Goal: Transaction & Acquisition: Purchase product/service

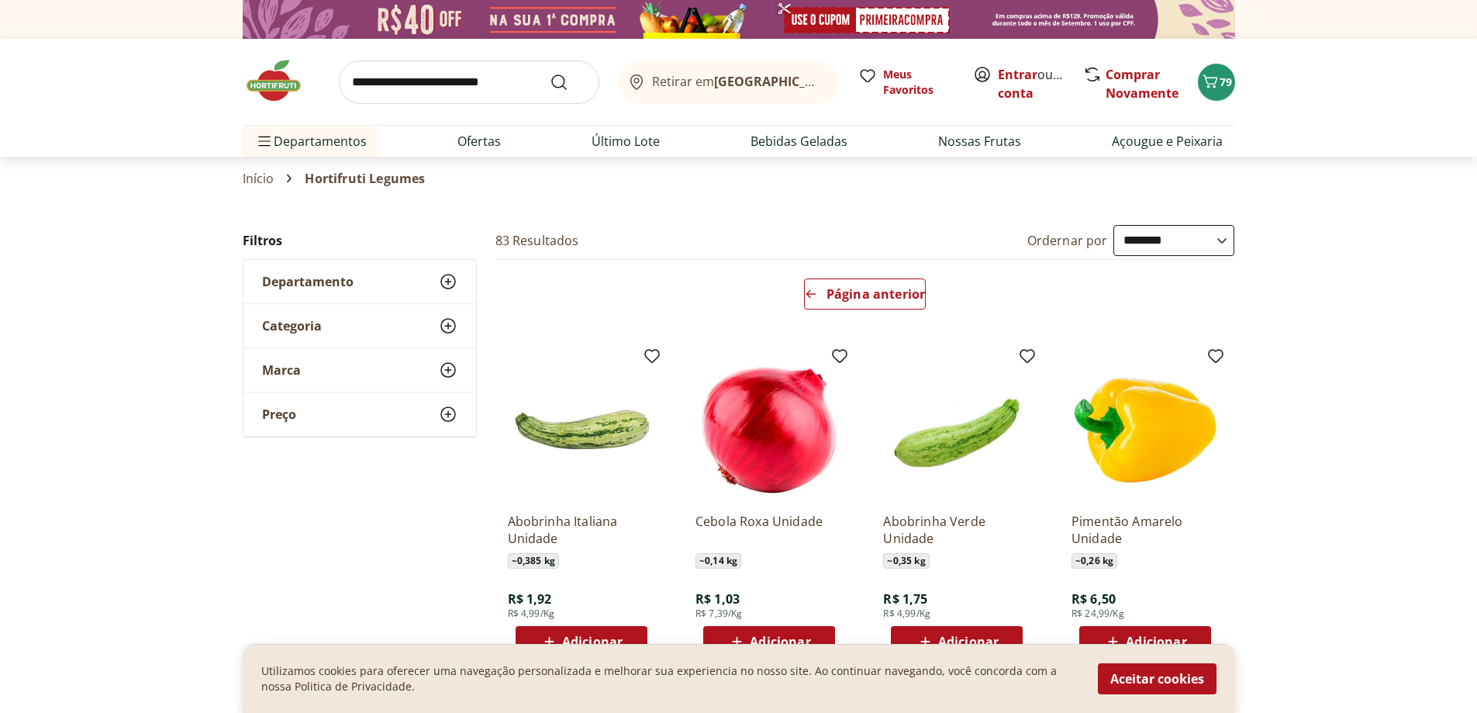
select select "**********"
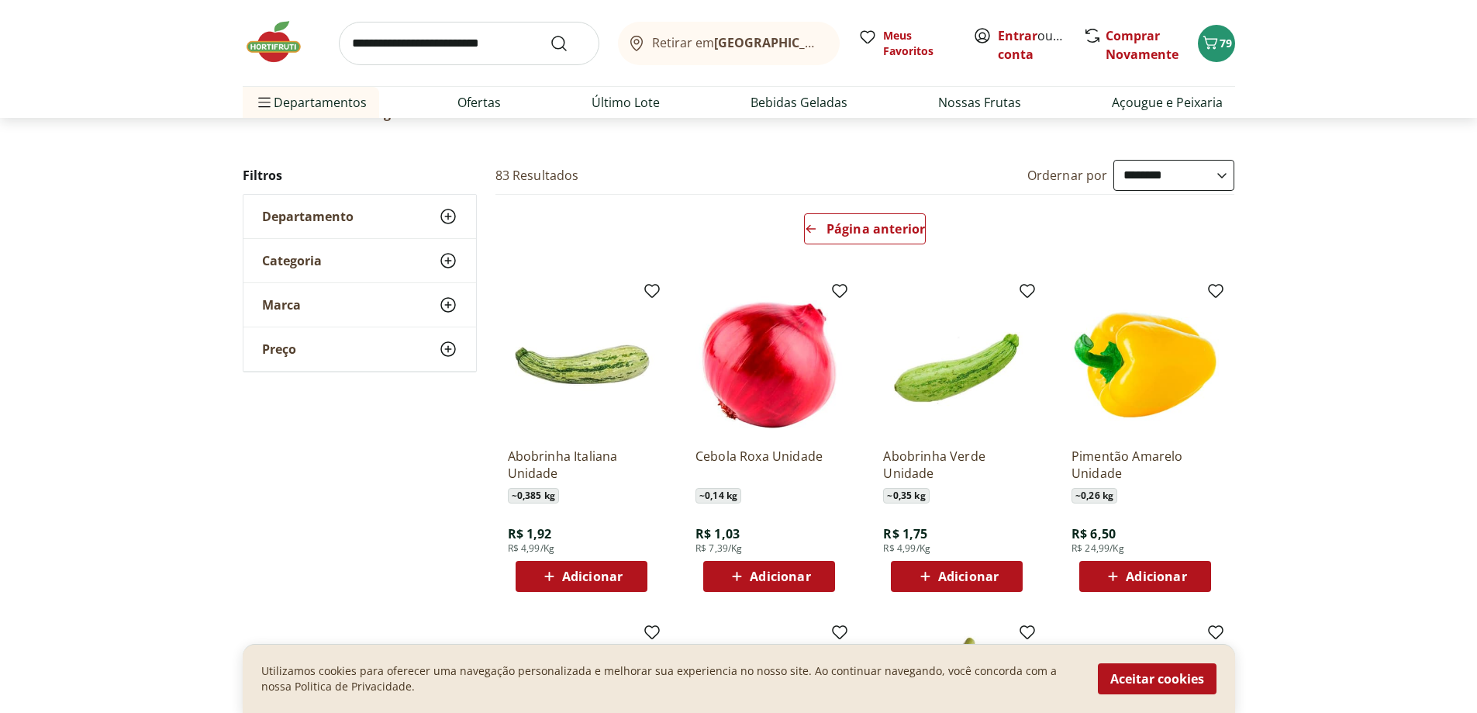
scroll to position [60, 0]
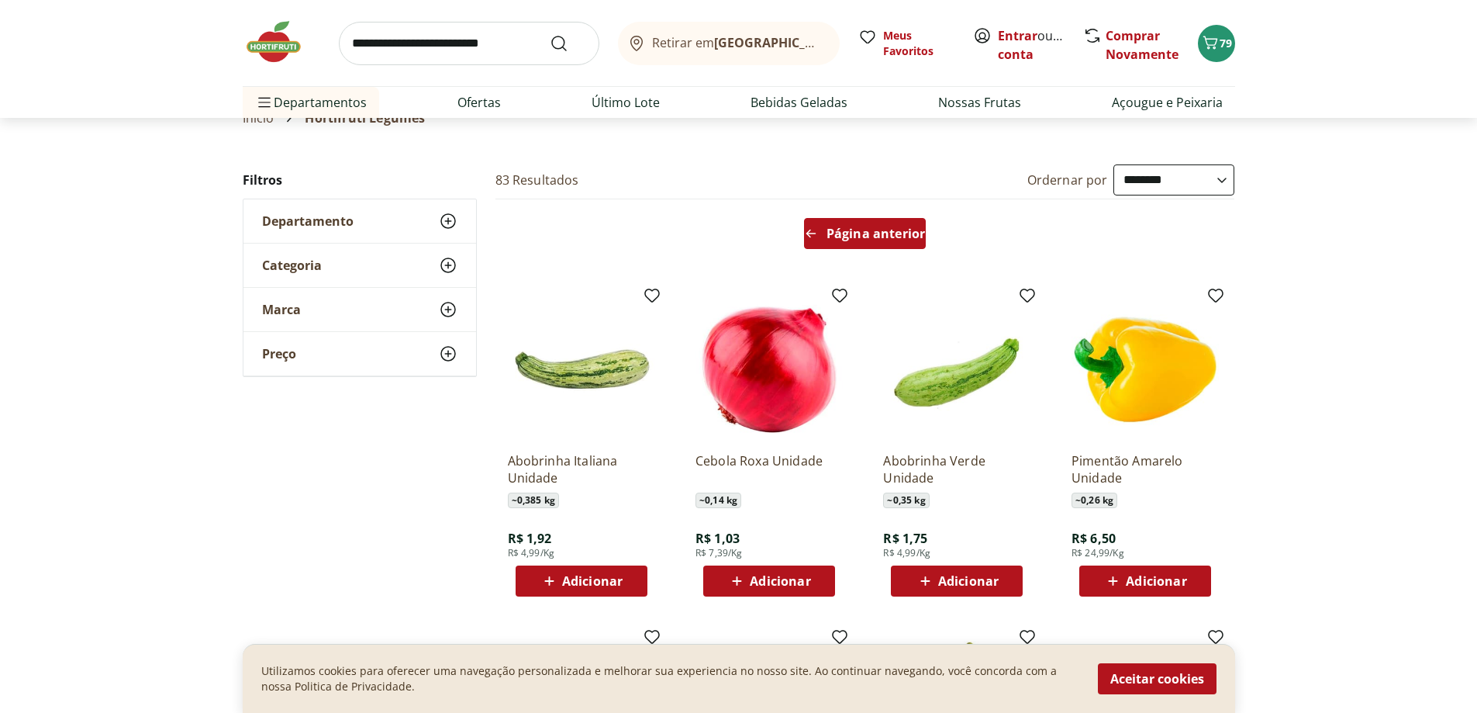
click at [884, 238] on span "Página anterior" at bounding box center [876, 233] width 98 height 12
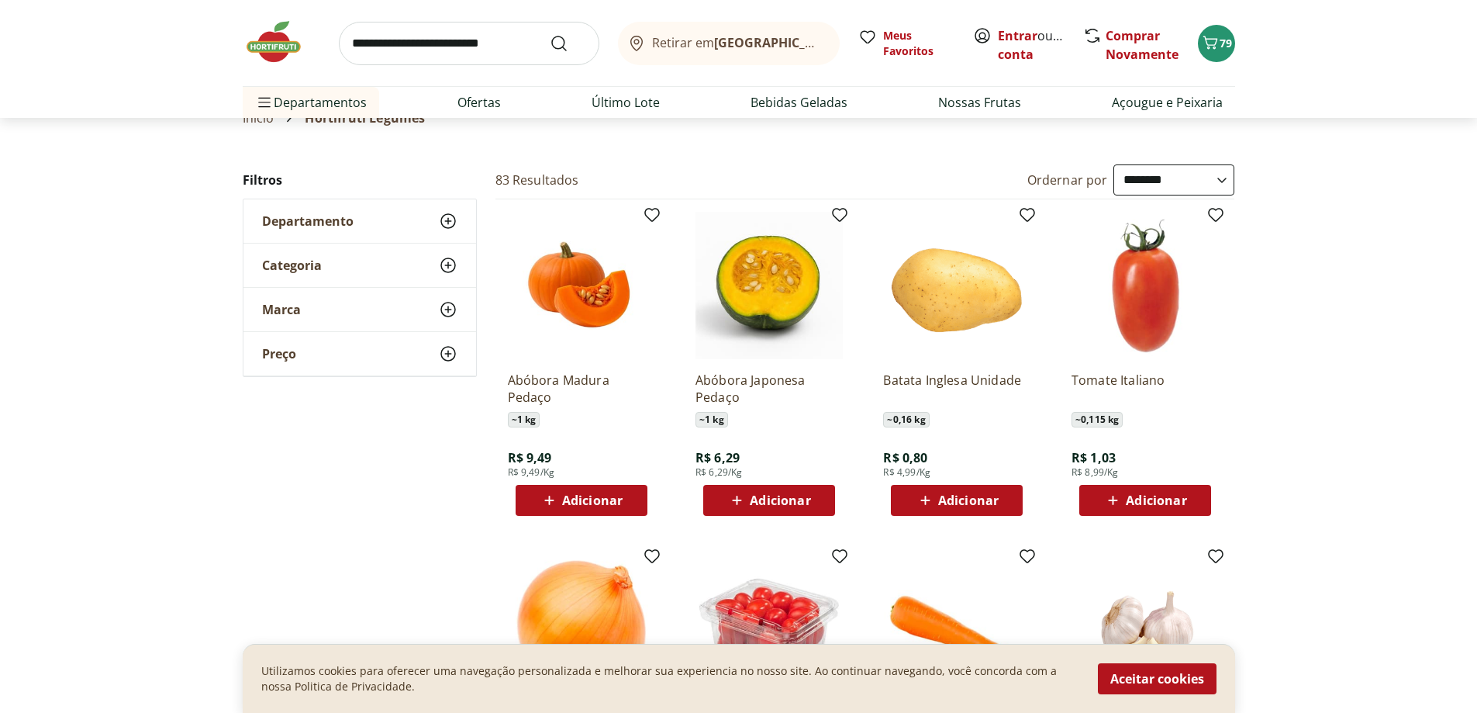
scroll to position [0, 0]
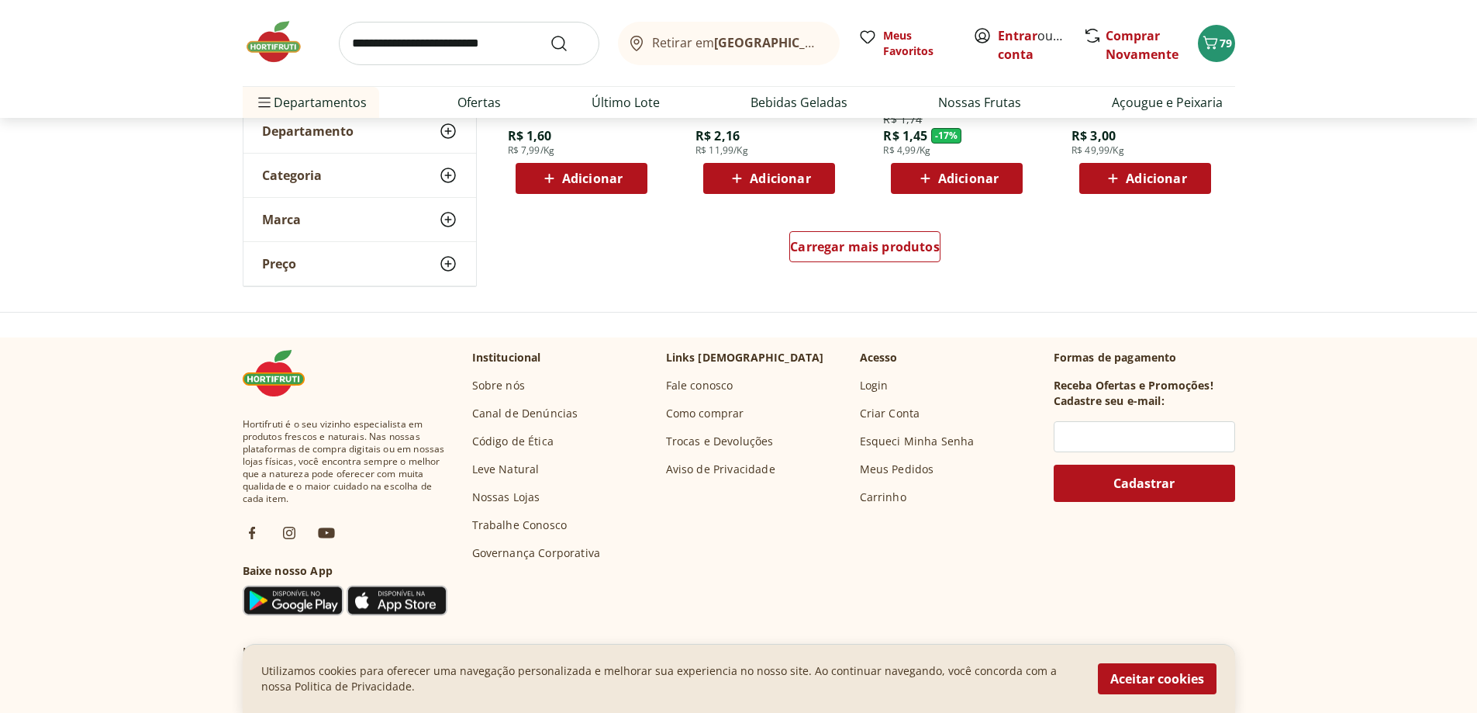
scroll to position [1069, 0]
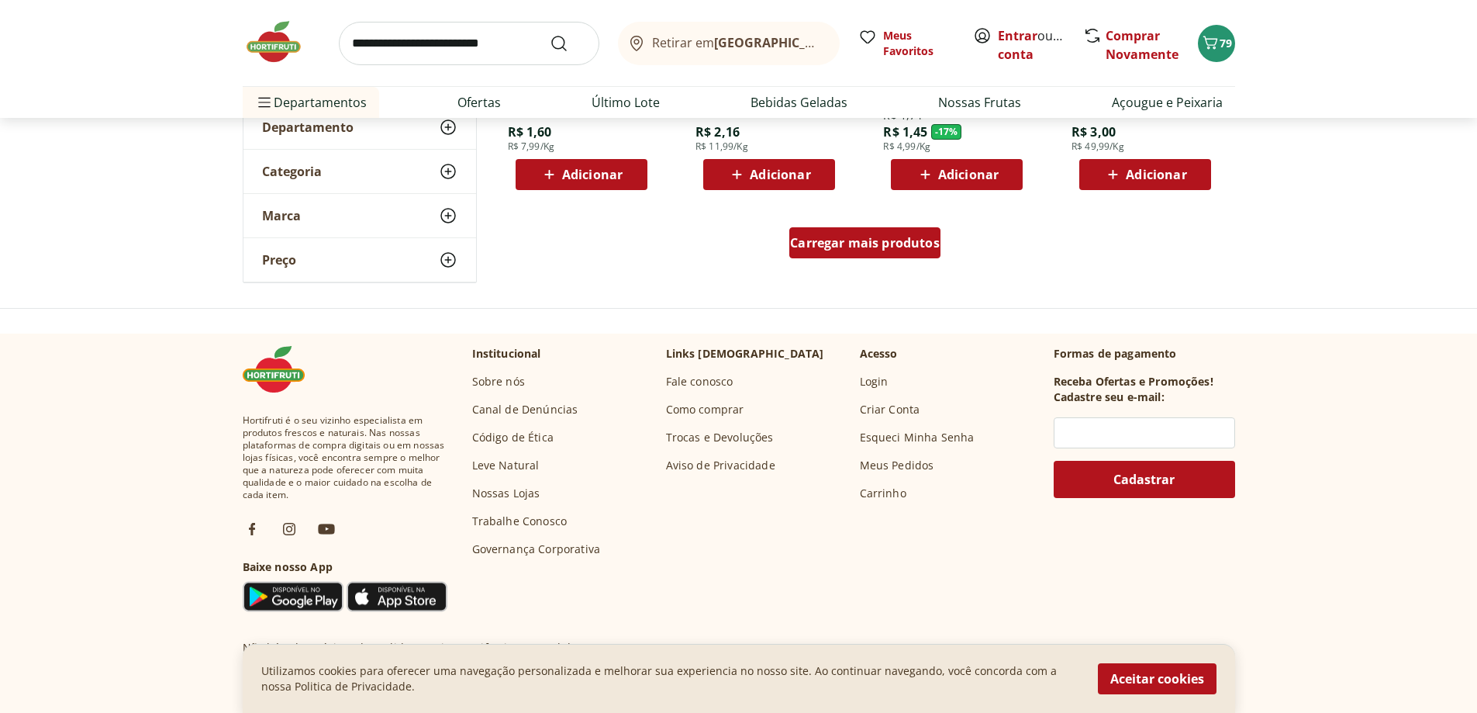
click at [814, 251] on div "Carregar mais produtos" at bounding box center [865, 242] width 151 height 31
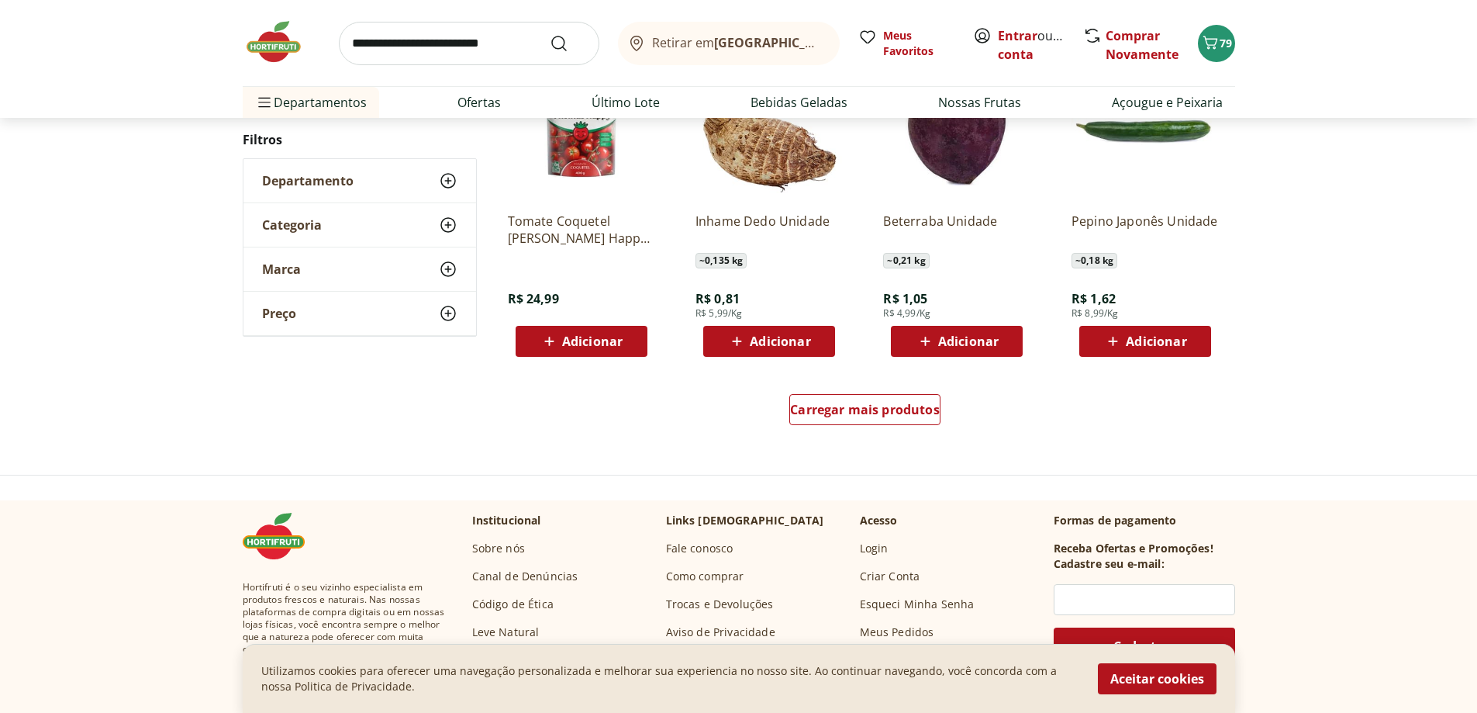
scroll to position [991, 0]
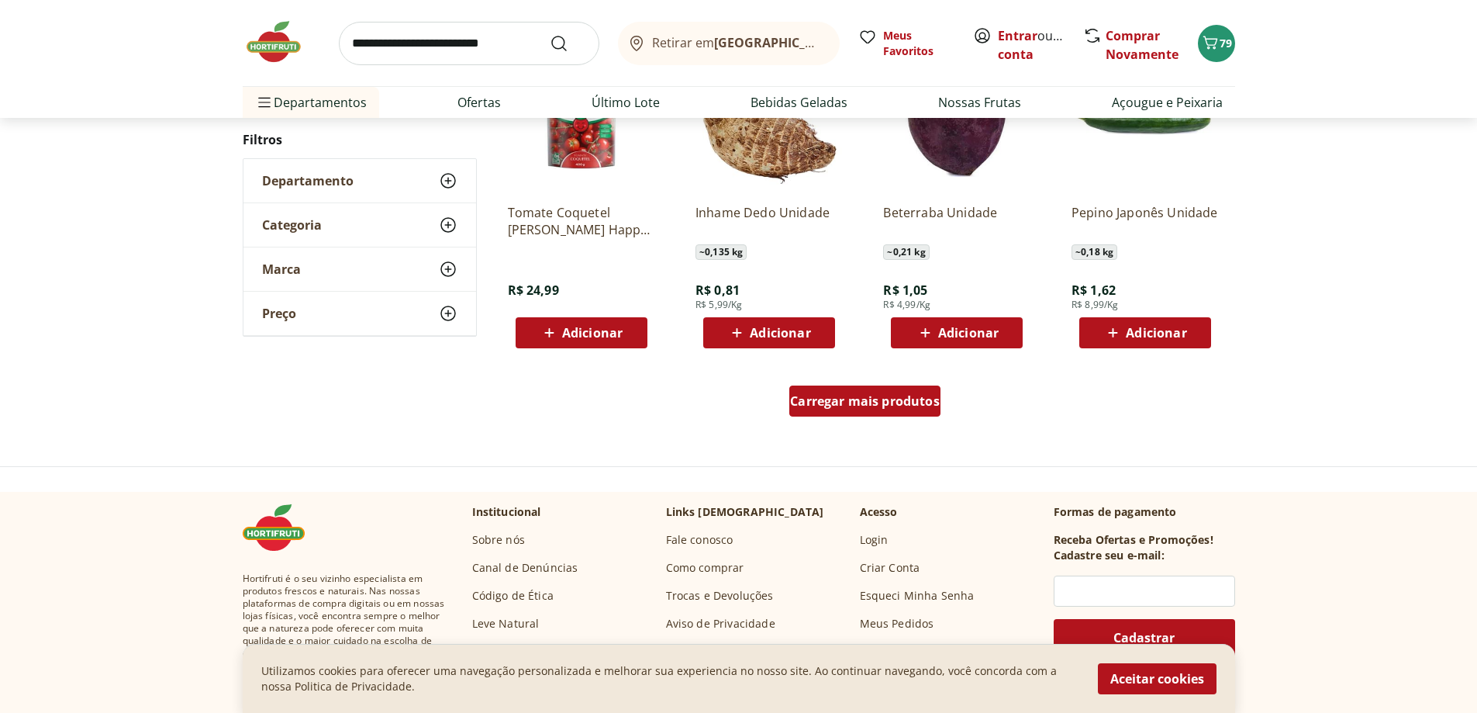
click at [826, 397] on span "Carregar mais produtos" at bounding box center [865, 401] width 150 height 12
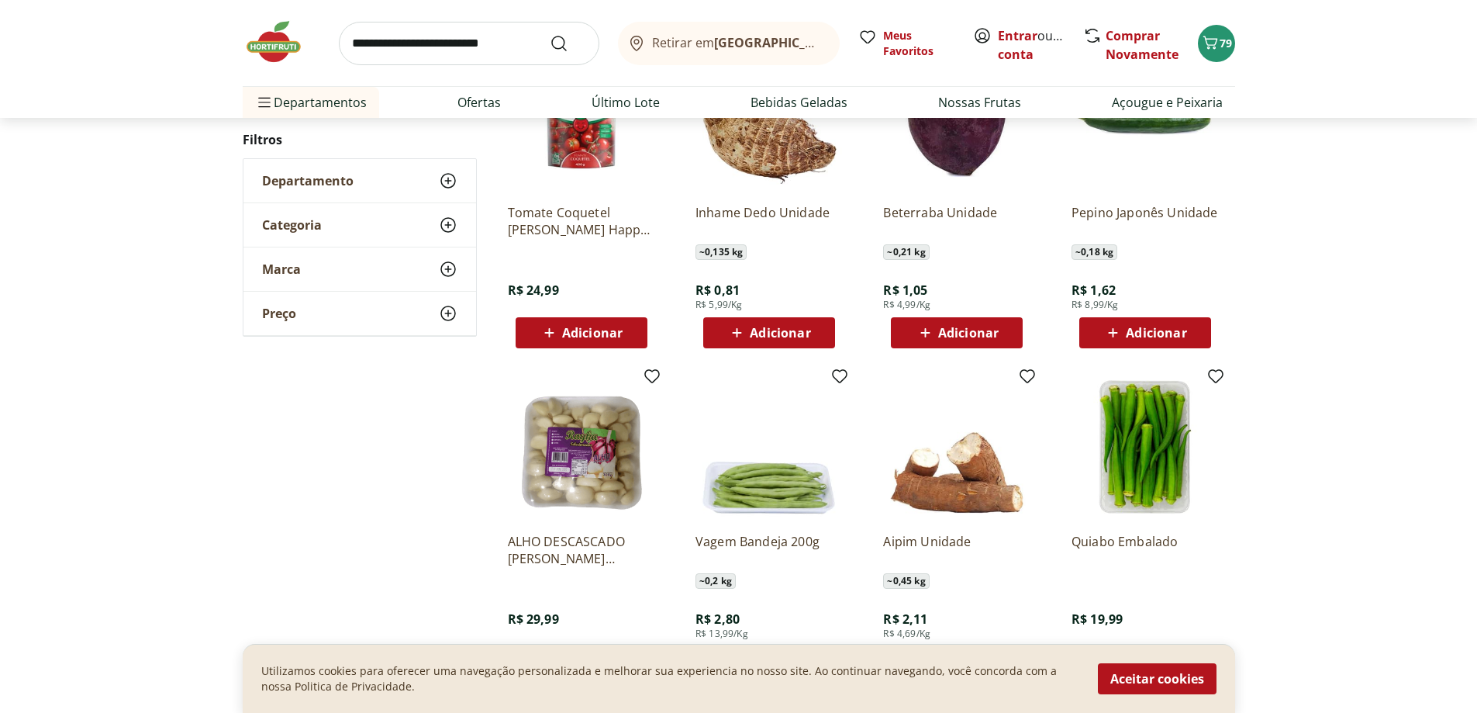
drag, startPoint x: 800, startPoint y: 327, endPoint x: 793, endPoint y: 308, distance: 20.2
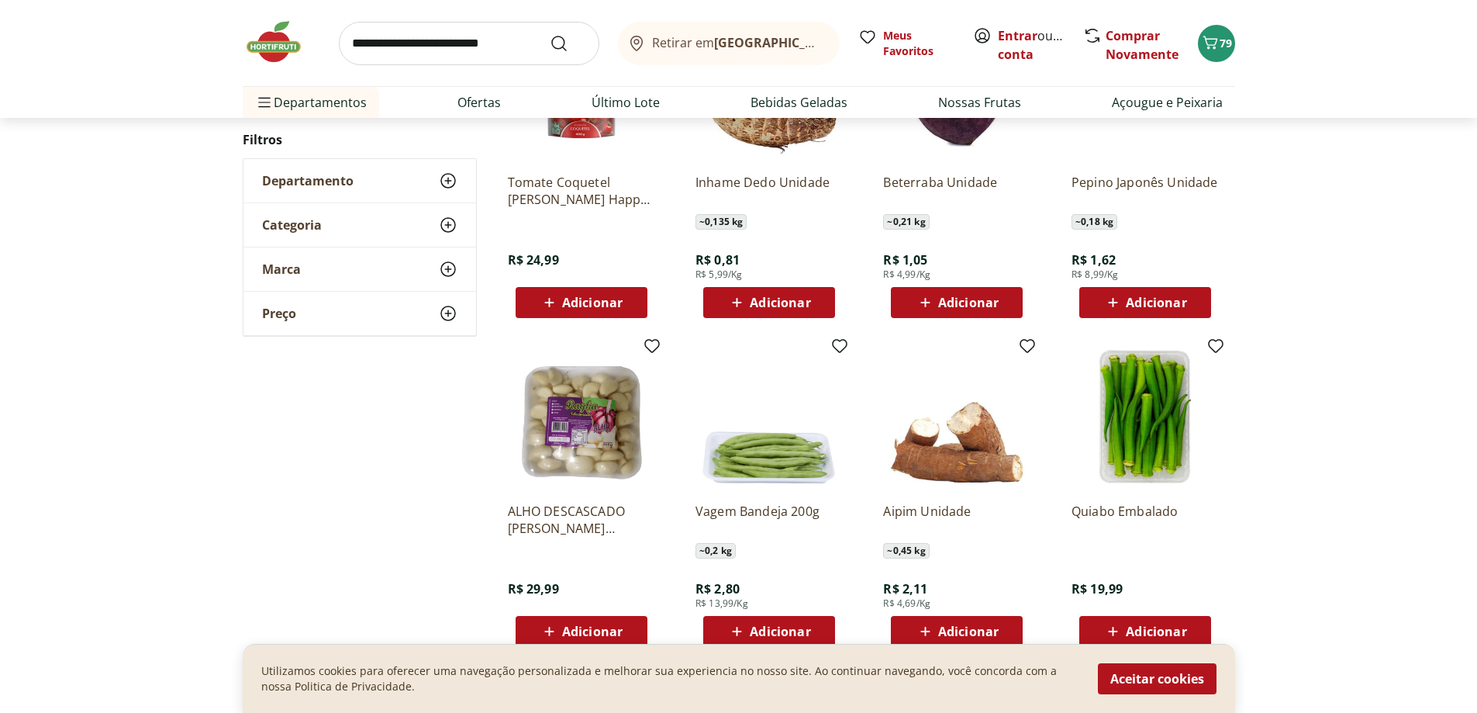
drag, startPoint x: 789, startPoint y: 295, endPoint x: 783, endPoint y: 285, distance: 12.1
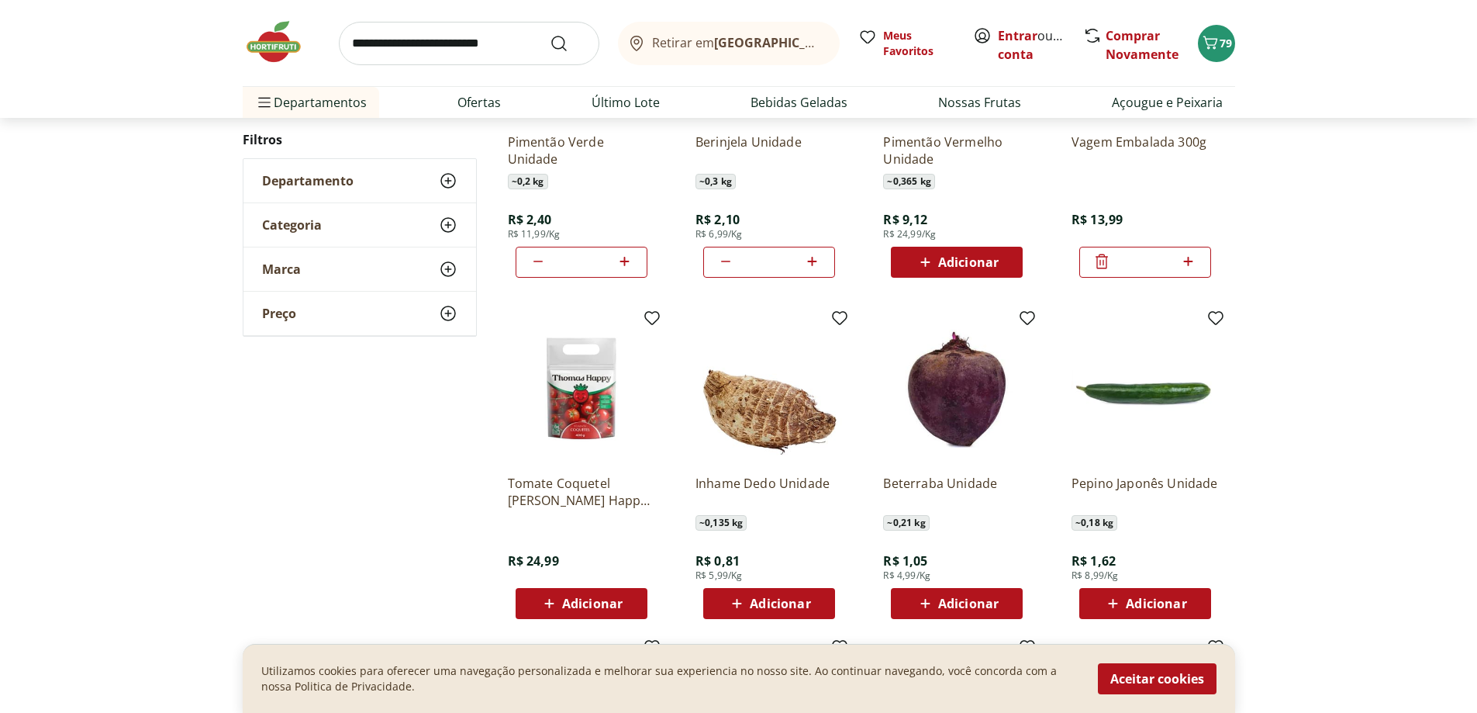
scroll to position [709, 0]
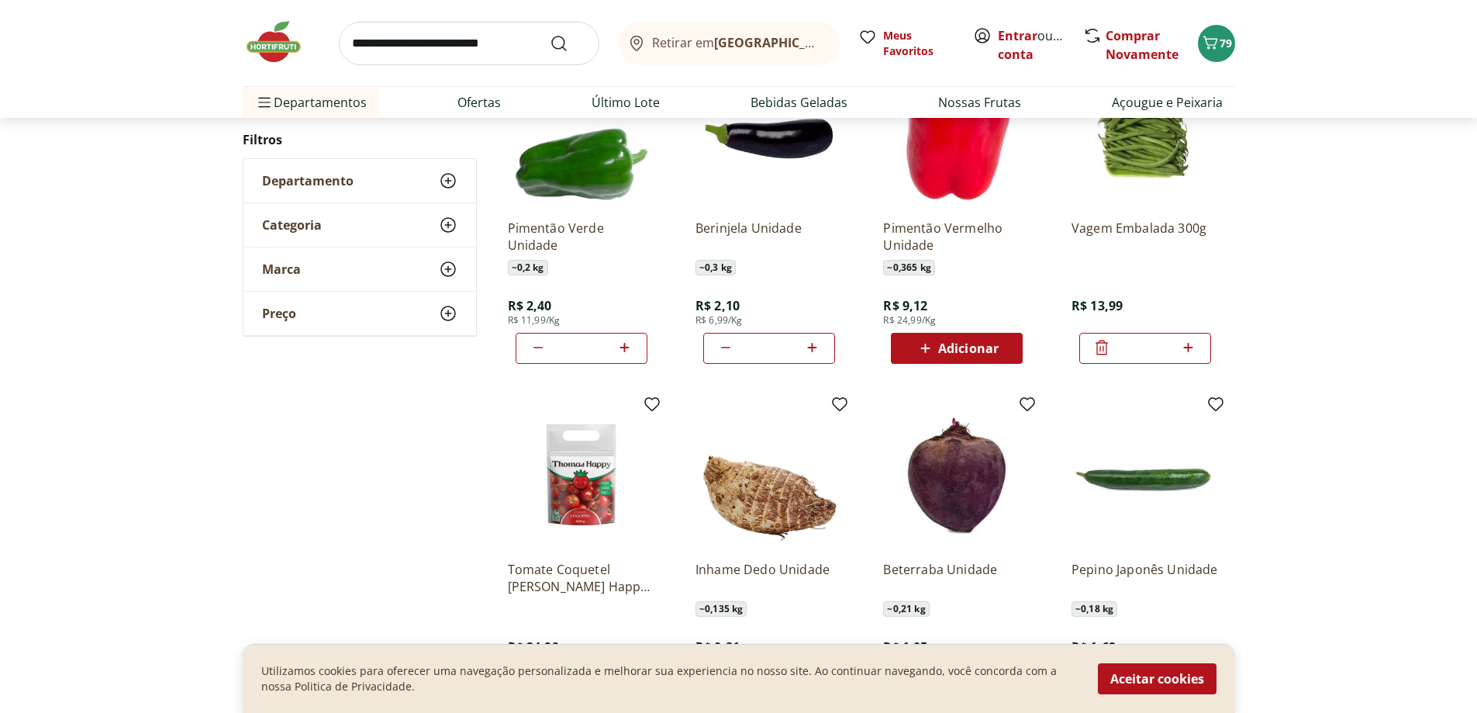
drag, startPoint x: 779, startPoint y: 287, endPoint x: 776, endPoint y: 263, distance: 24.2
drag, startPoint x: 774, startPoint y: 269, endPoint x: 769, endPoint y: 251, distance: 19.2
drag, startPoint x: 776, startPoint y: 265, endPoint x: 772, endPoint y: 257, distance: 8.7
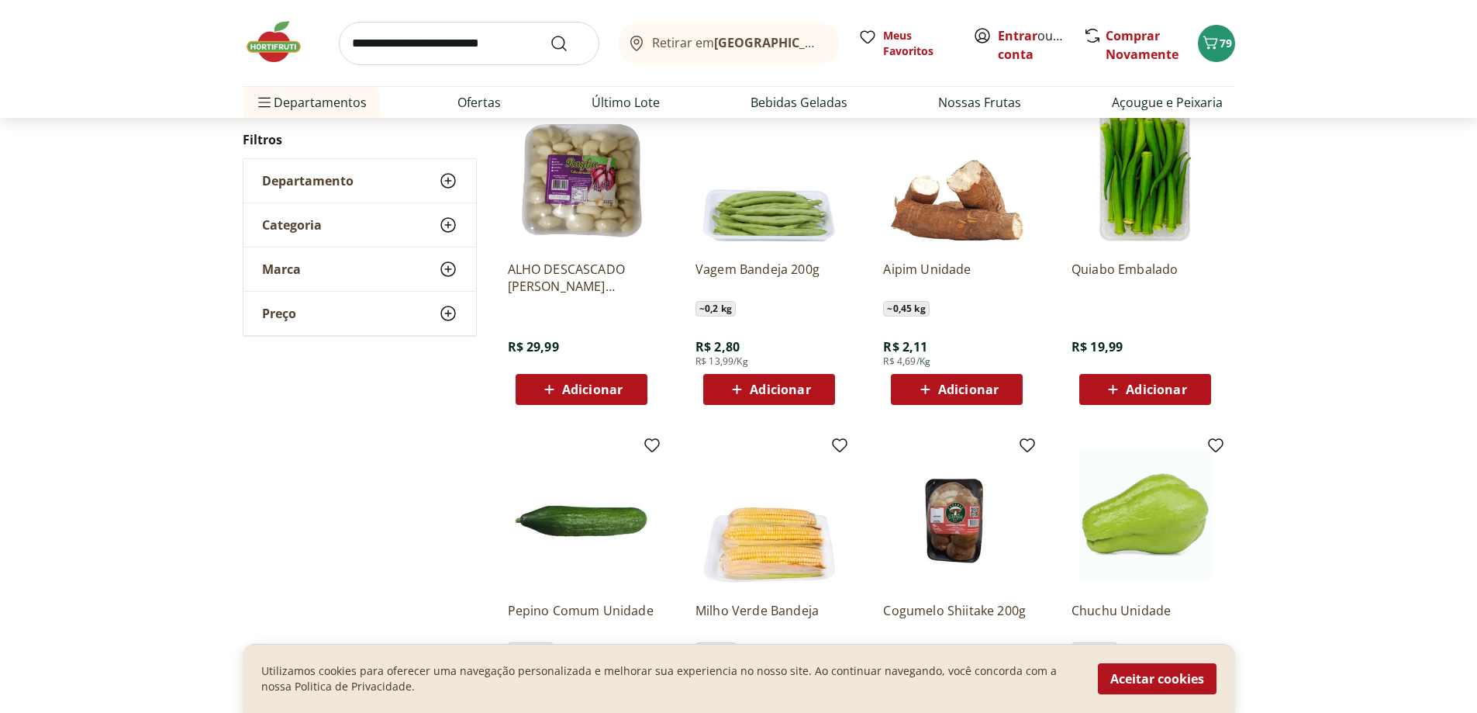
scroll to position [1324, 0]
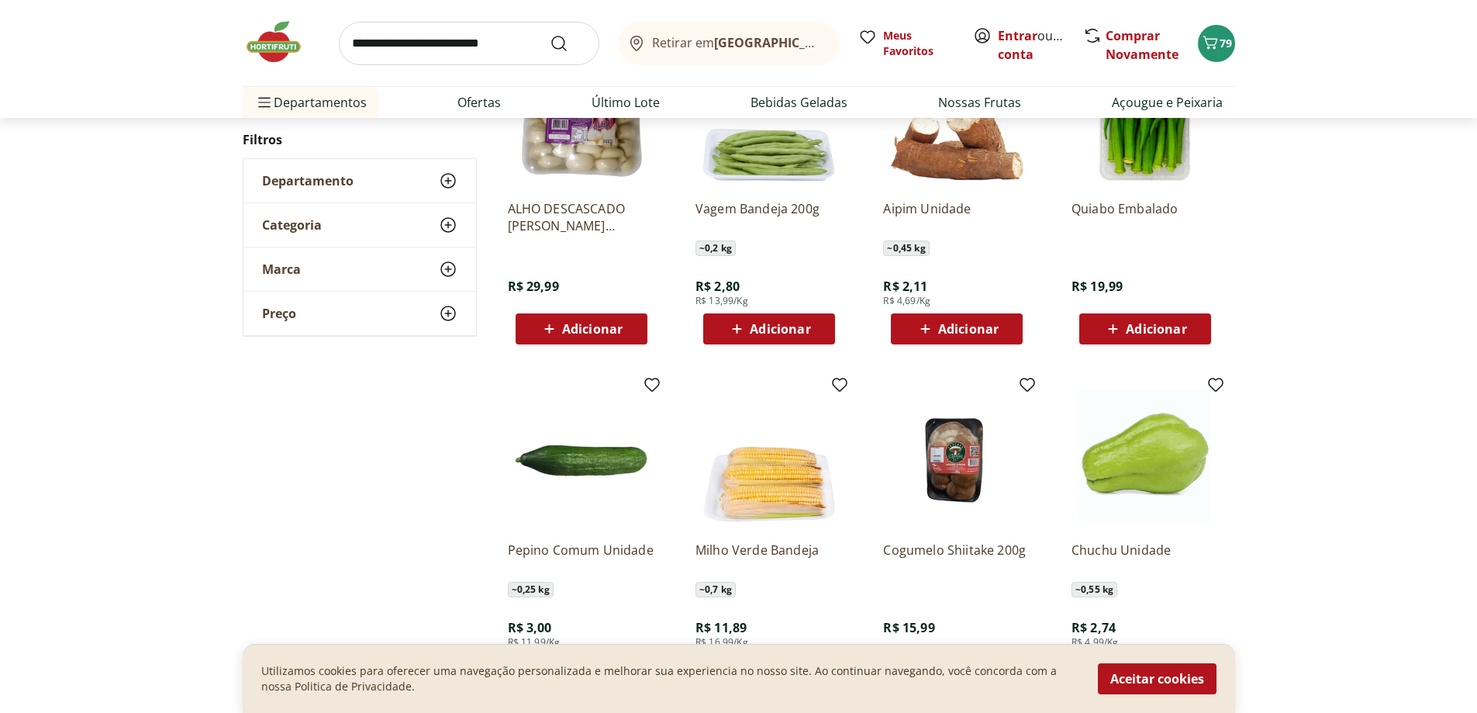
drag, startPoint x: 769, startPoint y: 251, endPoint x: 762, endPoint y: 216, distance: 35.6
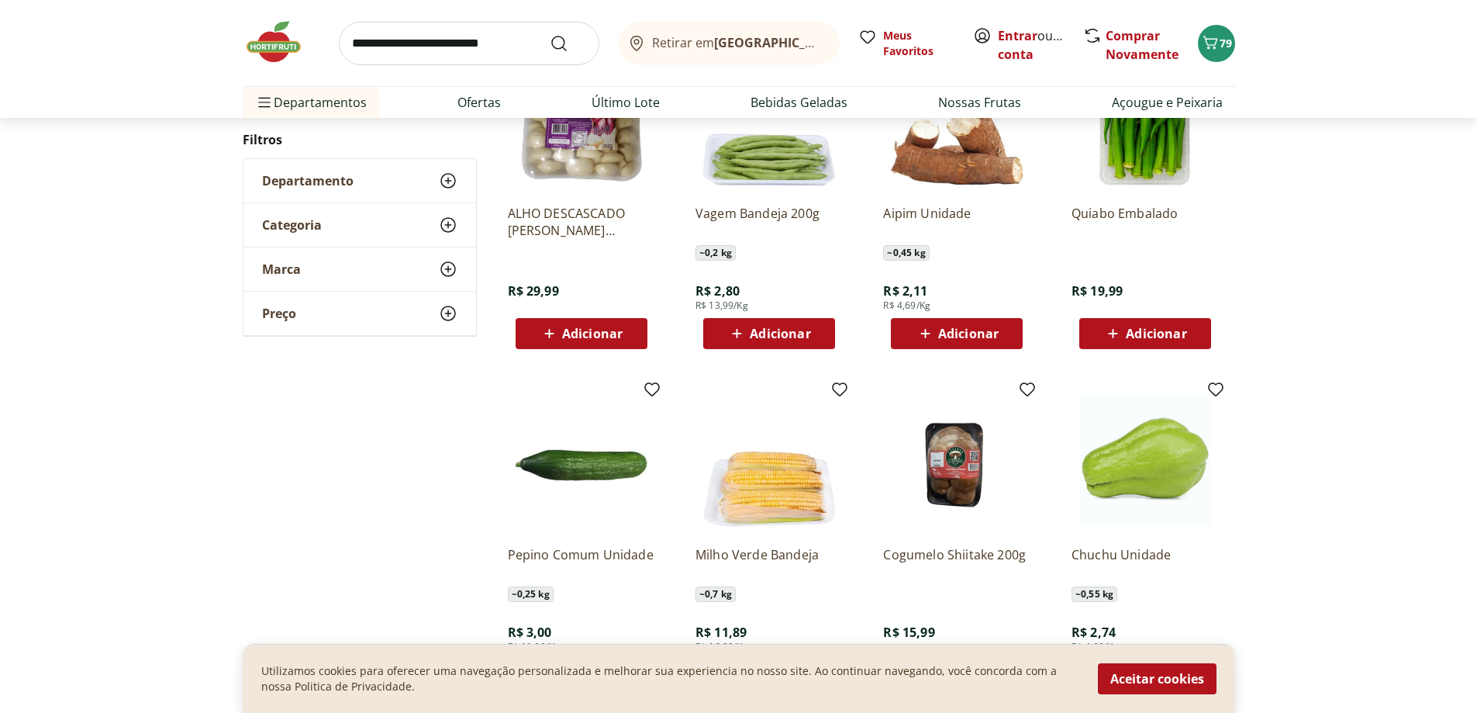
drag, startPoint x: 765, startPoint y: 230, endPoint x: 759, endPoint y: 194, distance: 36.2
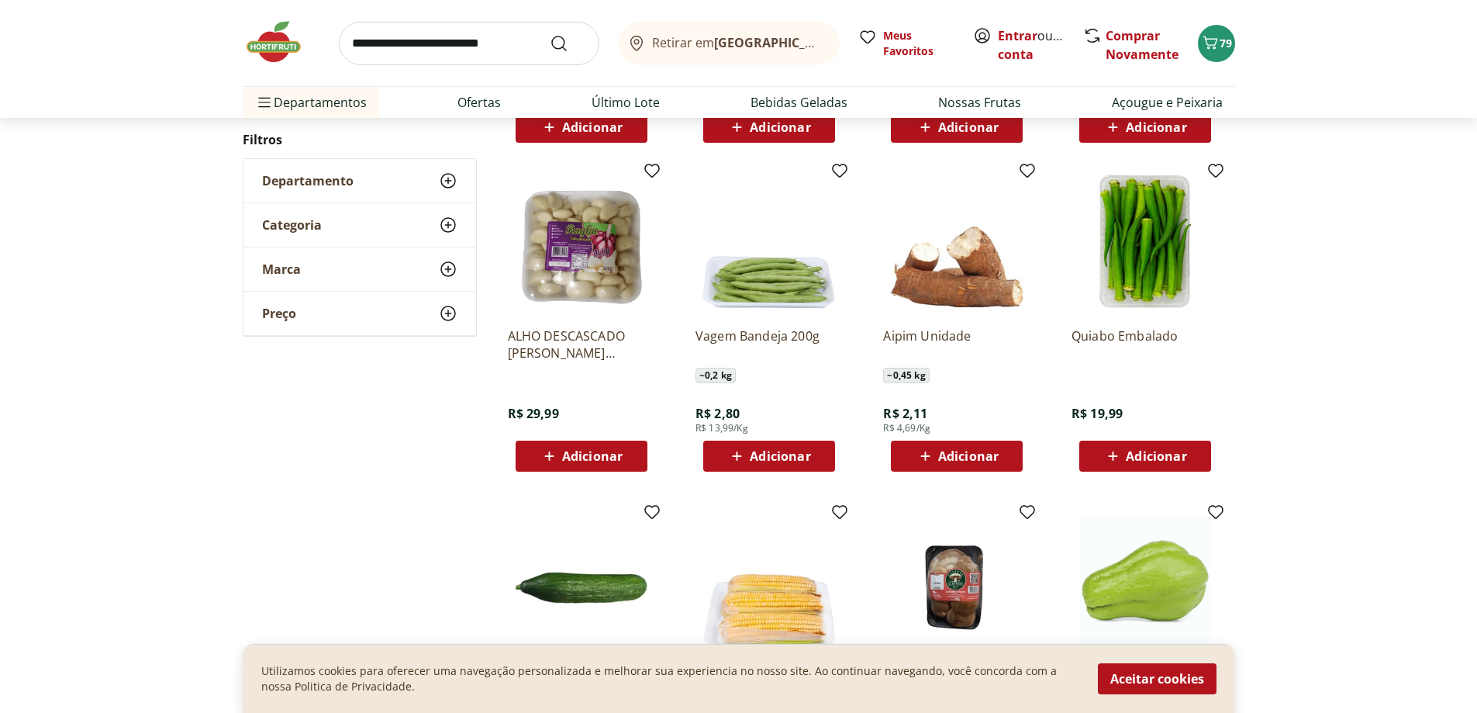
drag, startPoint x: 766, startPoint y: 225, endPoint x: 758, endPoint y: 199, distance: 27.7
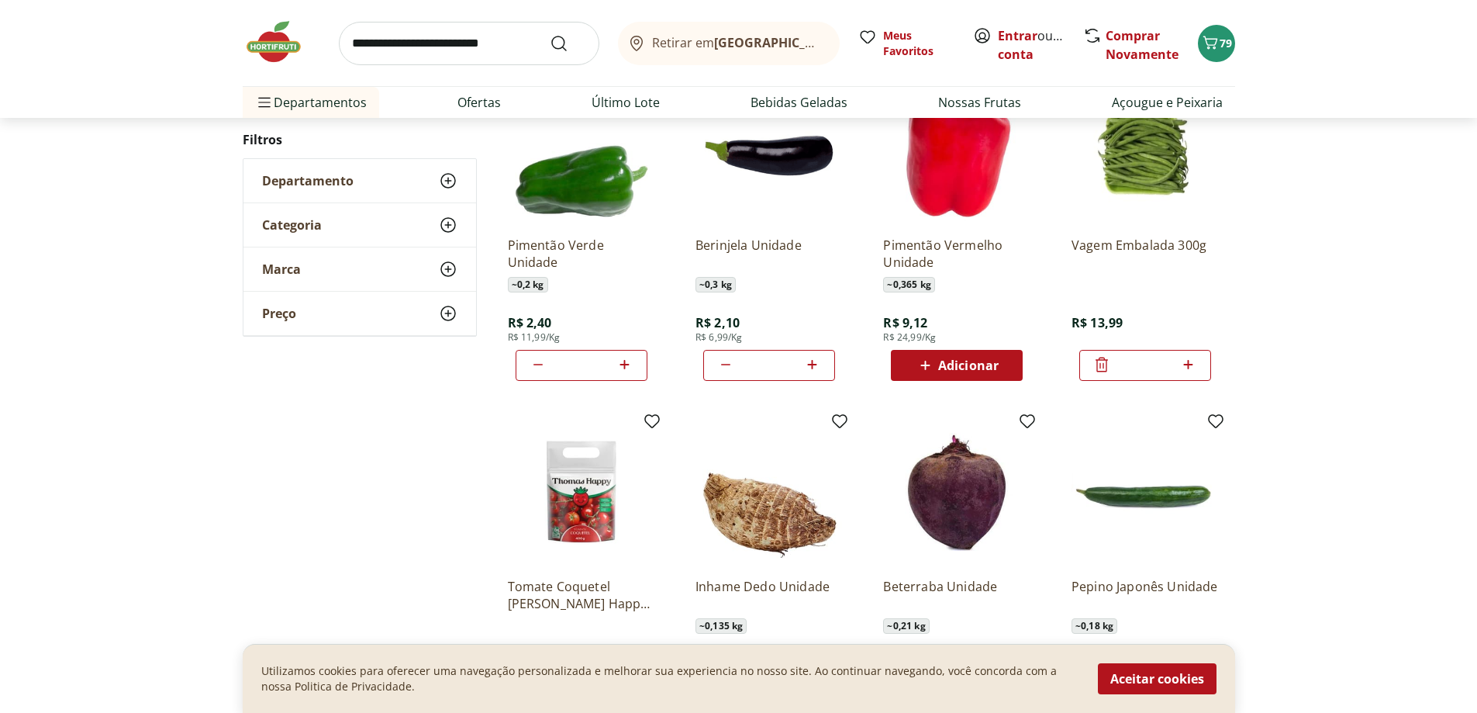
scroll to position [620, 0]
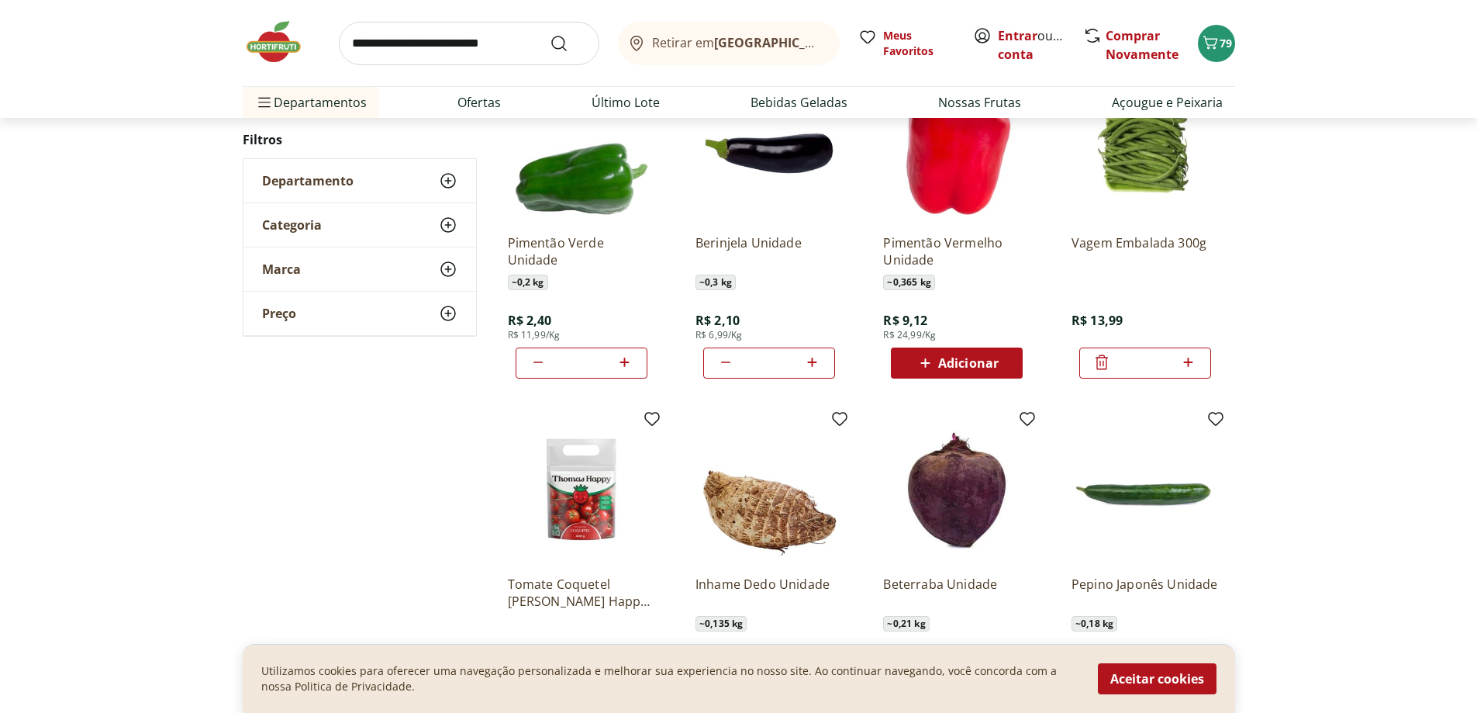
drag, startPoint x: 1102, startPoint y: 361, endPoint x: 1108, endPoint y: 351, distance: 11.8
click at [1108, 351] on div at bounding box center [1102, 362] width 19 height 37
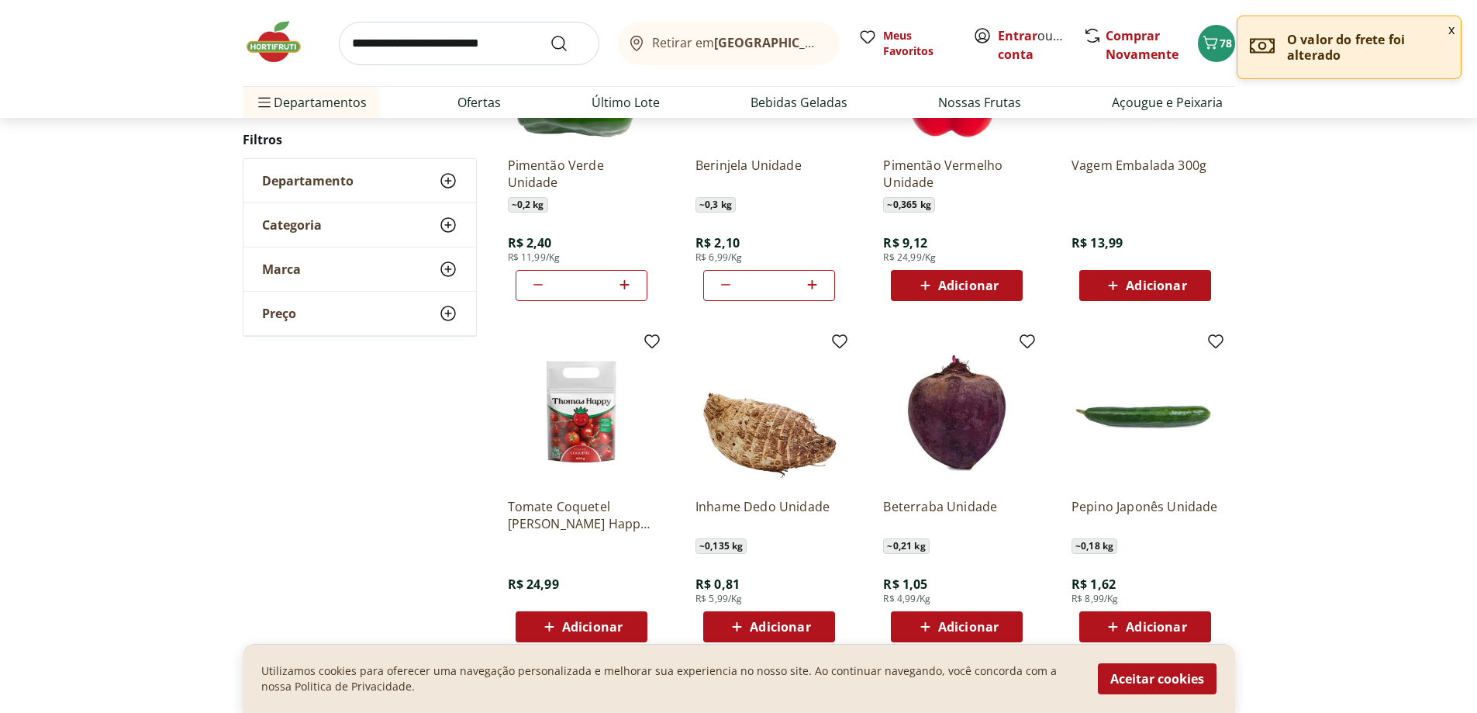
drag, startPoint x: 1050, startPoint y: 318, endPoint x: 1052, endPoint y: 301, distance: 17.1
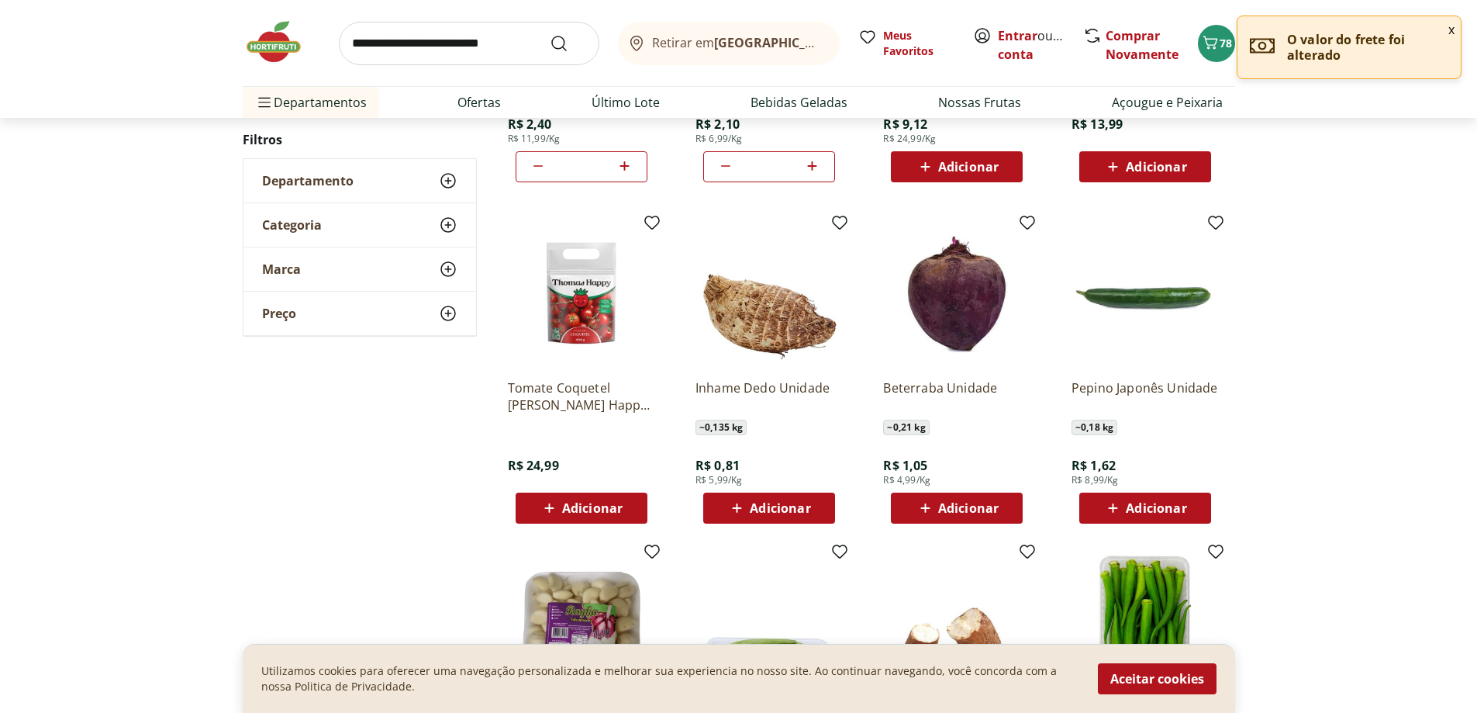
scroll to position [979, 0]
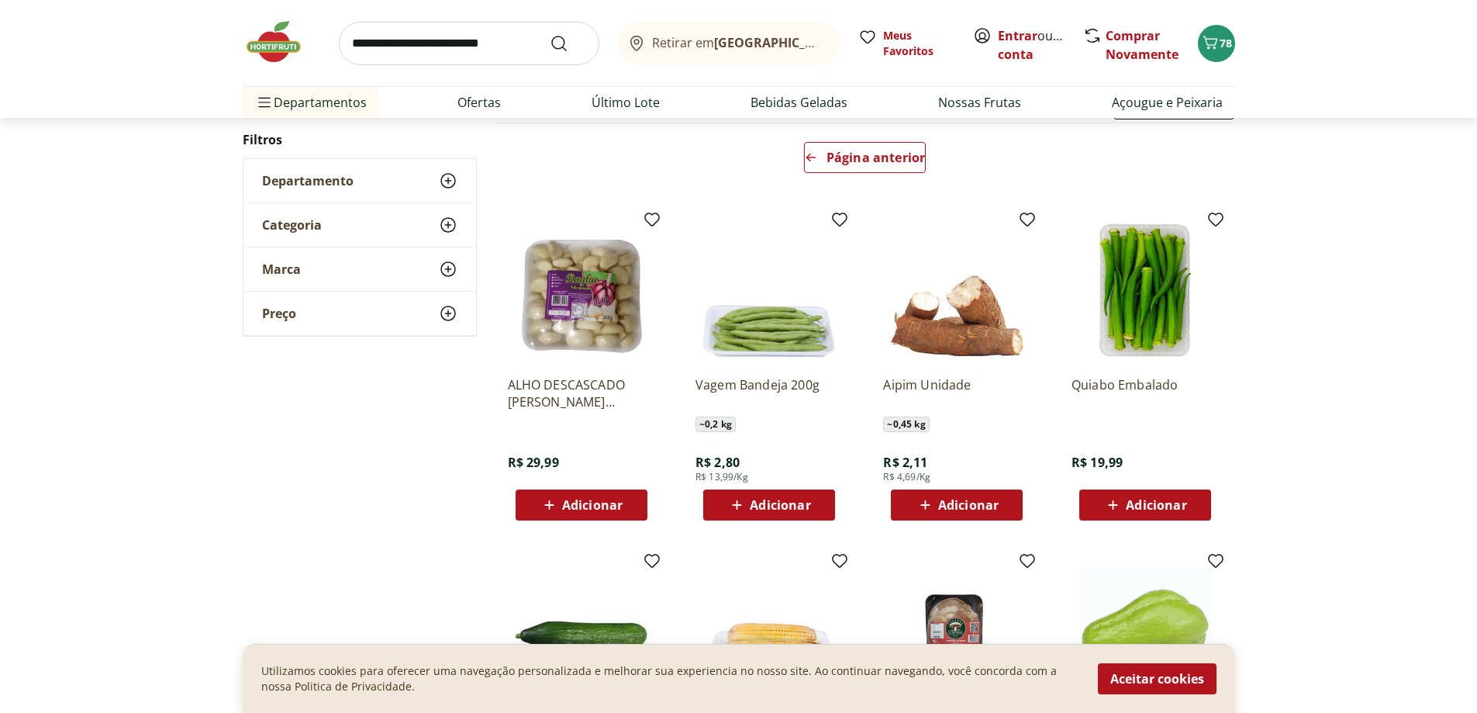
scroll to position [134, 0]
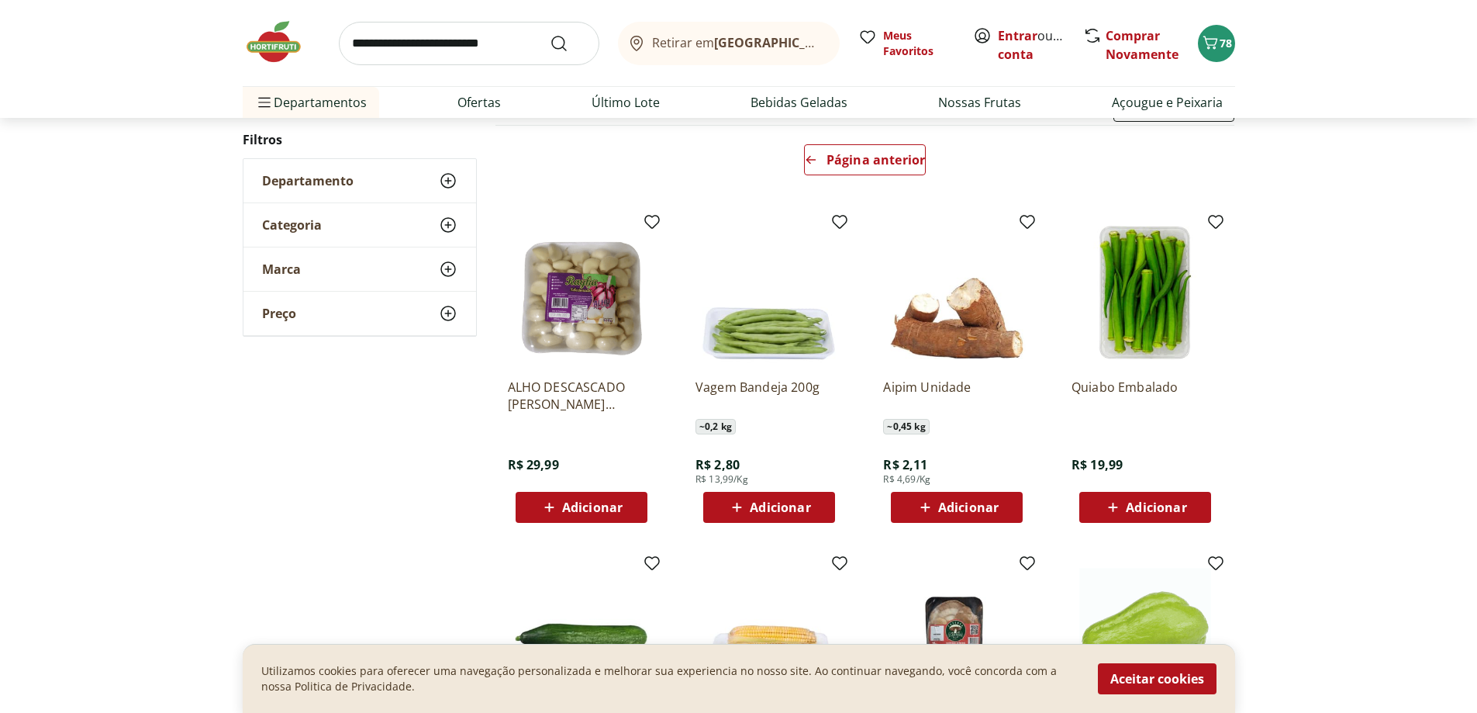
click at [766, 501] on span "Adicionar" at bounding box center [780, 507] width 60 height 12
click at [810, 510] on icon at bounding box center [812, 506] width 19 height 19
type input "*"
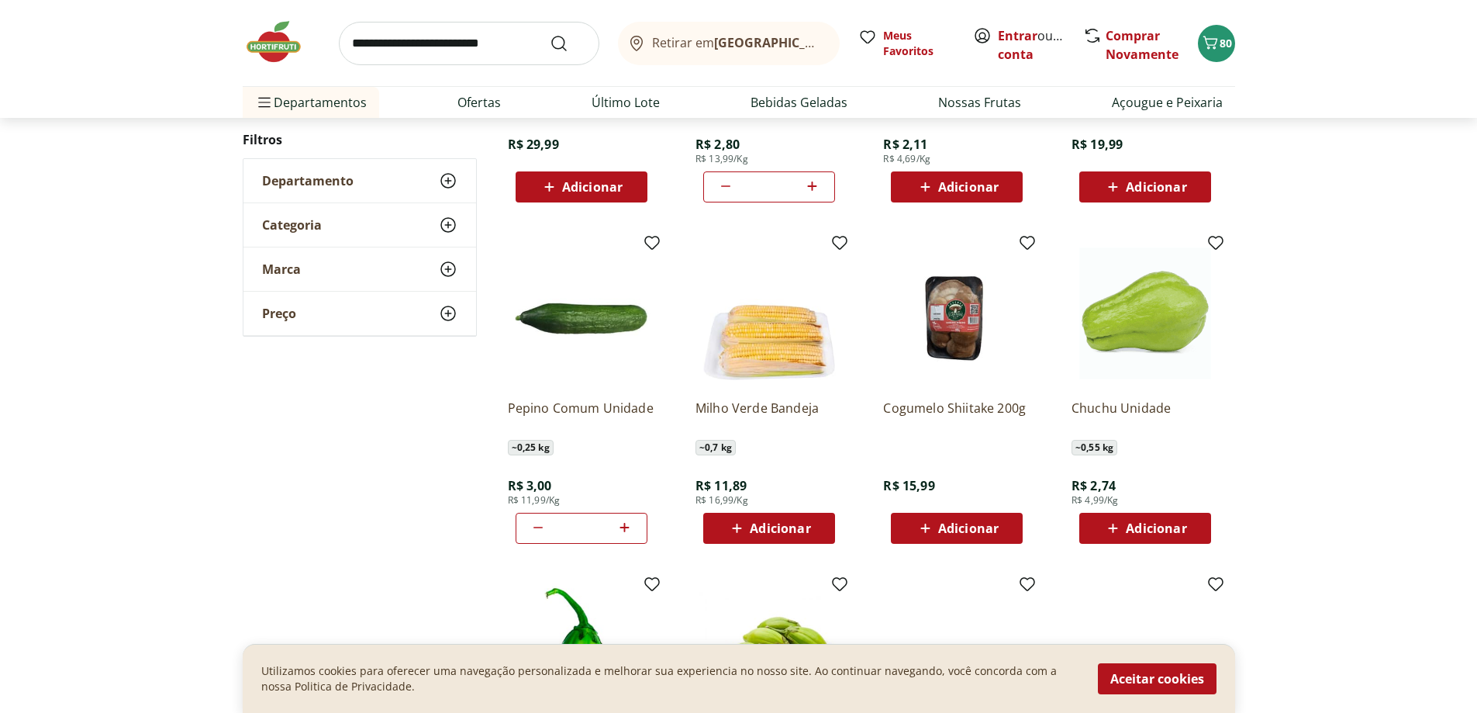
scroll to position [458, 0]
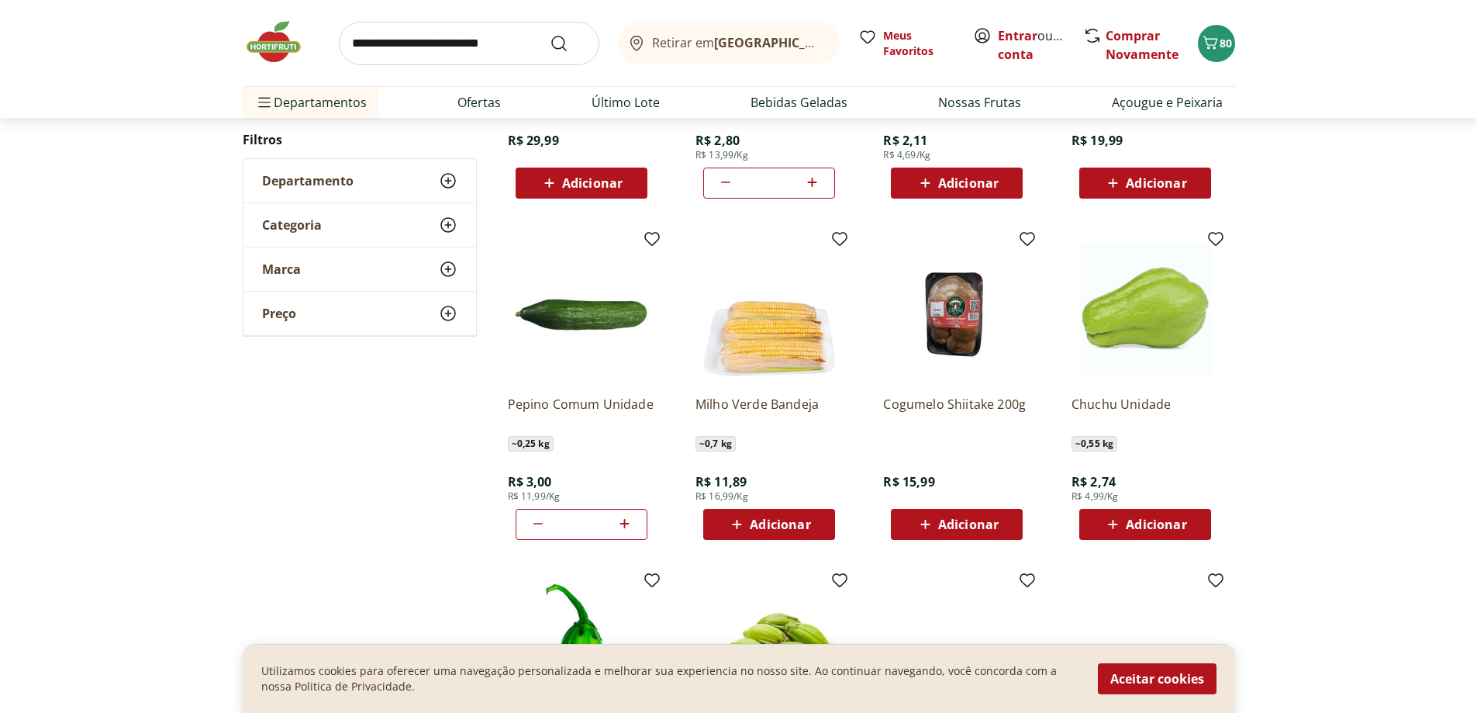
drag, startPoint x: 783, startPoint y: 473, endPoint x: 795, endPoint y: 486, distance: 17.6
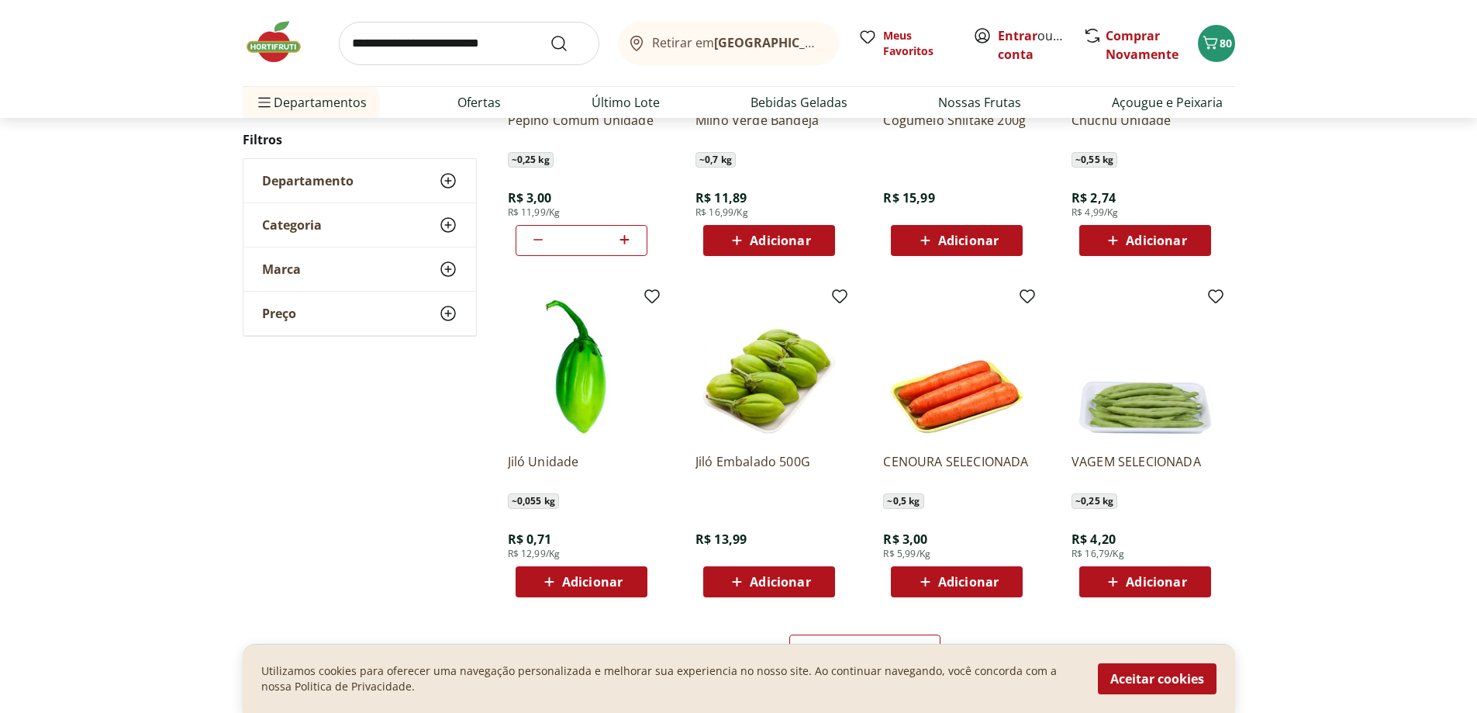
scroll to position [846, 0]
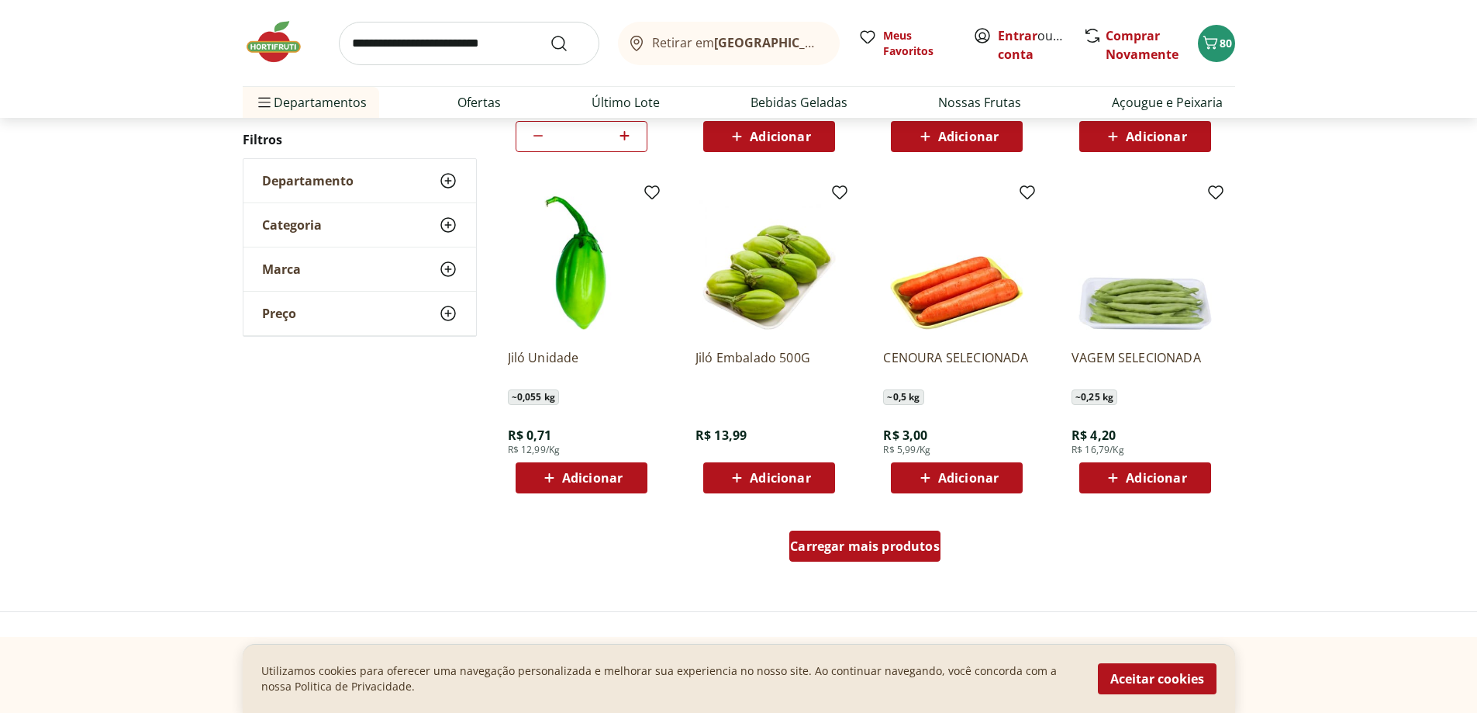
click at [813, 541] on span "Carregar mais produtos" at bounding box center [865, 546] width 150 height 12
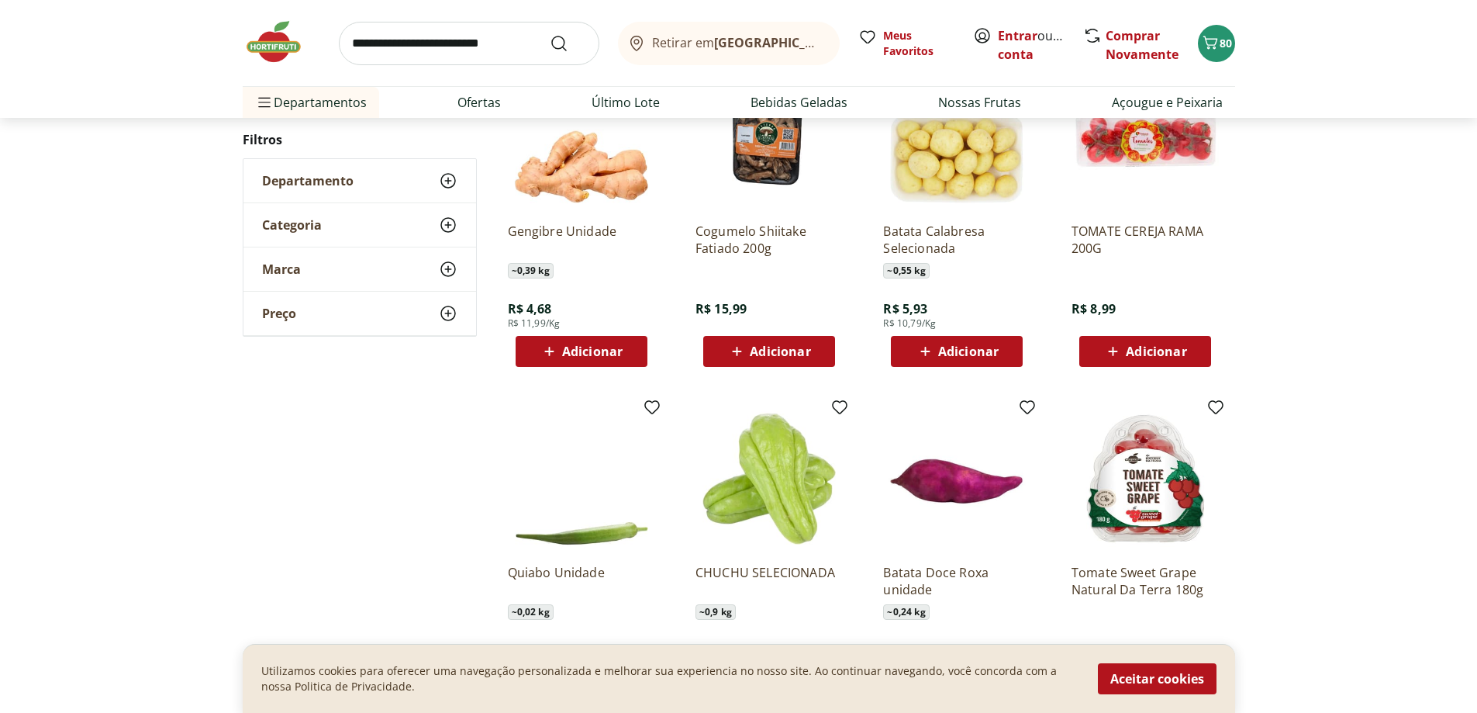
scroll to position [1311, 0]
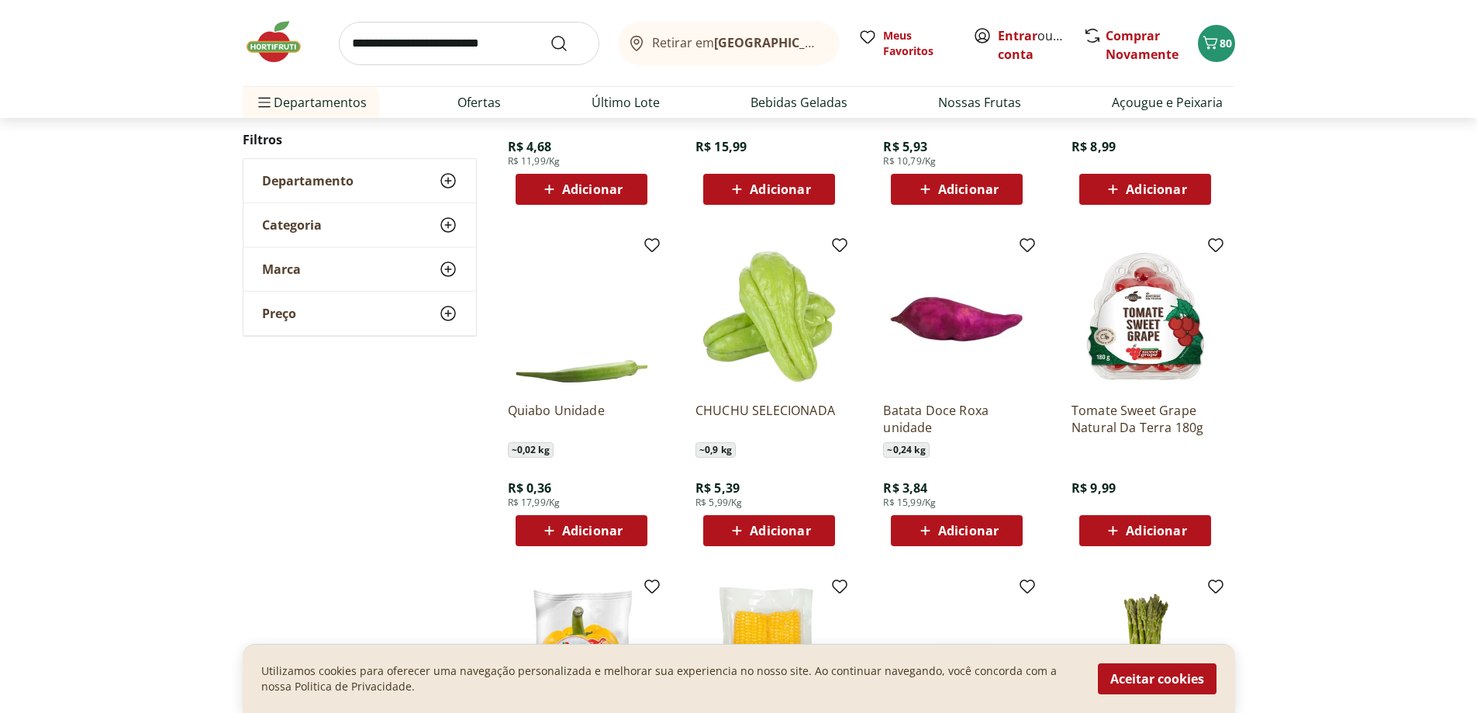
scroll to position [455, 0]
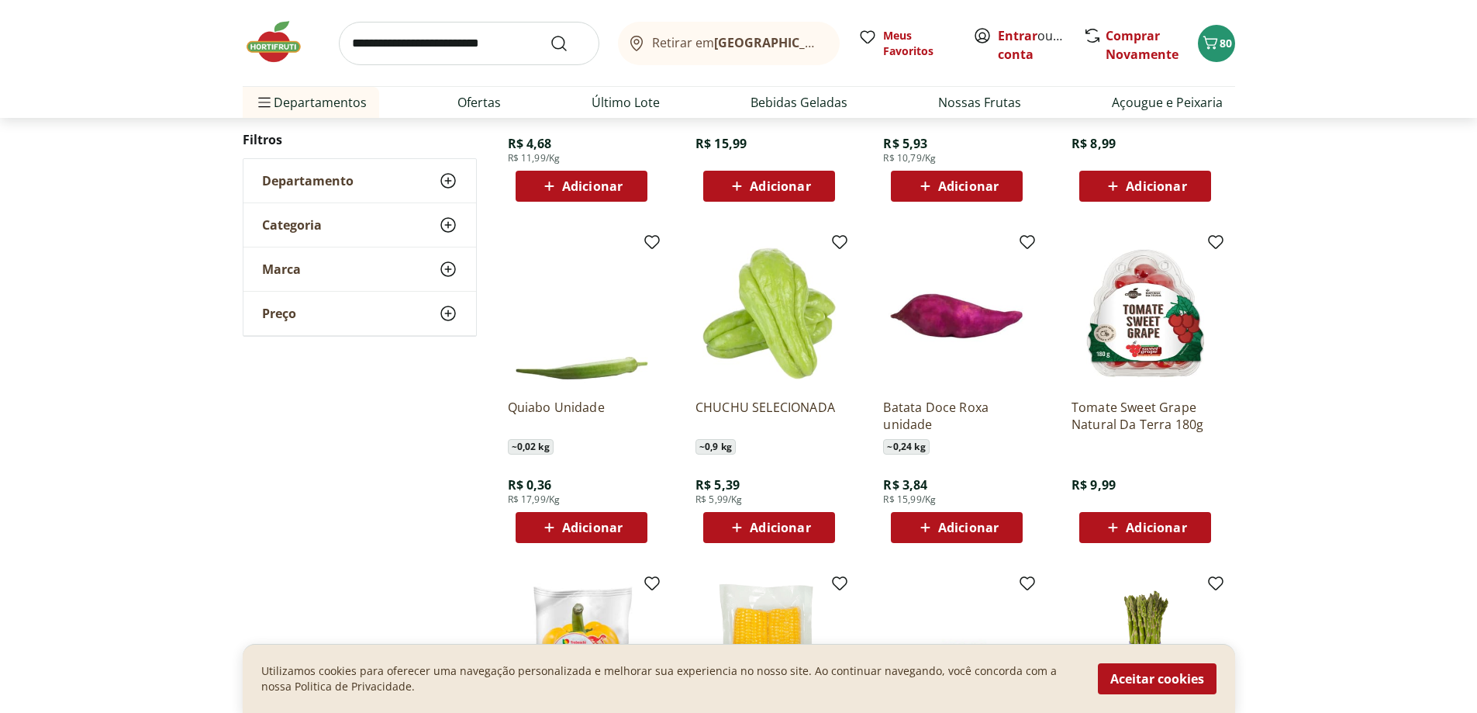
click at [795, 527] on span "Adicionar" at bounding box center [780, 527] width 60 height 12
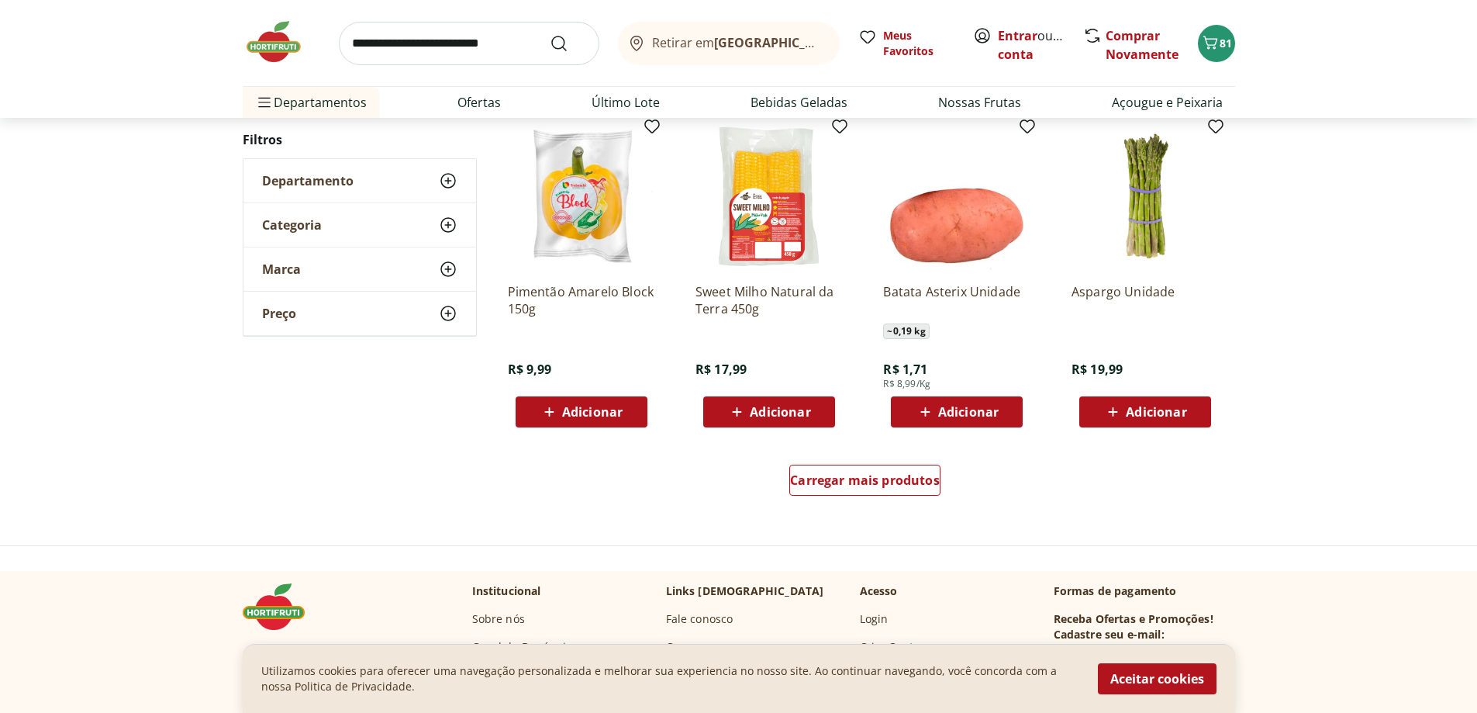
scroll to position [921, 0]
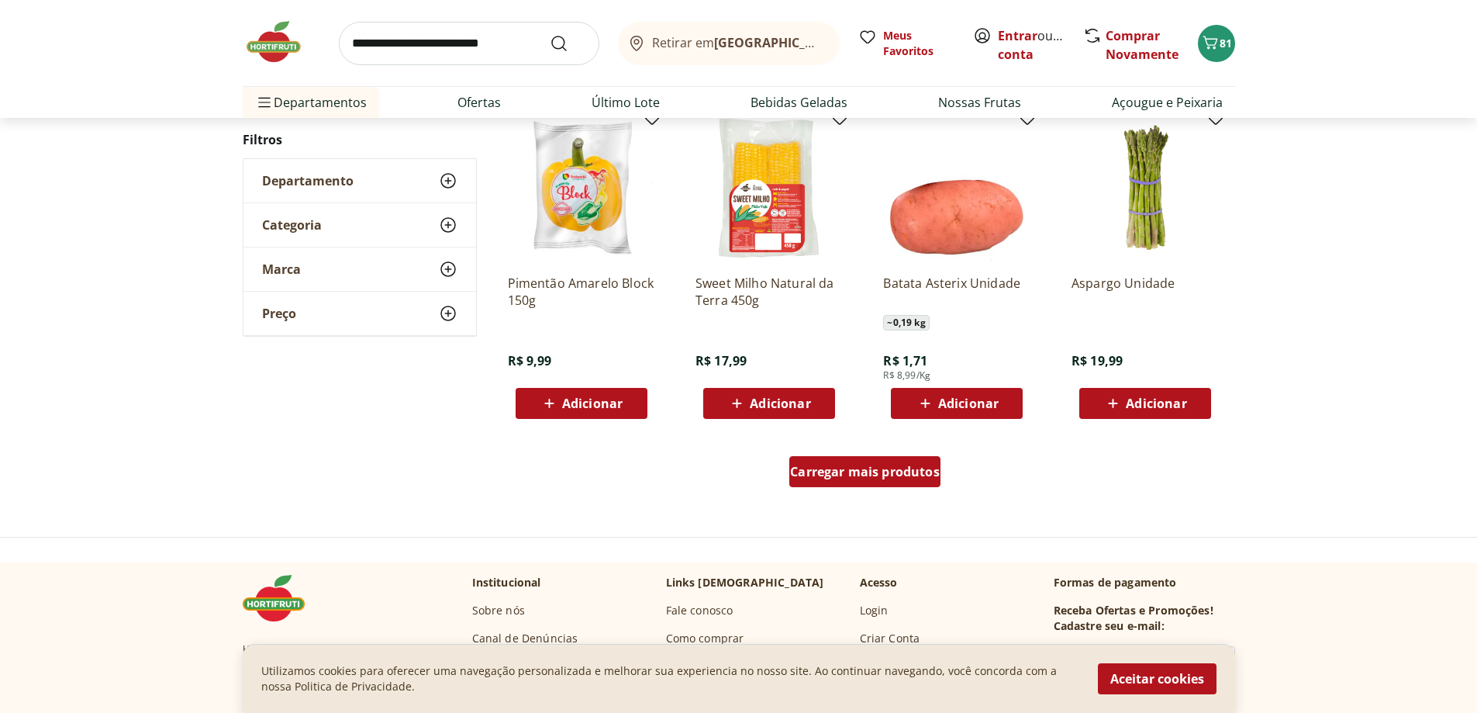
click at [862, 470] on span "Carregar mais produtos" at bounding box center [865, 471] width 150 height 12
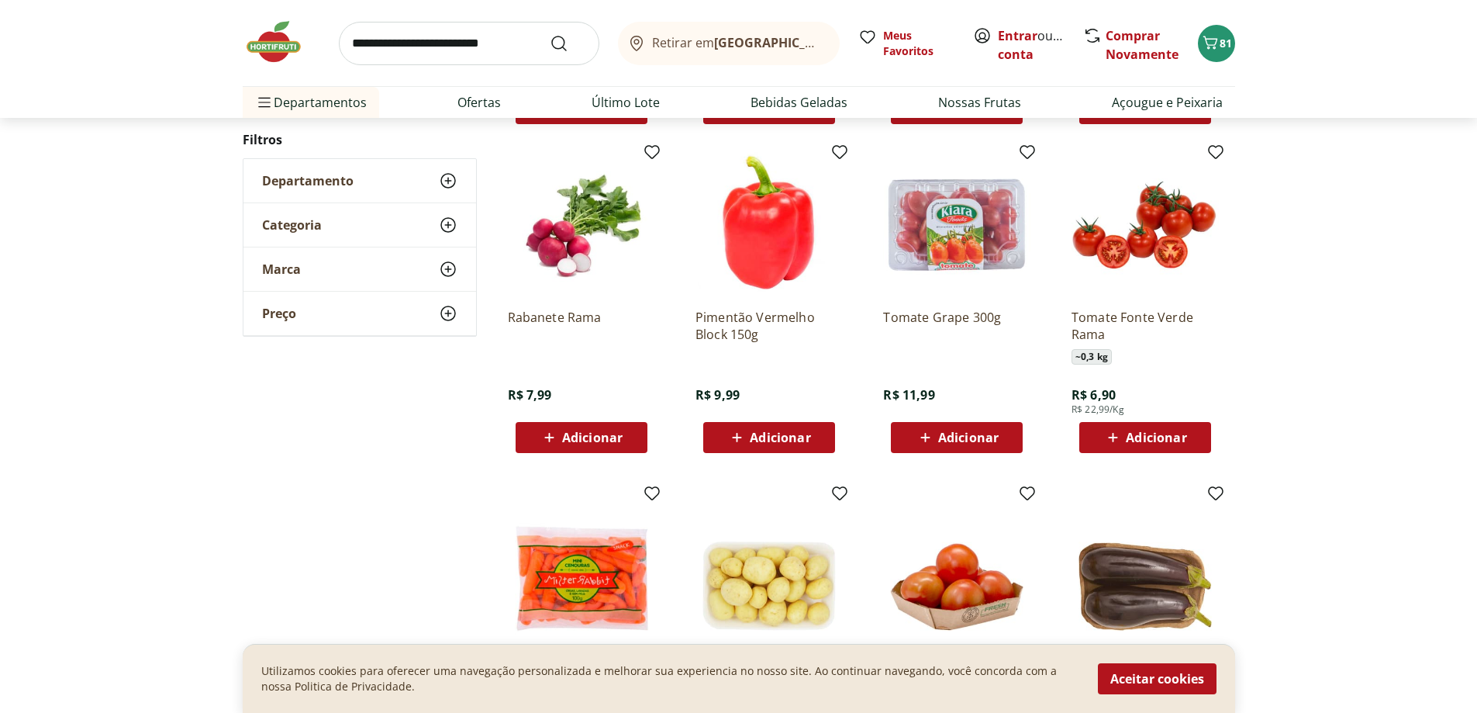
scroll to position [1231, 0]
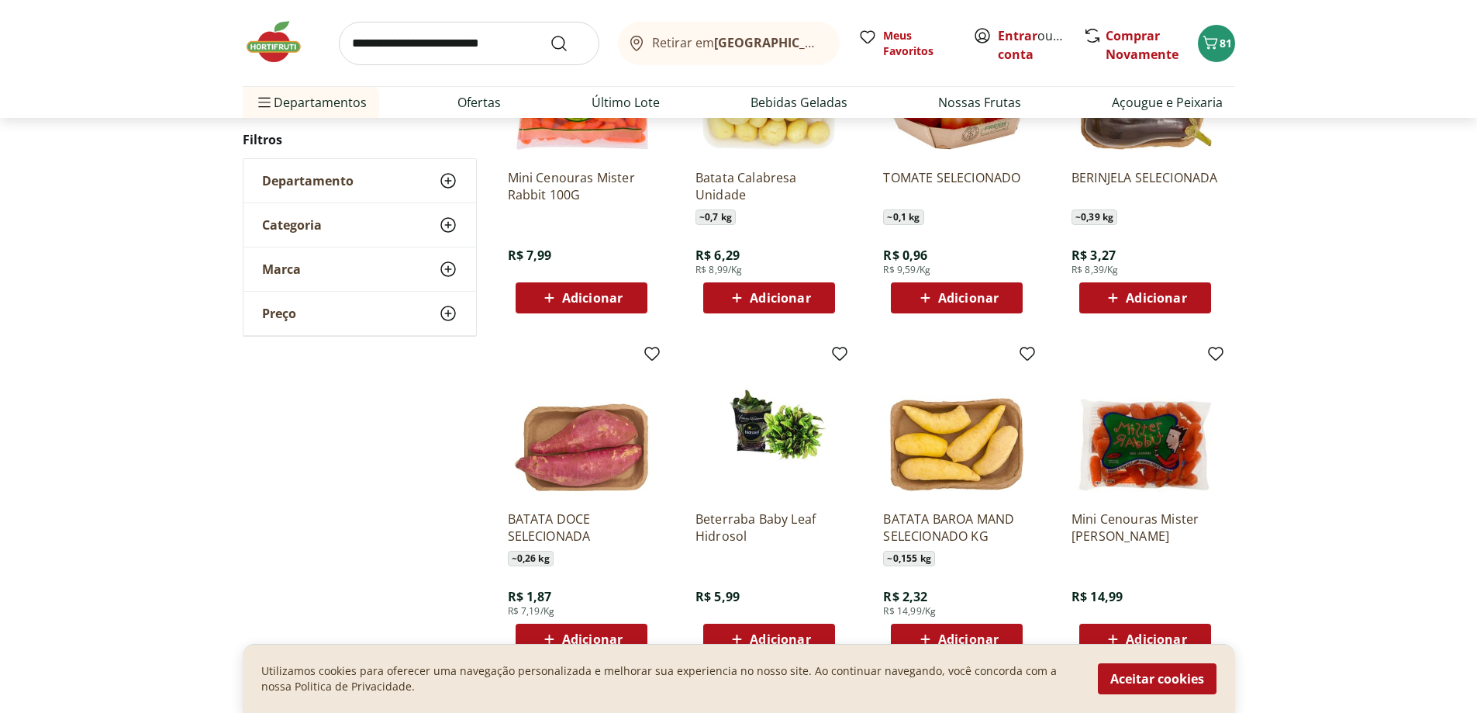
scroll to position [762, 0]
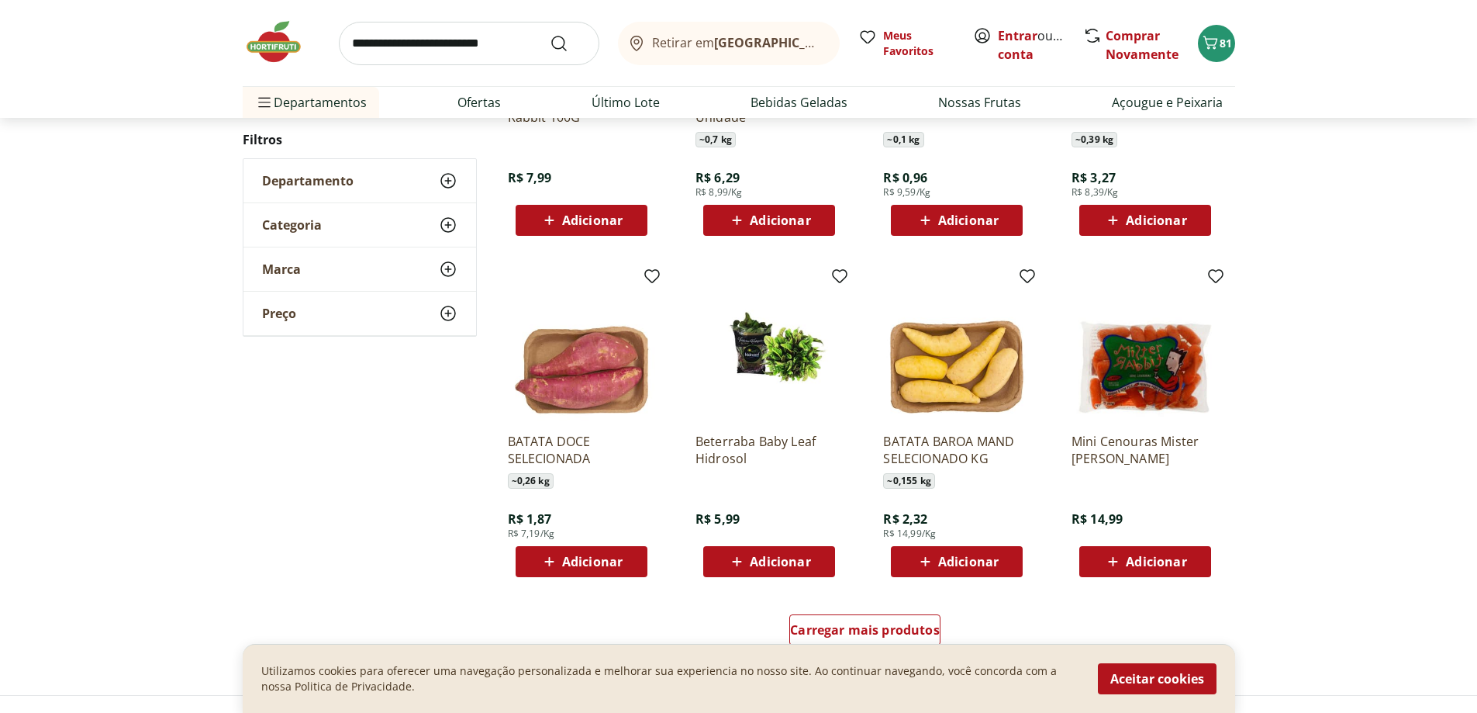
drag, startPoint x: 821, startPoint y: 492, endPoint x: 829, endPoint y: 487, distance: 9.5
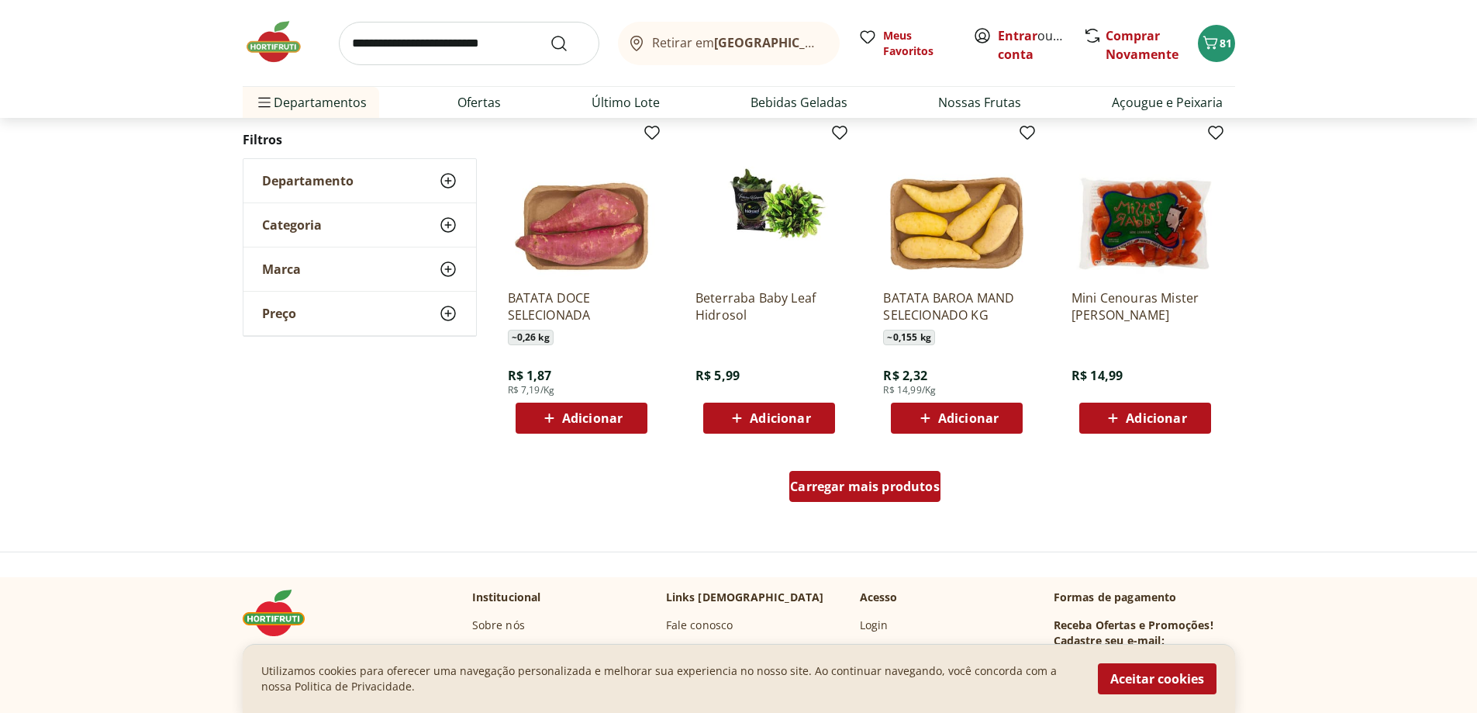
scroll to position [995, 0]
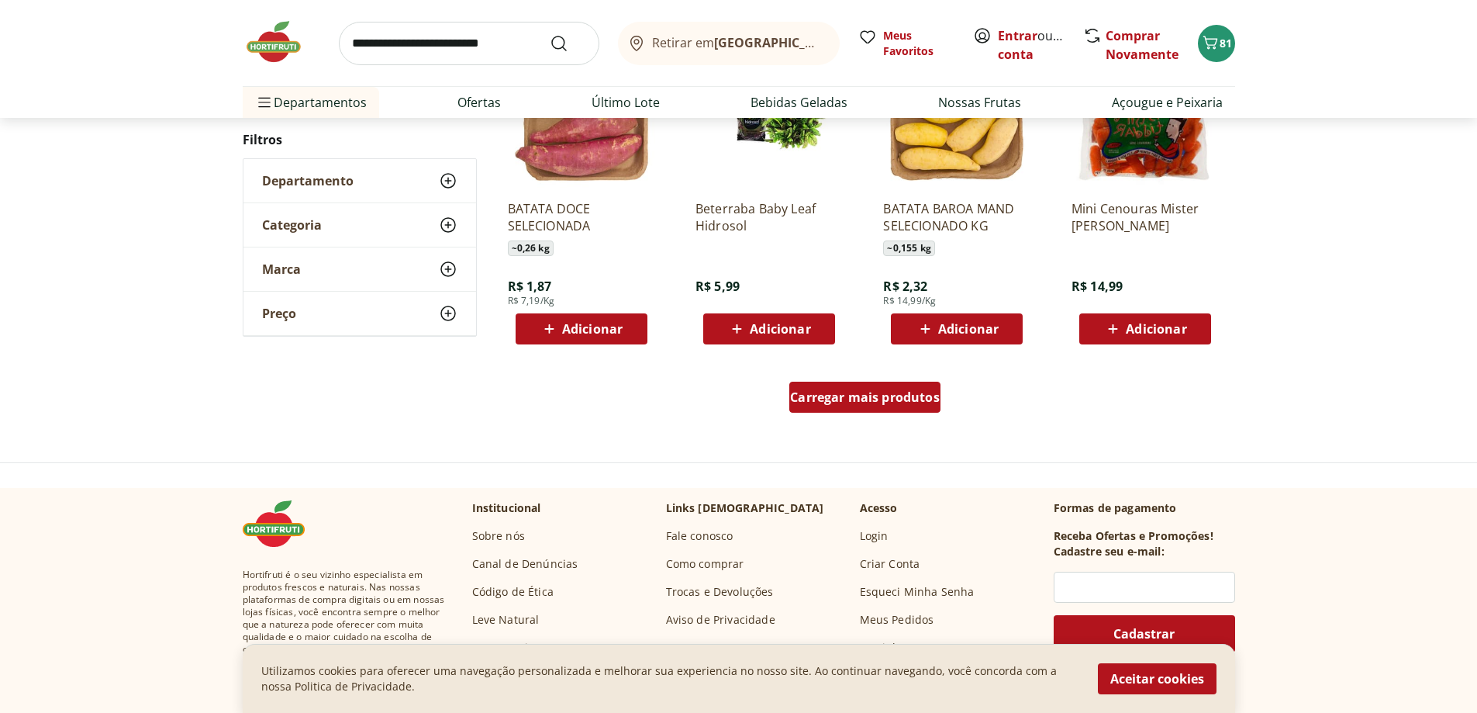
click at [859, 401] on span "Carregar mais produtos" at bounding box center [865, 397] width 150 height 12
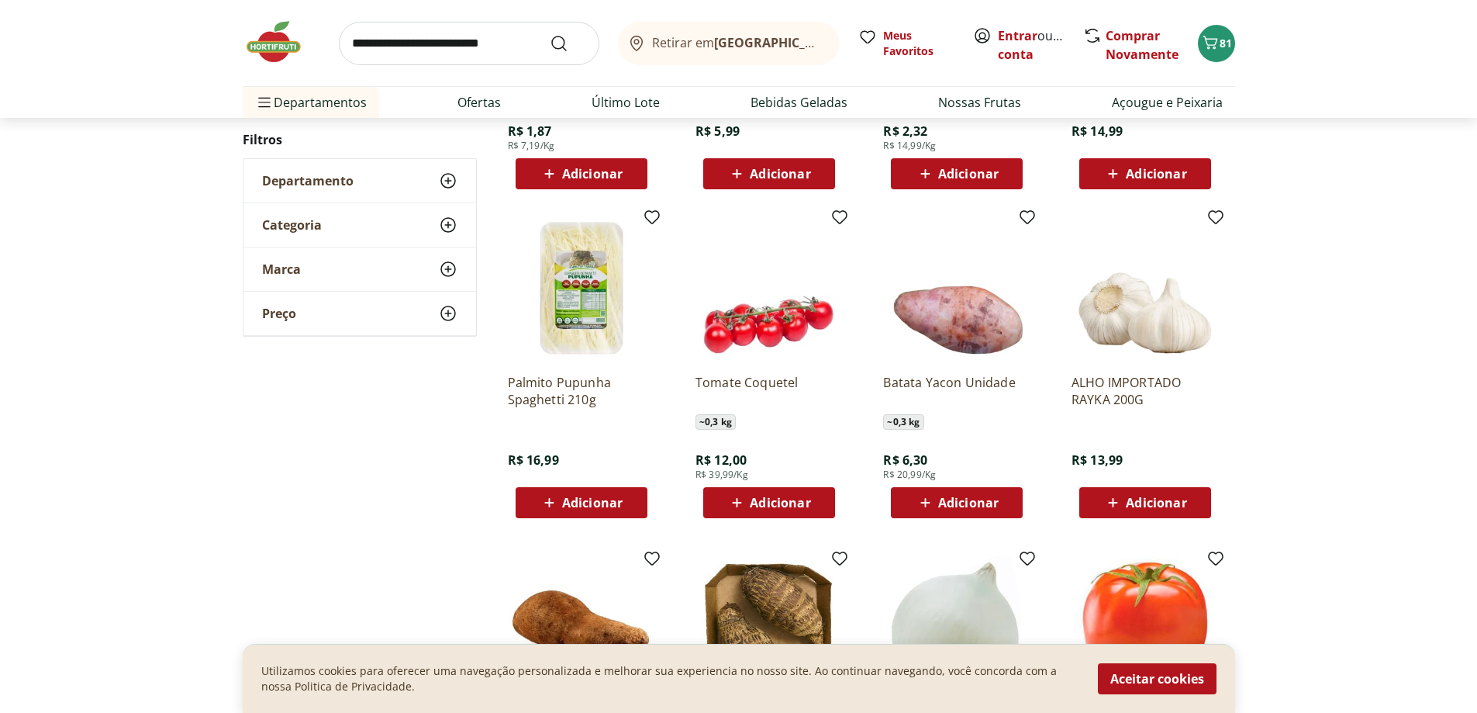
drag, startPoint x: 853, startPoint y: 429, endPoint x: 855, endPoint y: 420, distance: 9.4
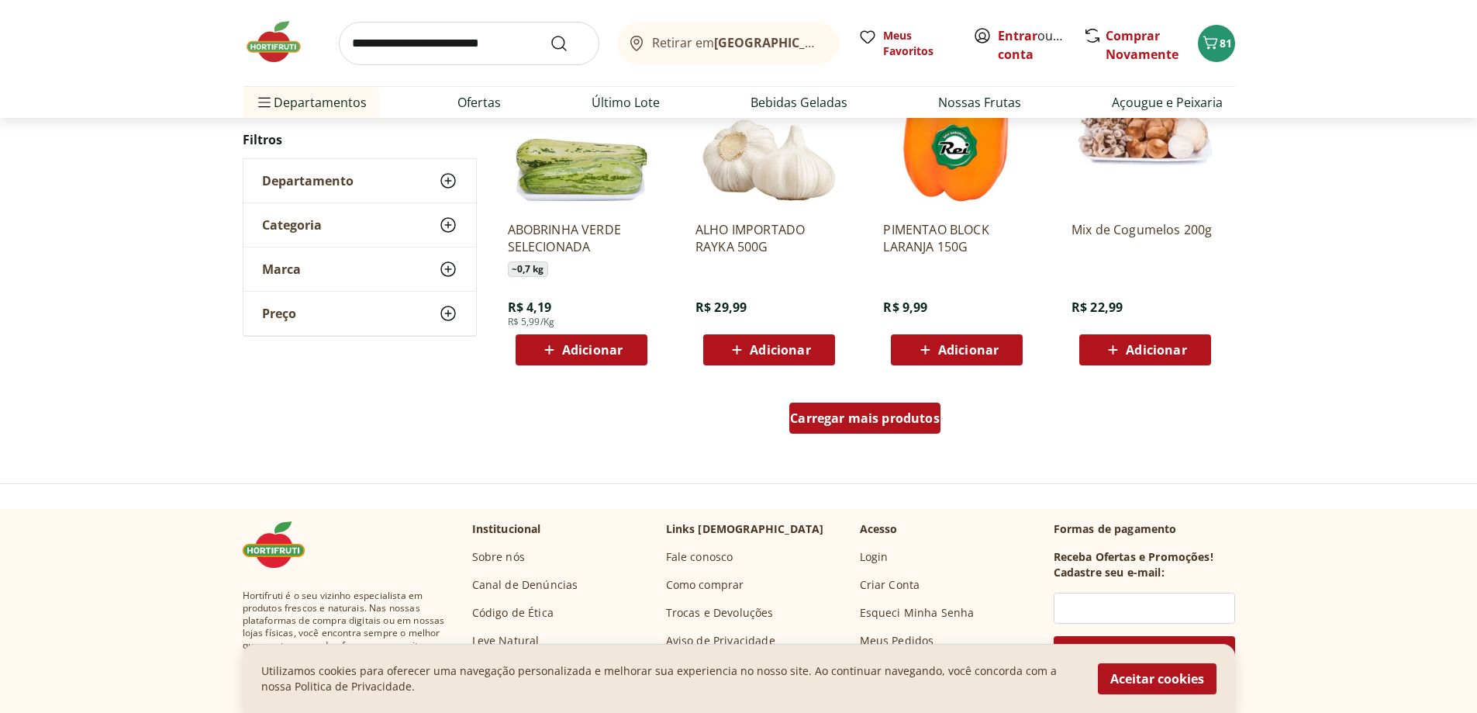
scroll to position [981, 0]
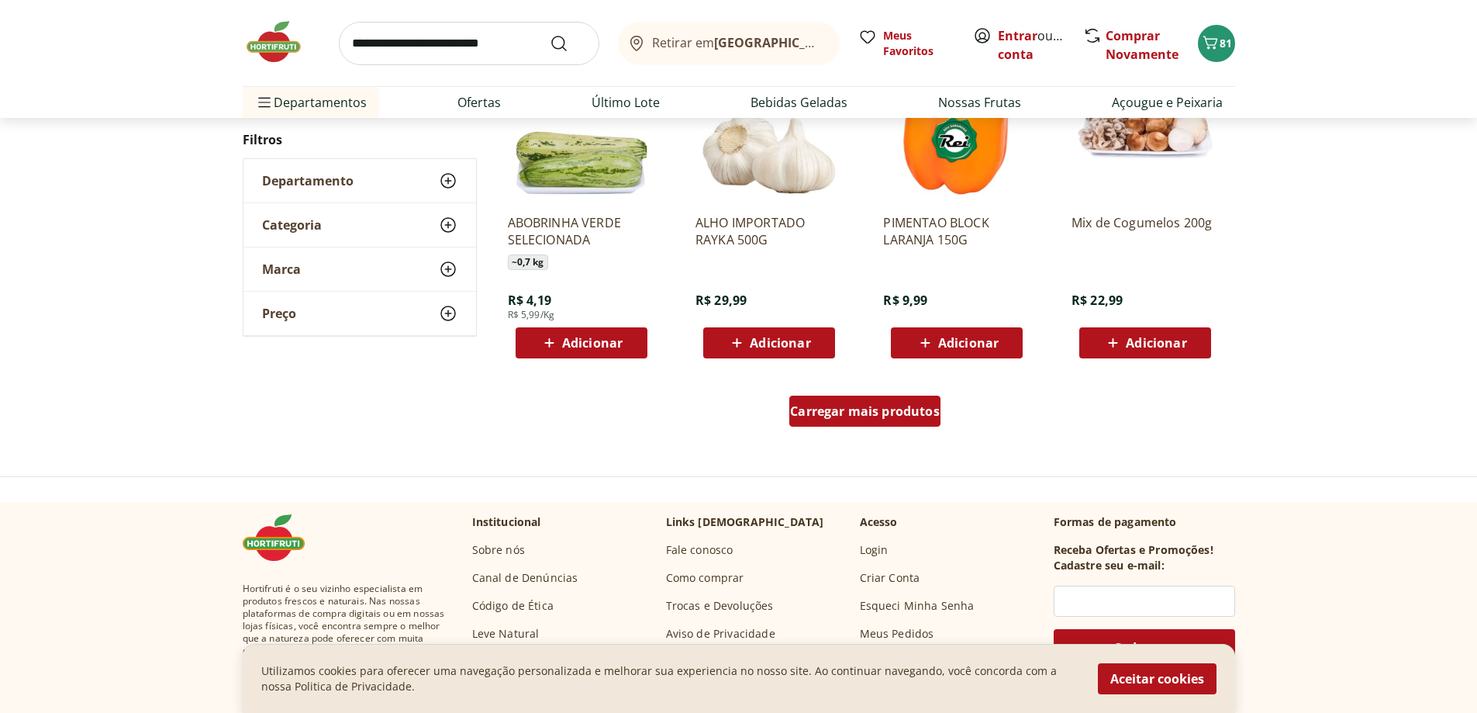
drag, startPoint x: 826, startPoint y: 427, endPoint x: 841, endPoint y: 423, distance: 15.2
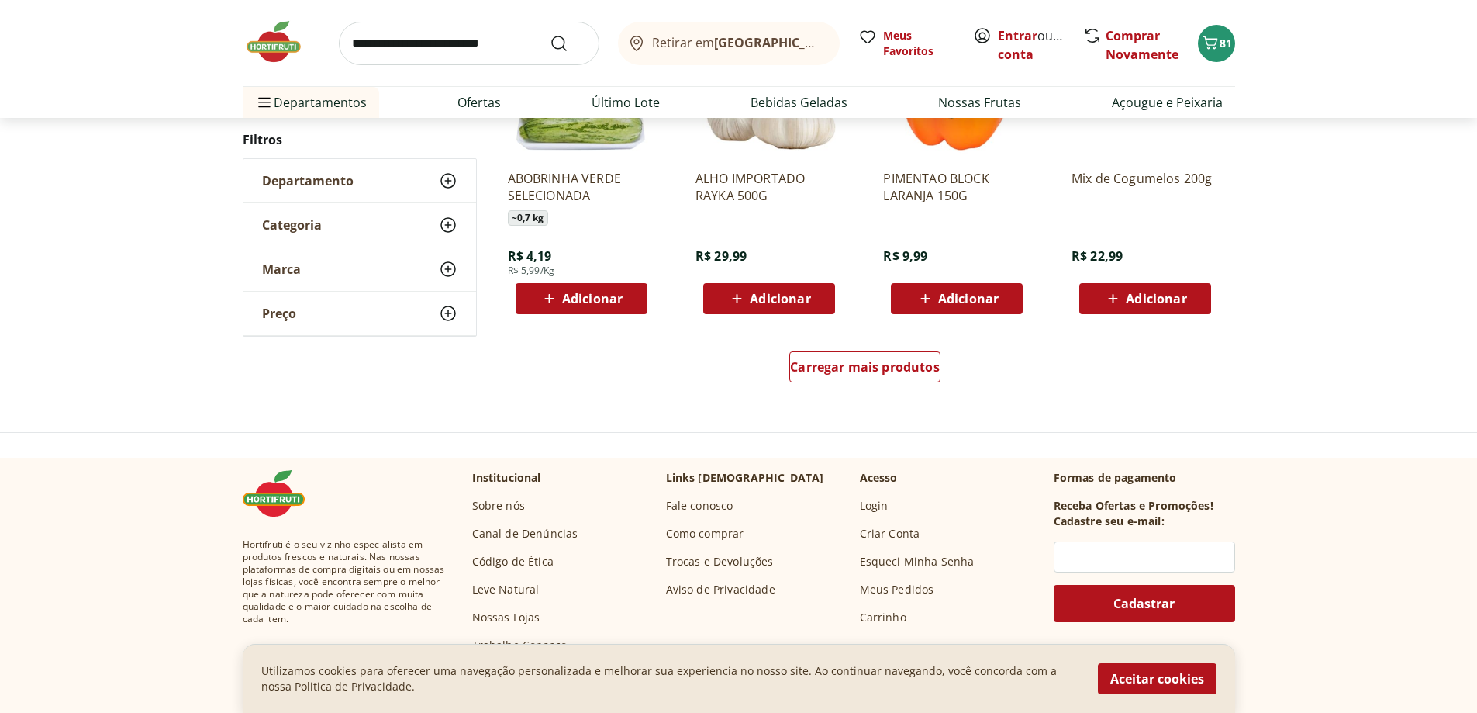
scroll to position [1059, 0]
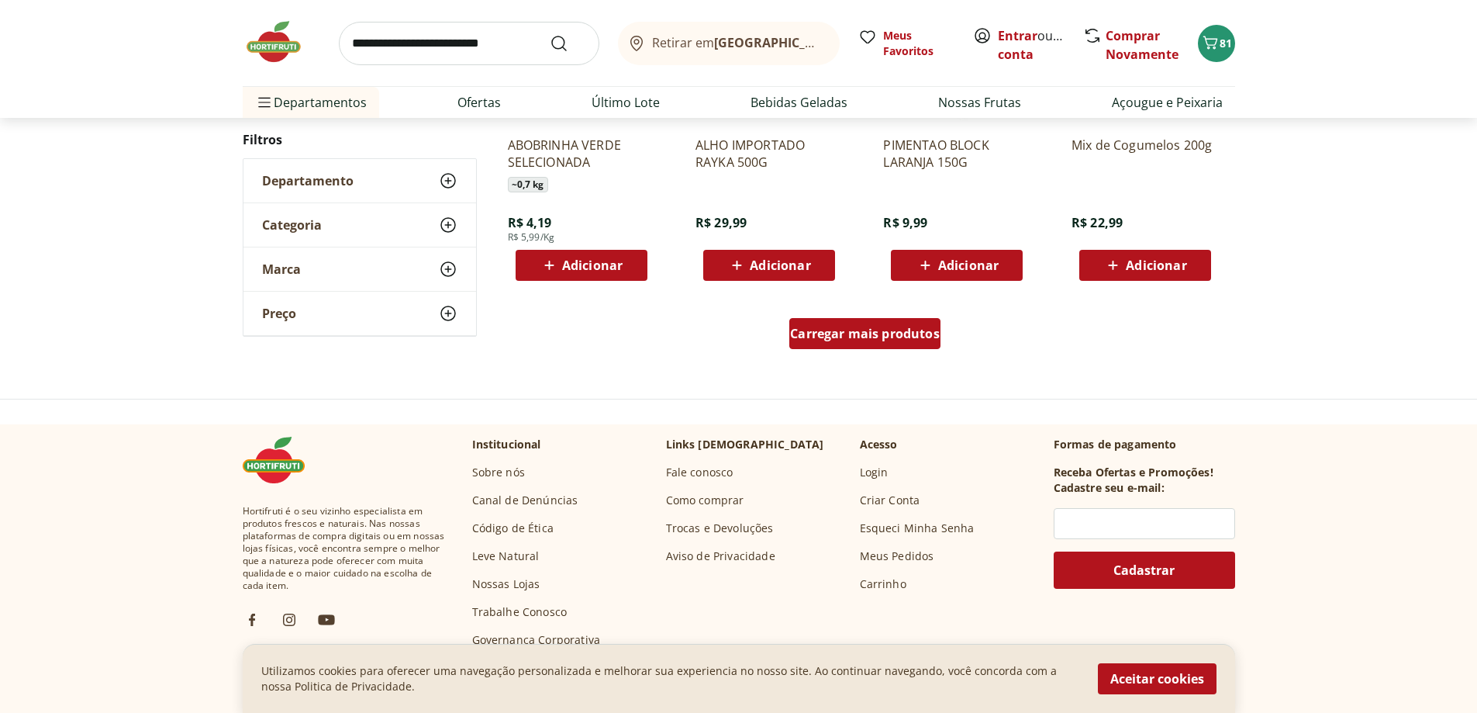
click at [815, 337] on span "Carregar mais produtos" at bounding box center [865, 333] width 150 height 12
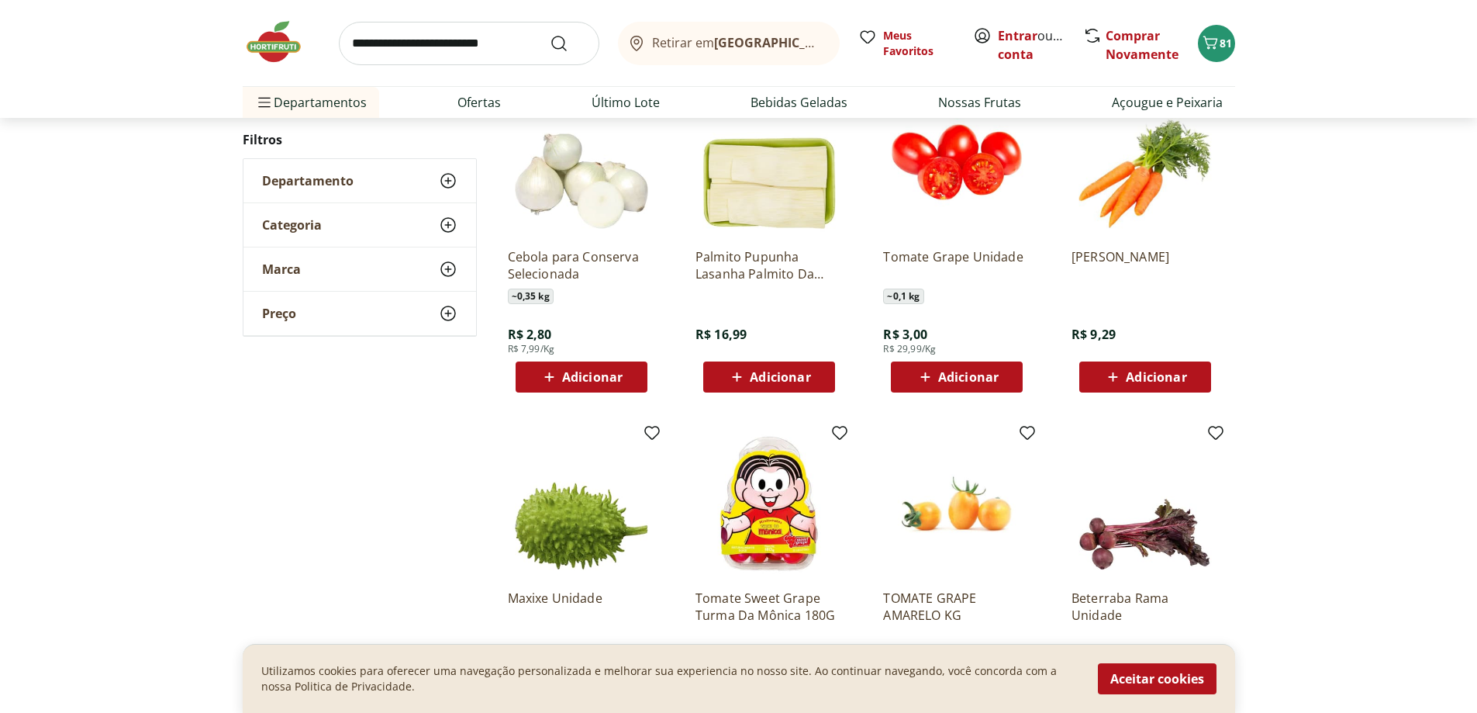
scroll to position [1291, 0]
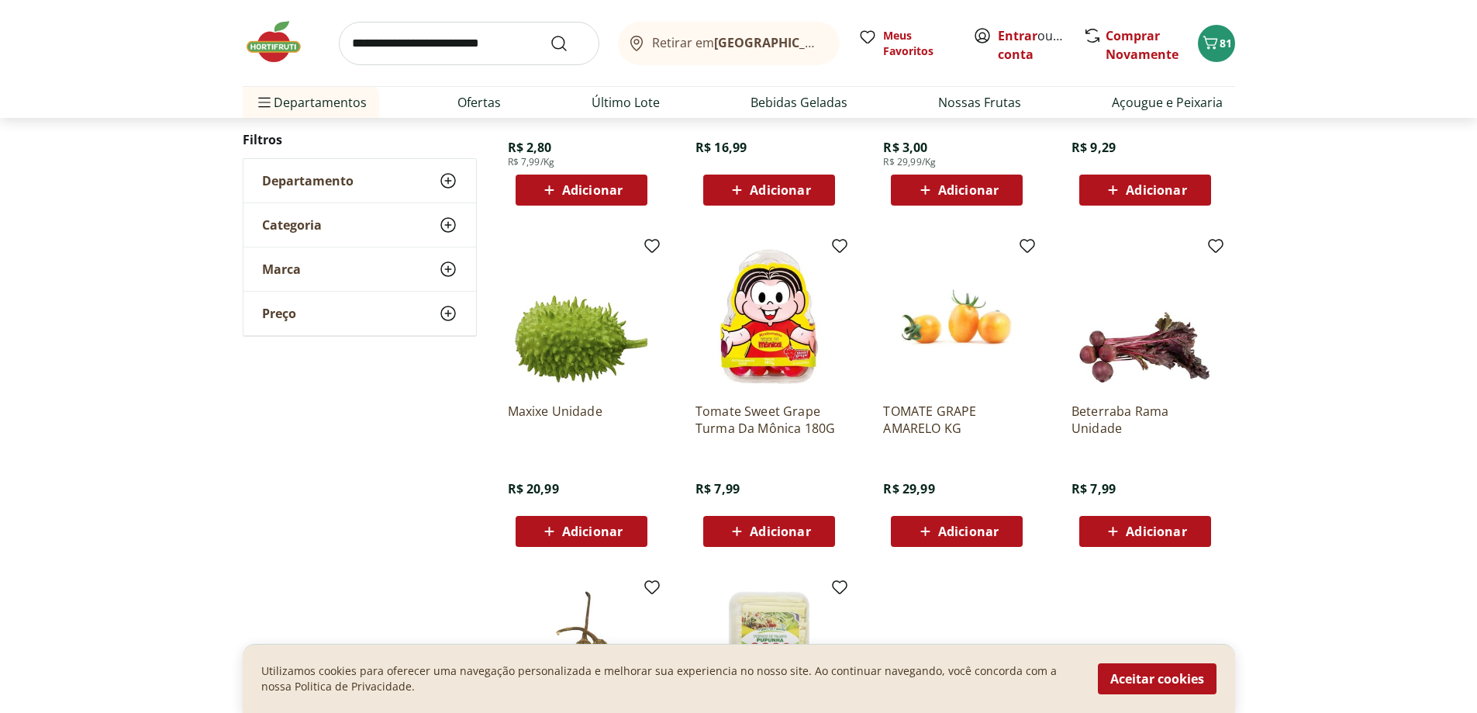
scroll to position [485, 0]
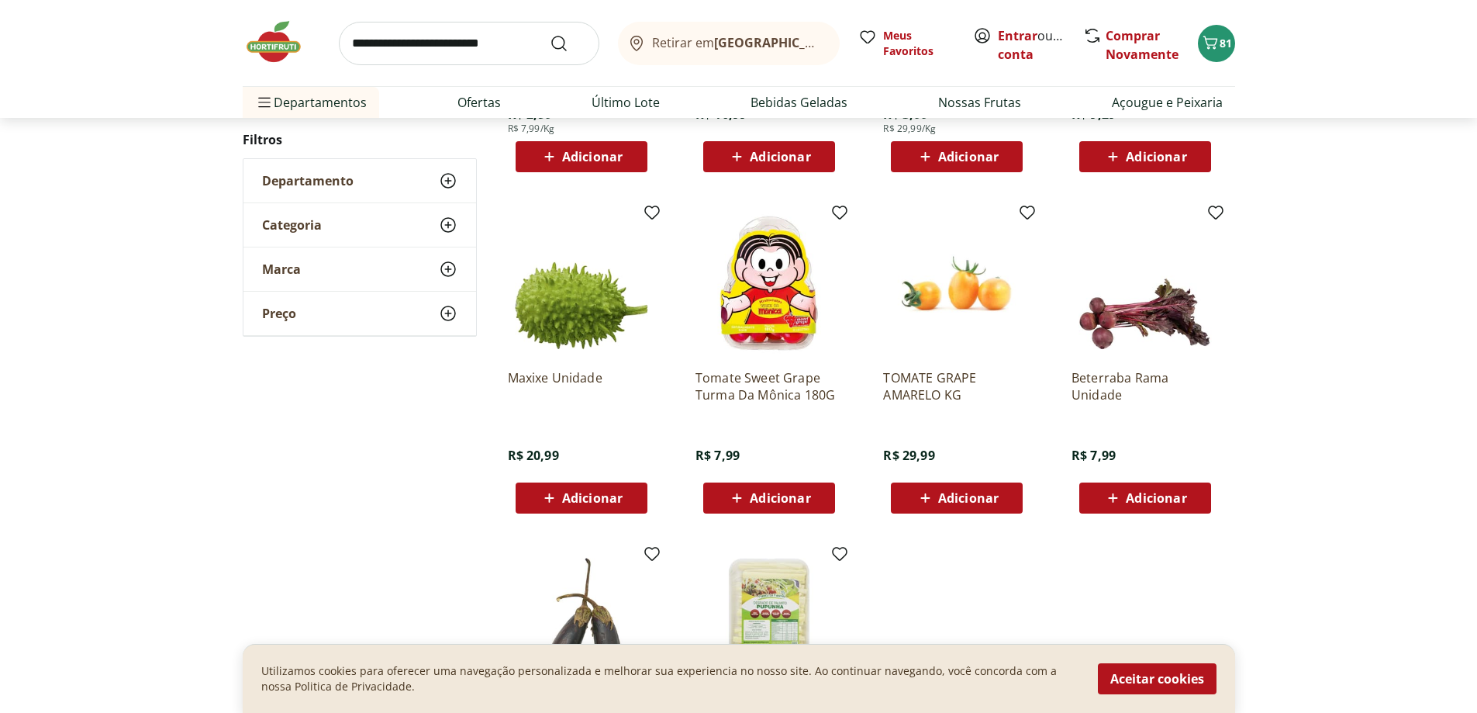
drag, startPoint x: 815, startPoint y: 363, endPoint x: 817, endPoint y: 383, distance: 20.2
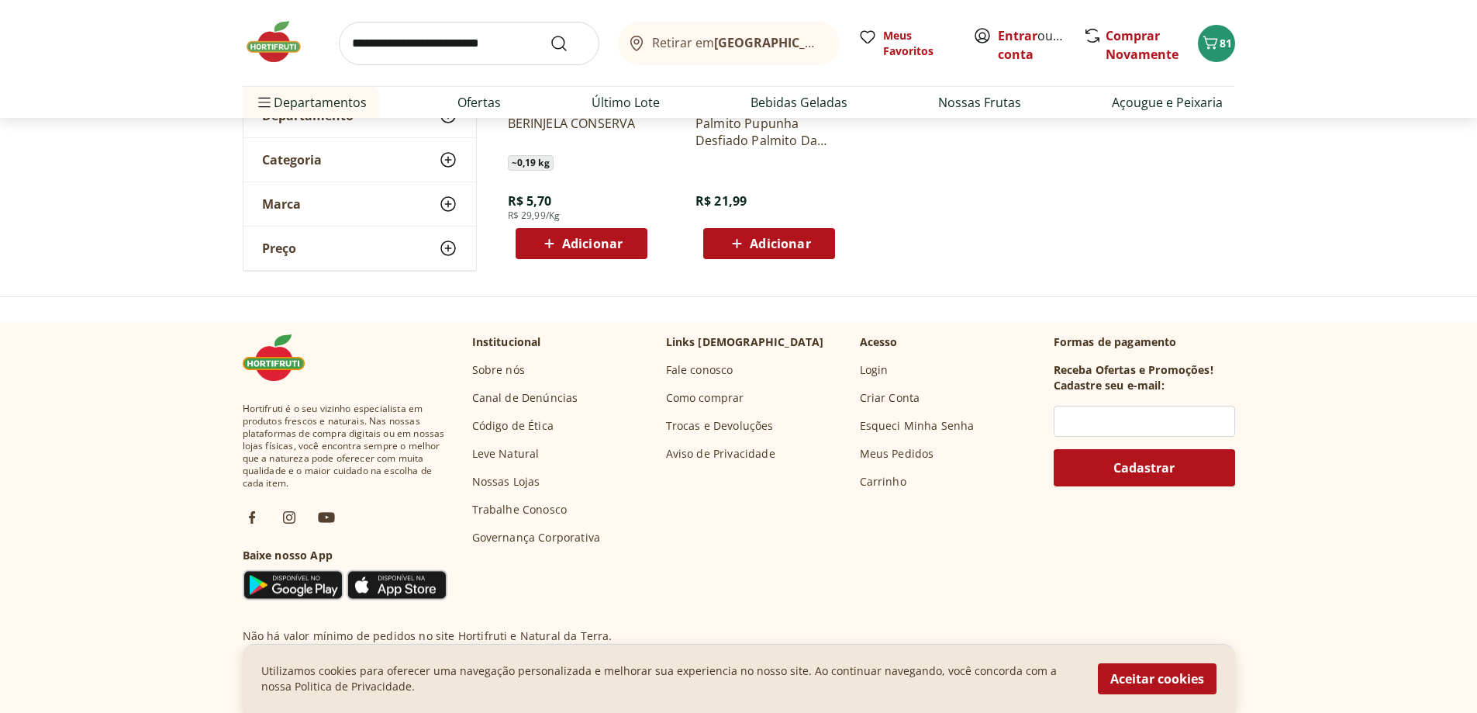
scroll to position [1105, 0]
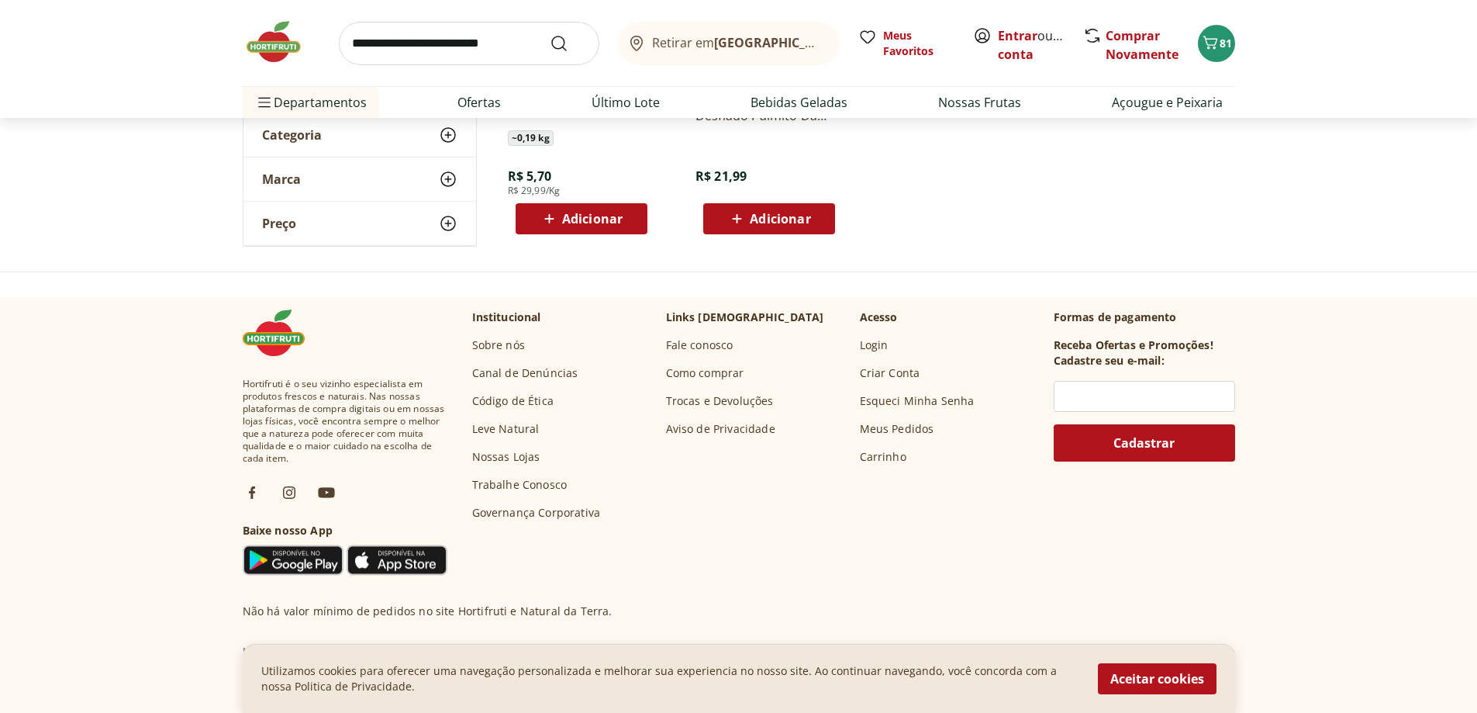
drag, startPoint x: 814, startPoint y: 377, endPoint x: 810, endPoint y: 368, distance: 9.7
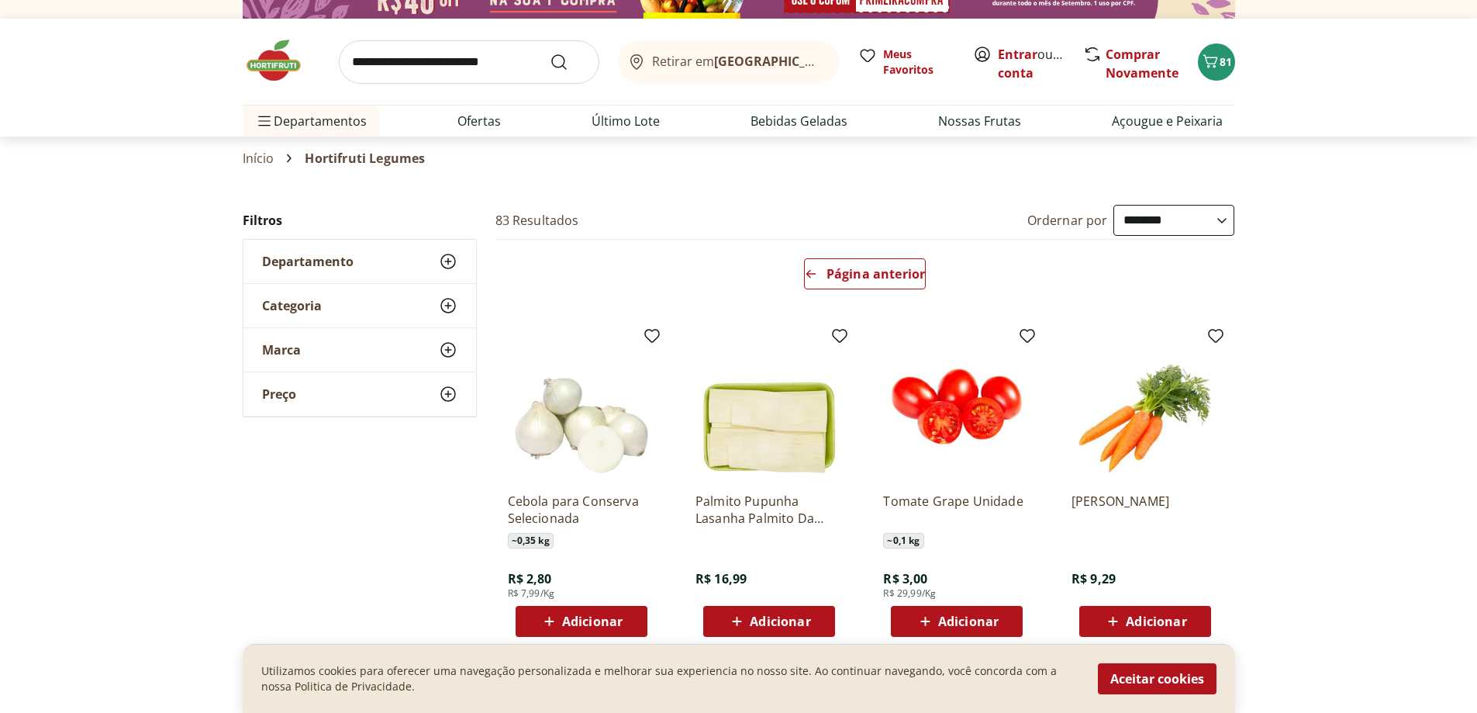
scroll to position [0, 0]
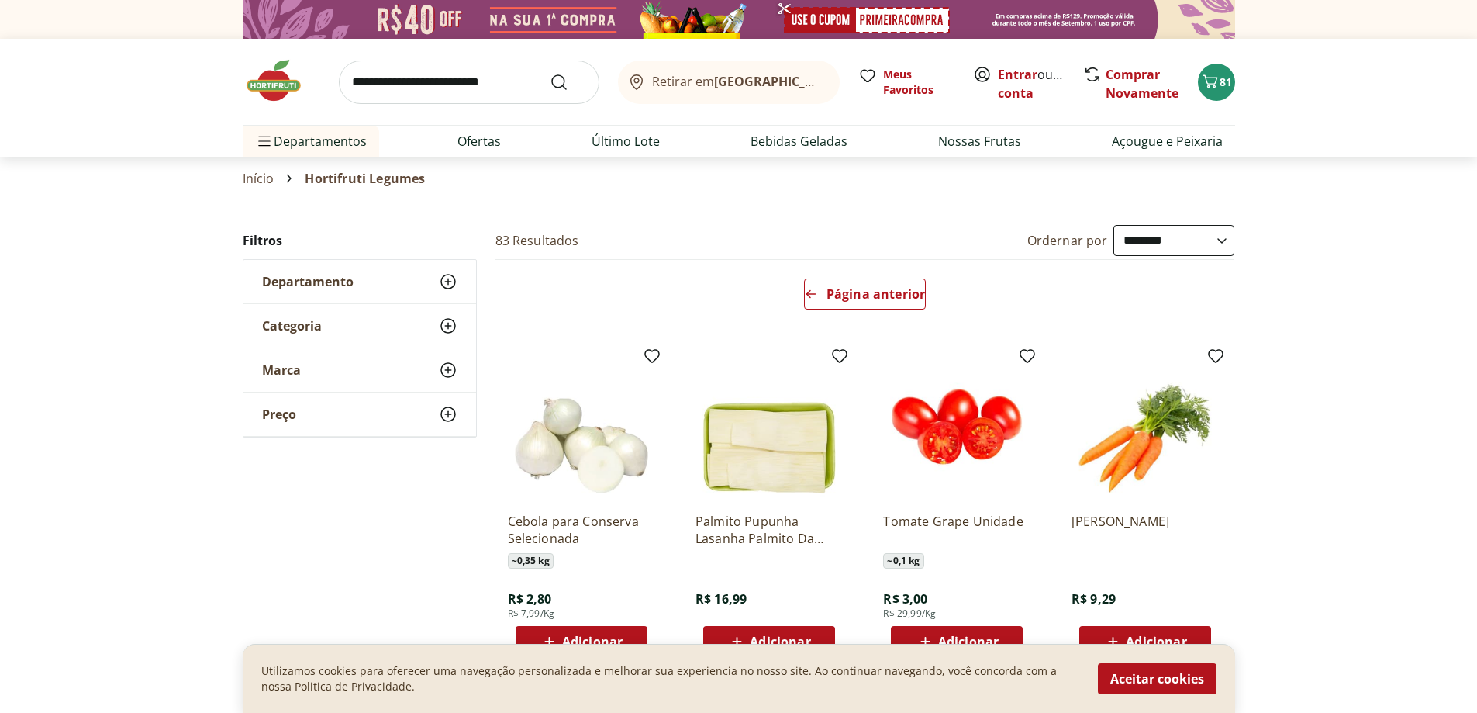
drag, startPoint x: 814, startPoint y: 382, endPoint x: 803, endPoint y: 373, distance: 13.8
click at [844, 300] on span "Página anterior" at bounding box center [876, 294] width 98 height 12
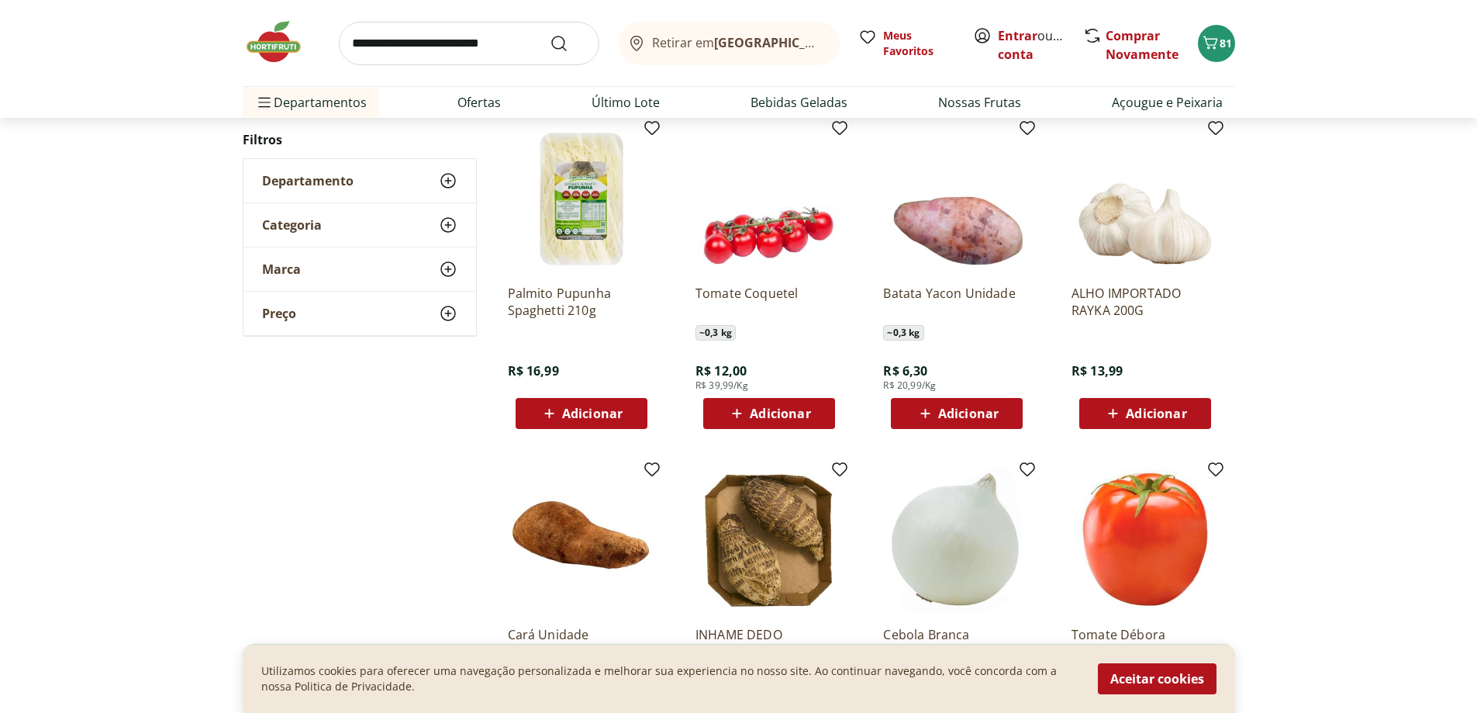
scroll to position [235, 0]
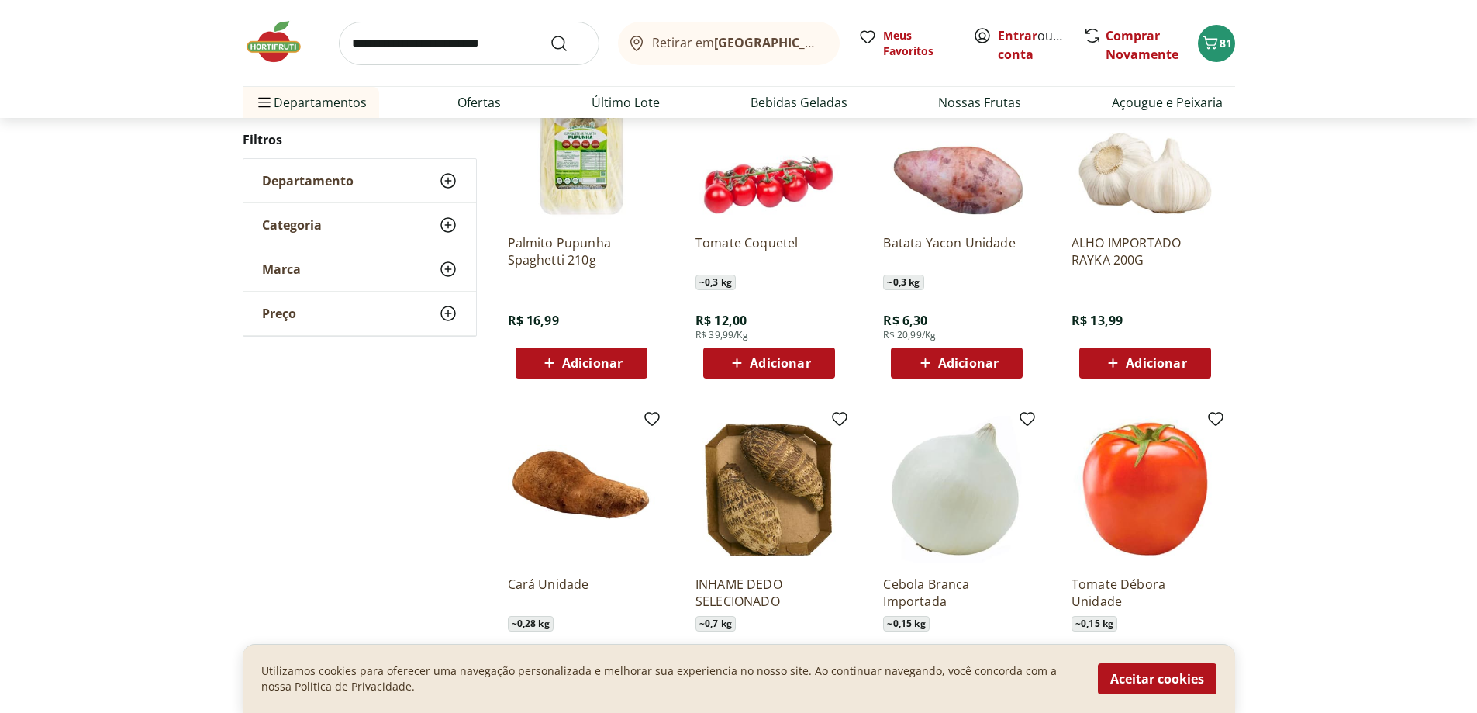
scroll to position [235, 0]
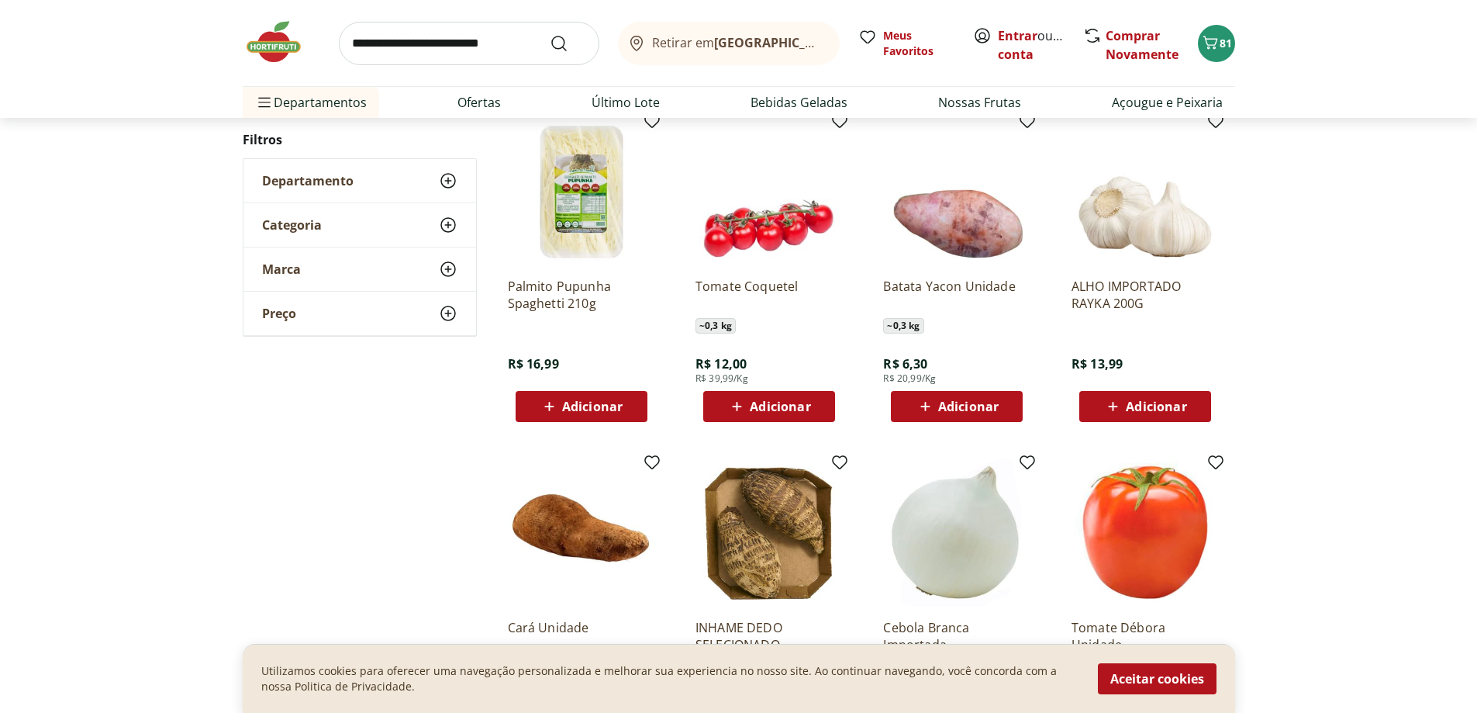
drag, startPoint x: 819, startPoint y: 391, endPoint x: 808, endPoint y: 380, distance: 15.4
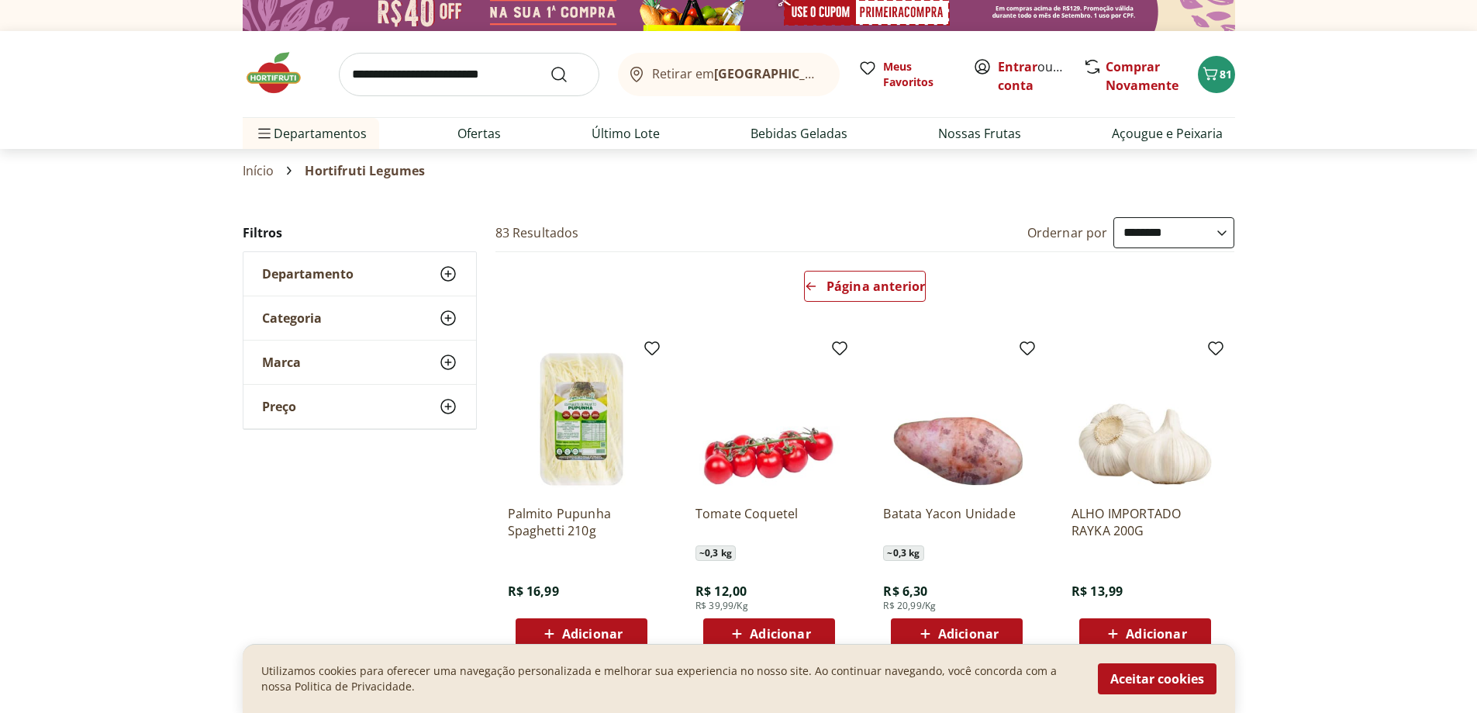
scroll to position [0, 0]
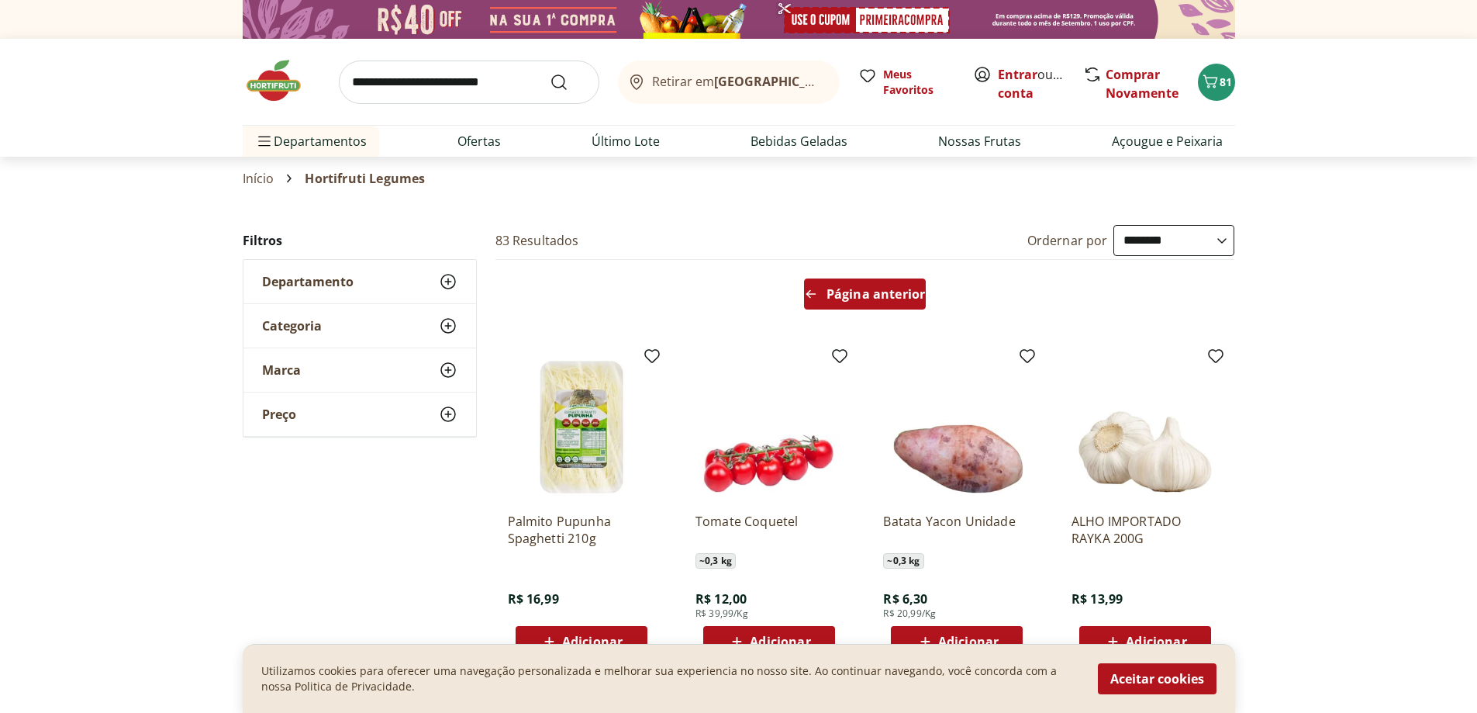
click at [852, 305] on div "Página anterior" at bounding box center [865, 293] width 122 height 31
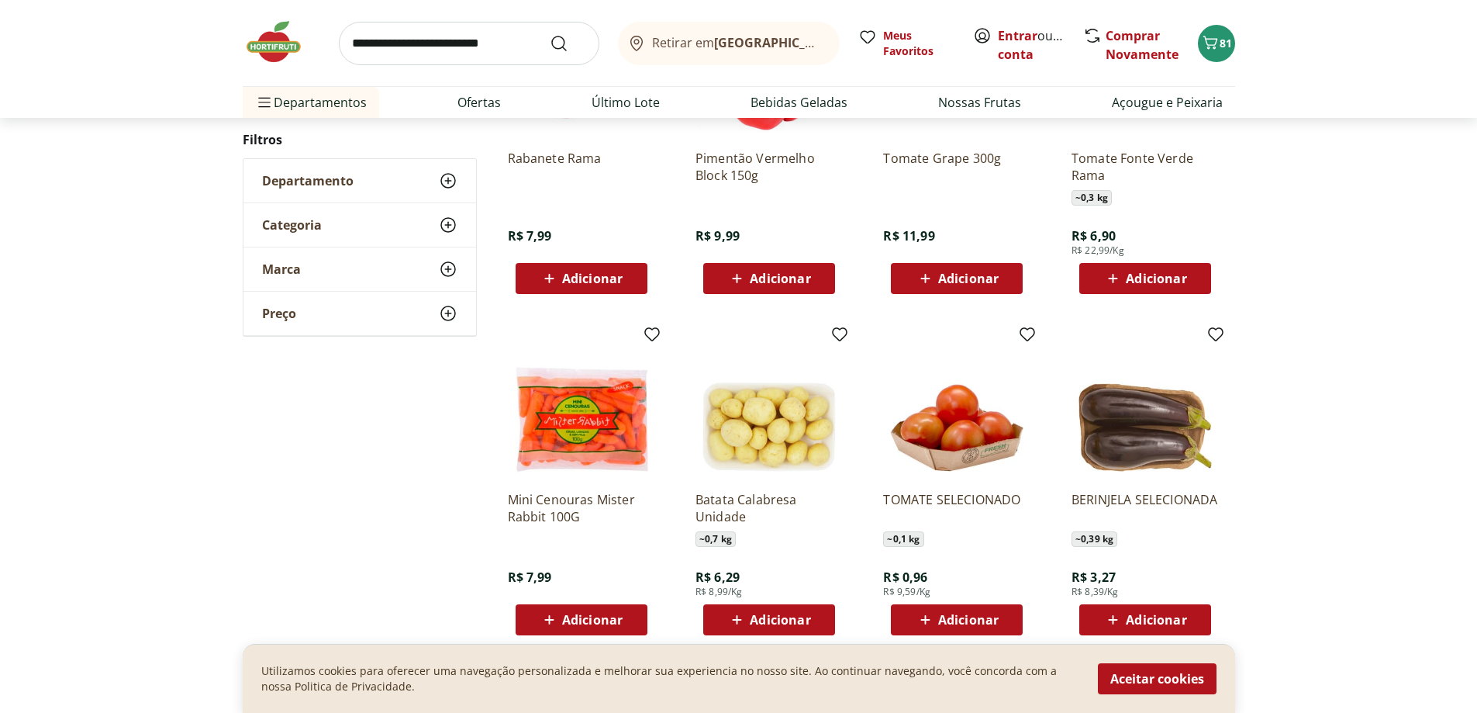
scroll to position [284, 0]
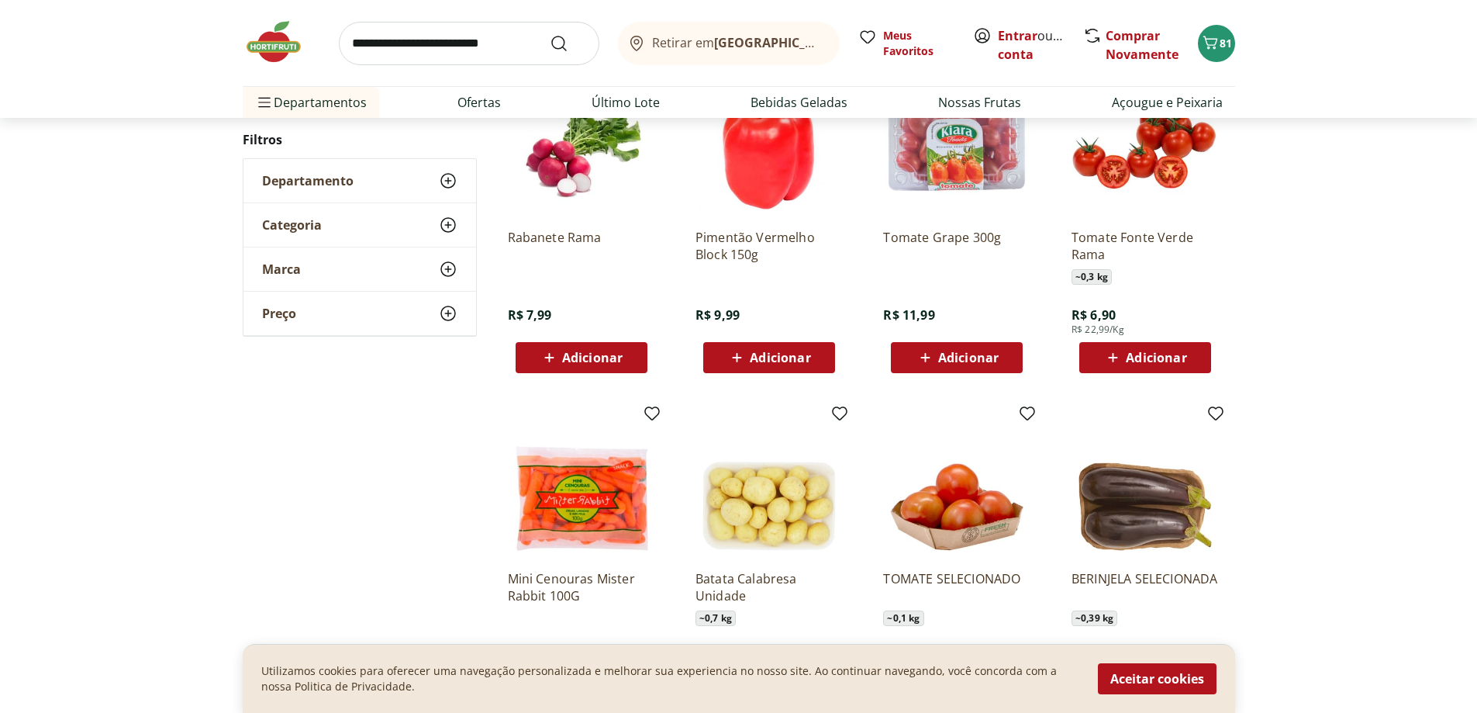
drag, startPoint x: 829, startPoint y: 406, endPoint x: 823, endPoint y: 399, distance: 9.3
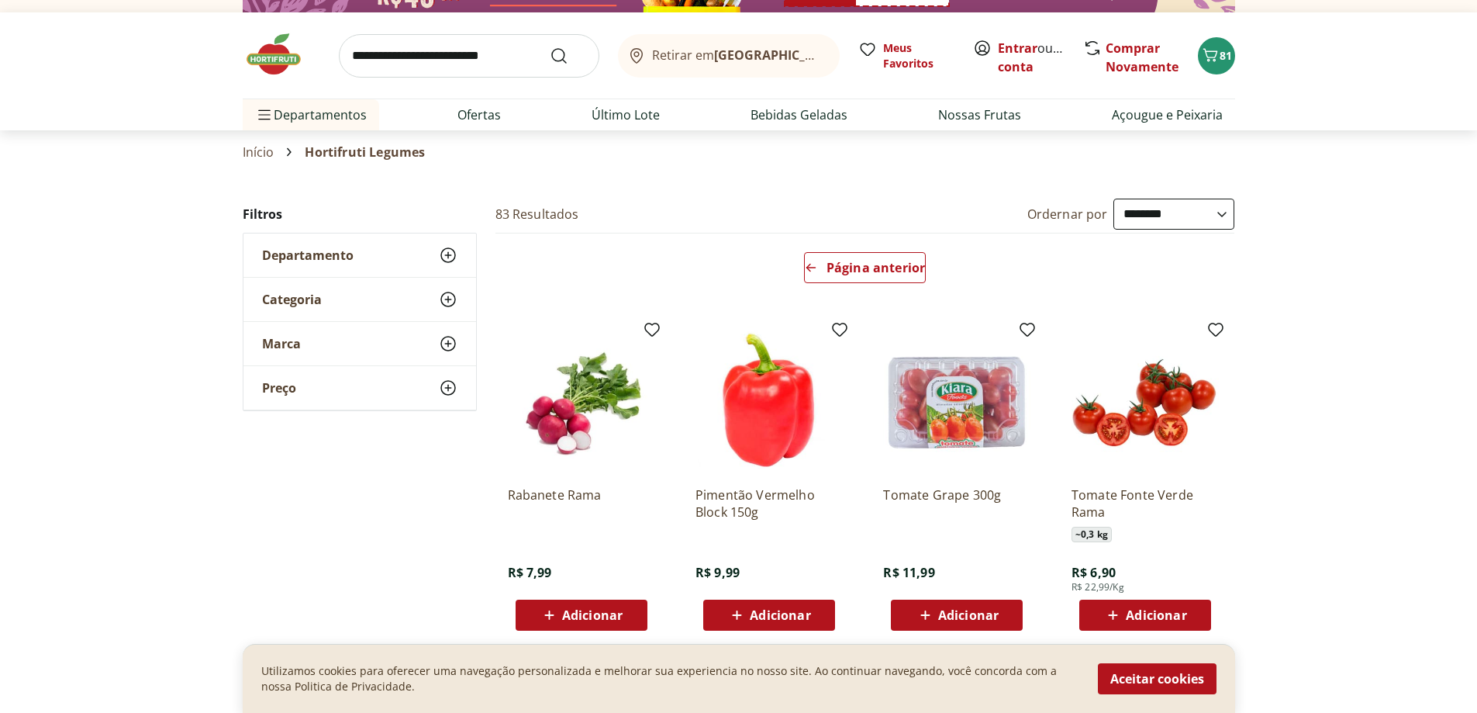
scroll to position [0, 0]
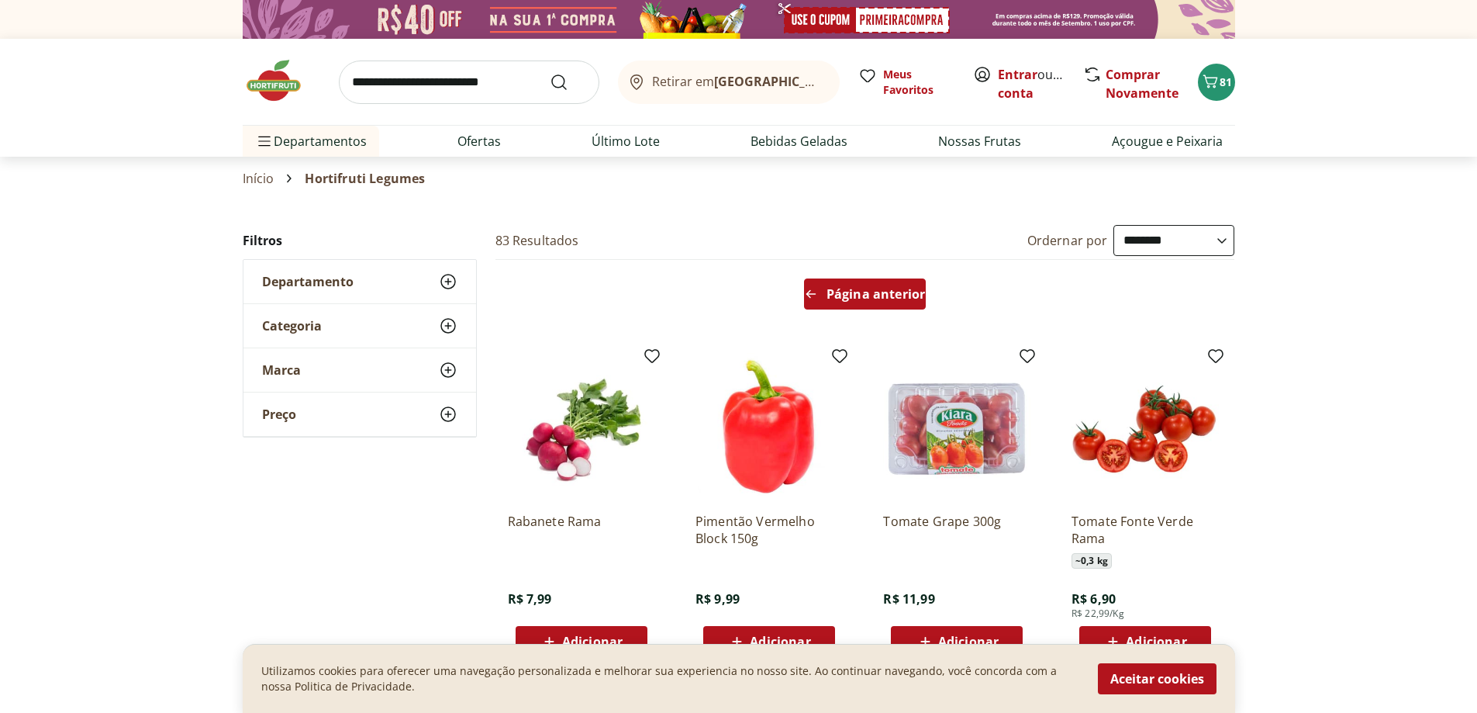
click at [856, 296] on span "Página anterior" at bounding box center [876, 294] width 98 height 12
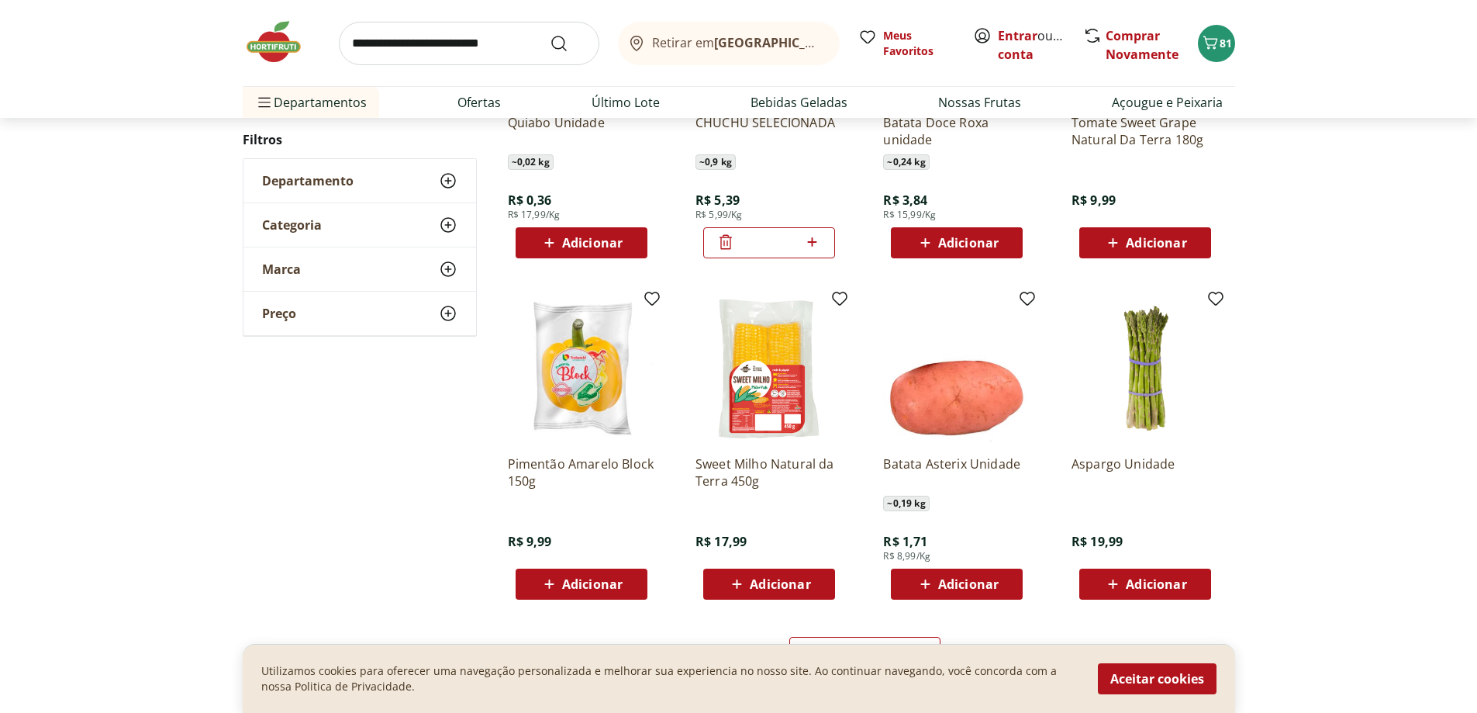
scroll to position [913, 0]
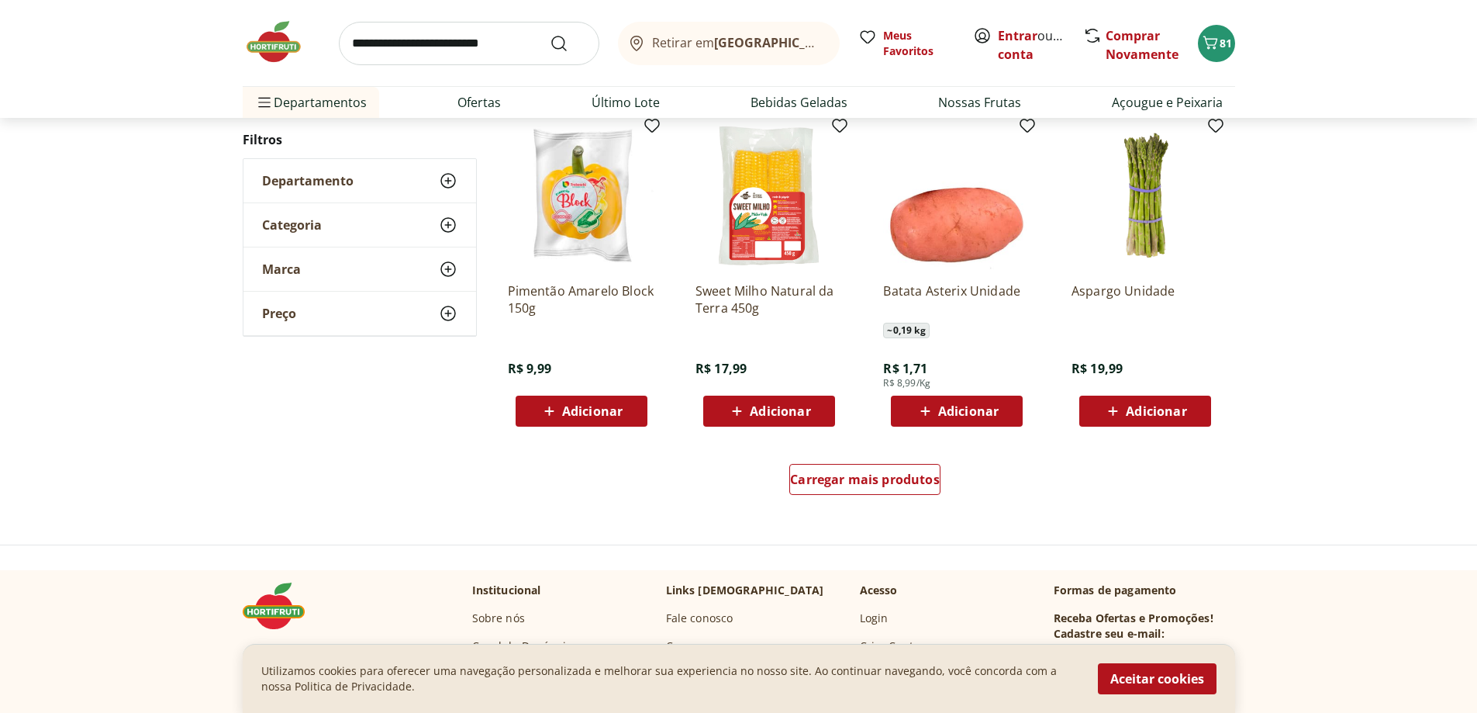
drag, startPoint x: 837, startPoint y: 403, endPoint x: 831, endPoint y: 396, distance: 9.9
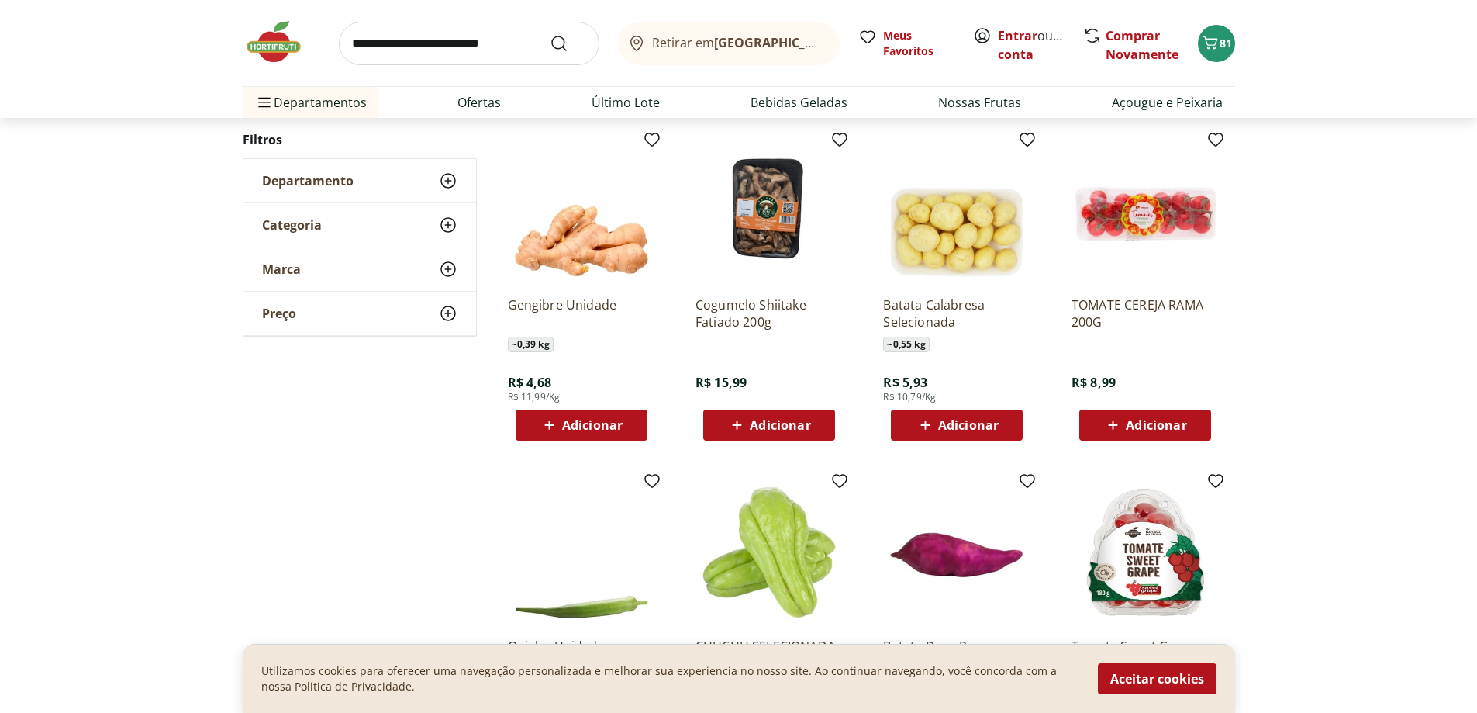
scroll to position [215, 0]
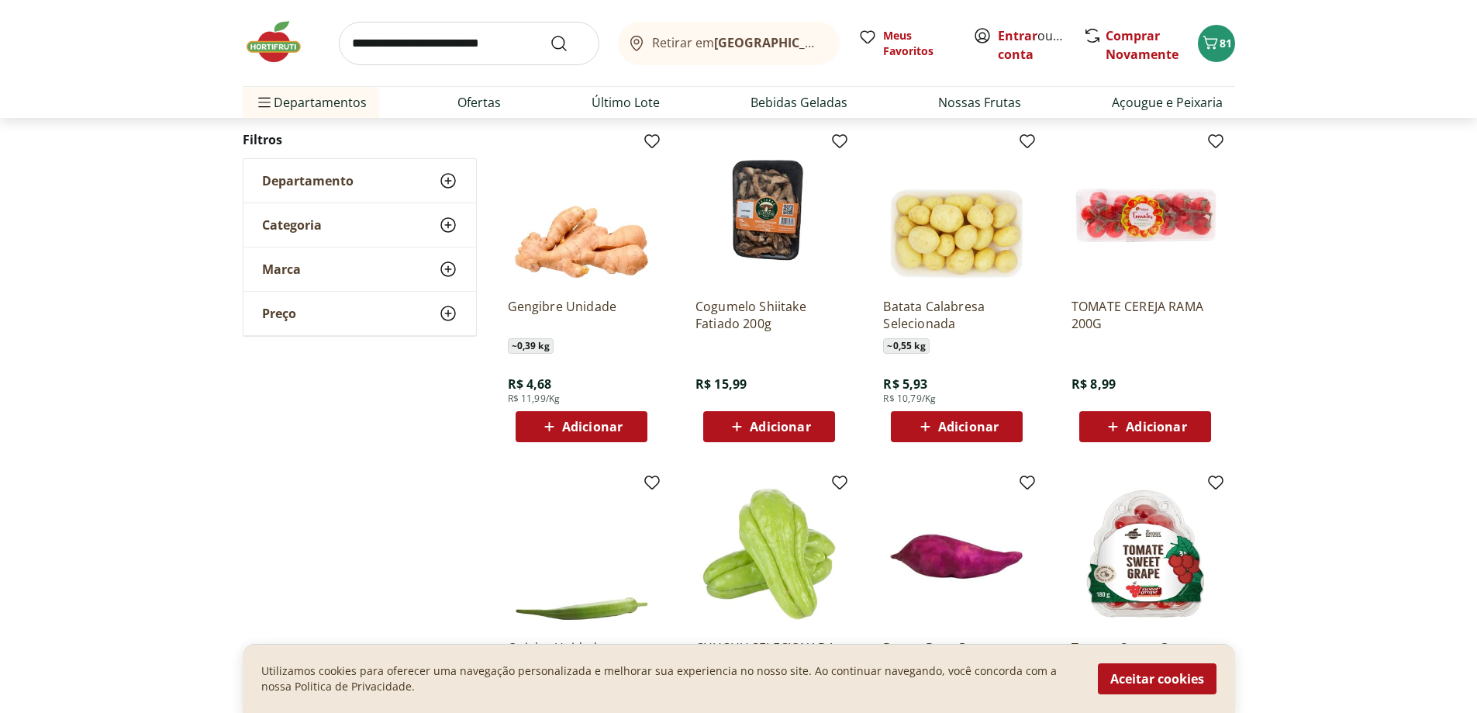
drag, startPoint x: 827, startPoint y: 400, endPoint x: 820, endPoint y: 392, distance: 11.0
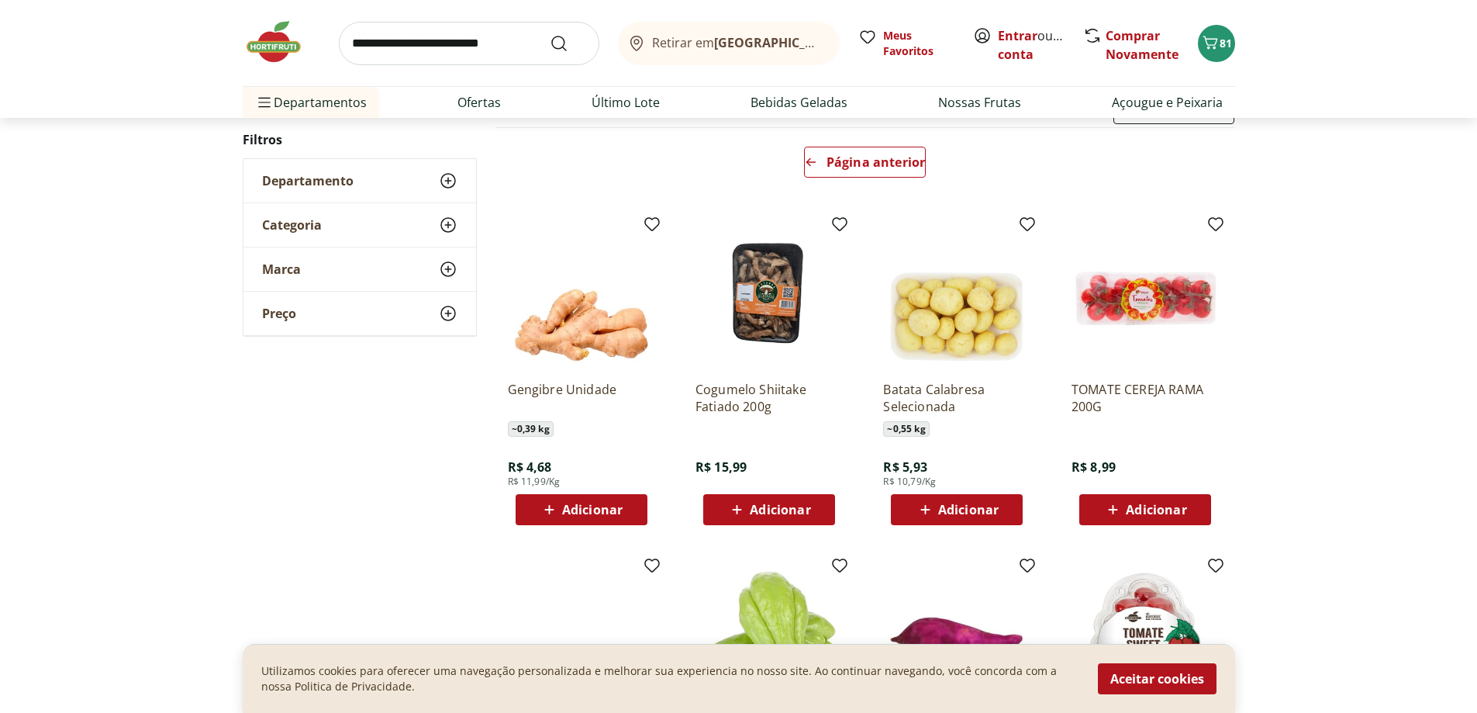
scroll to position [0, 0]
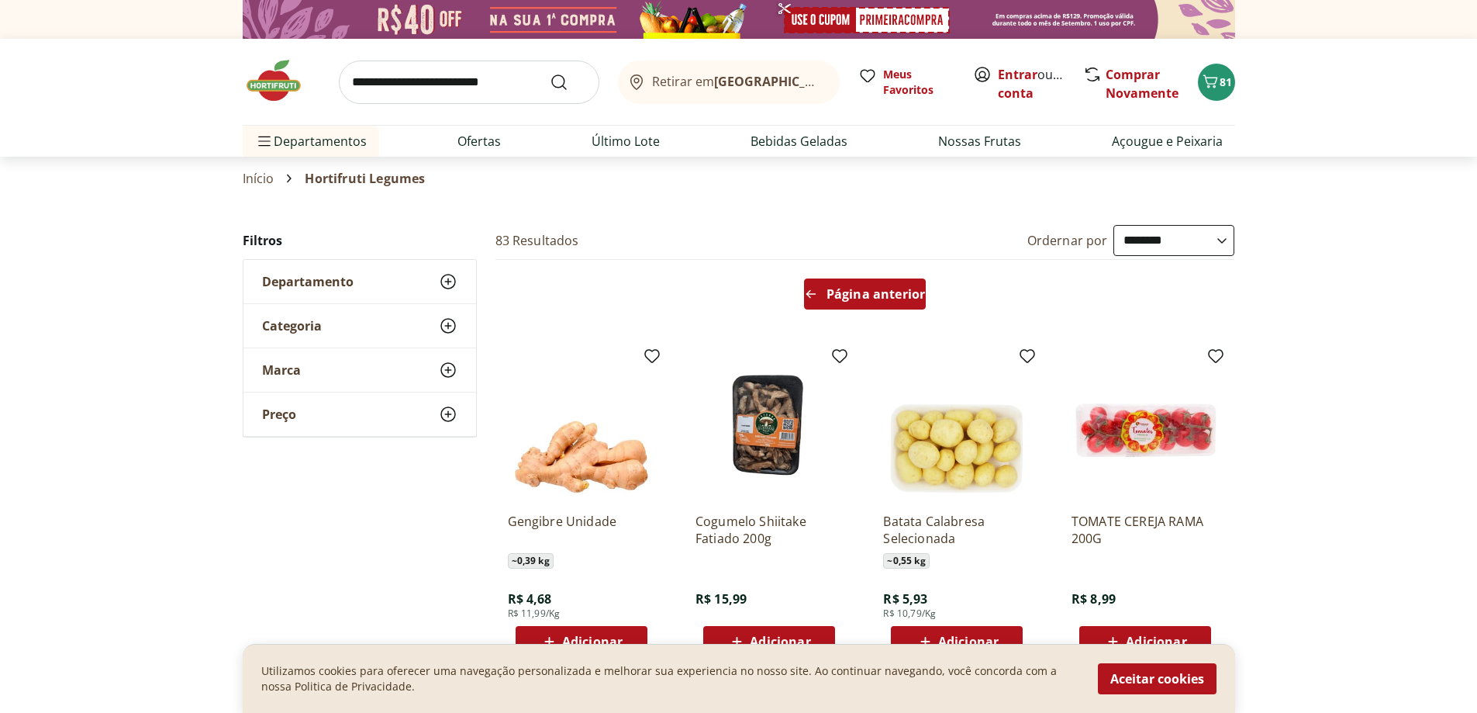
click at [848, 300] on span "Página anterior" at bounding box center [876, 294] width 98 height 12
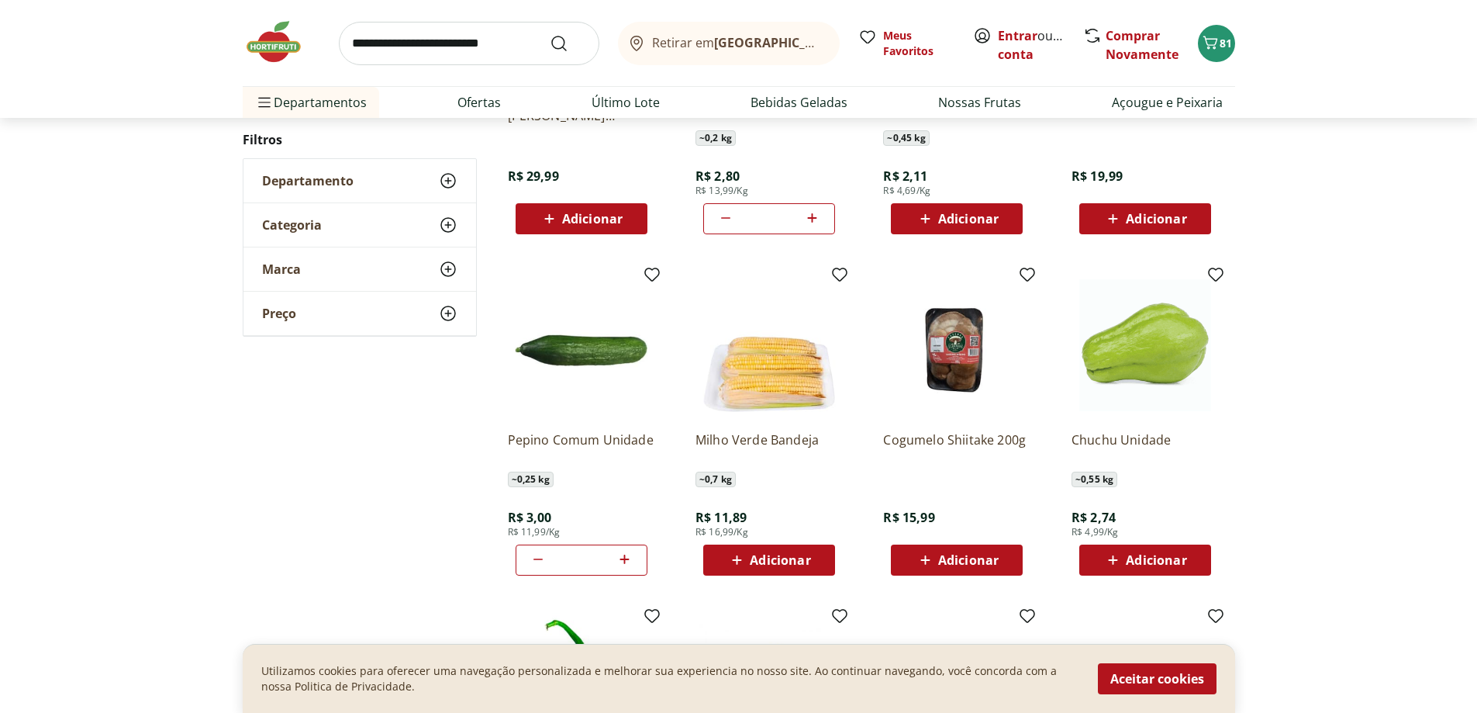
drag, startPoint x: 816, startPoint y: 427, endPoint x: 814, endPoint y: 406, distance: 21.0
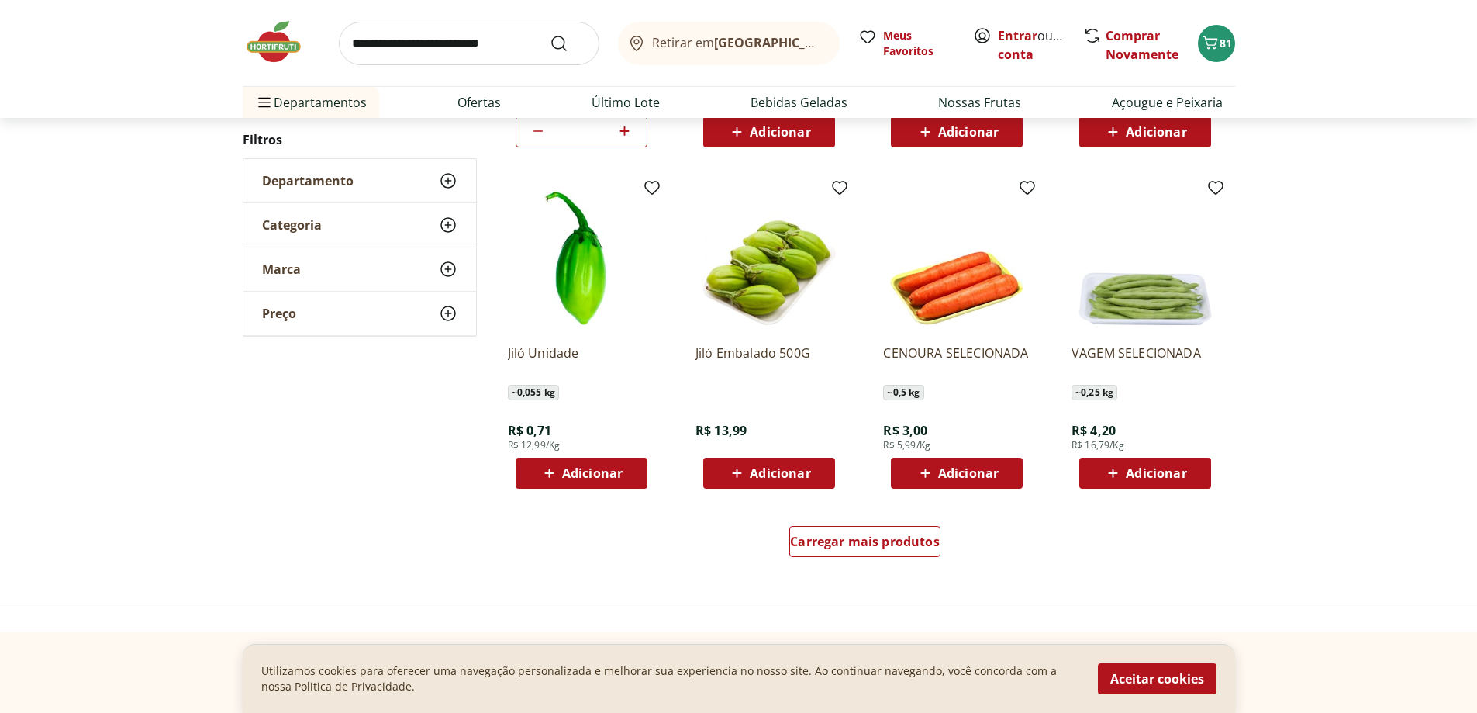
scroll to position [924, 0]
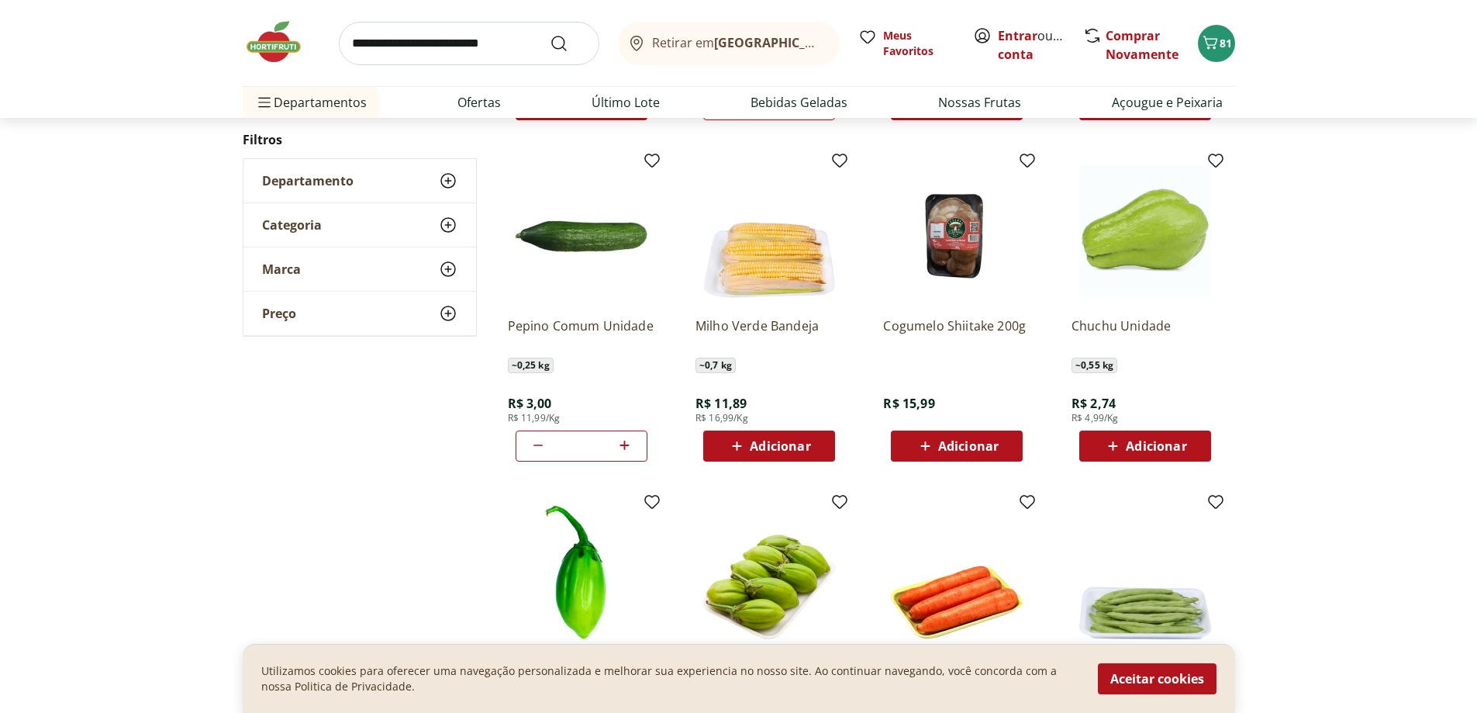
drag, startPoint x: 818, startPoint y: 413, endPoint x: 810, endPoint y: 393, distance: 21.2
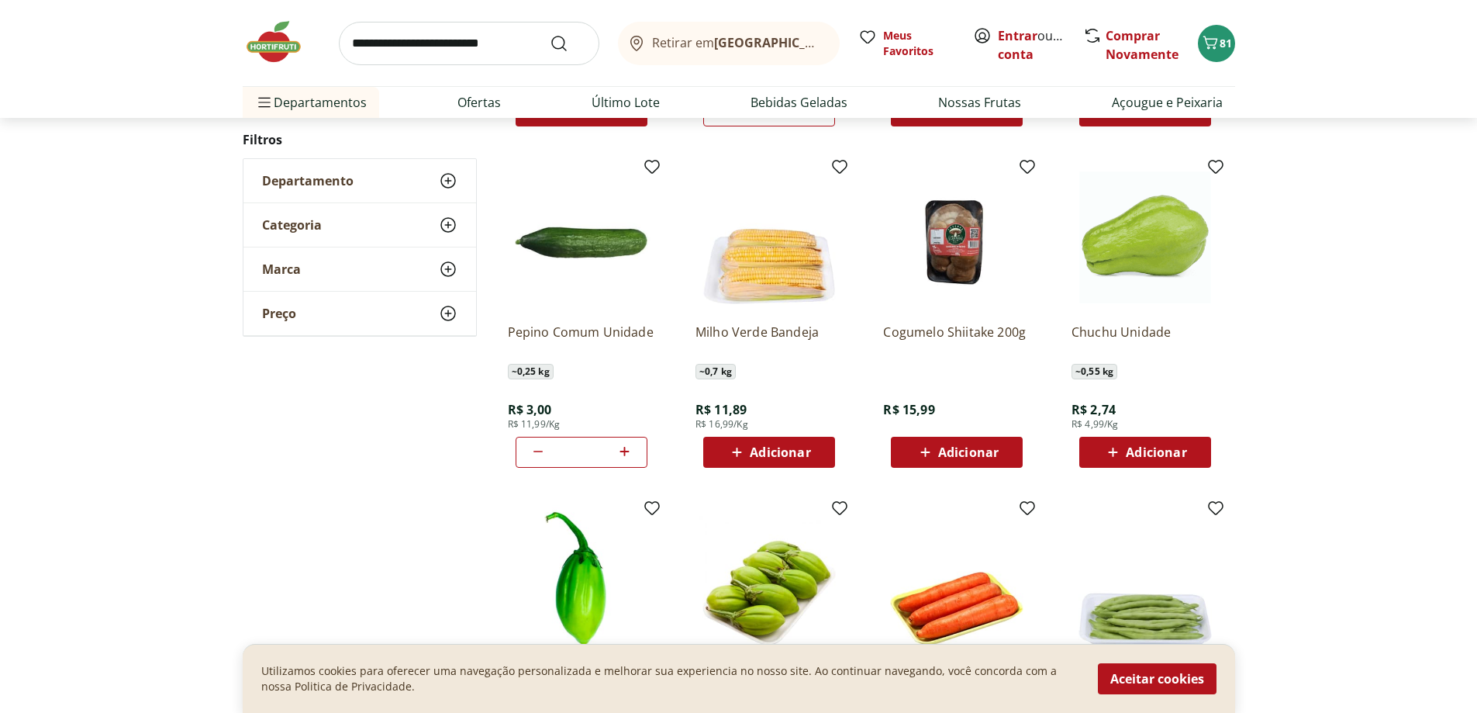
drag, startPoint x: 807, startPoint y: 390, endPoint x: 797, endPoint y: 372, distance: 20.8
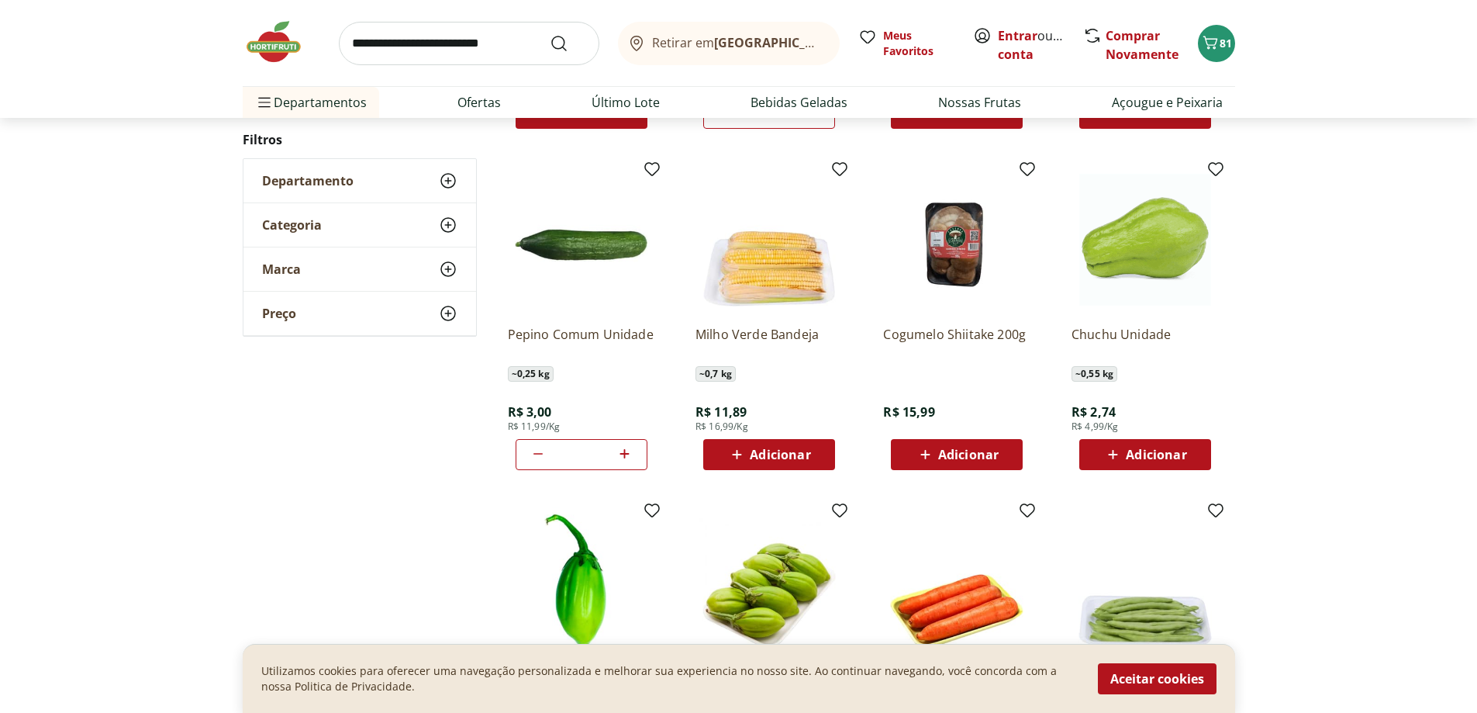
scroll to position [525, 0]
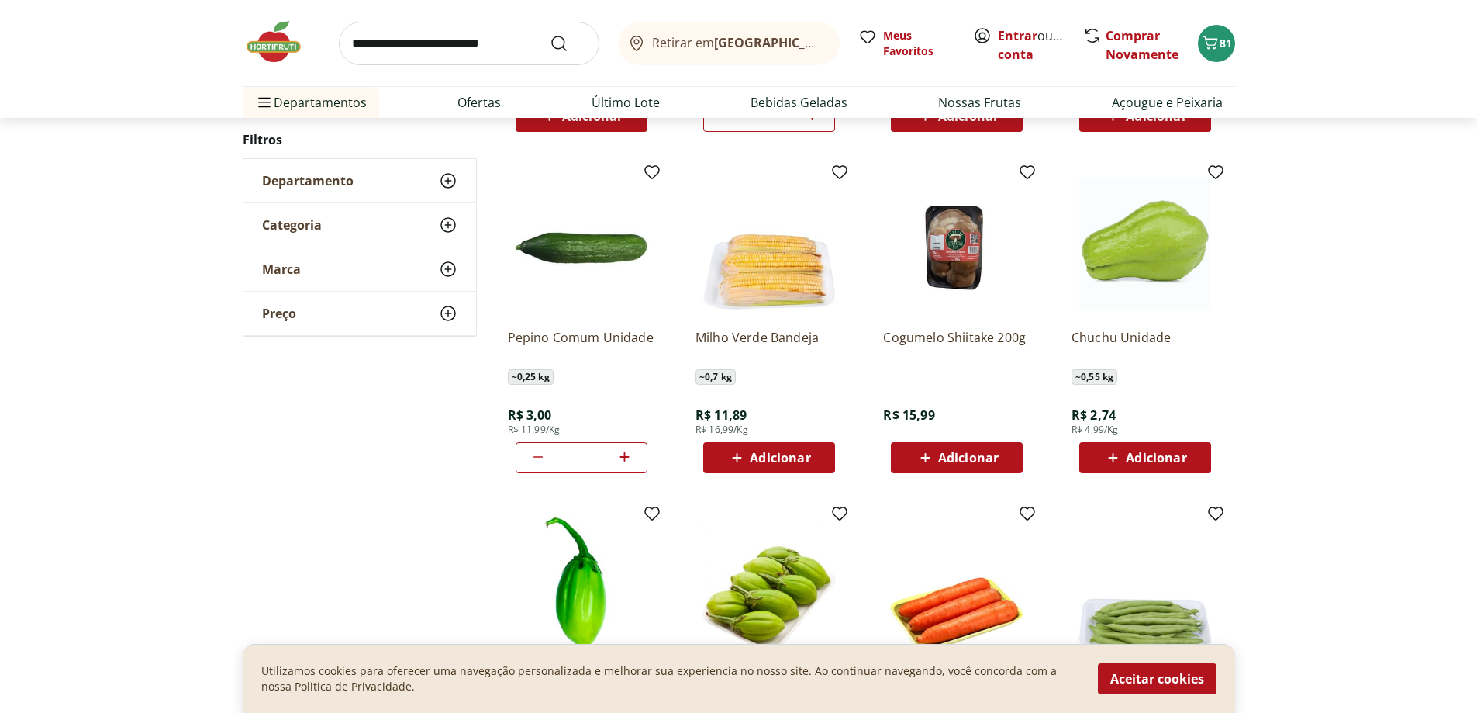
drag, startPoint x: 814, startPoint y: 393, endPoint x: 810, endPoint y: 370, distance: 23.5
drag, startPoint x: 824, startPoint y: 392, endPoint x: 818, endPoint y: 384, distance: 9.9
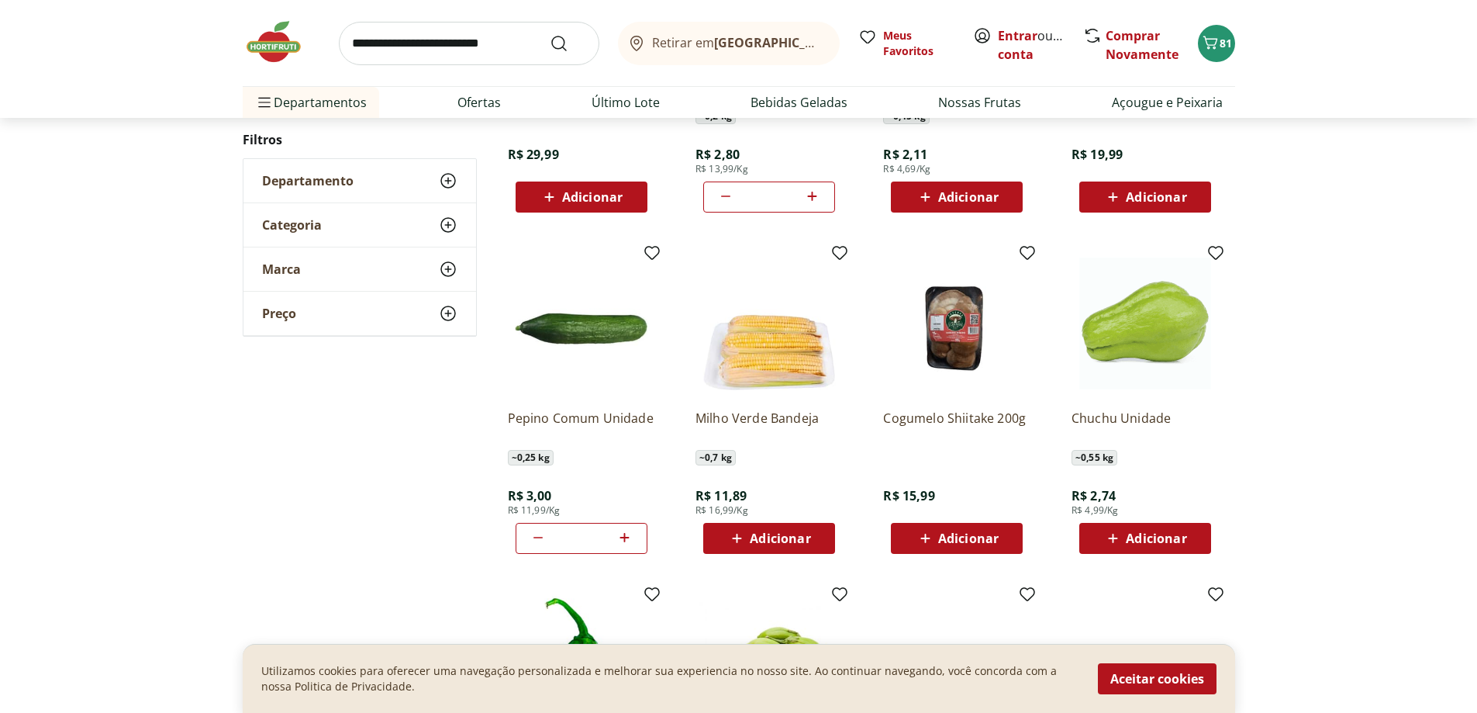
scroll to position [137, 0]
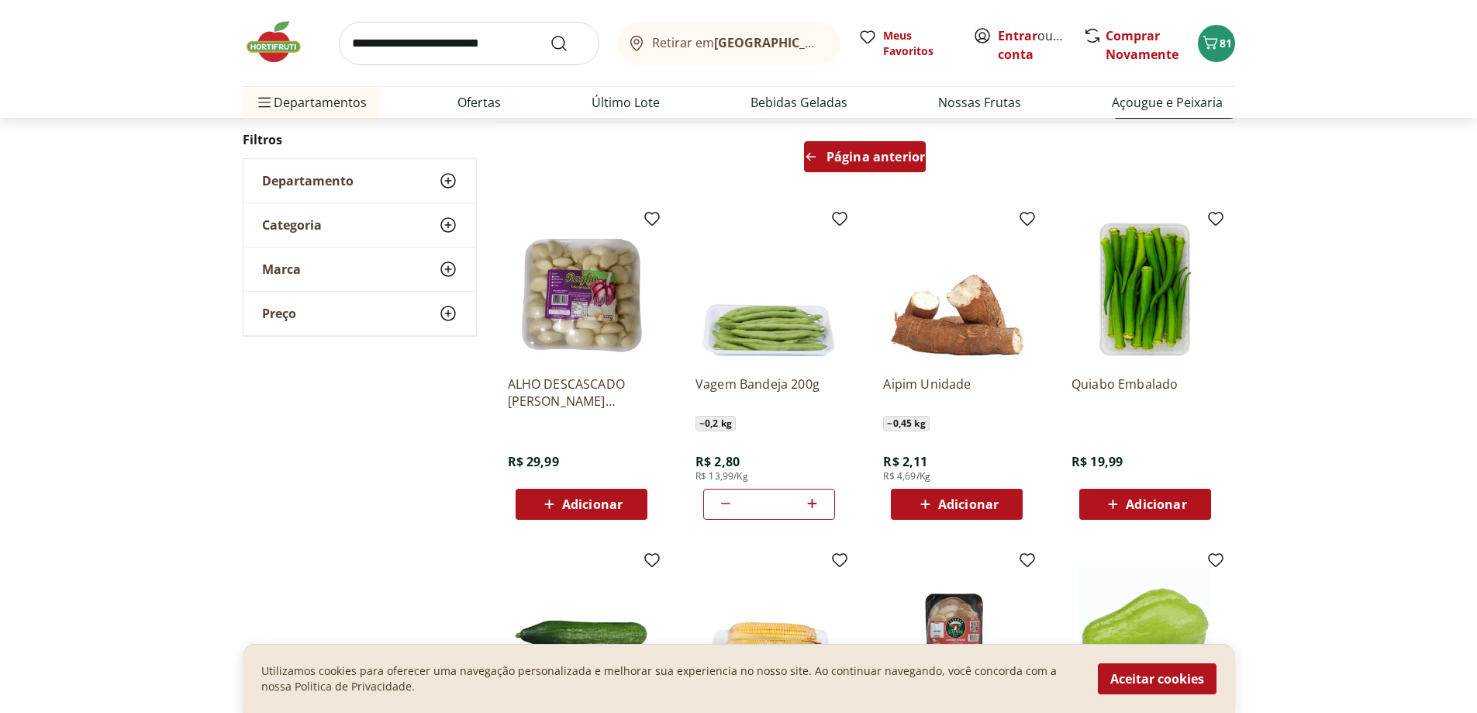
click at [852, 154] on span "Página anterior" at bounding box center [876, 156] width 98 height 12
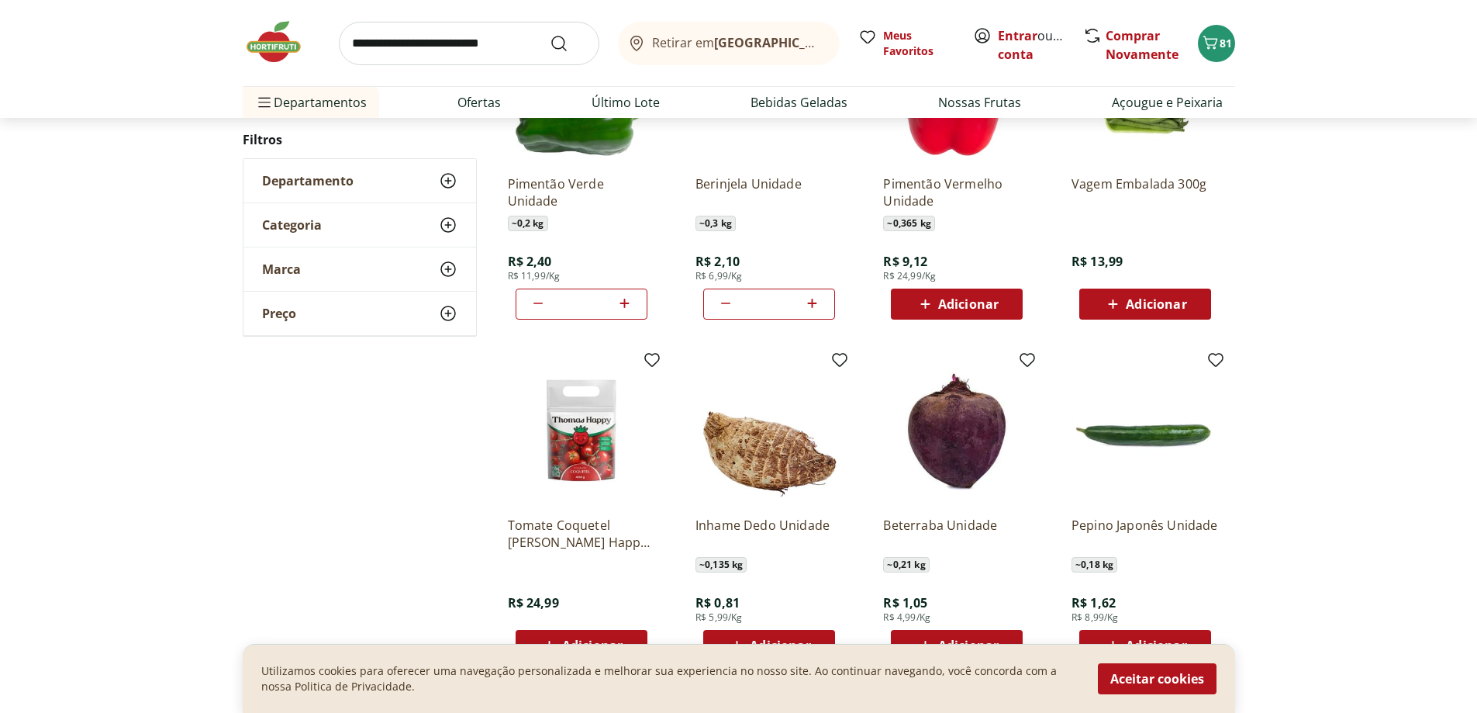
scroll to position [680, 0]
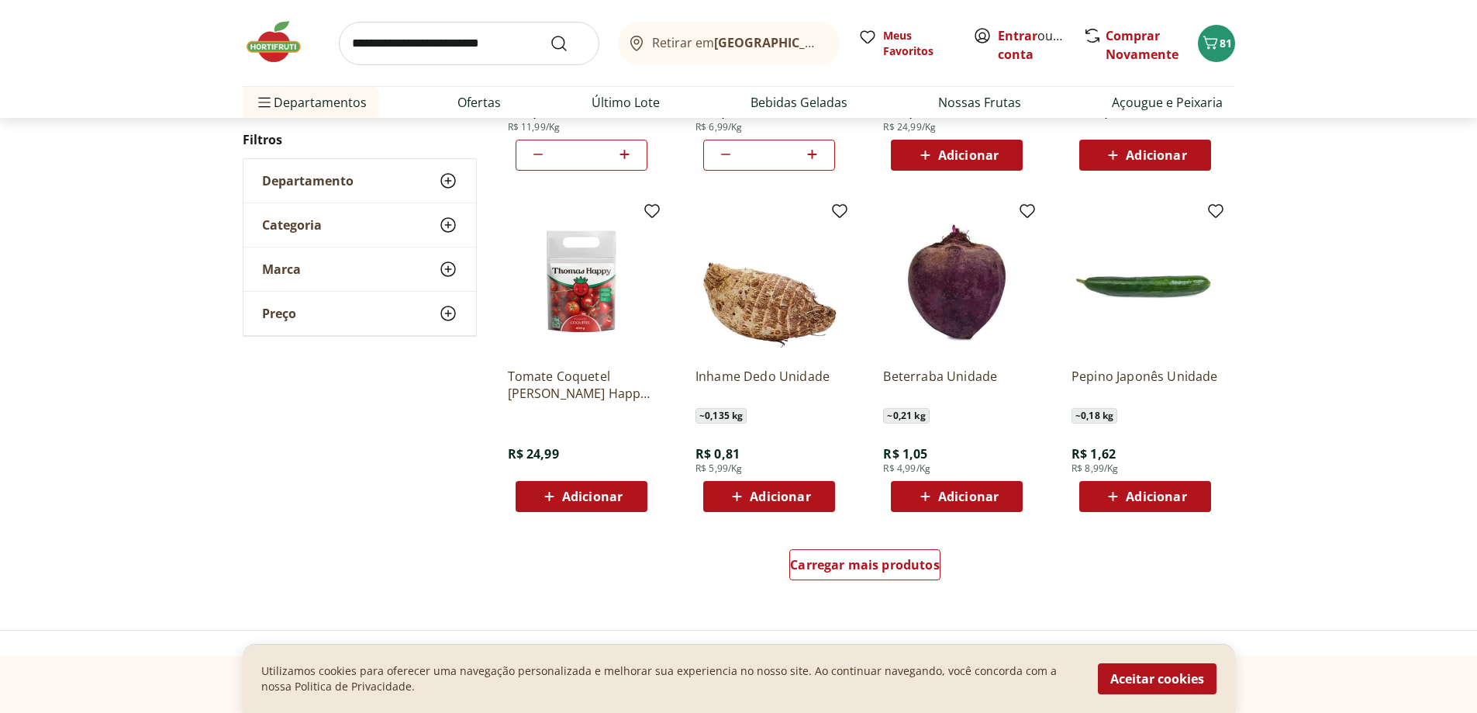
drag, startPoint x: 949, startPoint y: 446, endPoint x: 941, endPoint y: 443, distance: 8.4
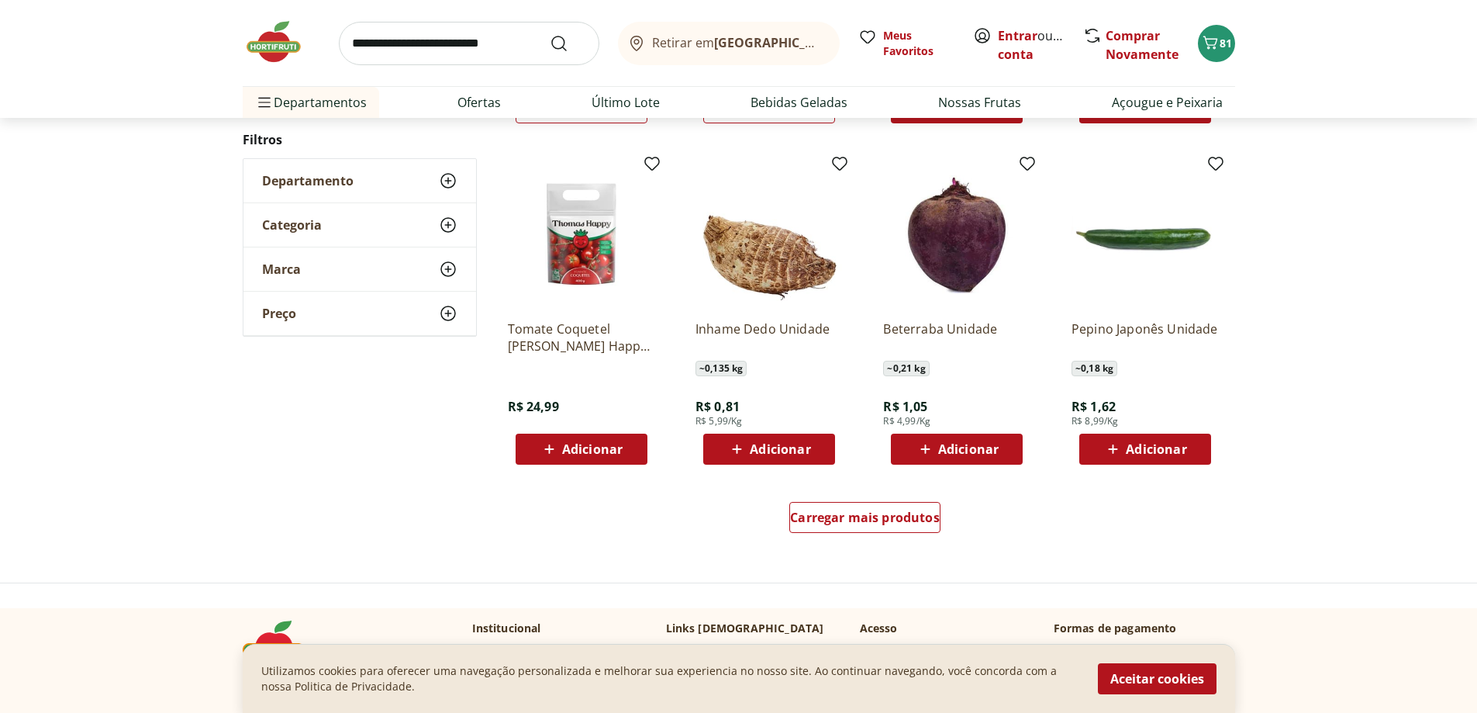
scroll to position [913, 0]
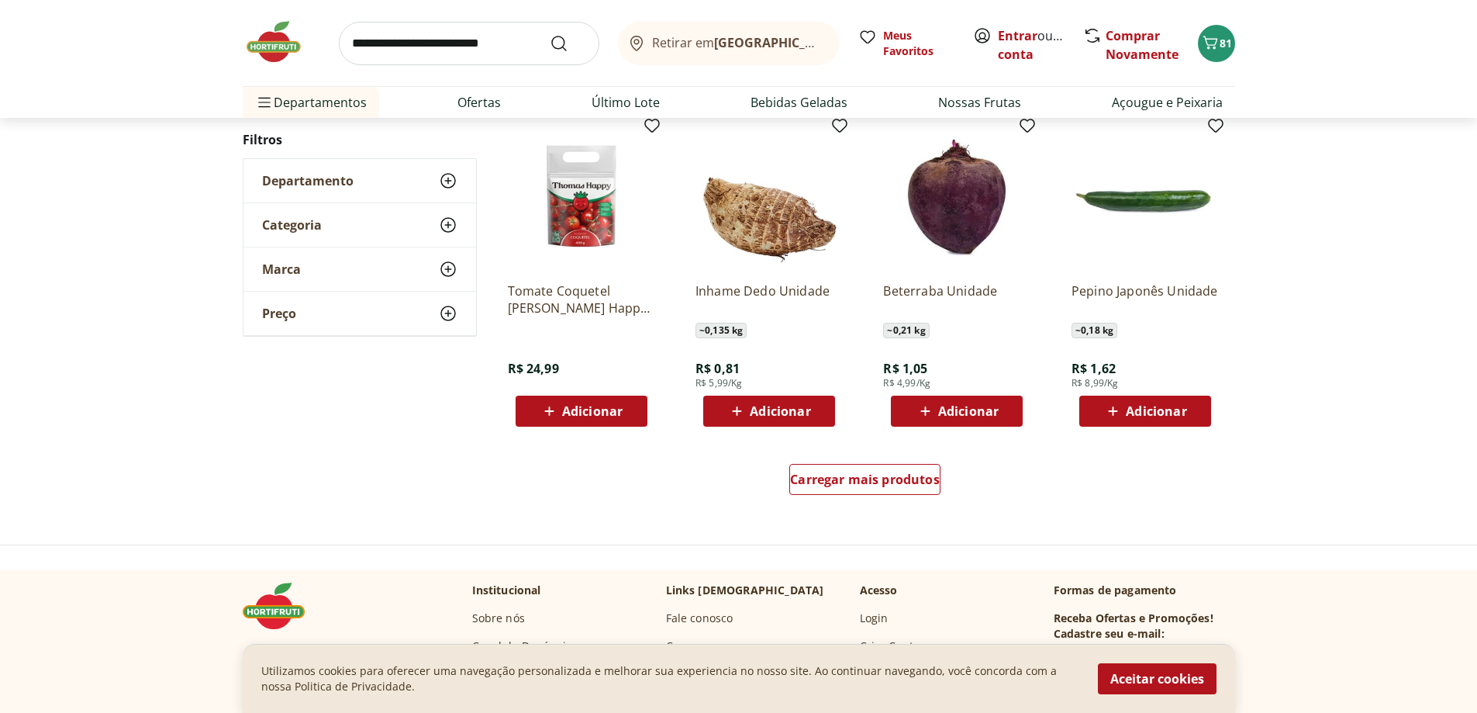
click at [949, 412] on span "Adicionar" at bounding box center [968, 411] width 60 height 12
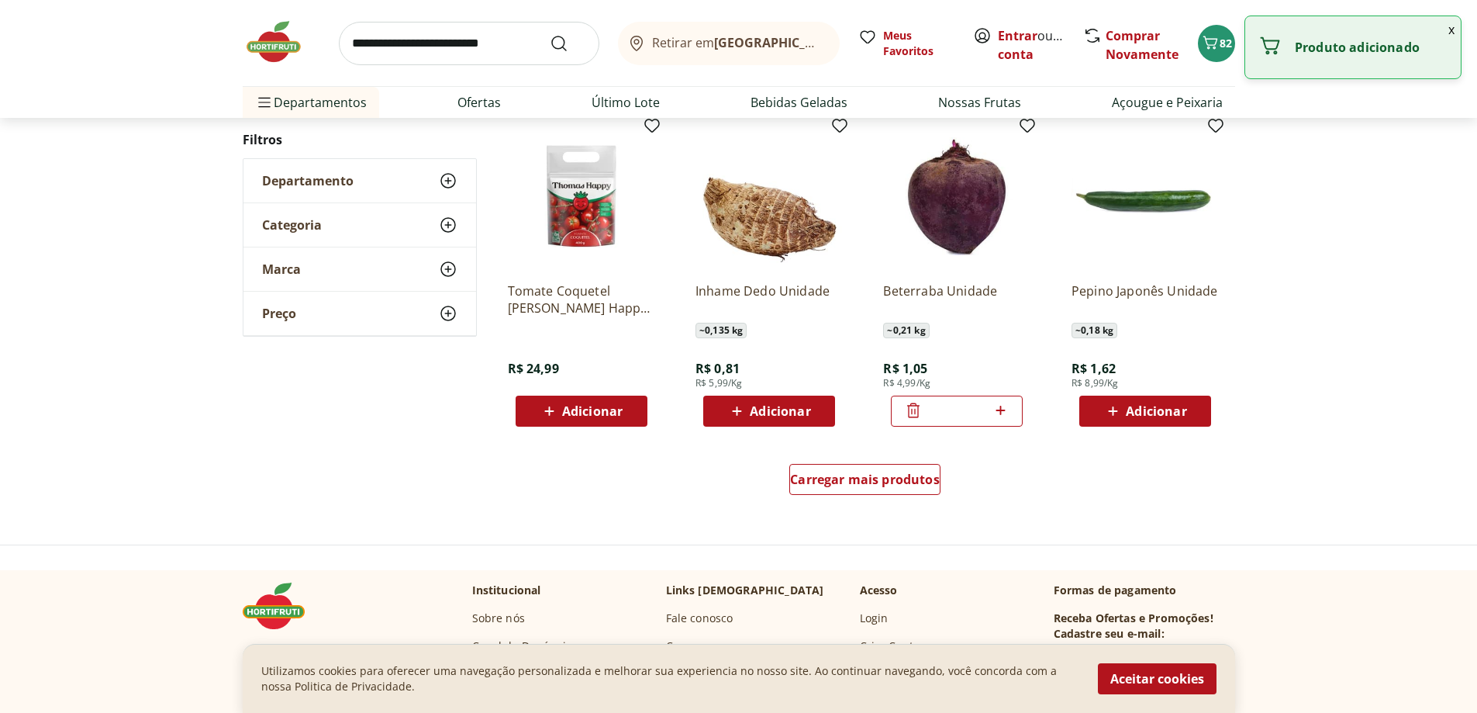
click at [998, 414] on icon at bounding box center [1000, 410] width 19 height 19
type input "*"
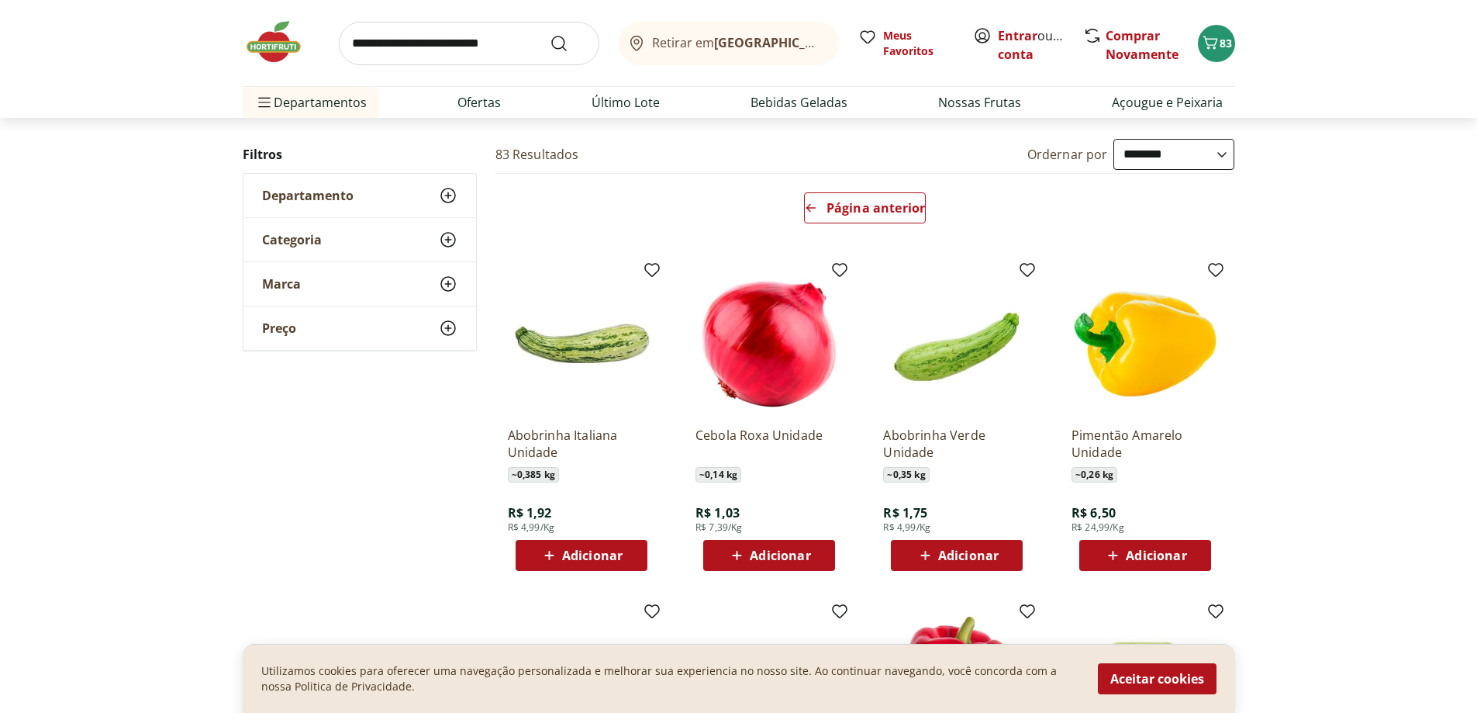
scroll to position [0, 0]
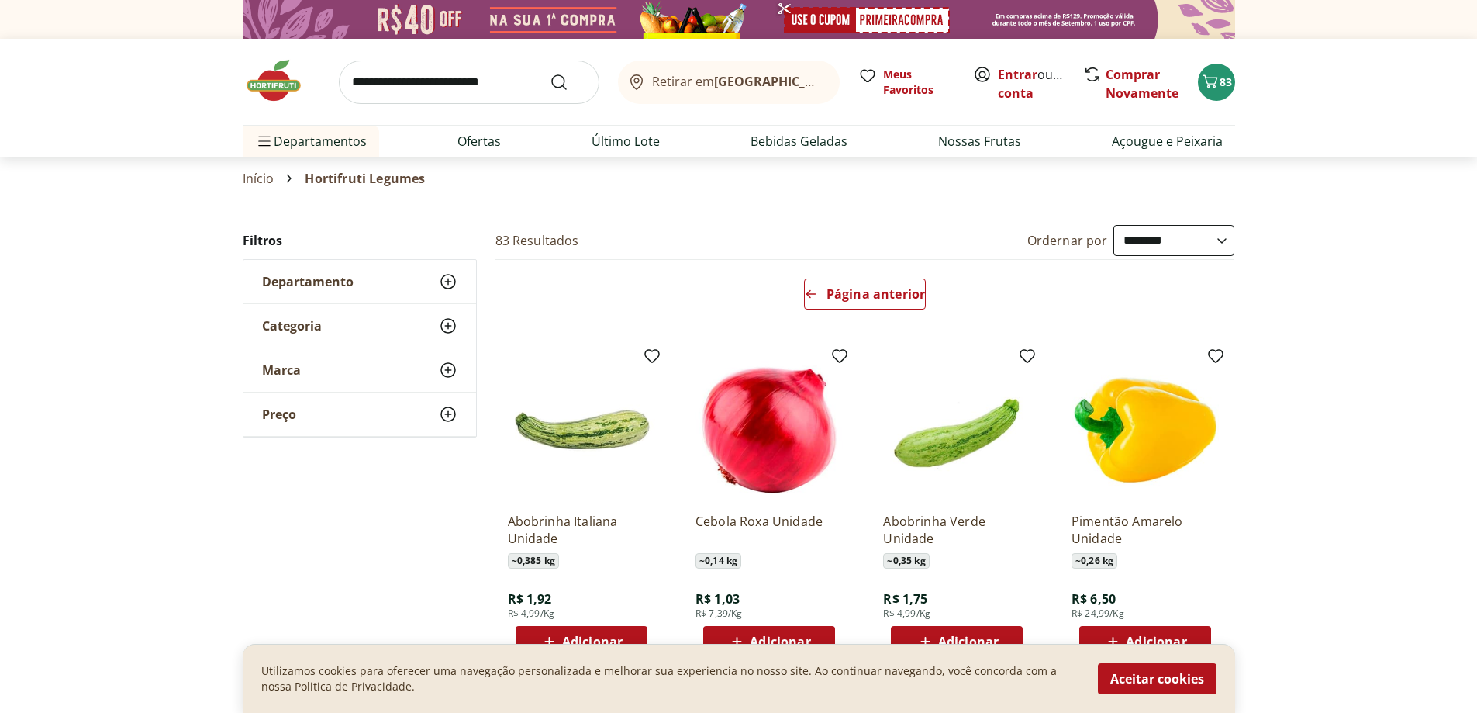
drag, startPoint x: 926, startPoint y: 387, endPoint x: 924, endPoint y: 375, distance: 12.5
click at [880, 292] on span "Página anterior" at bounding box center [876, 294] width 98 height 12
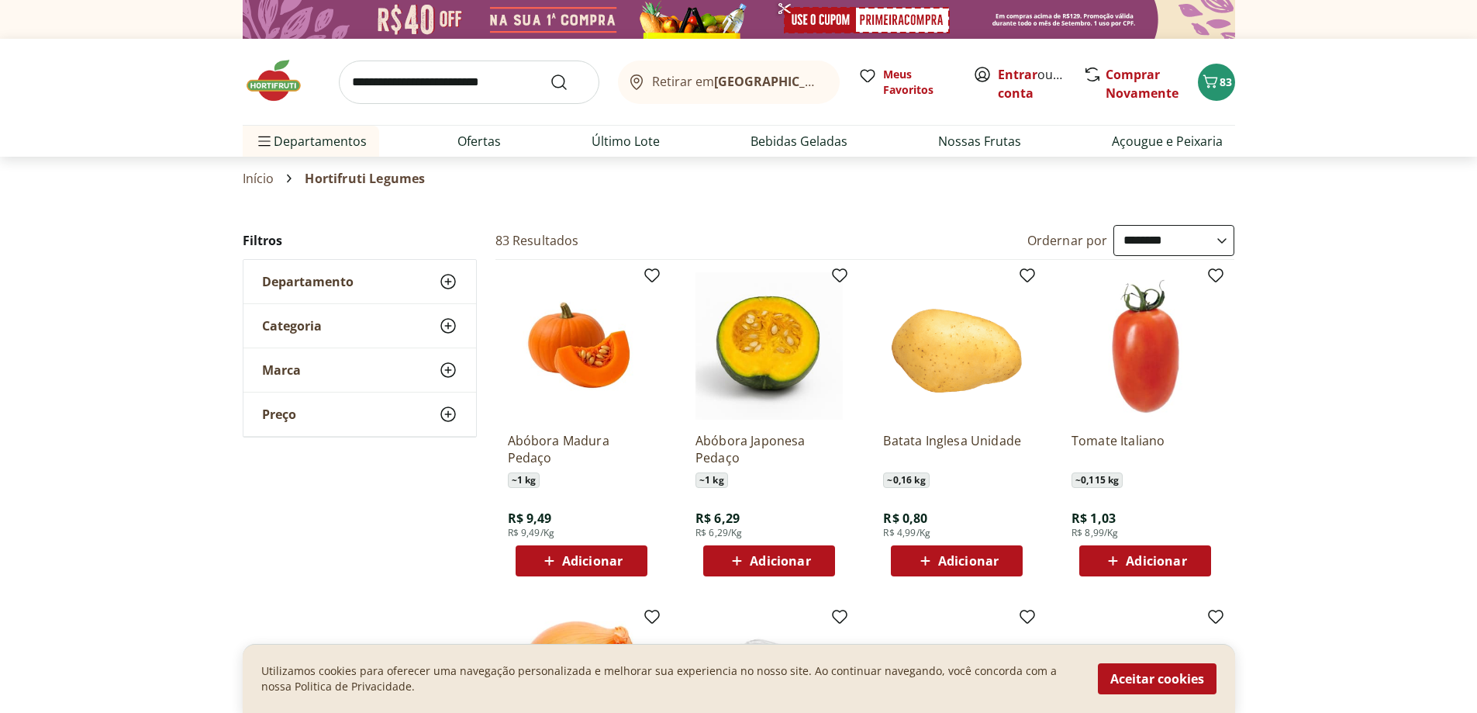
drag, startPoint x: 874, startPoint y: 306, endPoint x: 871, endPoint y: 299, distance: 8.4
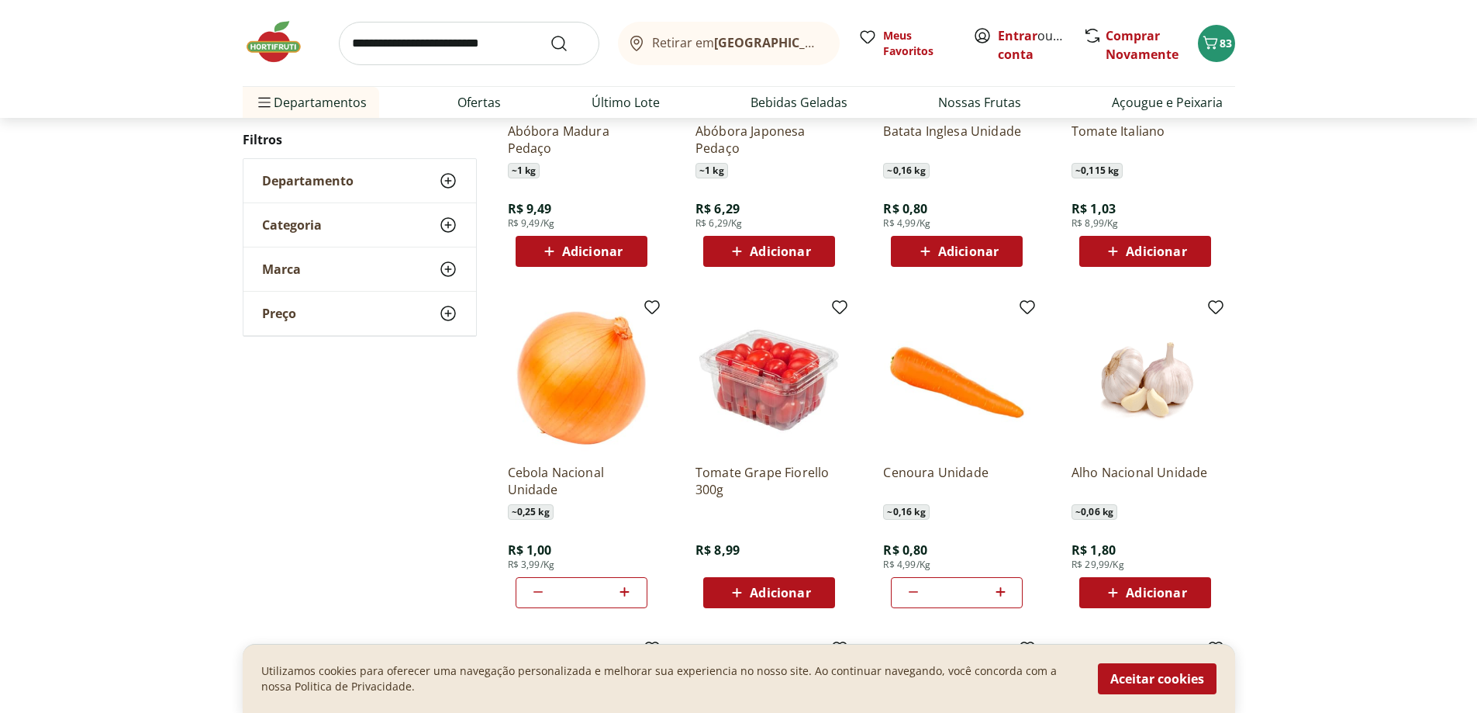
scroll to position [310, 0]
drag, startPoint x: 862, startPoint y: 340, endPoint x: 866, endPoint y: 348, distance: 9.7
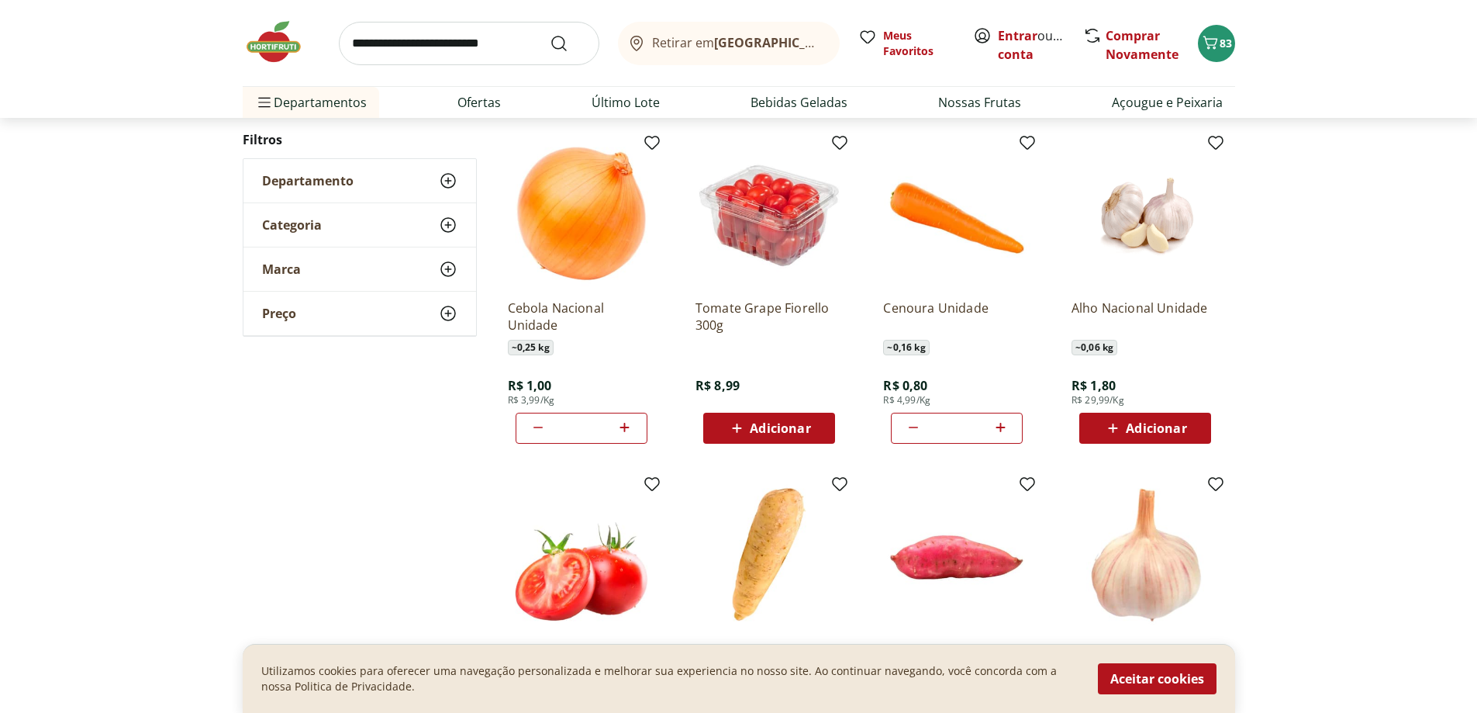
drag, startPoint x: 849, startPoint y: 333, endPoint x: 879, endPoint y: 359, distance: 39.5
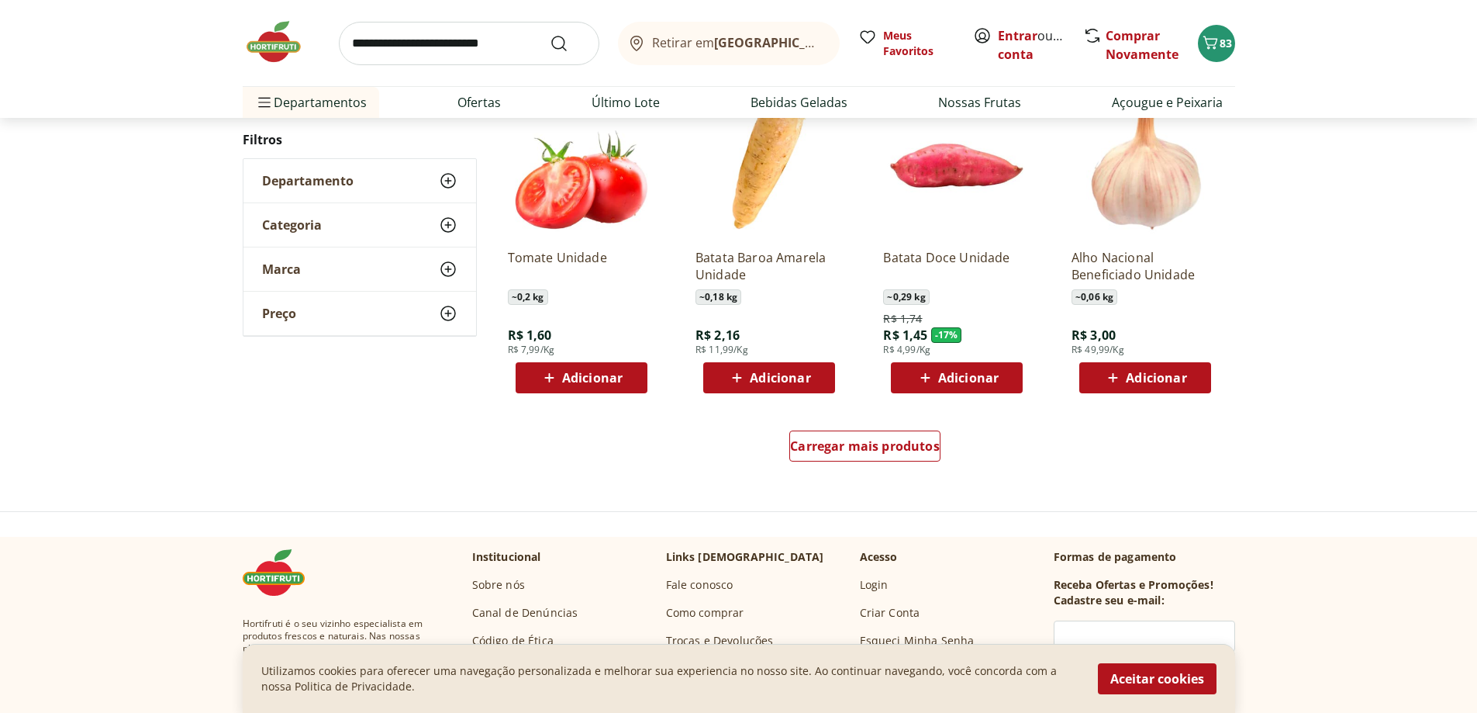
scroll to position [869, 0]
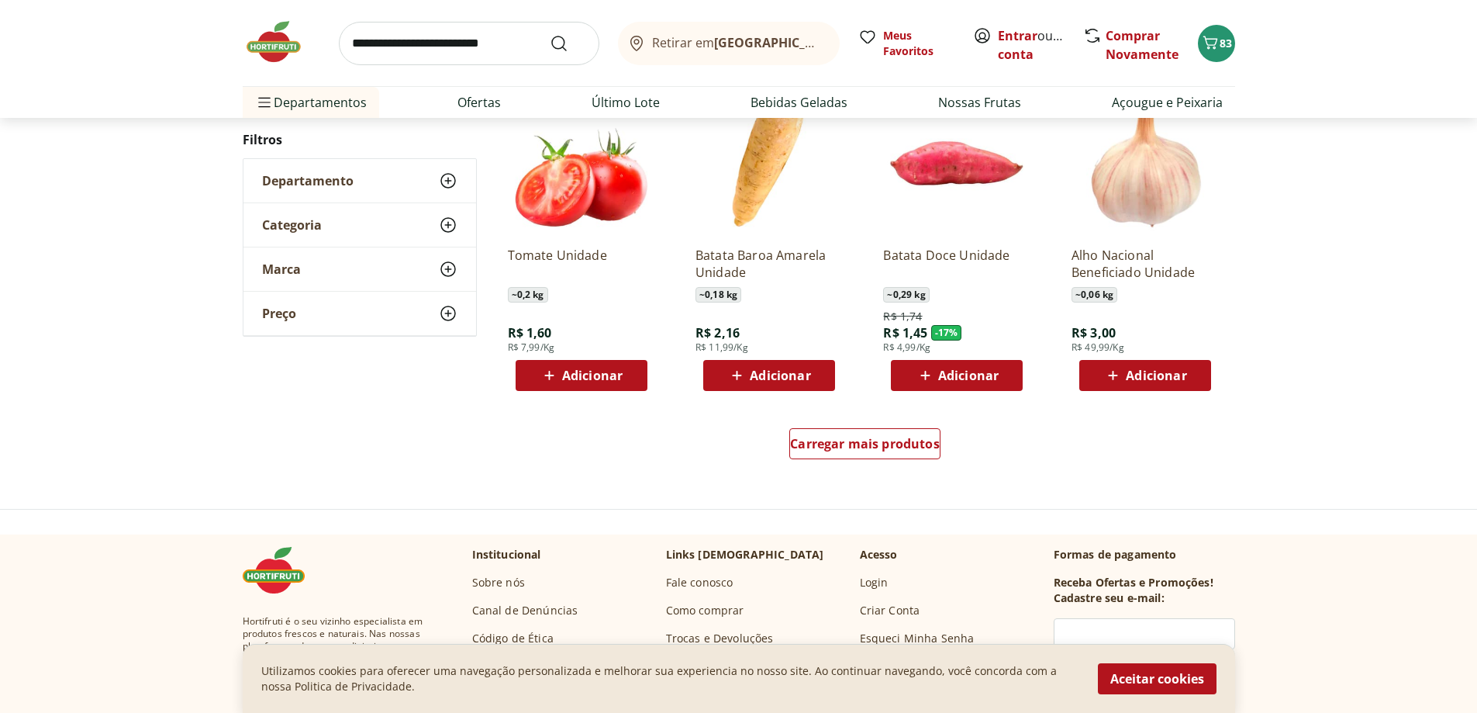
drag, startPoint x: 854, startPoint y: 344, endPoint x: 869, endPoint y: 361, distance: 22.5
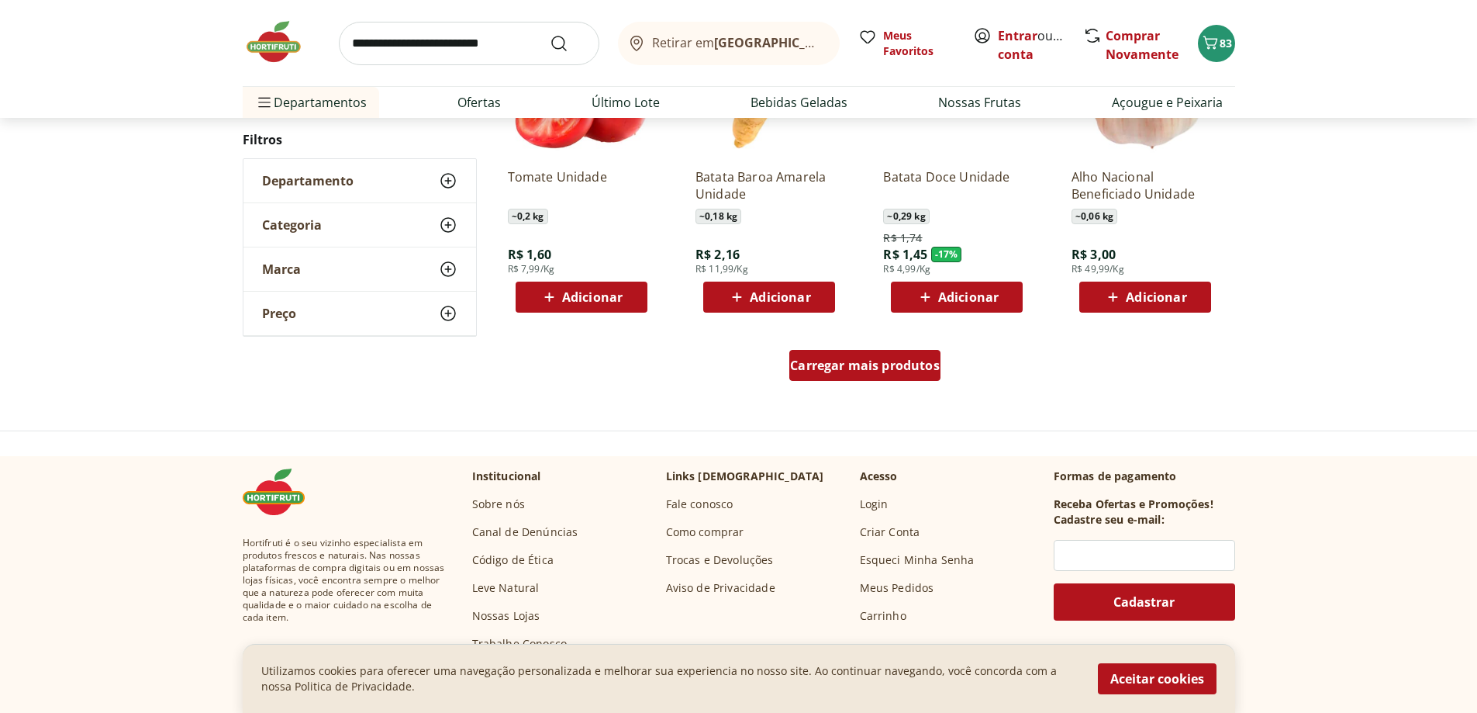
drag, startPoint x: 893, startPoint y: 377, endPoint x: 901, endPoint y: 385, distance: 11.5
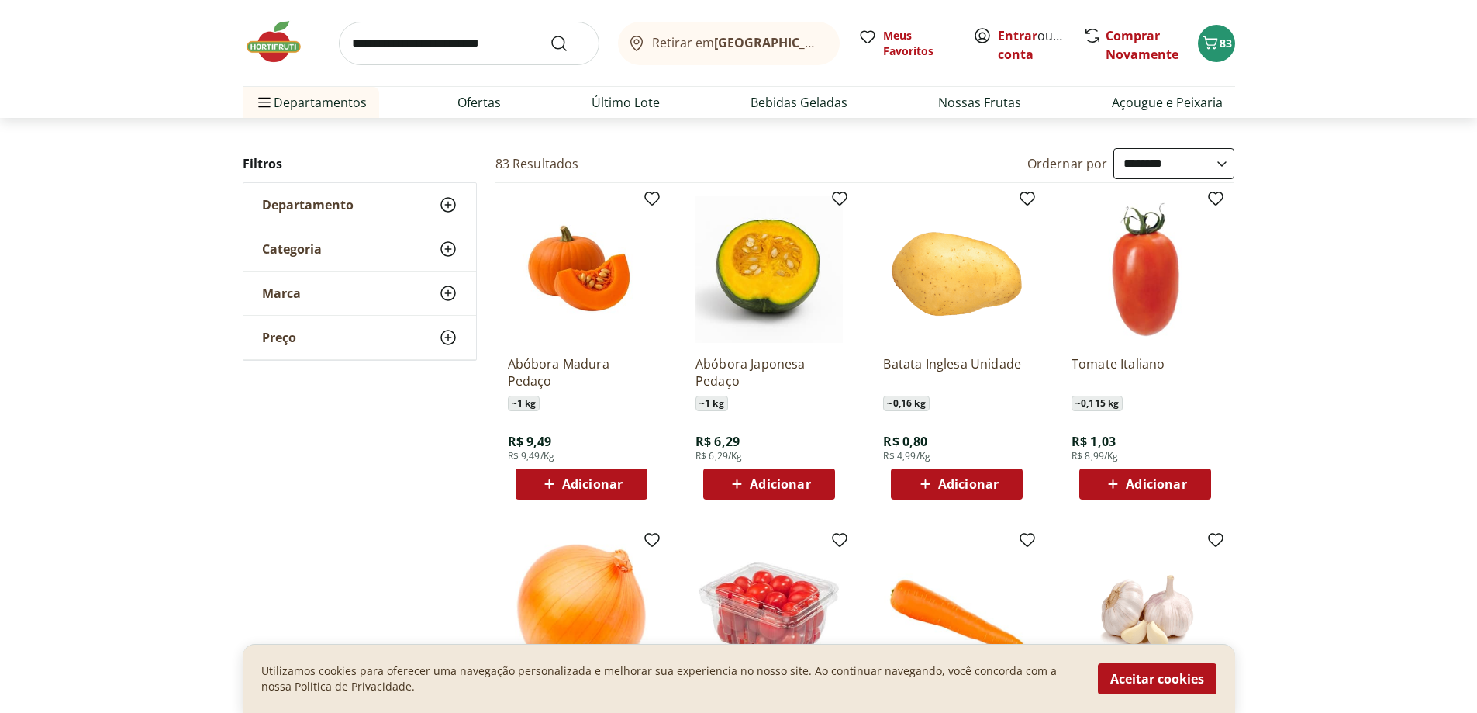
scroll to position [0, 0]
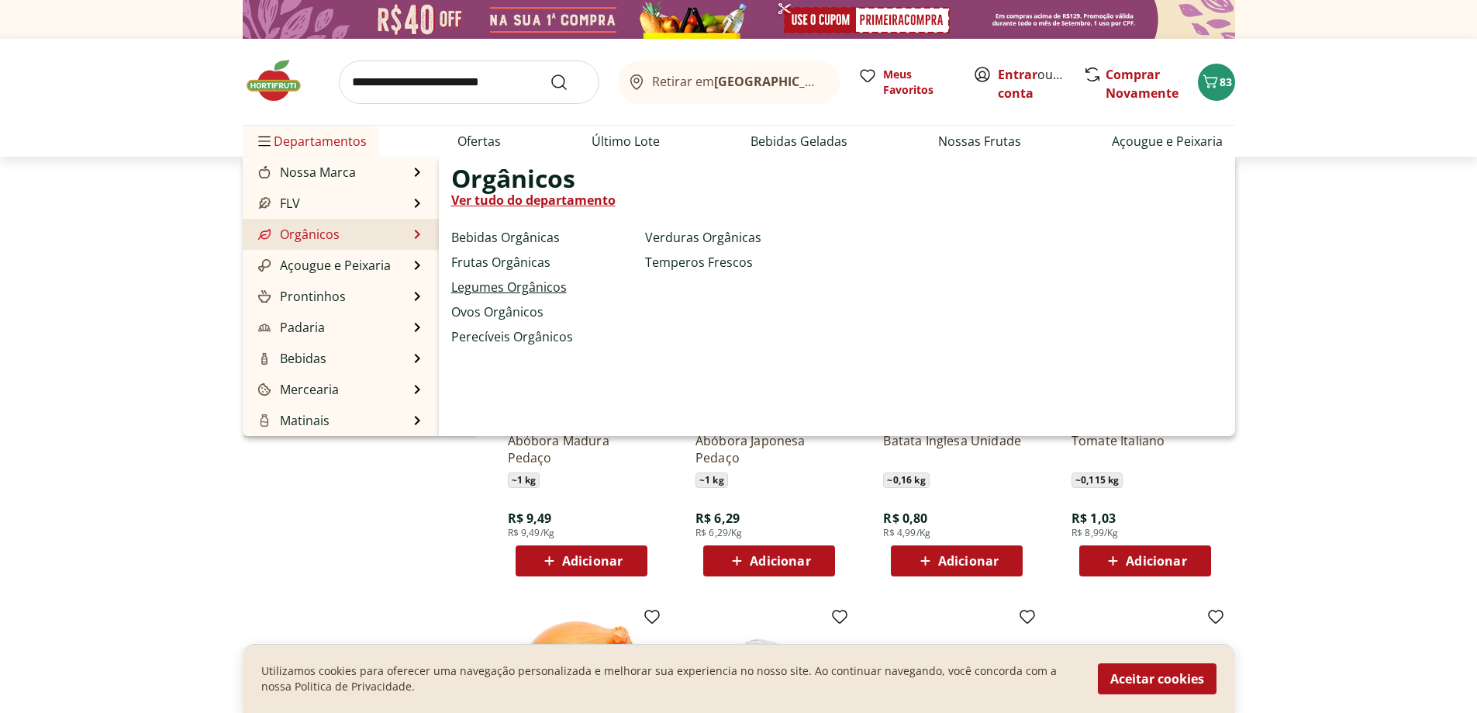
click at [492, 292] on link "Legumes Orgânicos" at bounding box center [509, 287] width 116 height 19
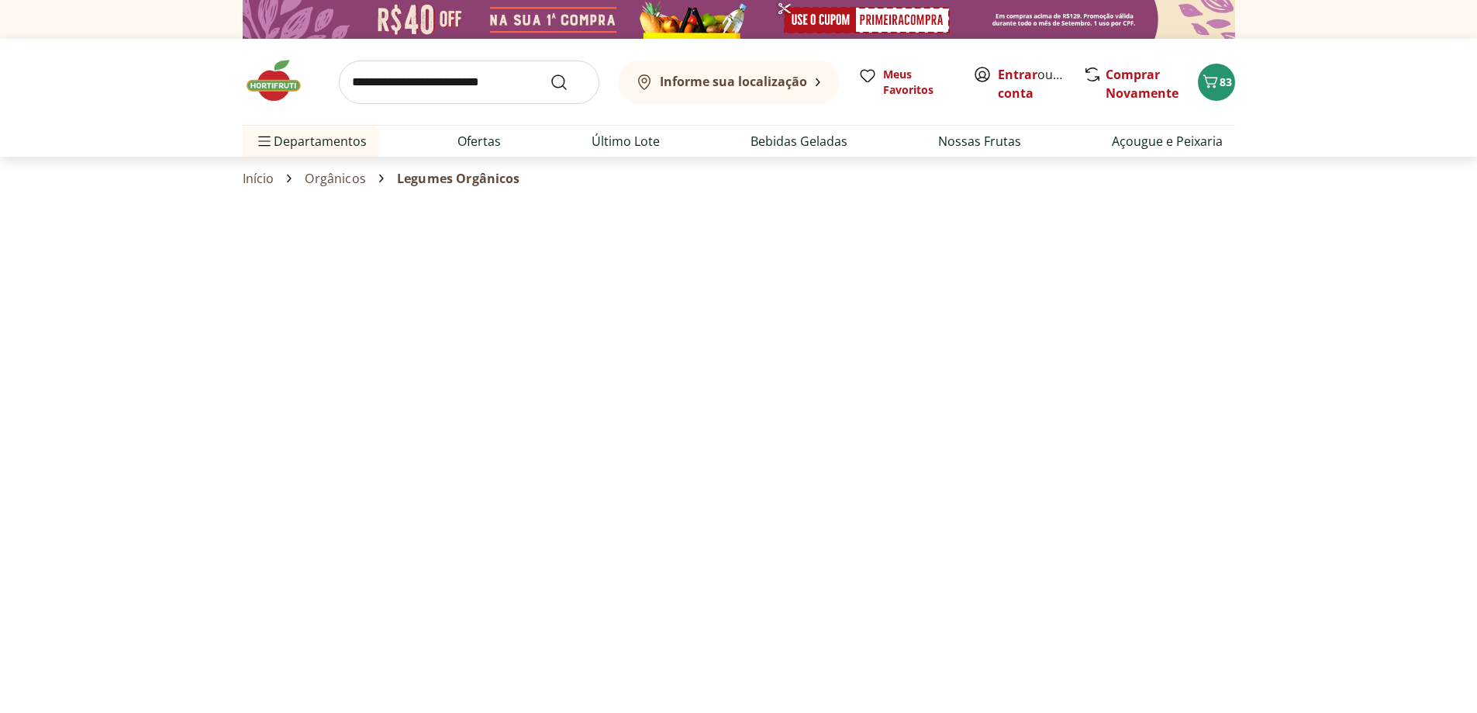
select select "**********"
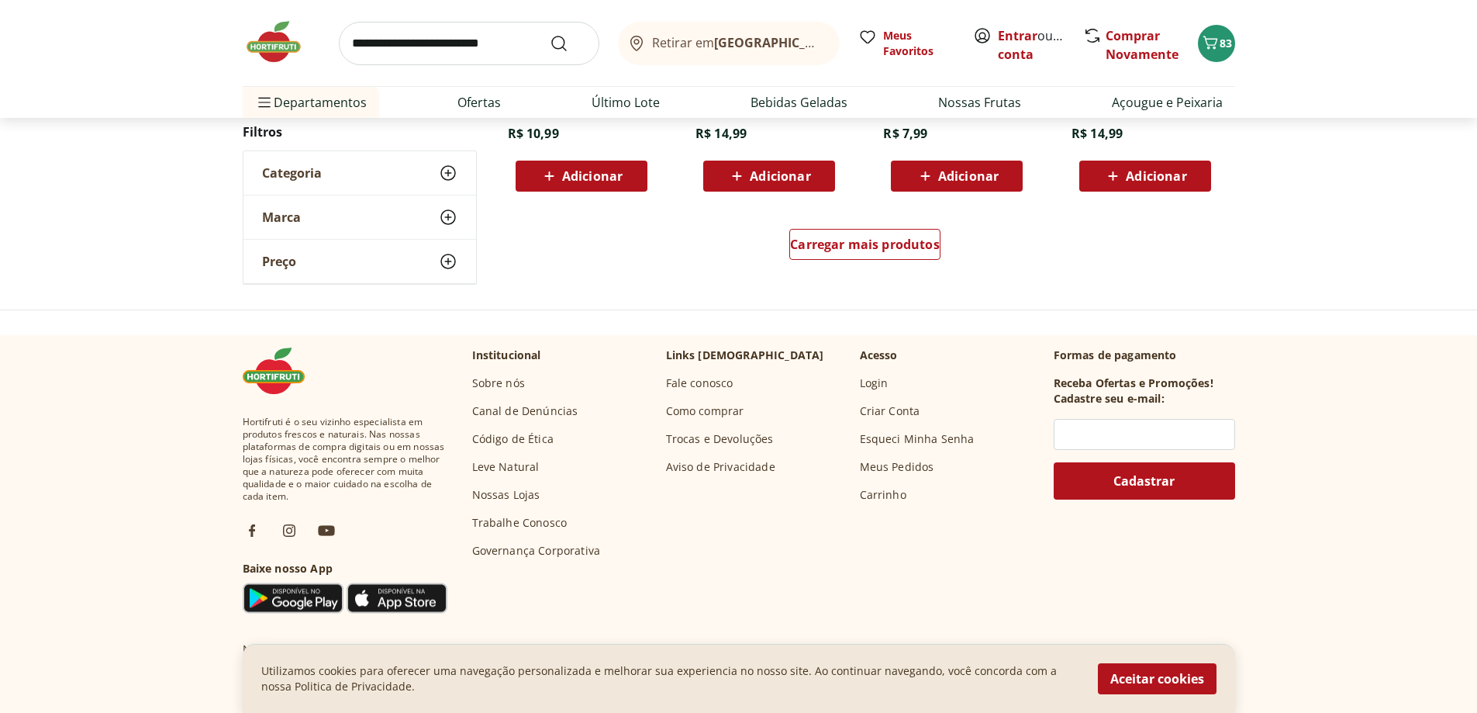
scroll to position [1130, 0]
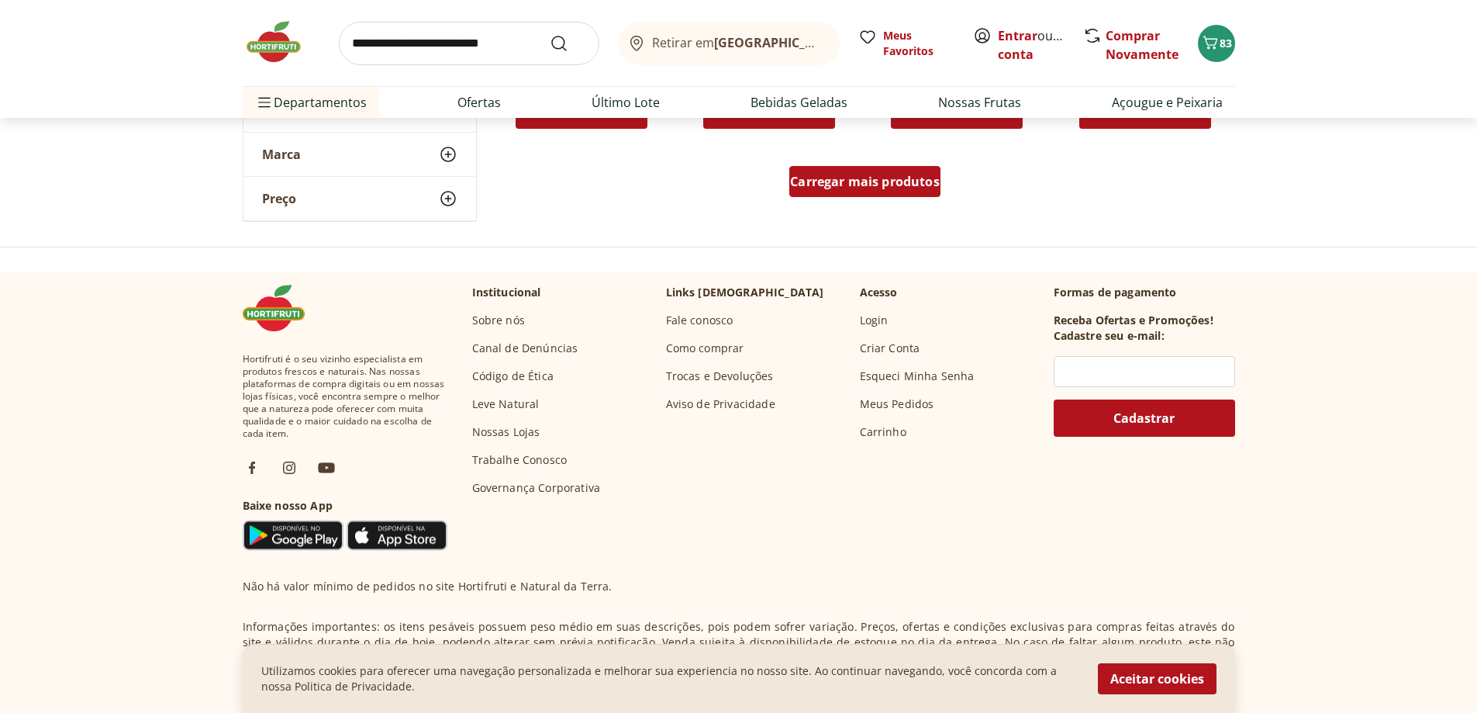
click at [873, 184] on span "Carregar mais produtos" at bounding box center [865, 181] width 150 height 12
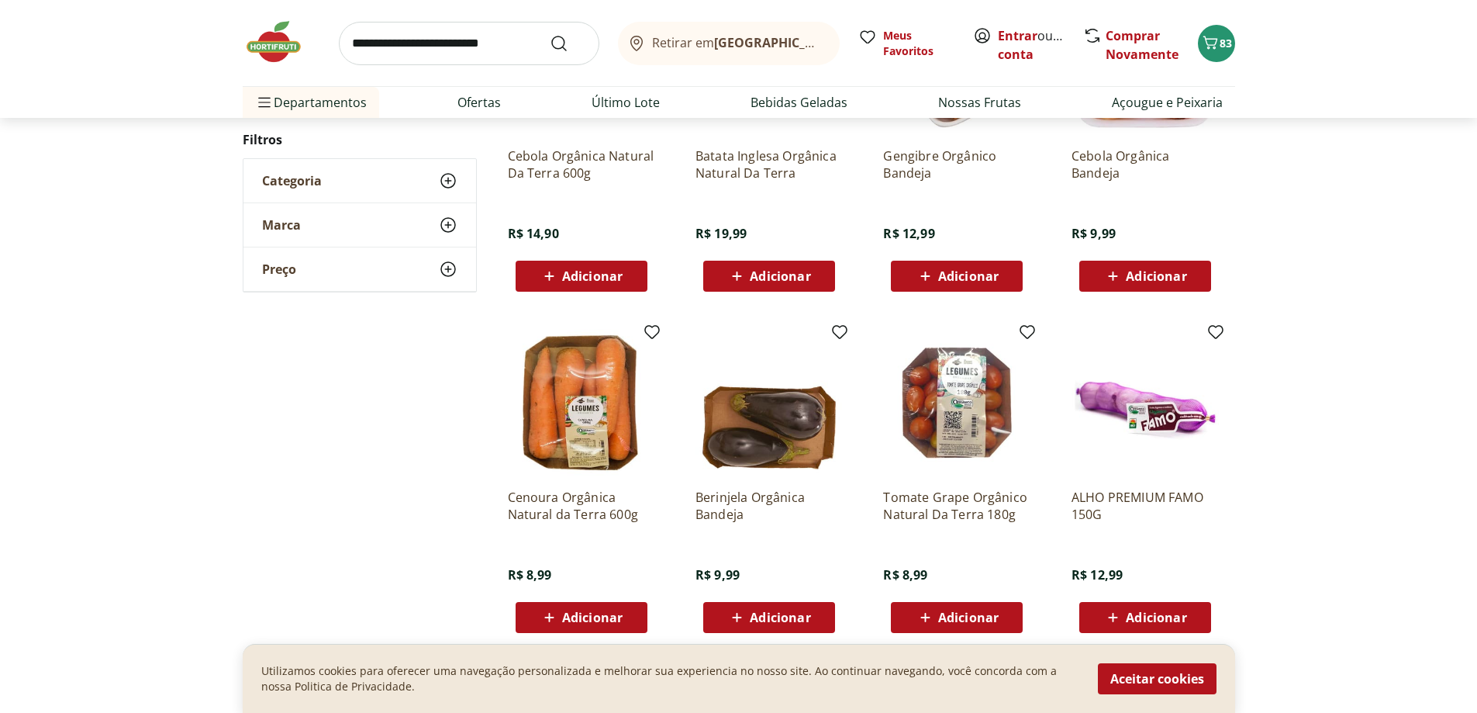
drag, startPoint x: 831, startPoint y: 218, endPoint x: 856, endPoint y: 231, distance: 28.8
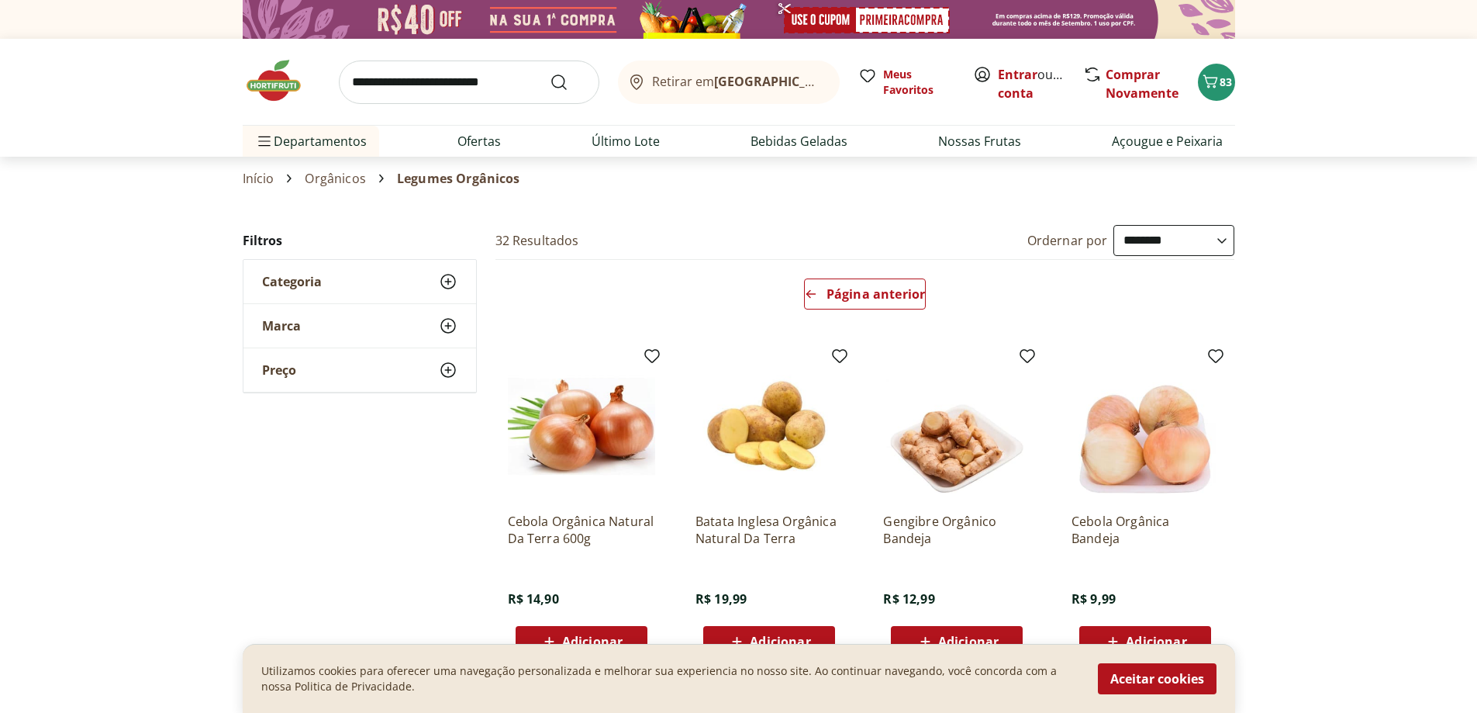
select select "**********"
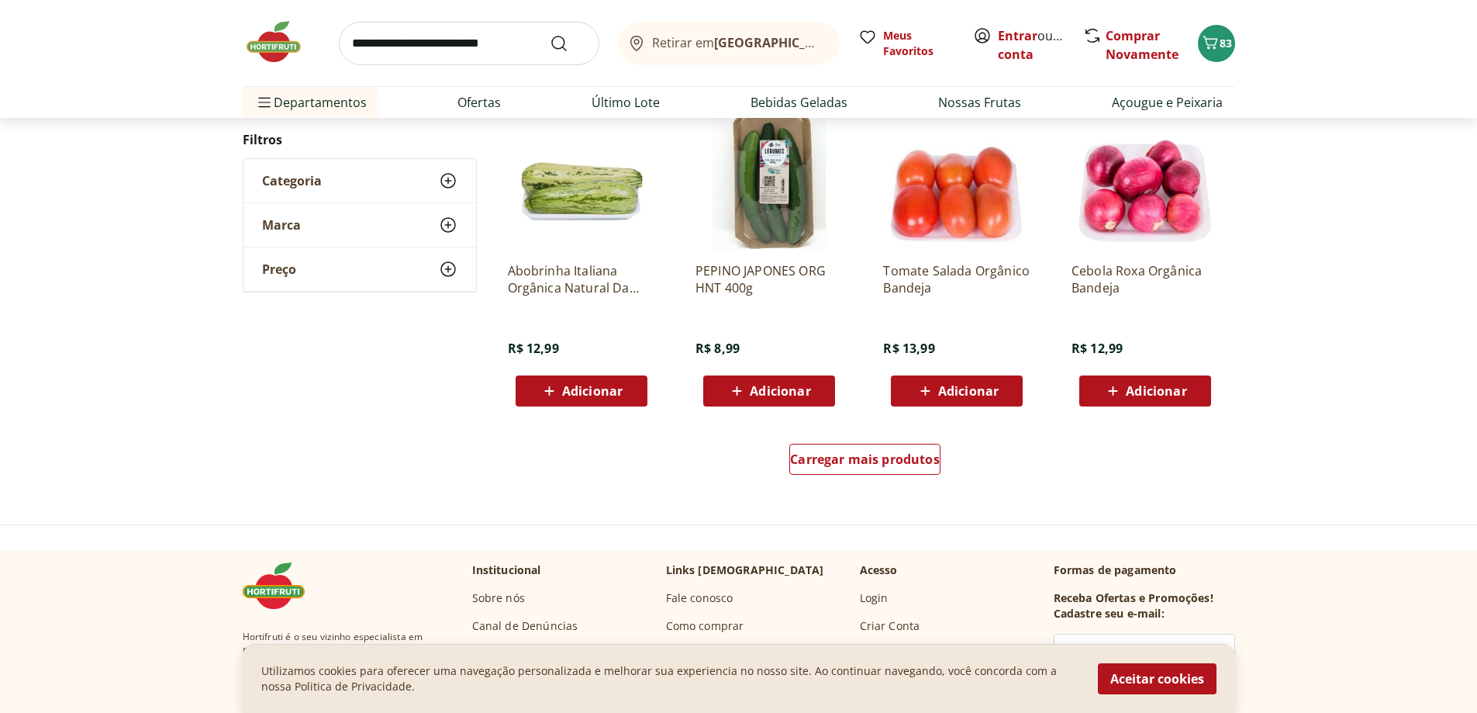
scroll to position [966, 0]
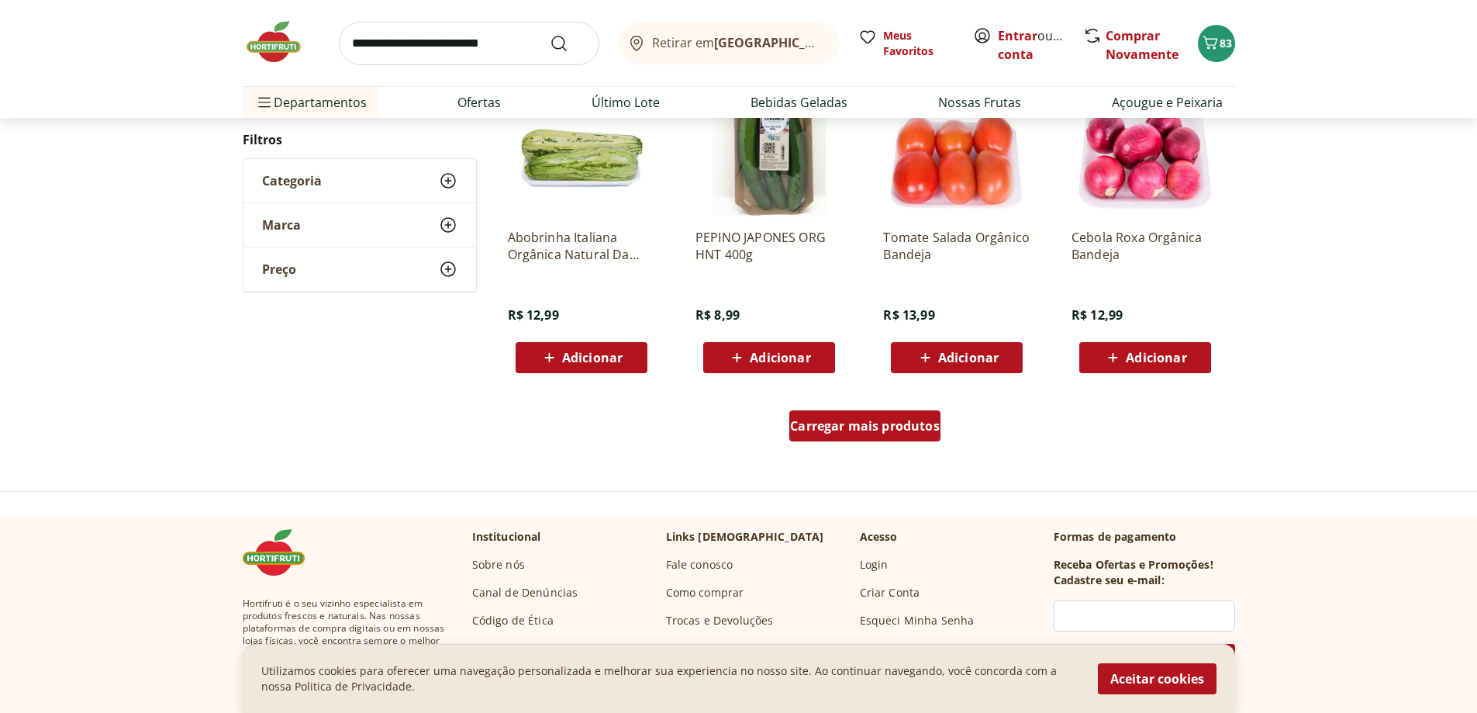
click at [831, 427] on span "Carregar mais produtos" at bounding box center [865, 426] width 150 height 12
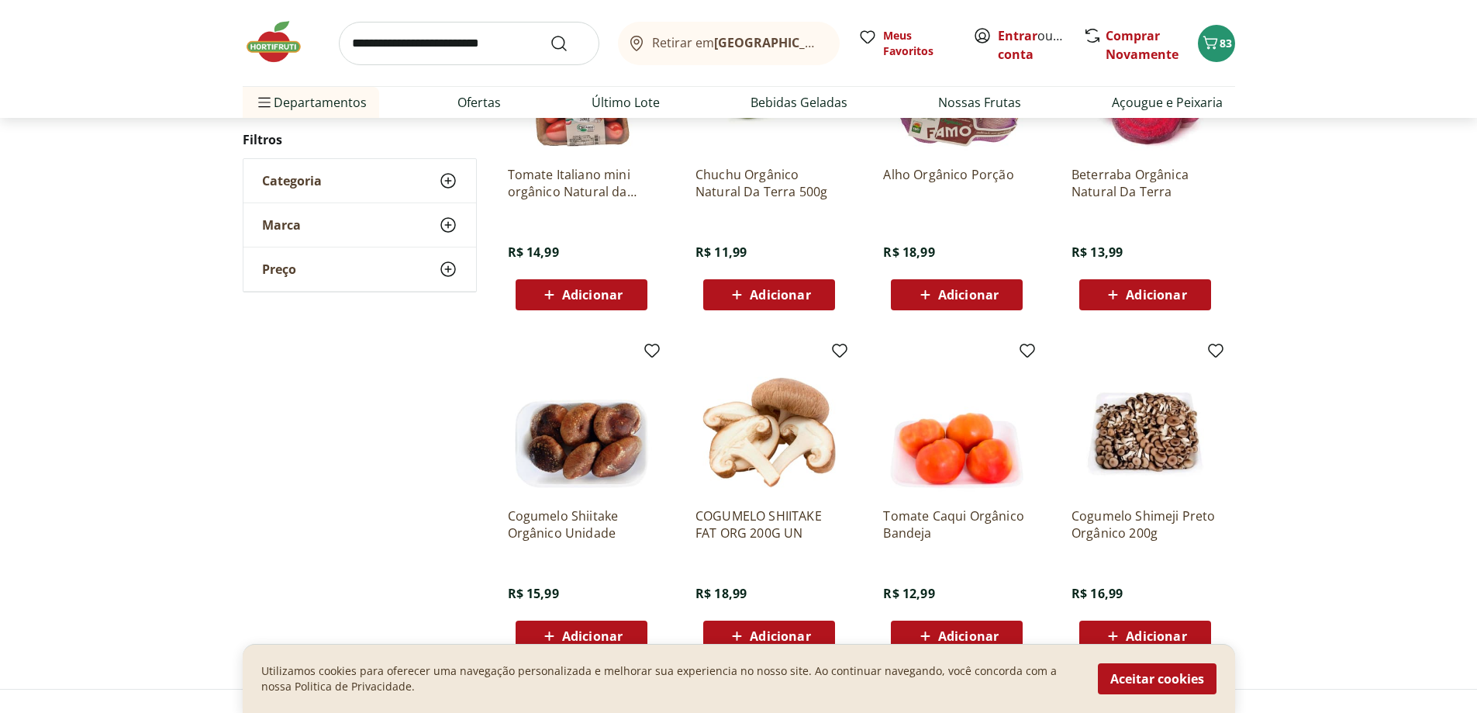
drag, startPoint x: 814, startPoint y: 347, endPoint x: 835, endPoint y: 364, distance: 27.0
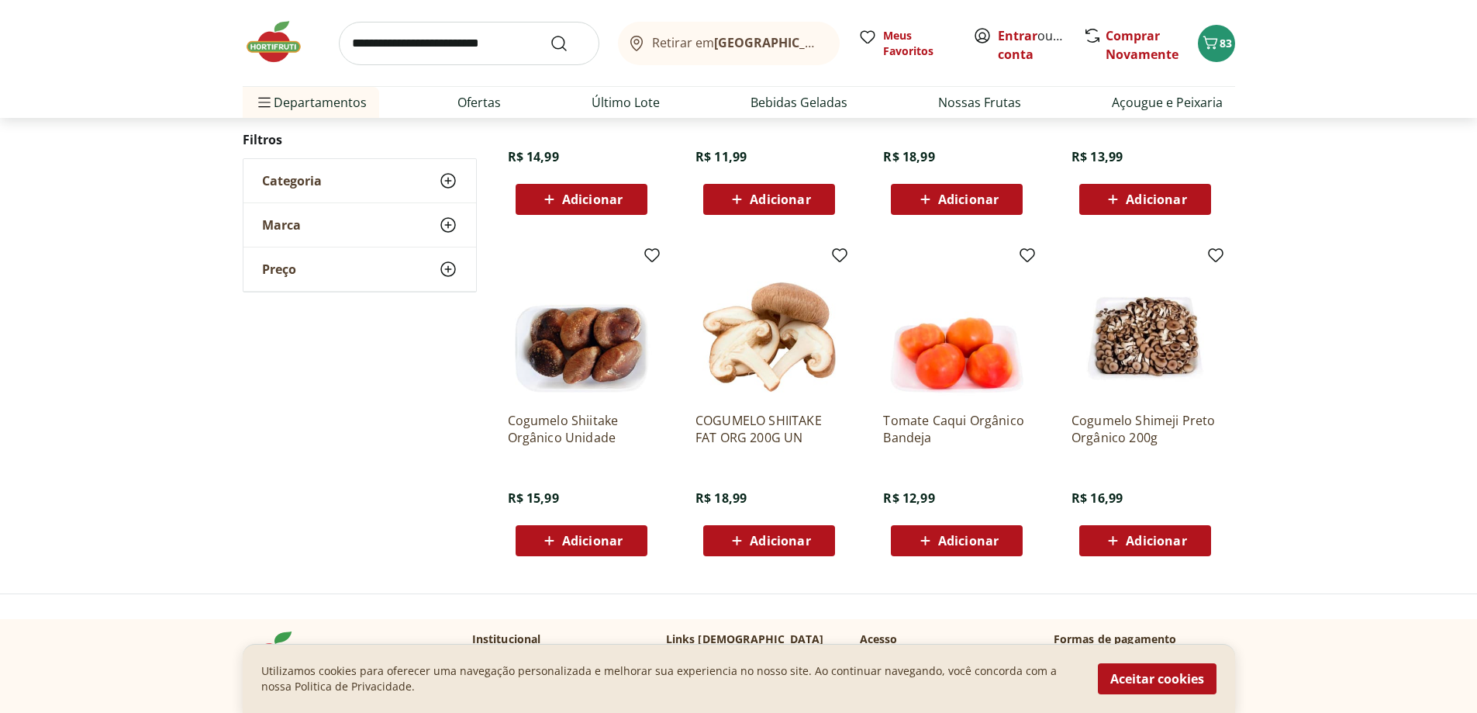
drag, startPoint x: 841, startPoint y: 361, endPoint x: 849, endPoint y: 338, distance: 23.8
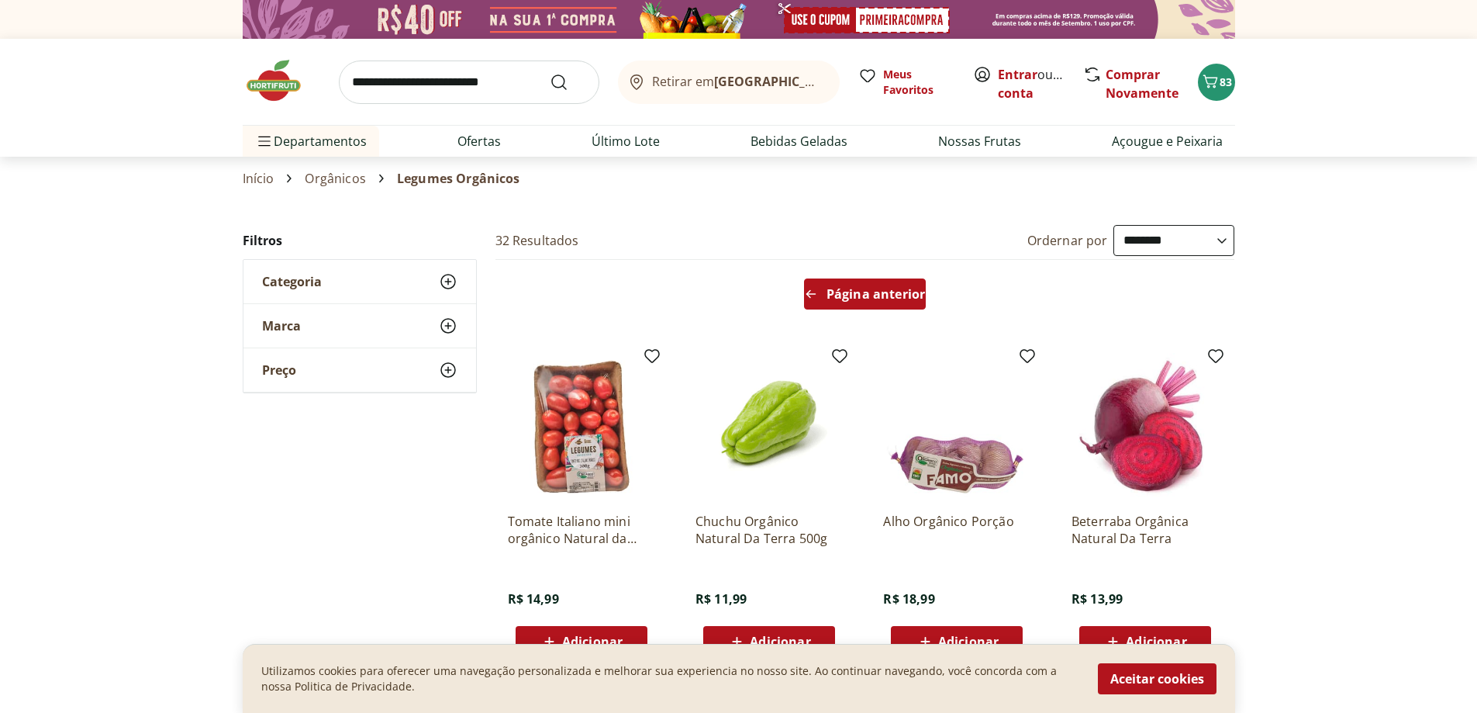
drag, startPoint x: 826, startPoint y: 331, endPoint x: 817, endPoint y: 312, distance: 21.2
drag, startPoint x: 797, startPoint y: 299, endPoint x: 792, endPoint y: 289, distance: 10.8
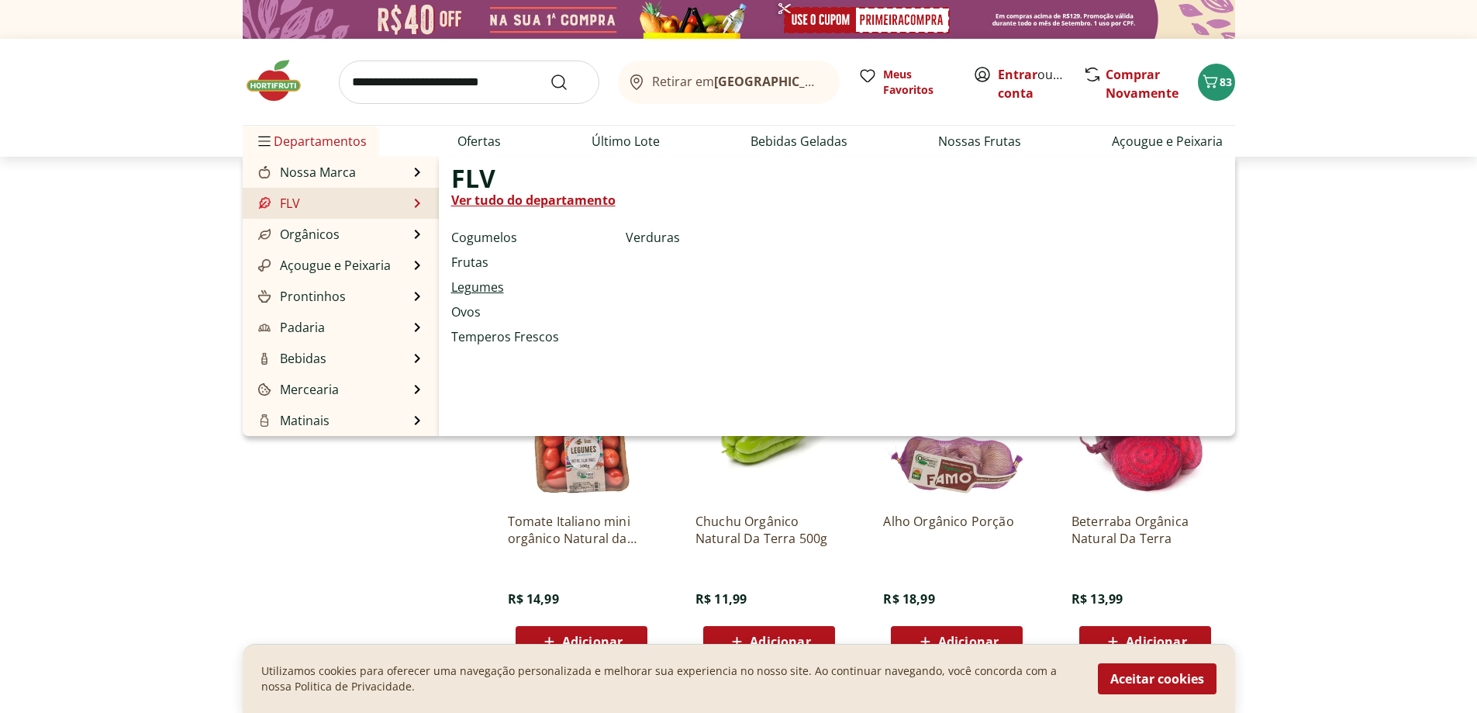
click at [480, 292] on link "Legumes" at bounding box center [477, 287] width 53 height 19
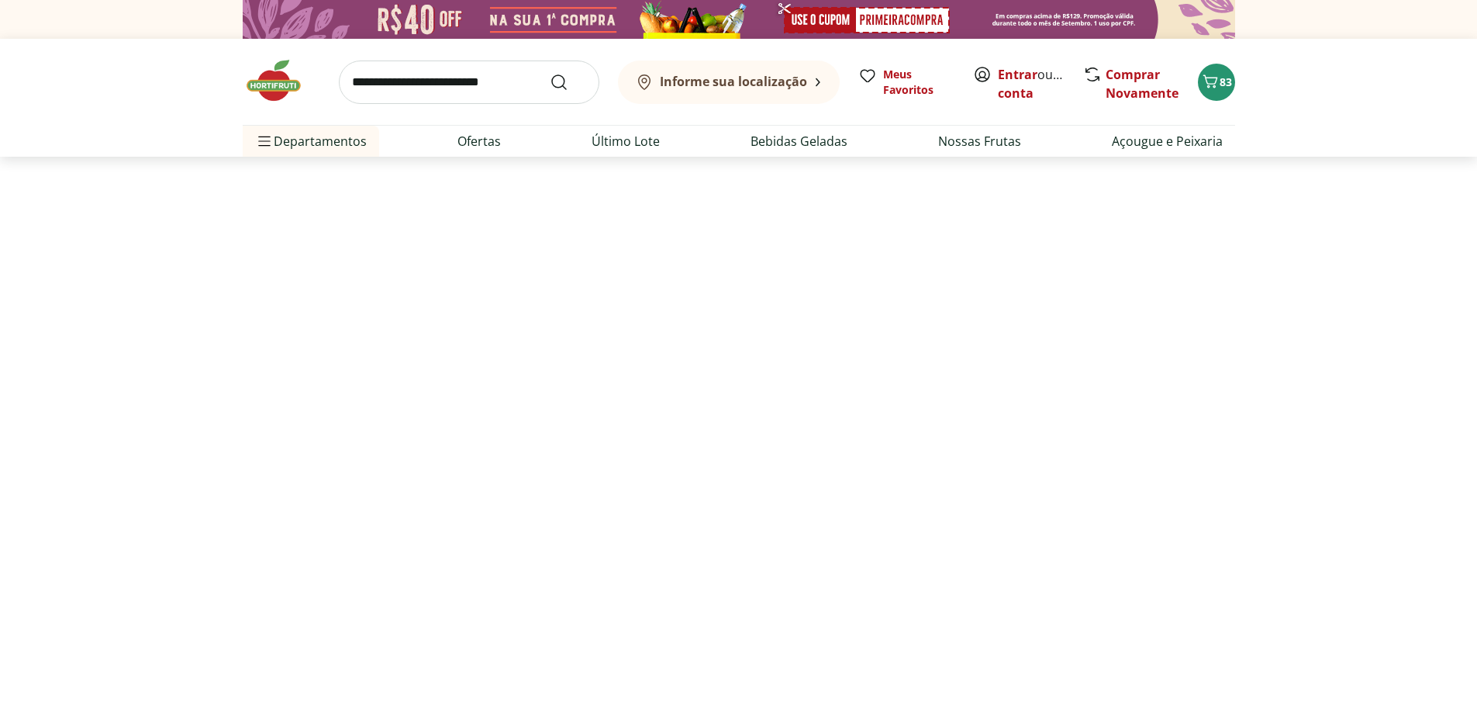
select select "**********"
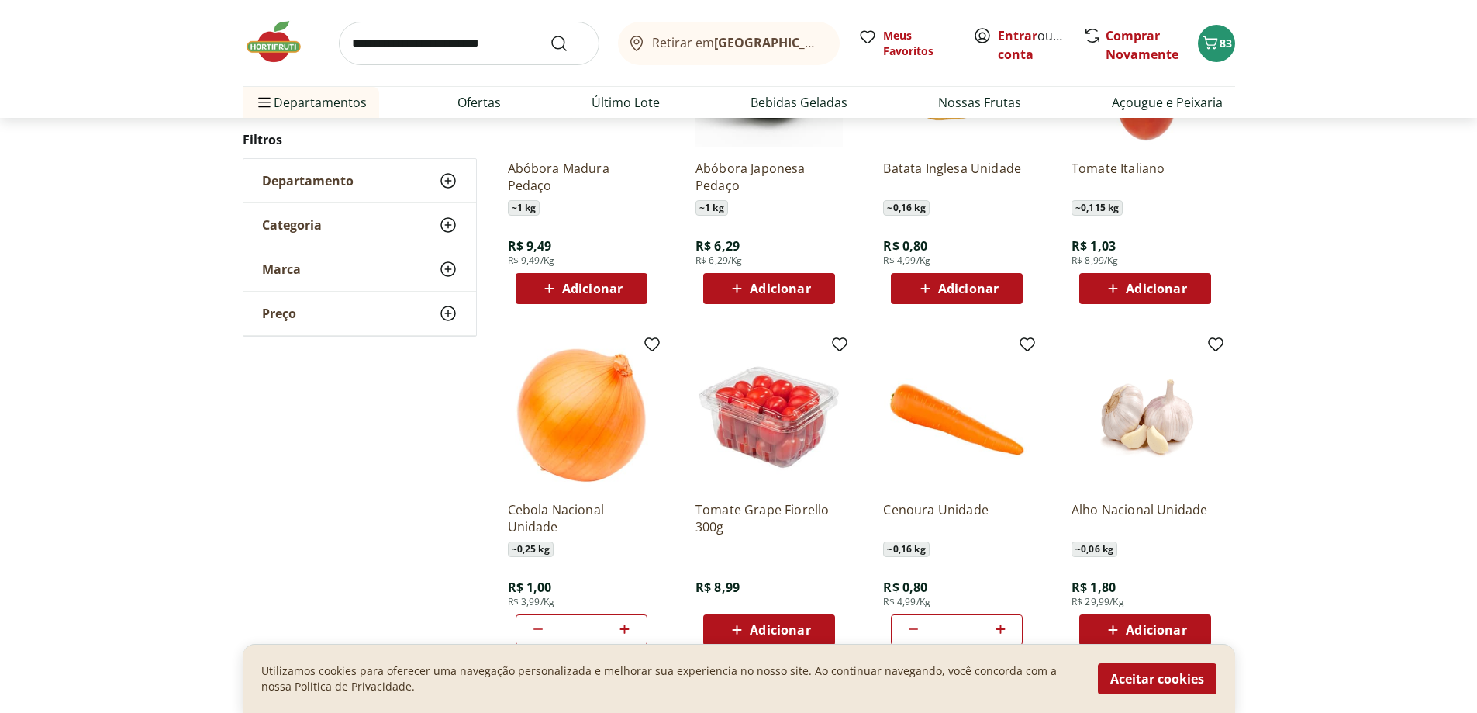
drag, startPoint x: 534, startPoint y: 369, endPoint x: 541, endPoint y: 378, distance: 11.6
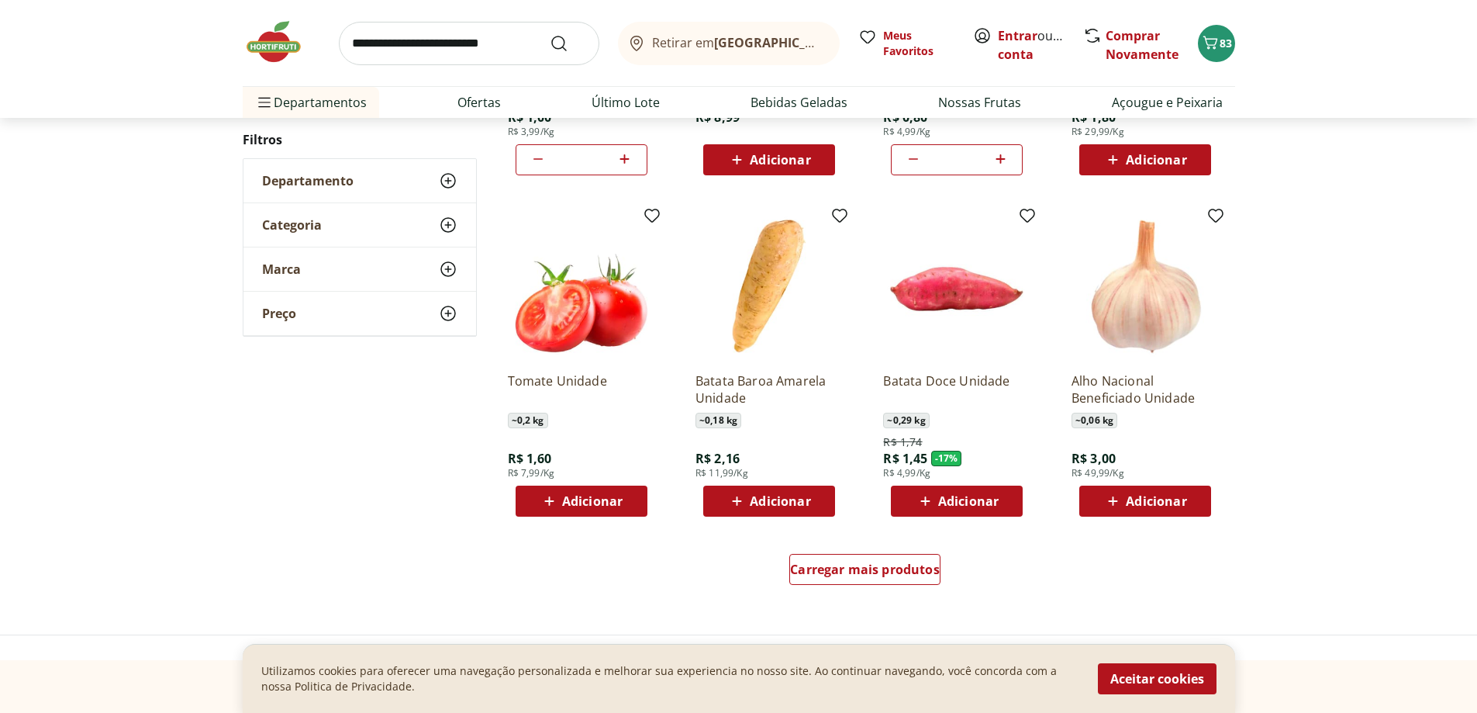
scroll to position [776, 0]
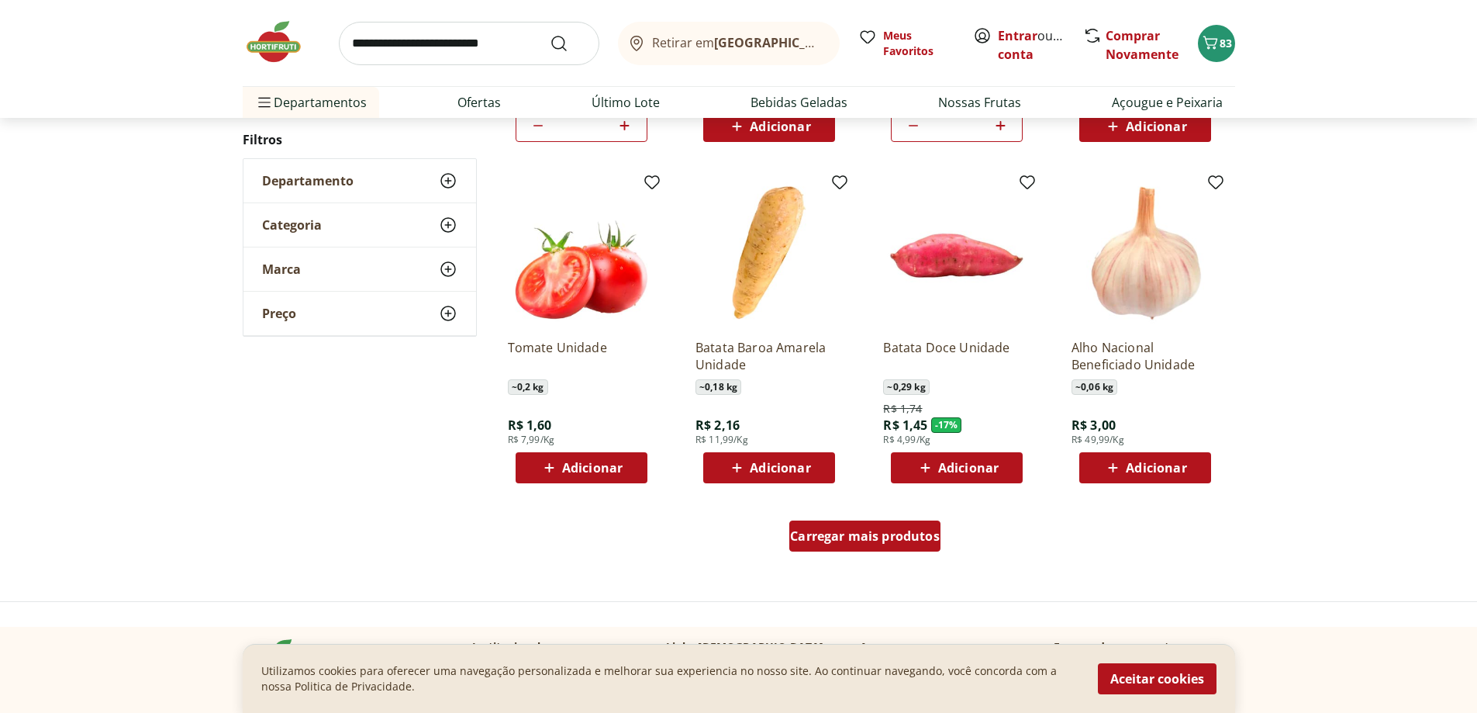
click at [822, 533] on span "Carregar mais produtos" at bounding box center [865, 536] width 150 height 12
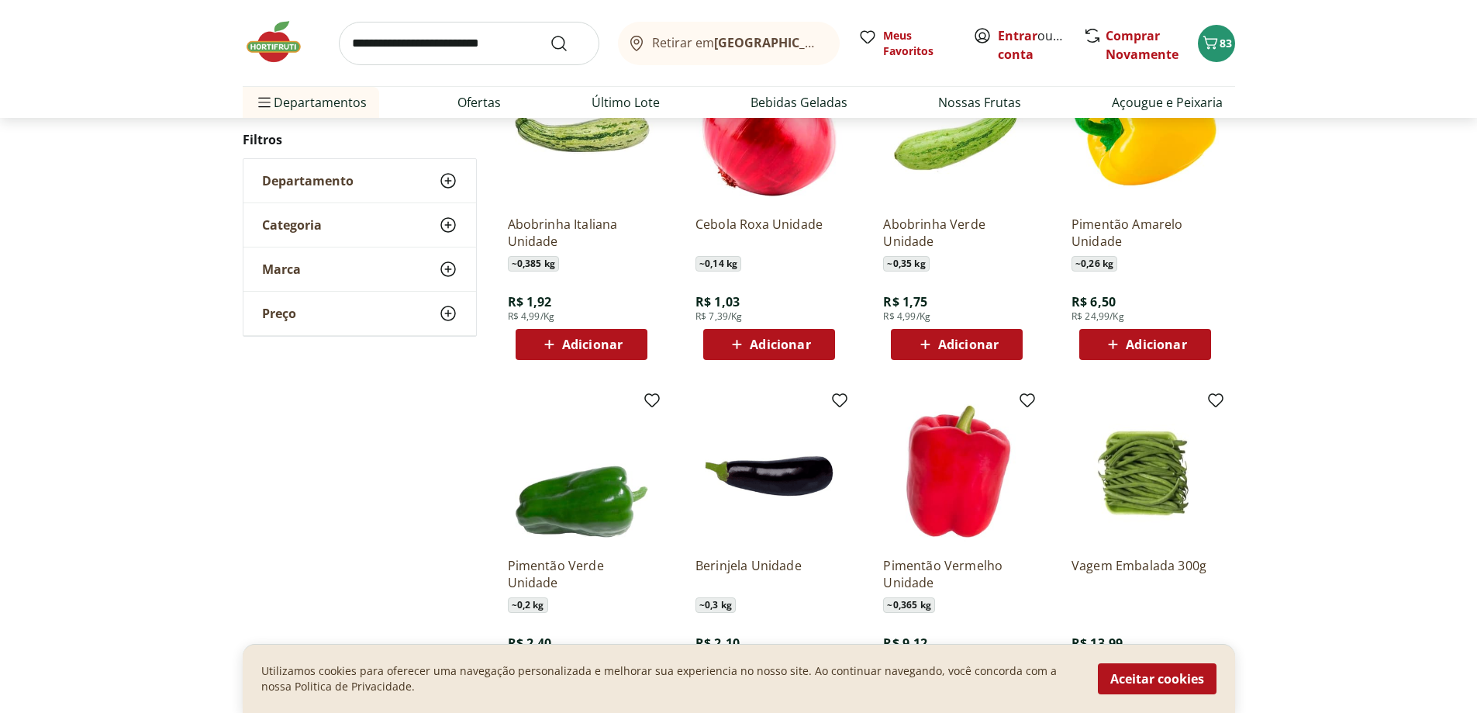
scroll to position [1241, 0]
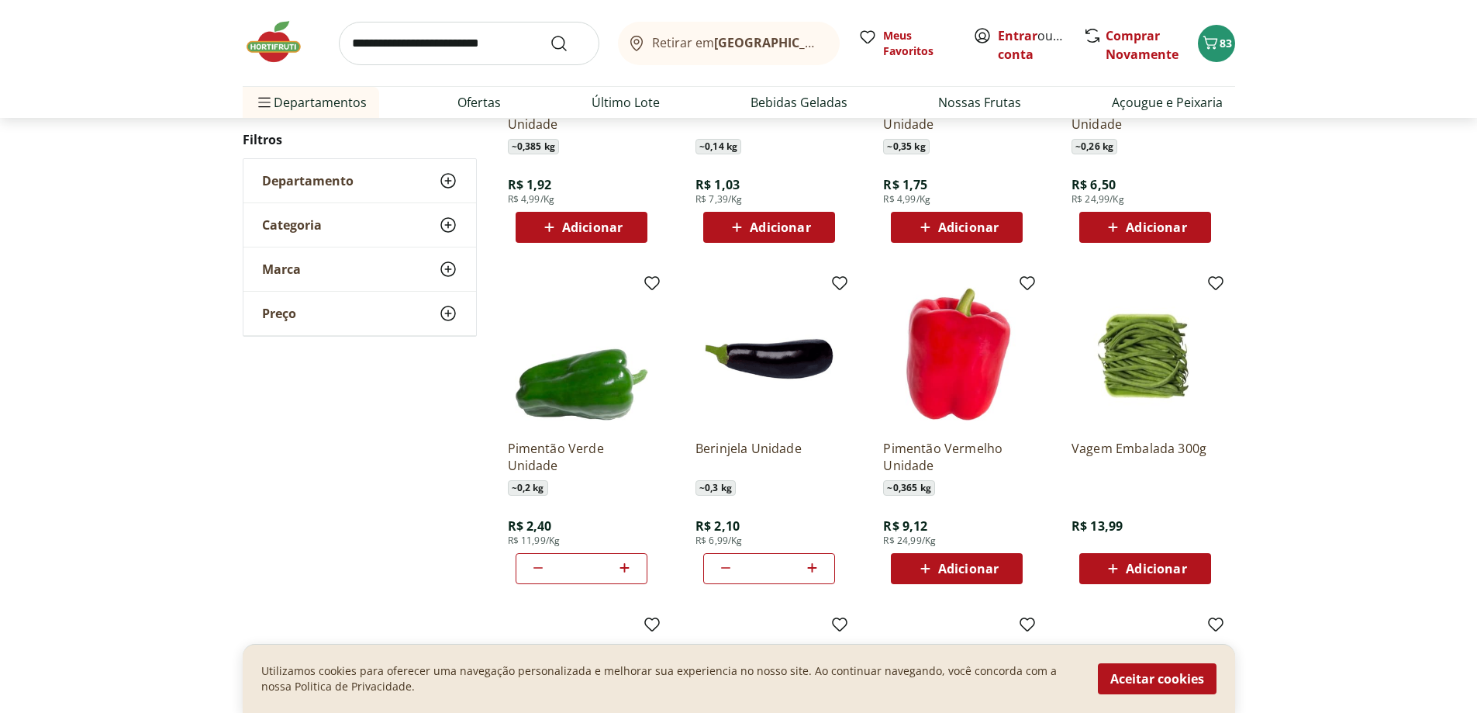
drag, startPoint x: 800, startPoint y: 510, endPoint x: 803, endPoint y: 518, distance: 8.4
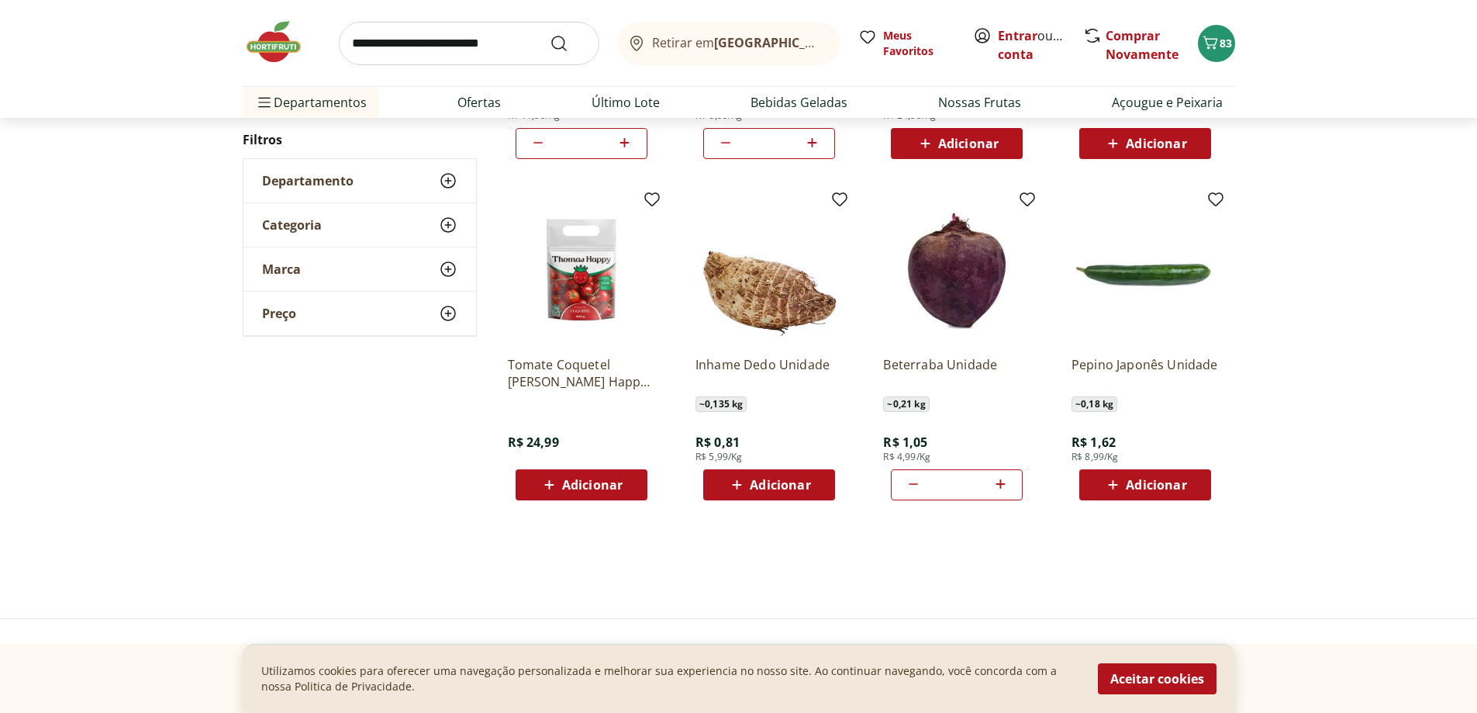
scroll to position [854, 0]
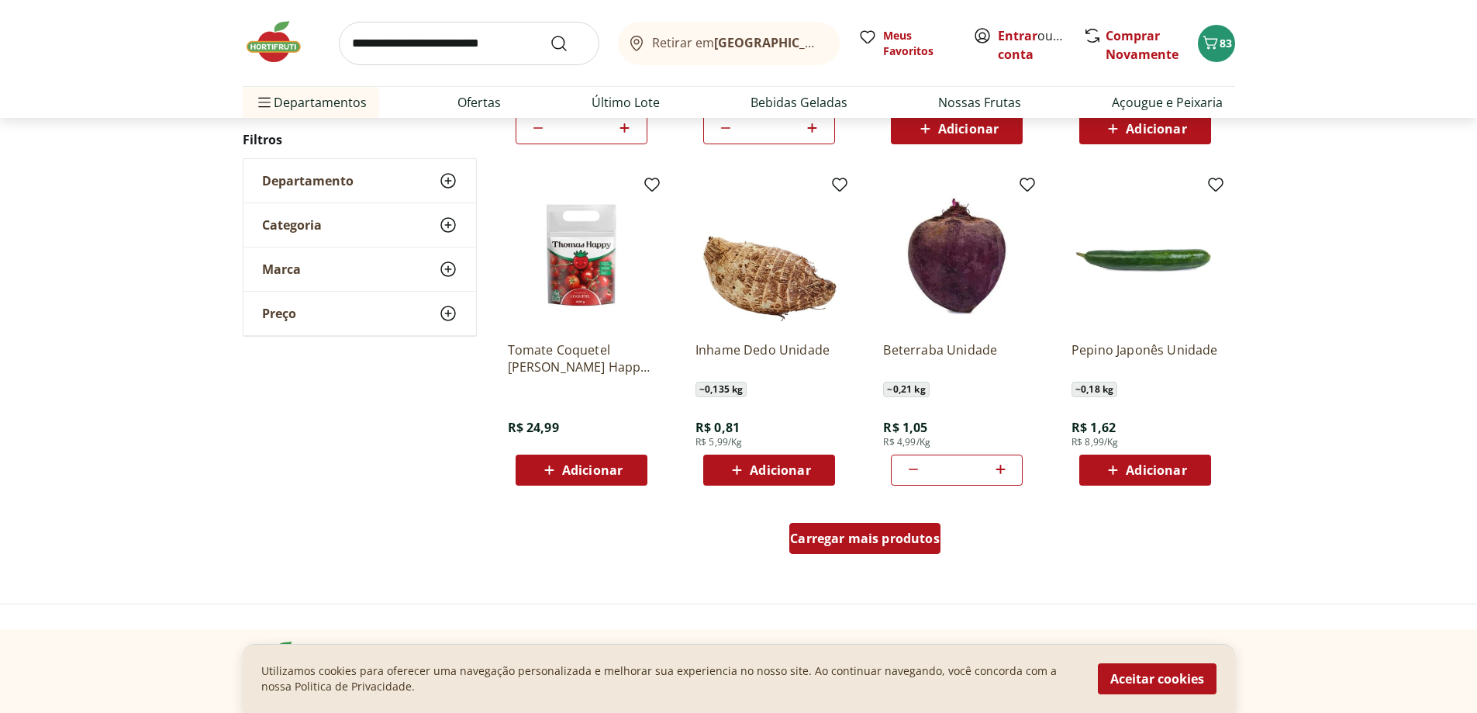
click at [840, 542] on span "Carregar mais produtos" at bounding box center [865, 538] width 150 height 12
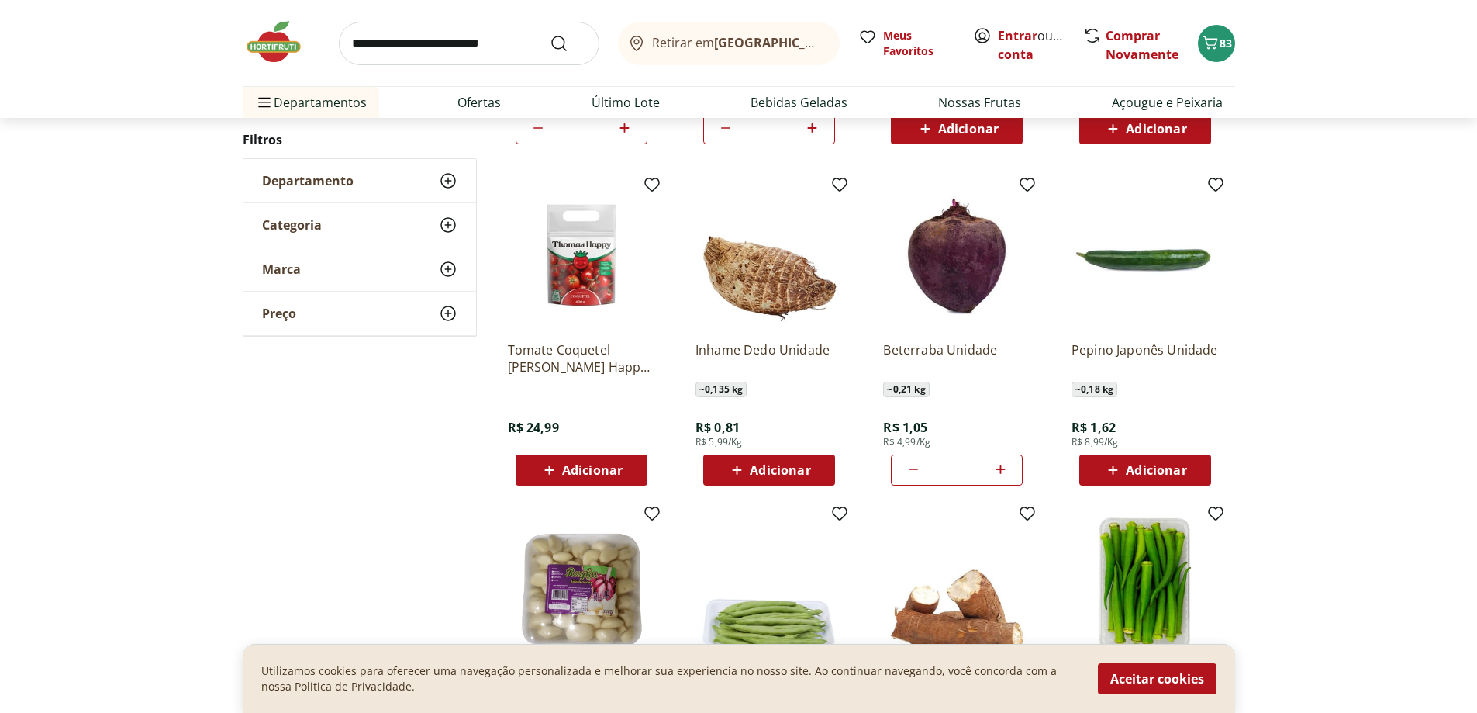
drag, startPoint x: 964, startPoint y: 510, endPoint x: 977, endPoint y: 517, distance: 14.9
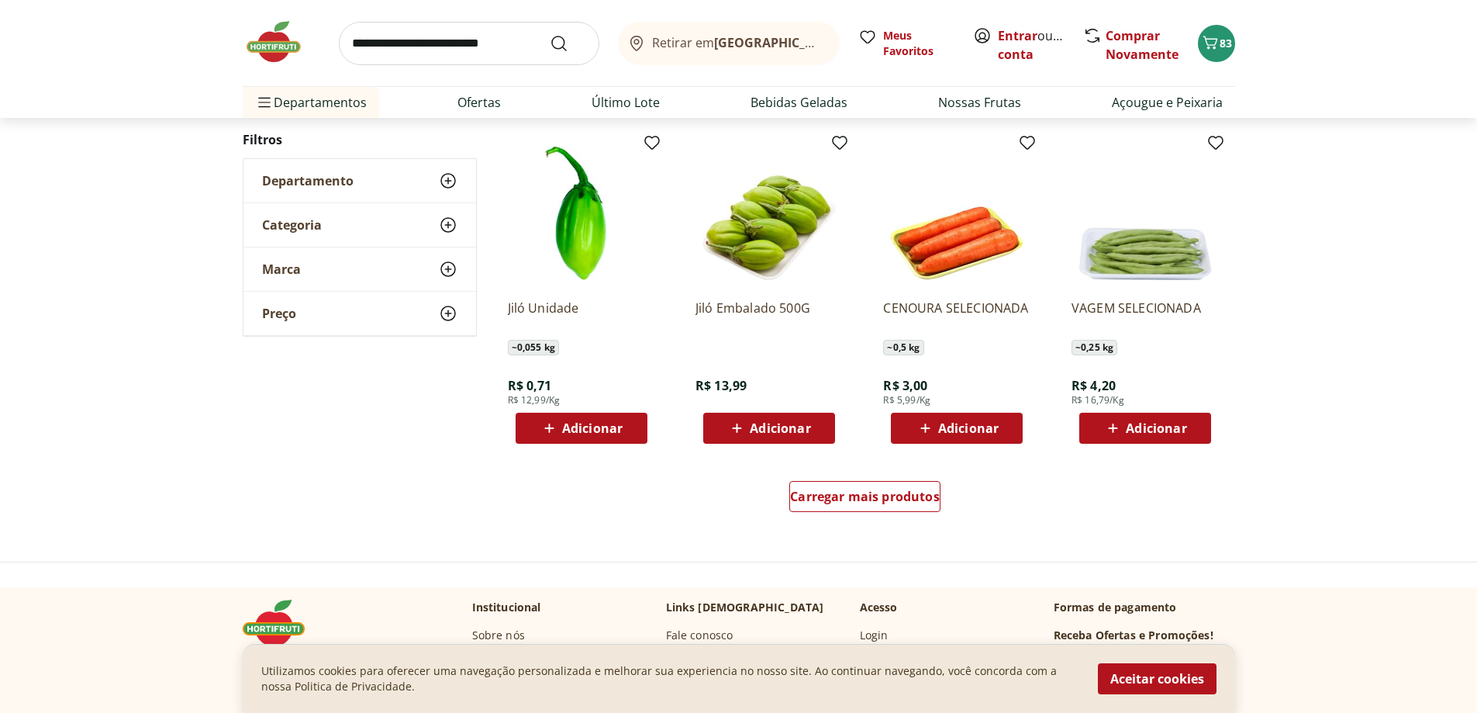
scroll to position [928, 0]
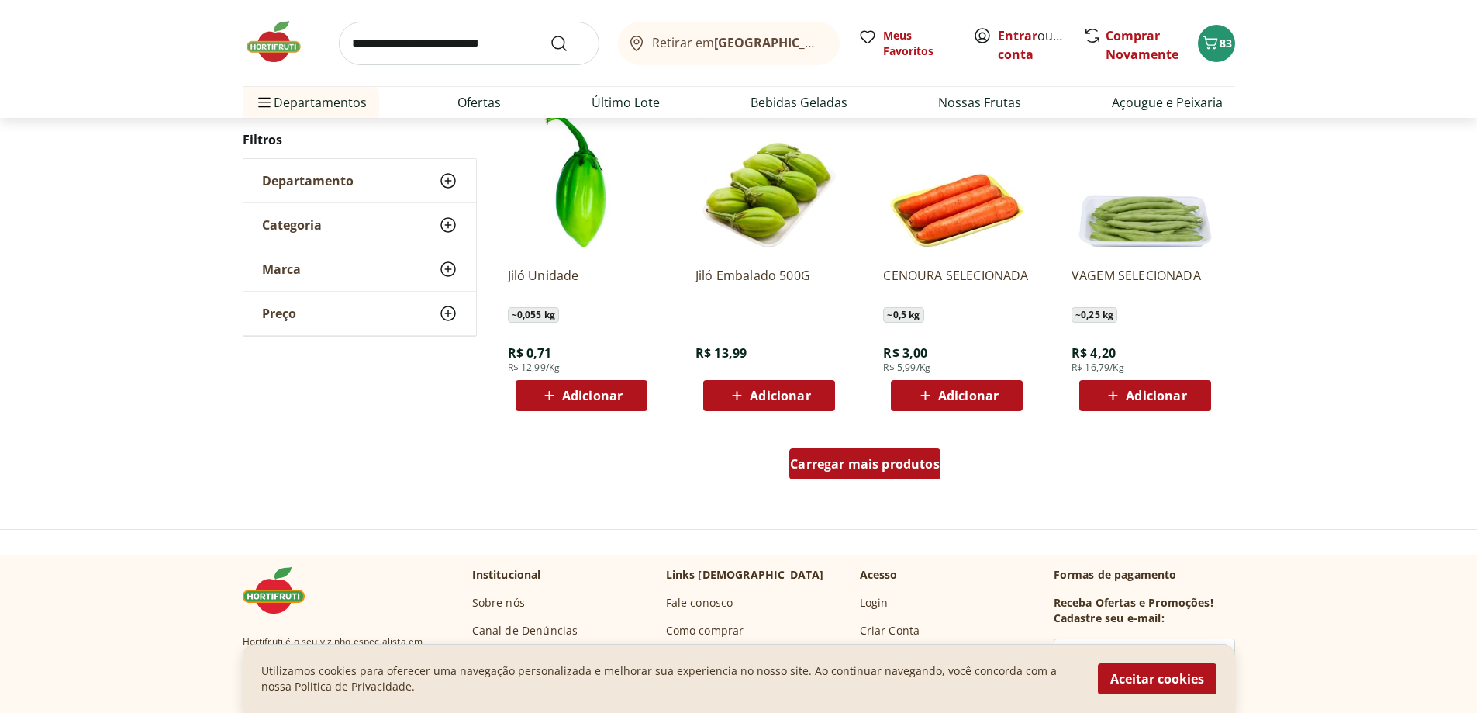
click at [915, 461] on span "Carregar mais produtos" at bounding box center [865, 464] width 150 height 12
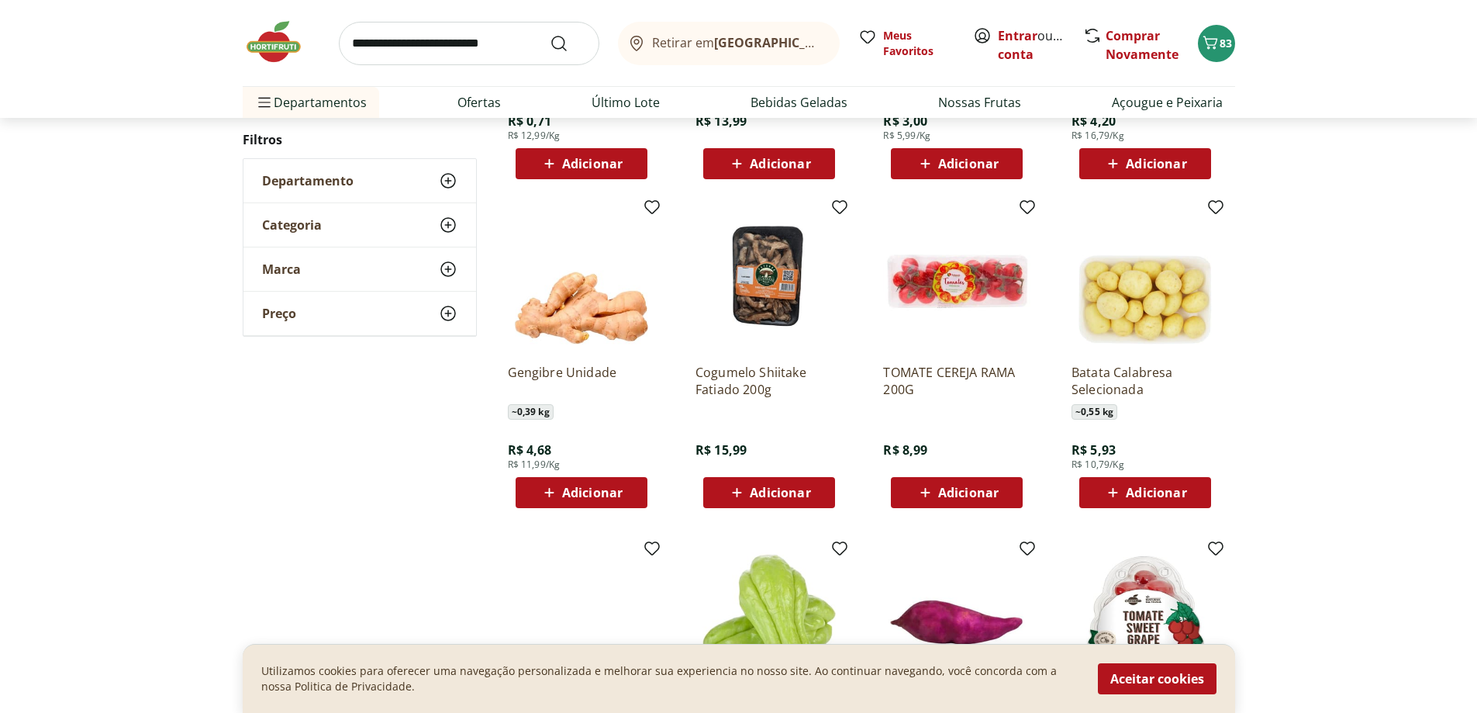
drag, startPoint x: 914, startPoint y: 461, endPoint x: 928, endPoint y: 480, distance: 23.3
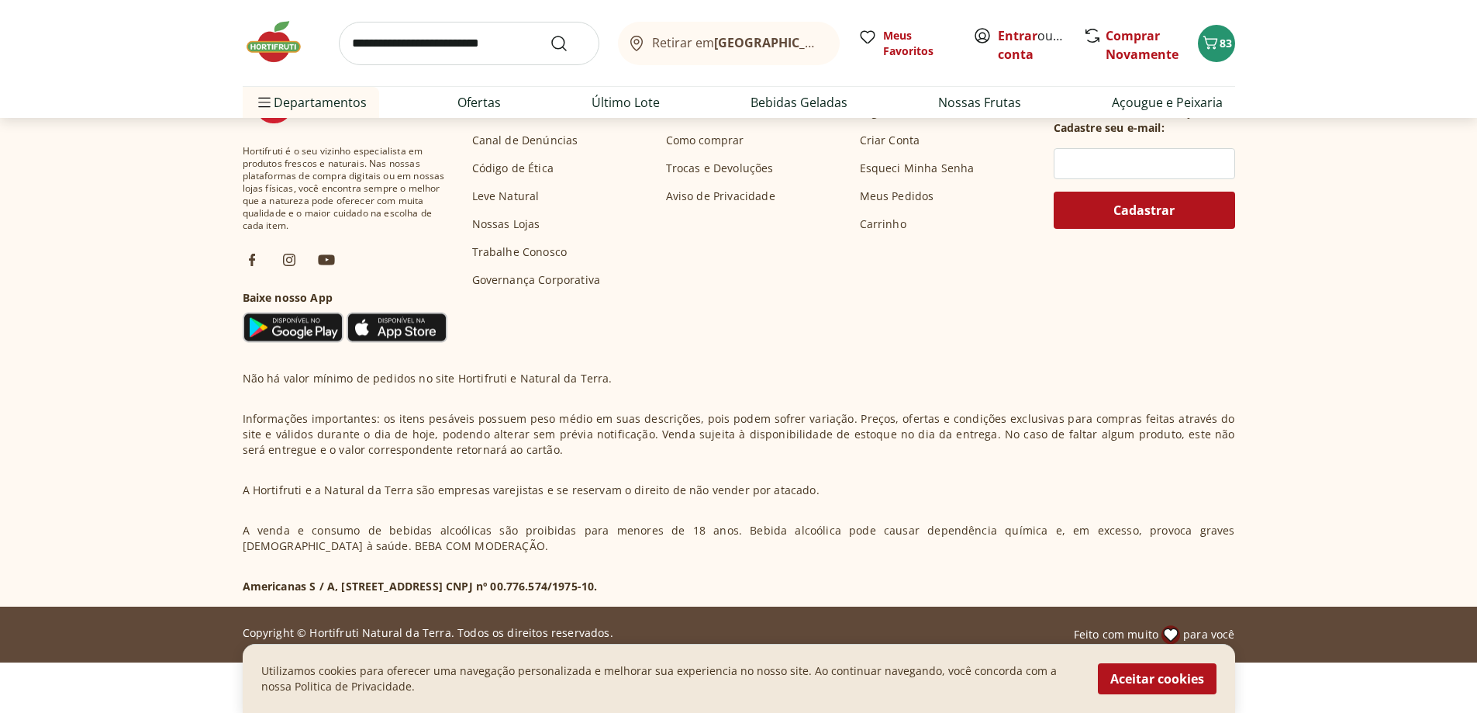
scroll to position [460, 0]
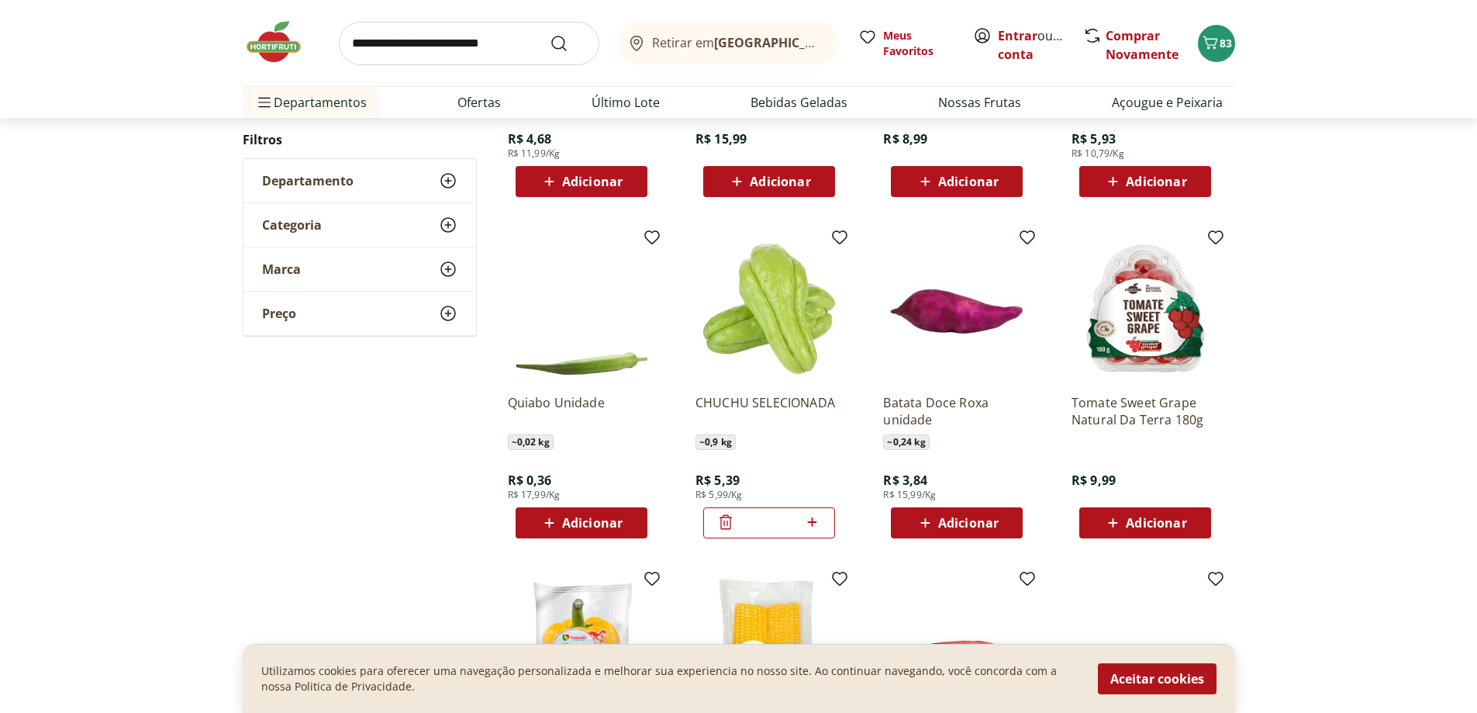
drag, startPoint x: 924, startPoint y: 483, endPoint x: 937, endPoint y: 483, distance: 13.2
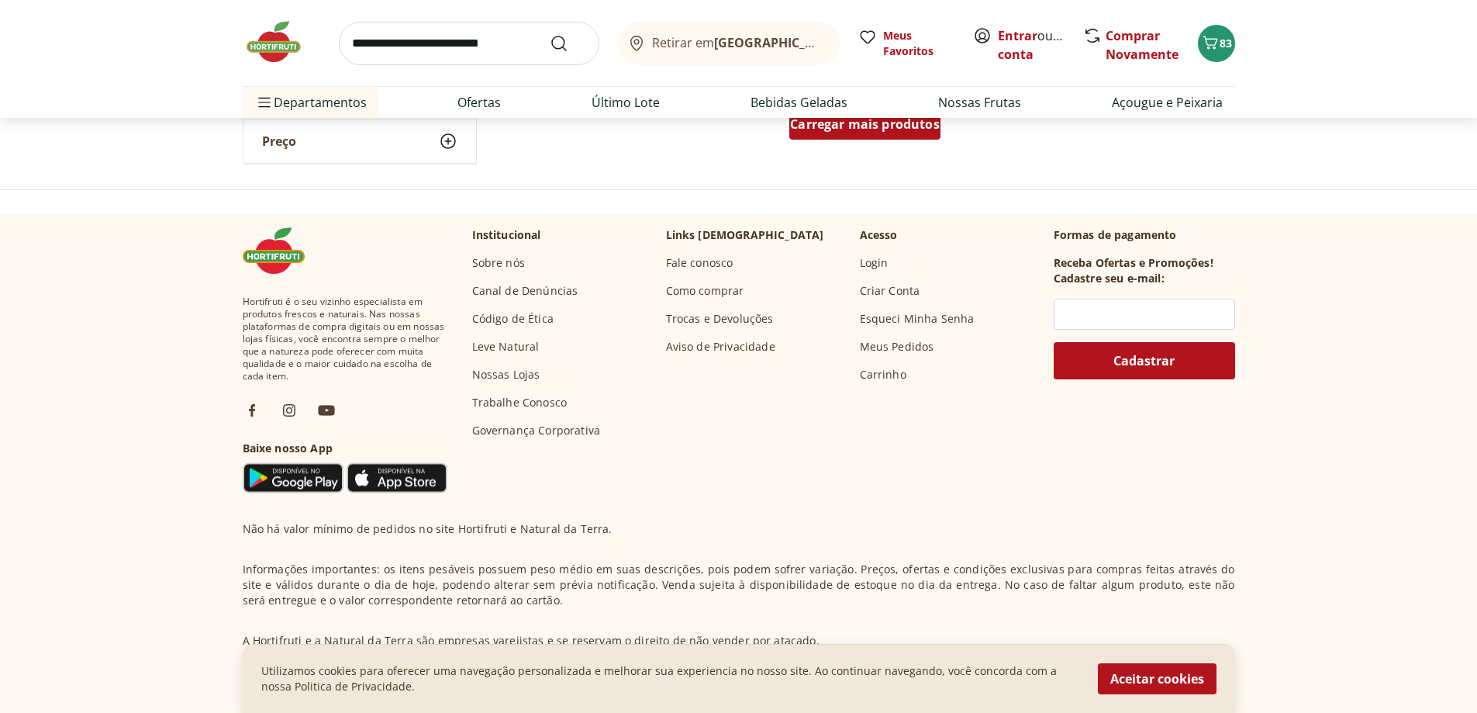
drag, startPoint x: 927, startPoint y: 479, endPoint x: 935, endPoint y: 475, distance: 9.1
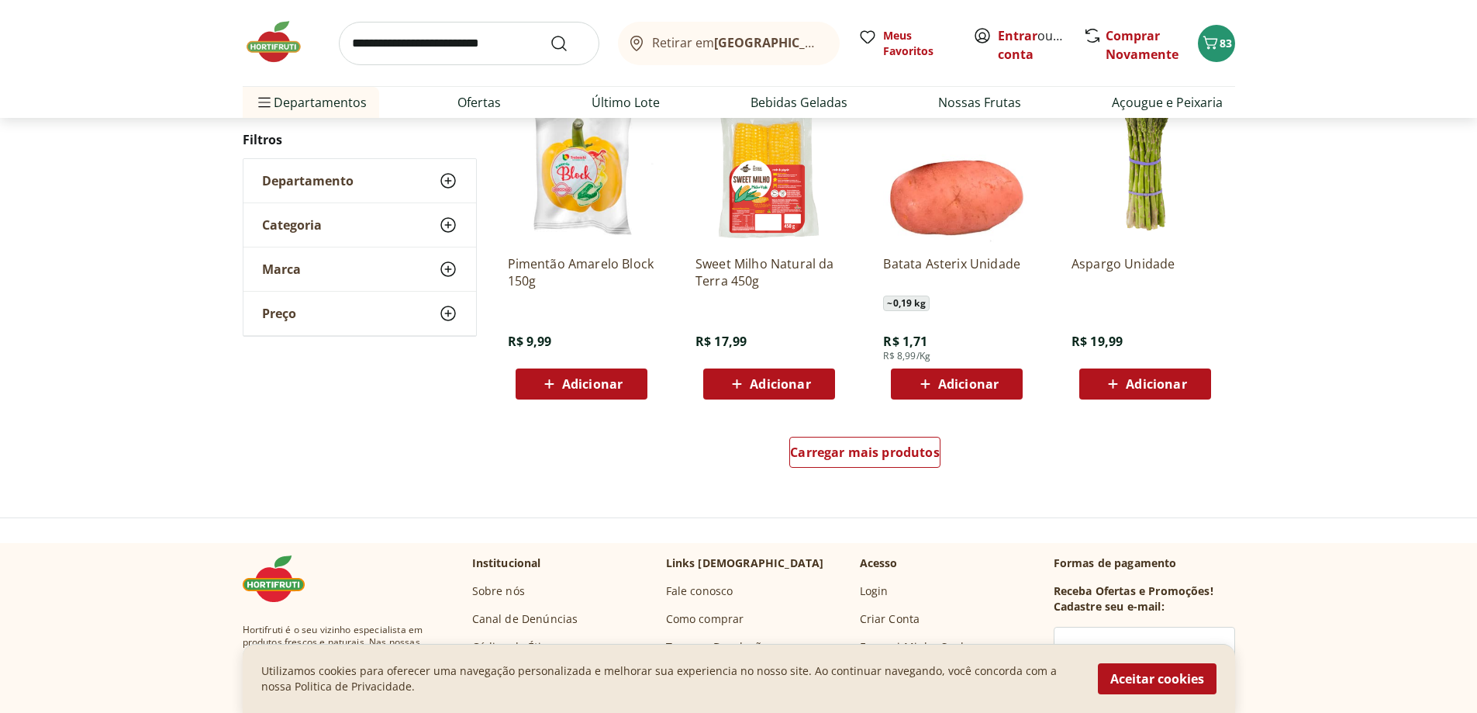
scroll to position [925, 0]
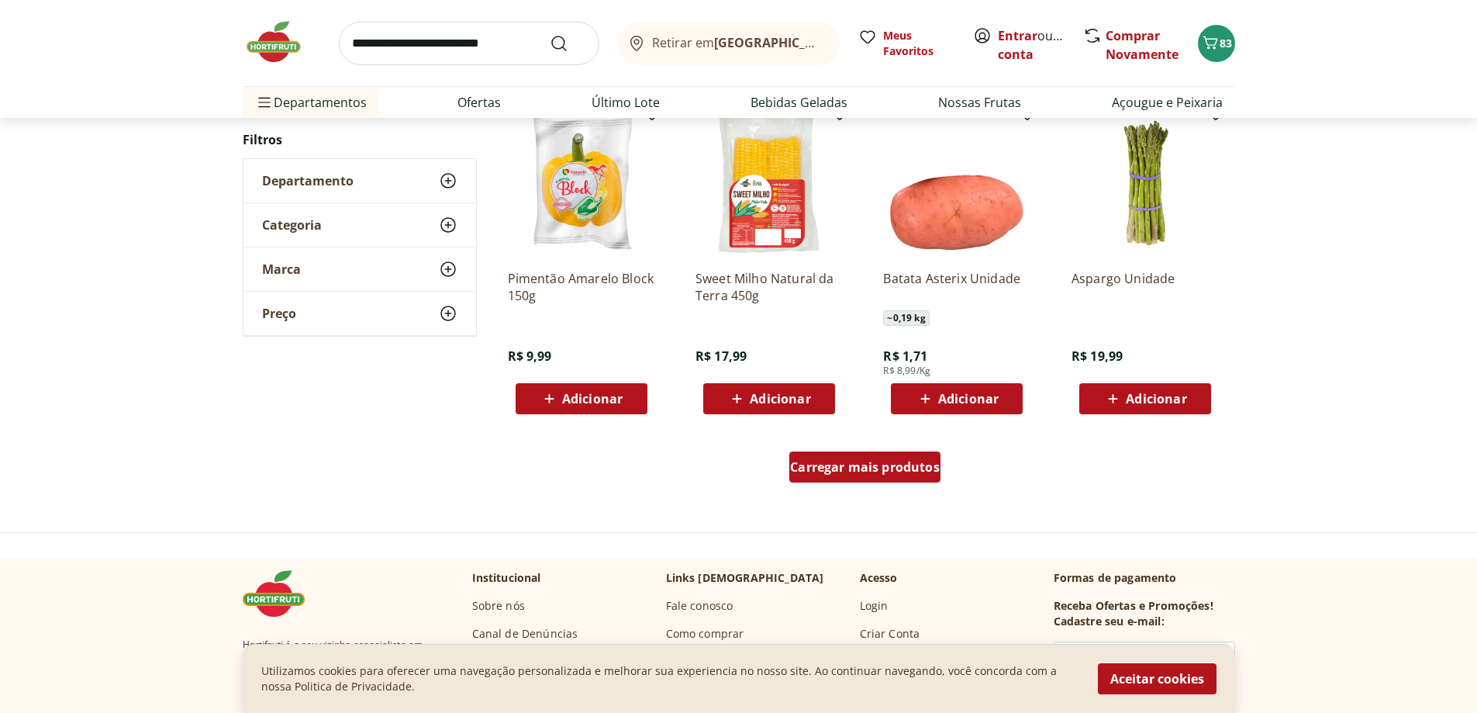
click at [924, 470] on span "Carregar mais produtos" at bounding box center [865, 467] width 150 height 12
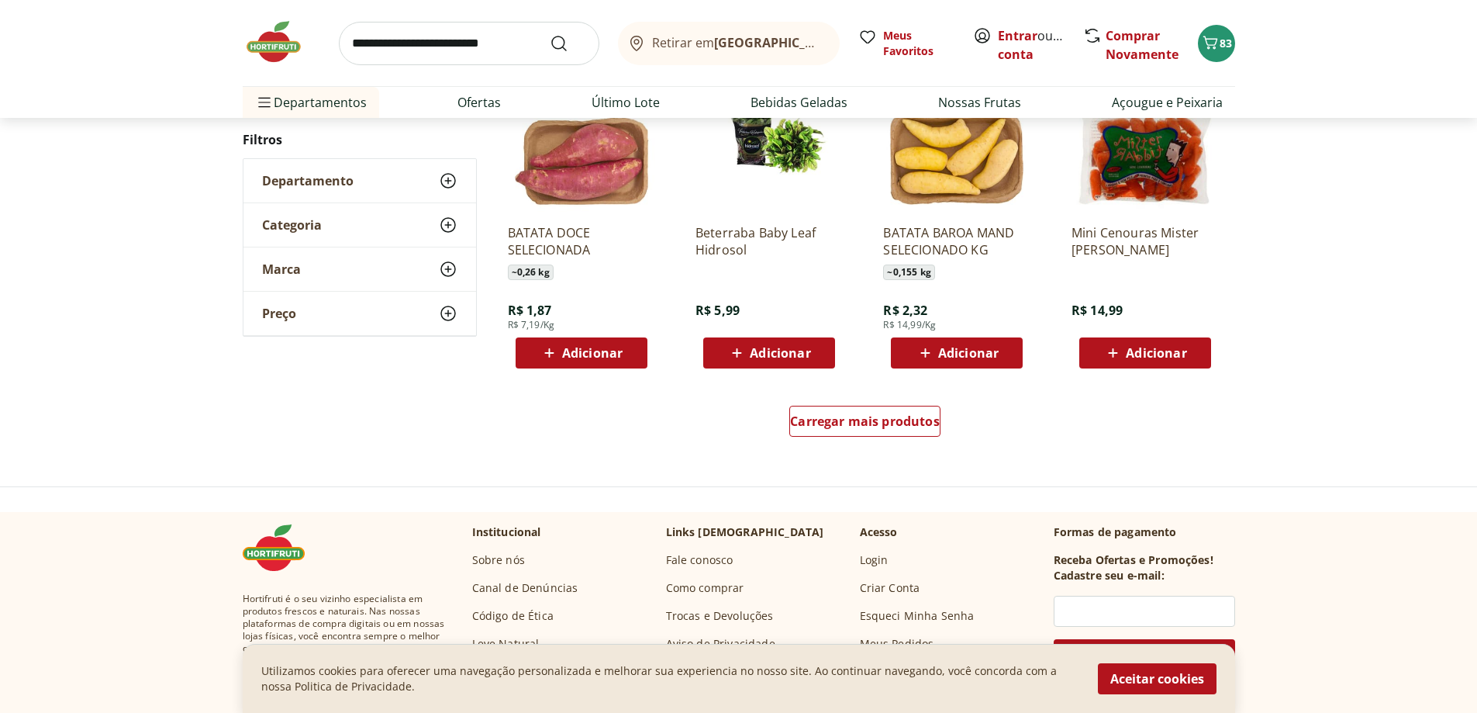
scroll to position [1000, 0]
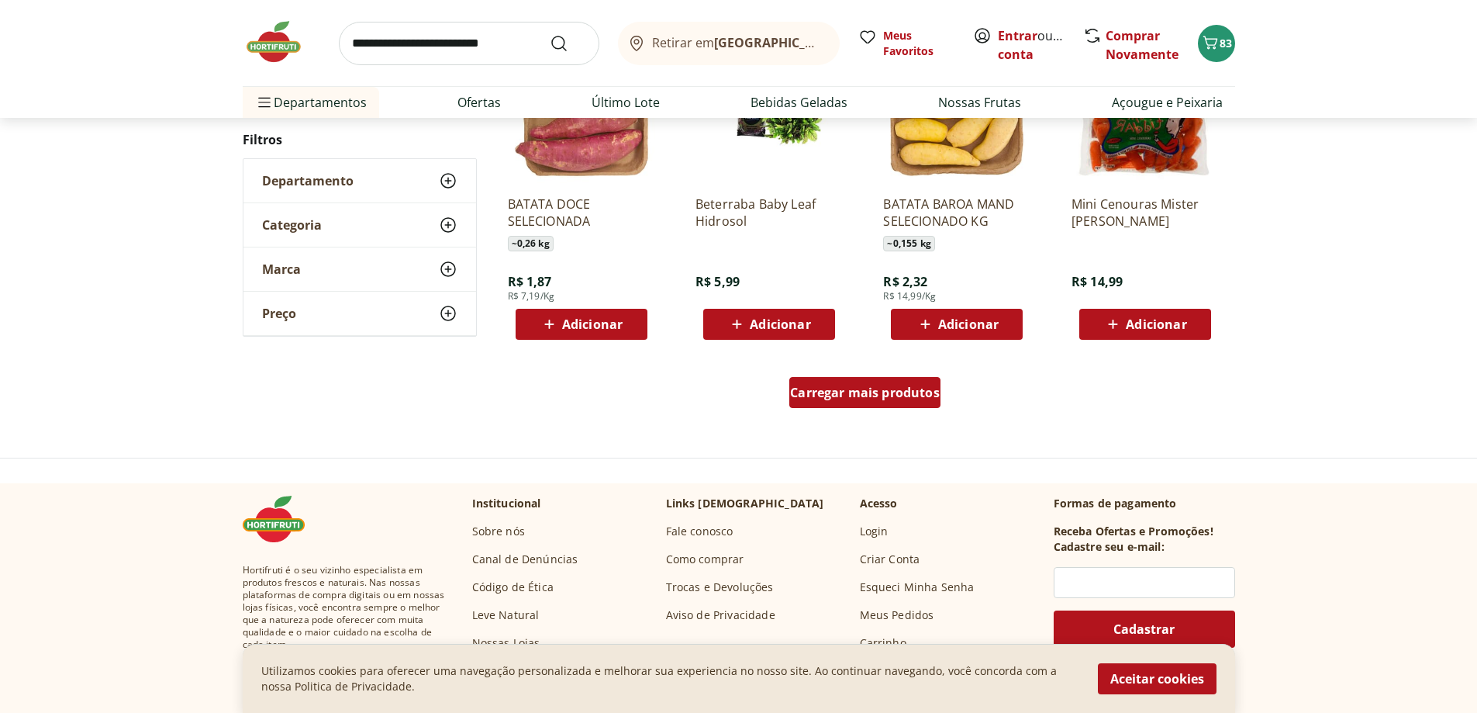
click at [908, 396] on span "Carregar mais produtos" at bounding box center [865, 392] width 150 height 12
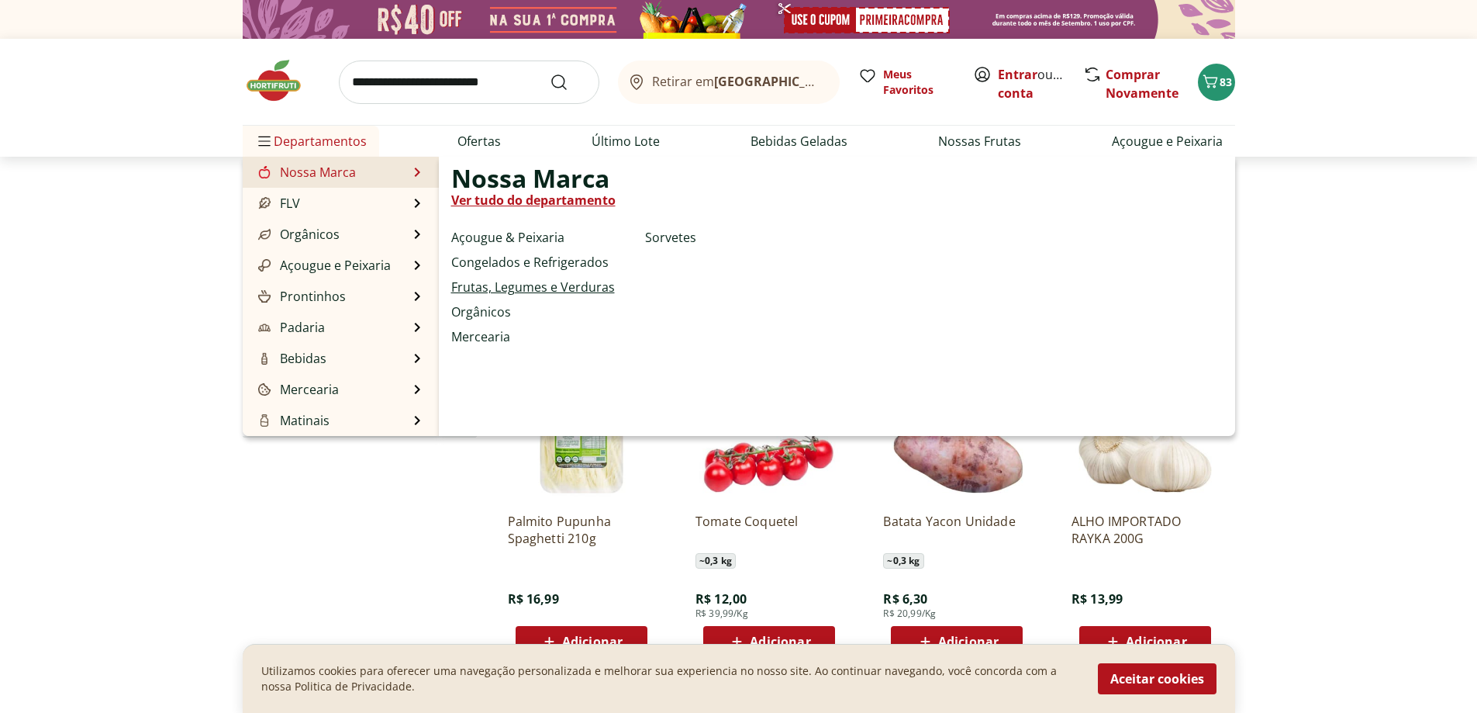
click at [493, 291] on link "Frutas, Legumes e Verduras" at bounding box center [533, 287] width 164 height 19
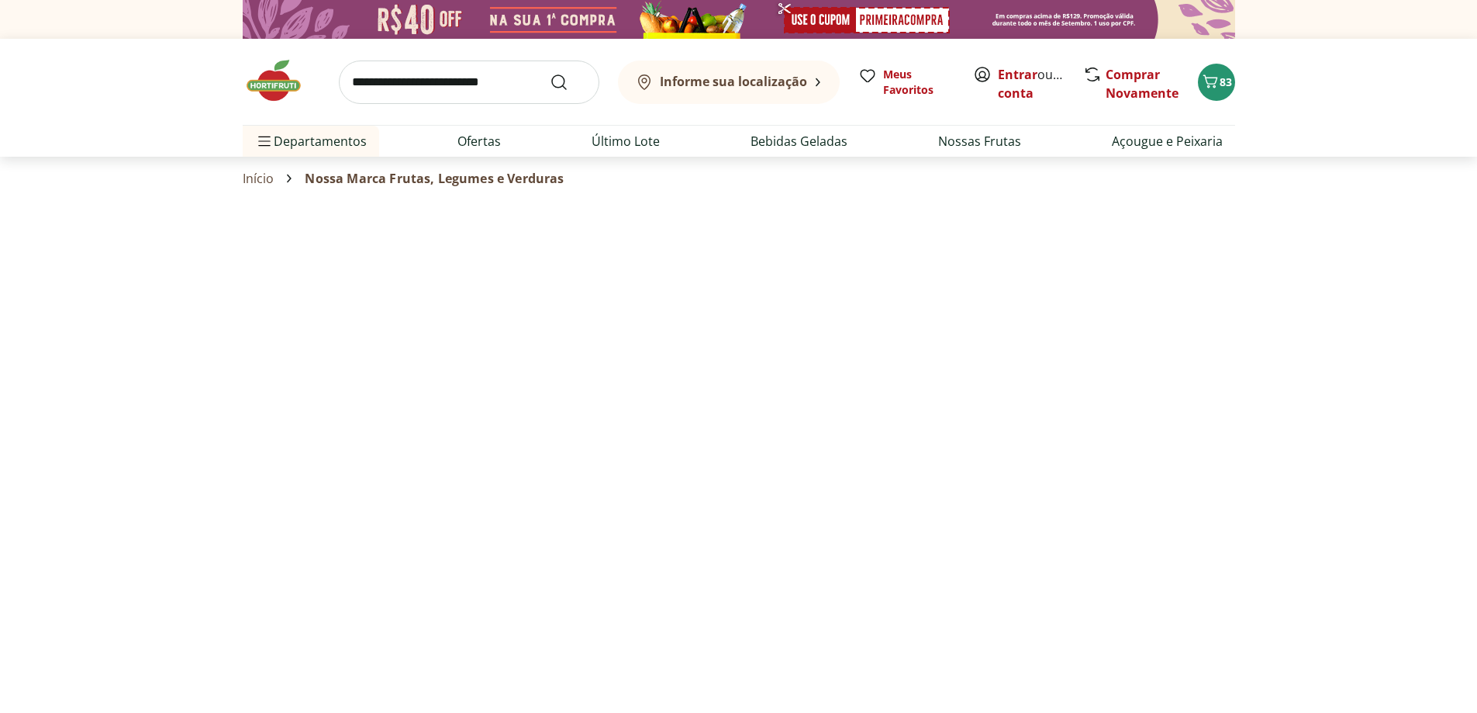
select select "**********"
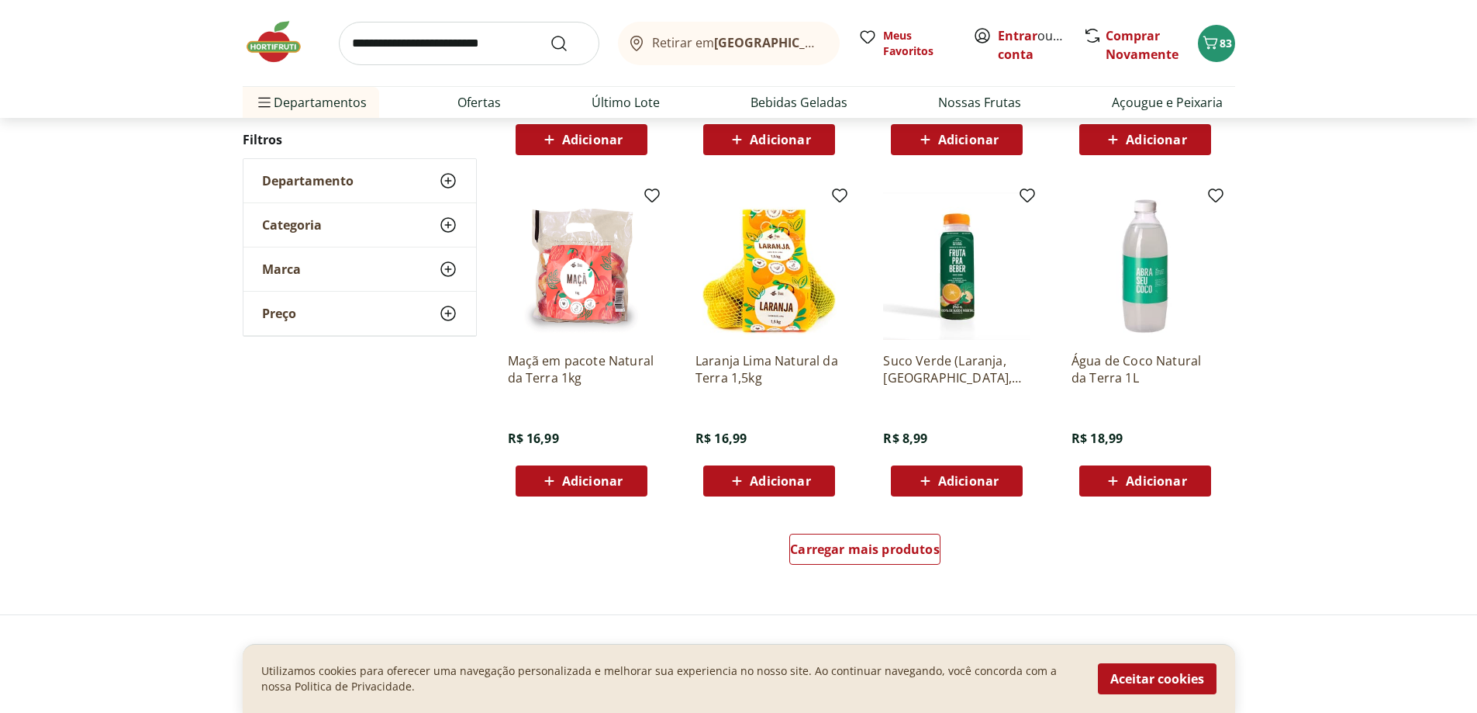
scroll to position [776, 0]
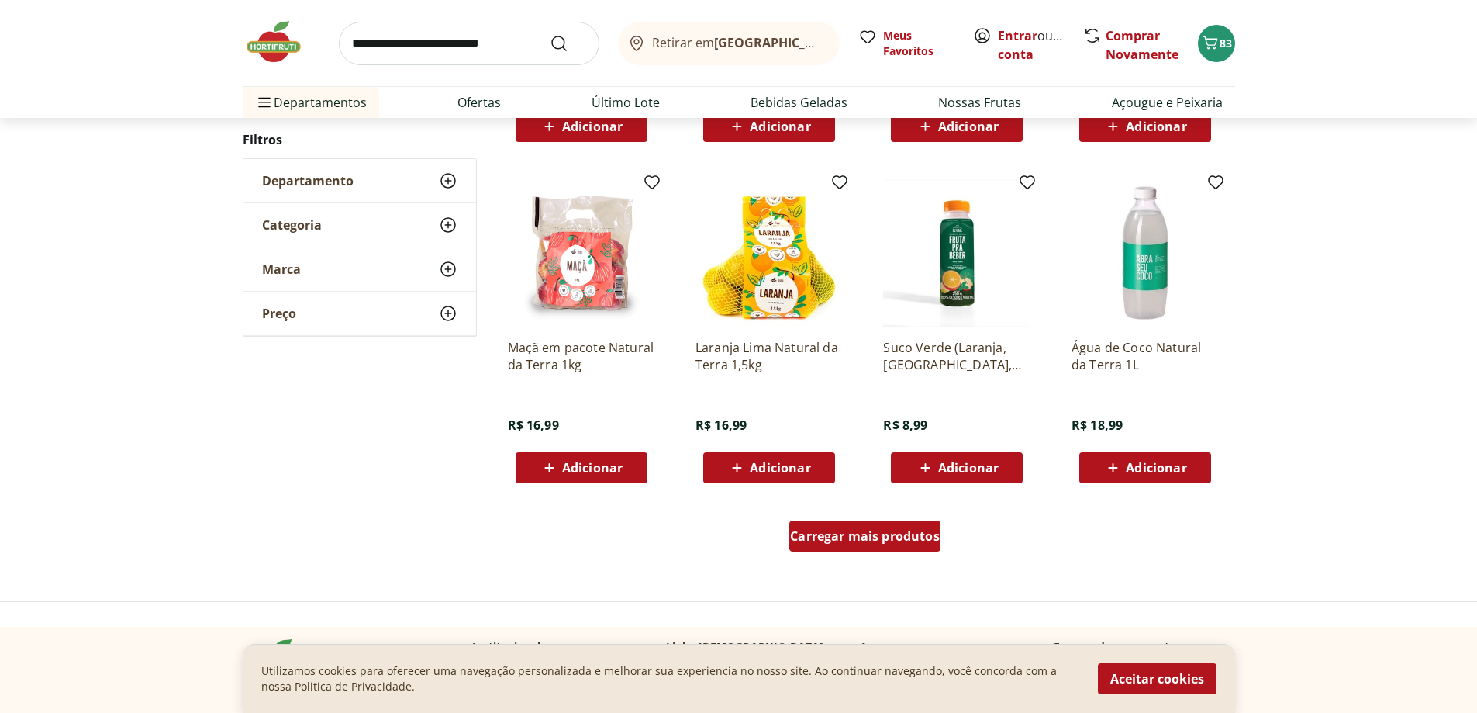
click at [828, 534] on span "Carregar mais produtos" at bounding box center [865, 536] width 150 height 12
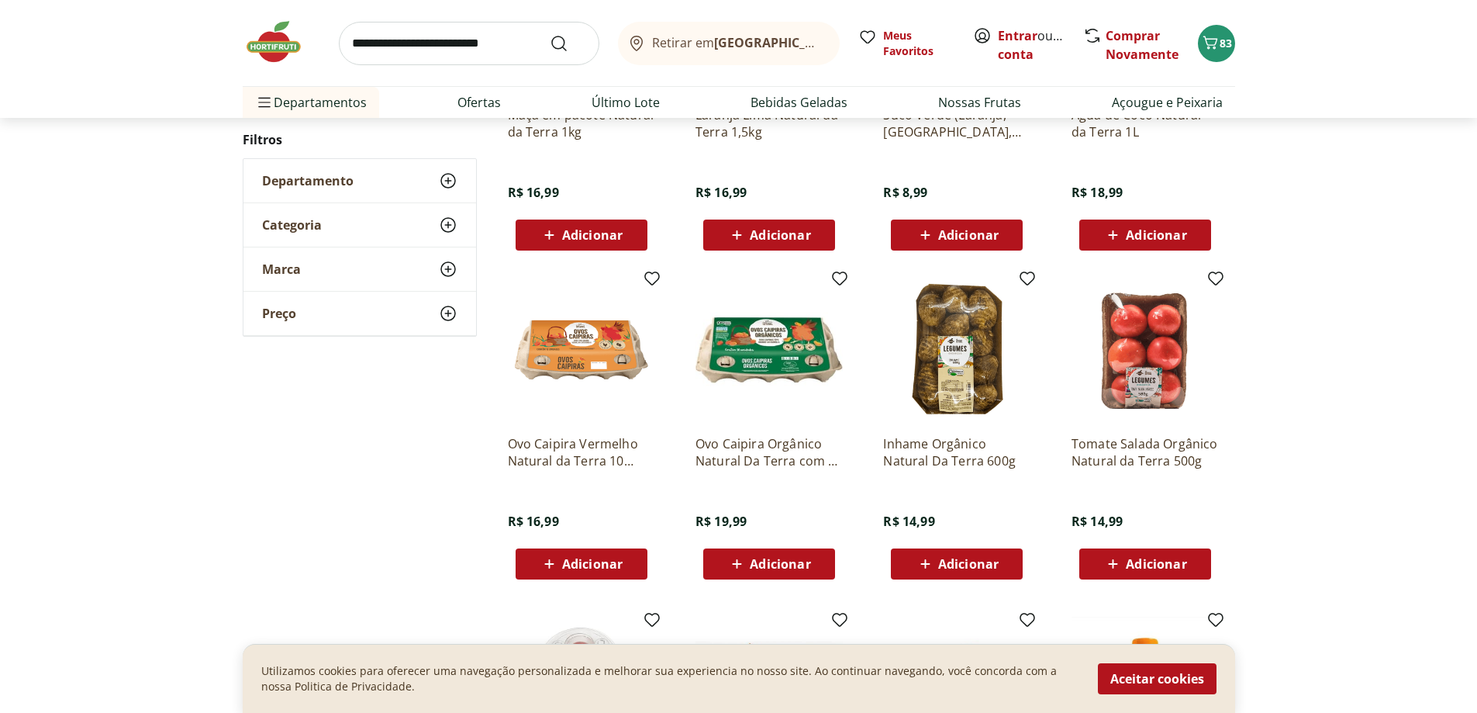
drag, startPoint x: 804, startPoint y: 529, endPoint x: 802, endPoint y: 514, distance: 14.9
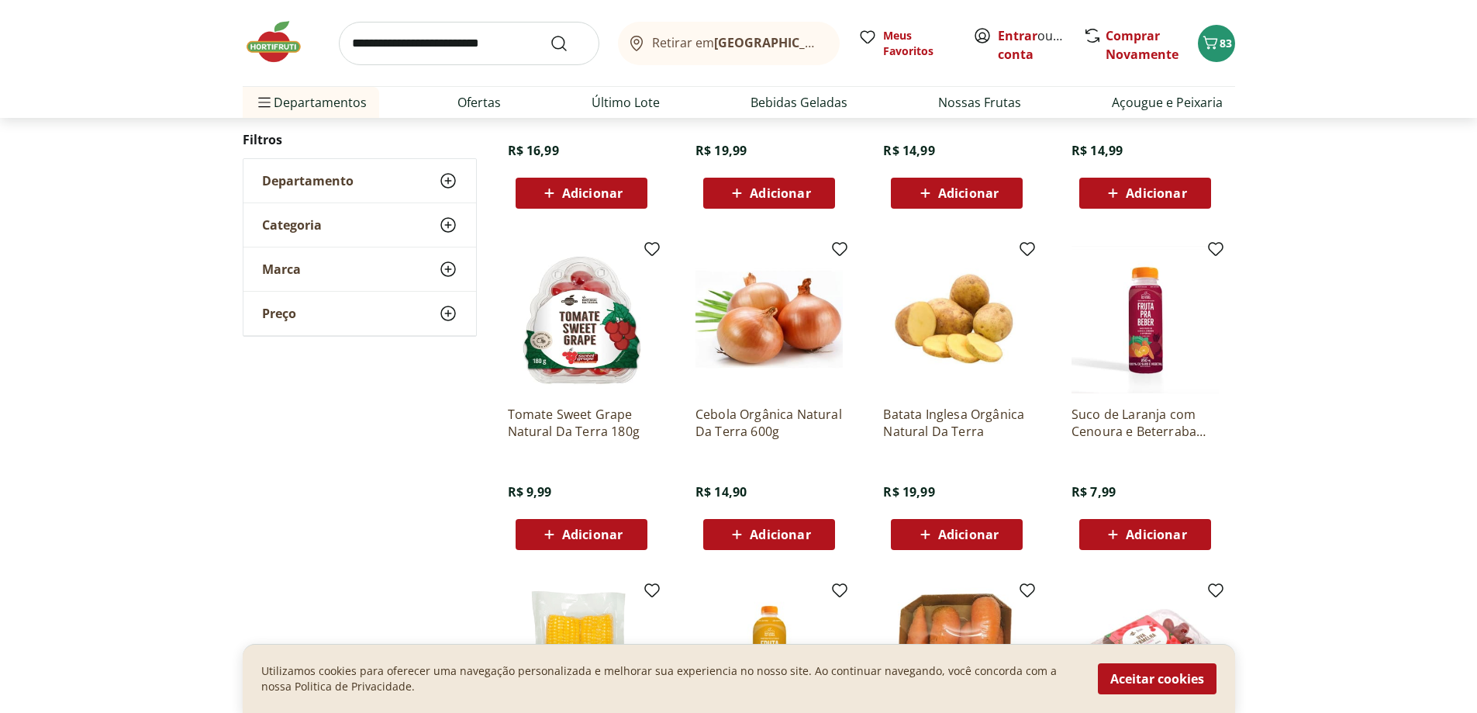
scroll to position [465, 0]
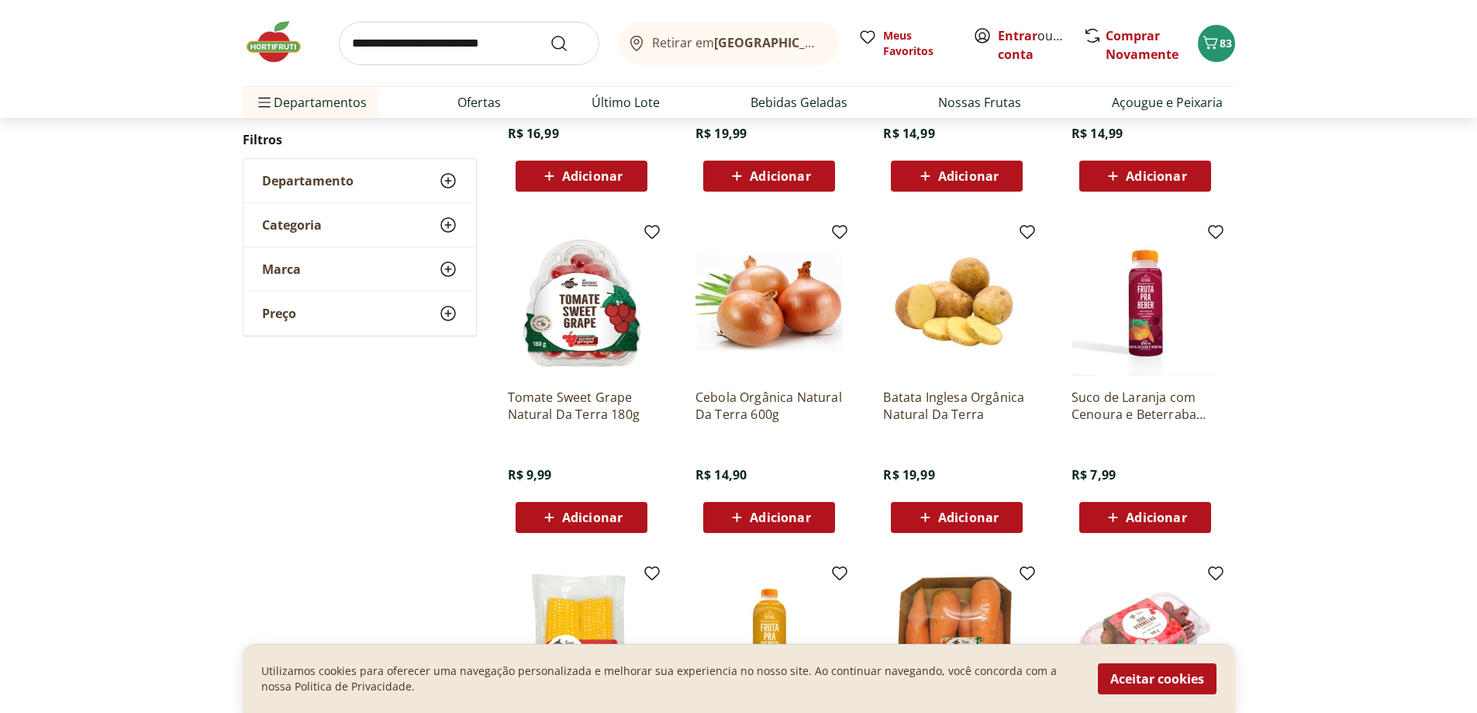
drag, startPoint x: 800, startPoint y: 522, endPoint x: 1043, endPoint y: 382, distance: 280.7
drag, startPoint x: 1043, startPoint y: 382, endPoint x: 1012, endPoint y: 393, distance: 32.9
click at [1012, 393] on p "Batata Inglesa Orgânica Natural Da Terra" at bounding box center [956, 406] width 147 height 34
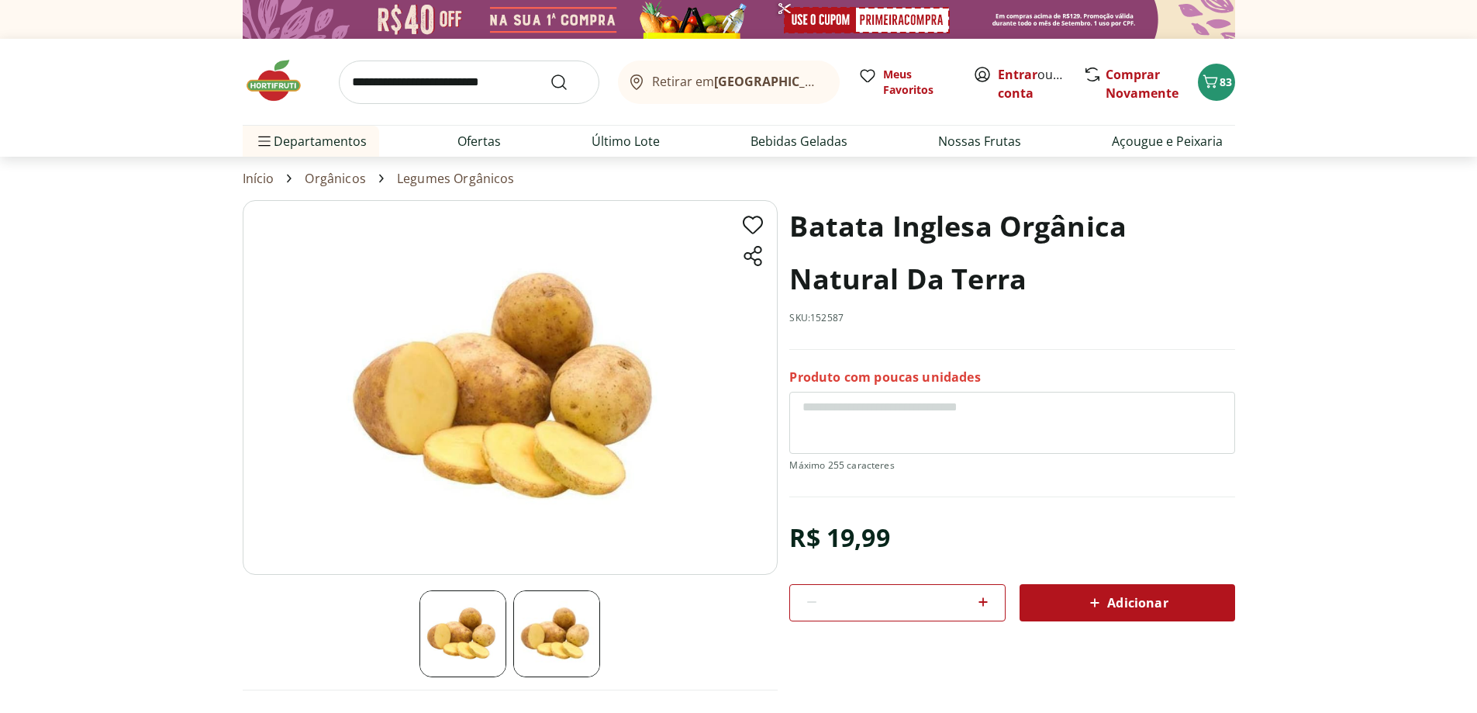
scroll to position [465, 0]
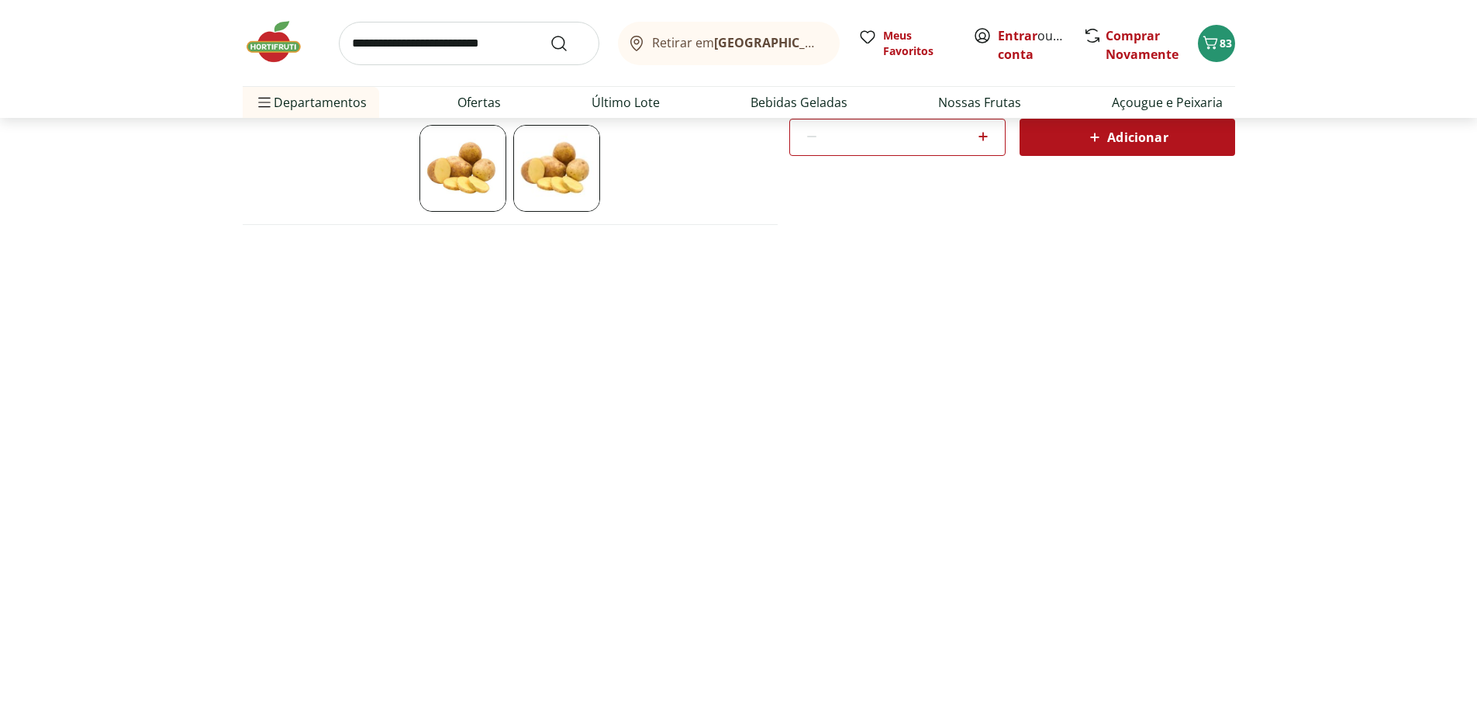
select select "**********"
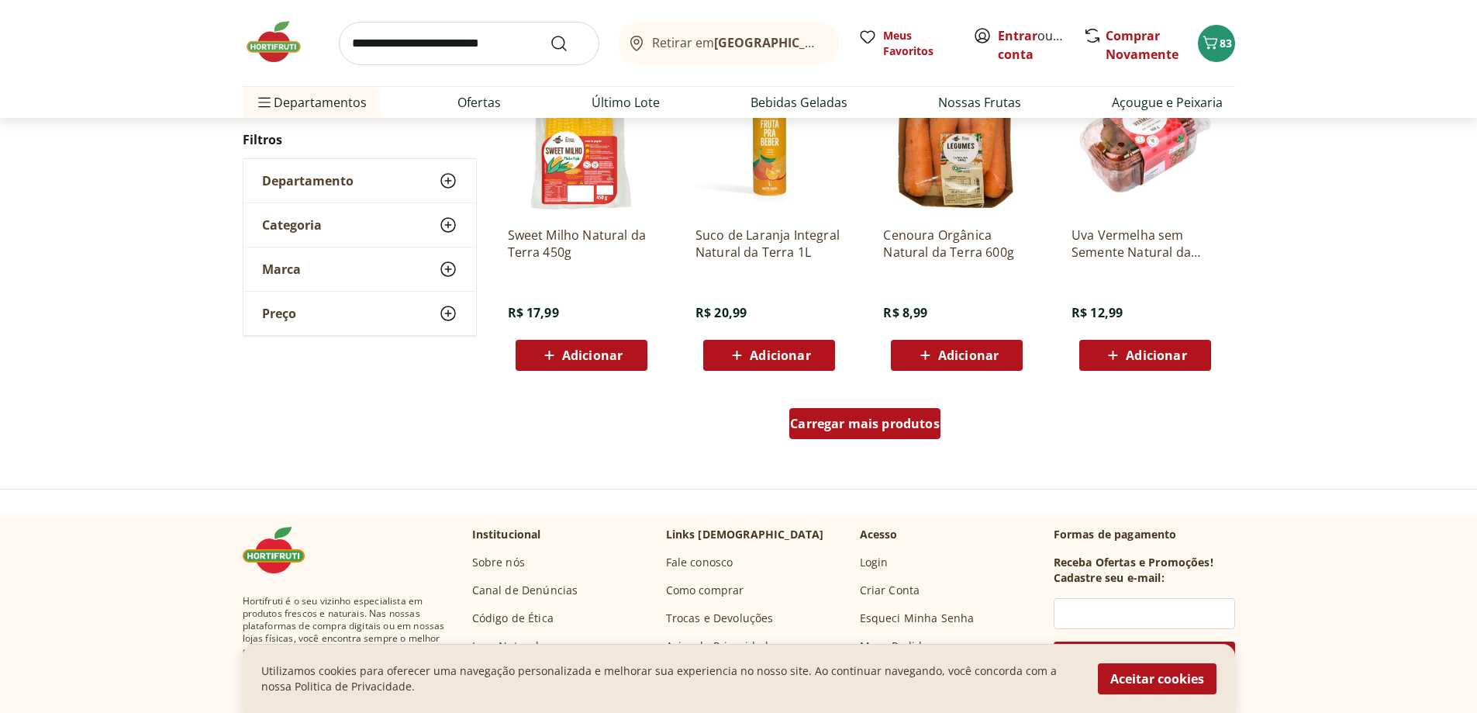
scroll to position [964, 0]
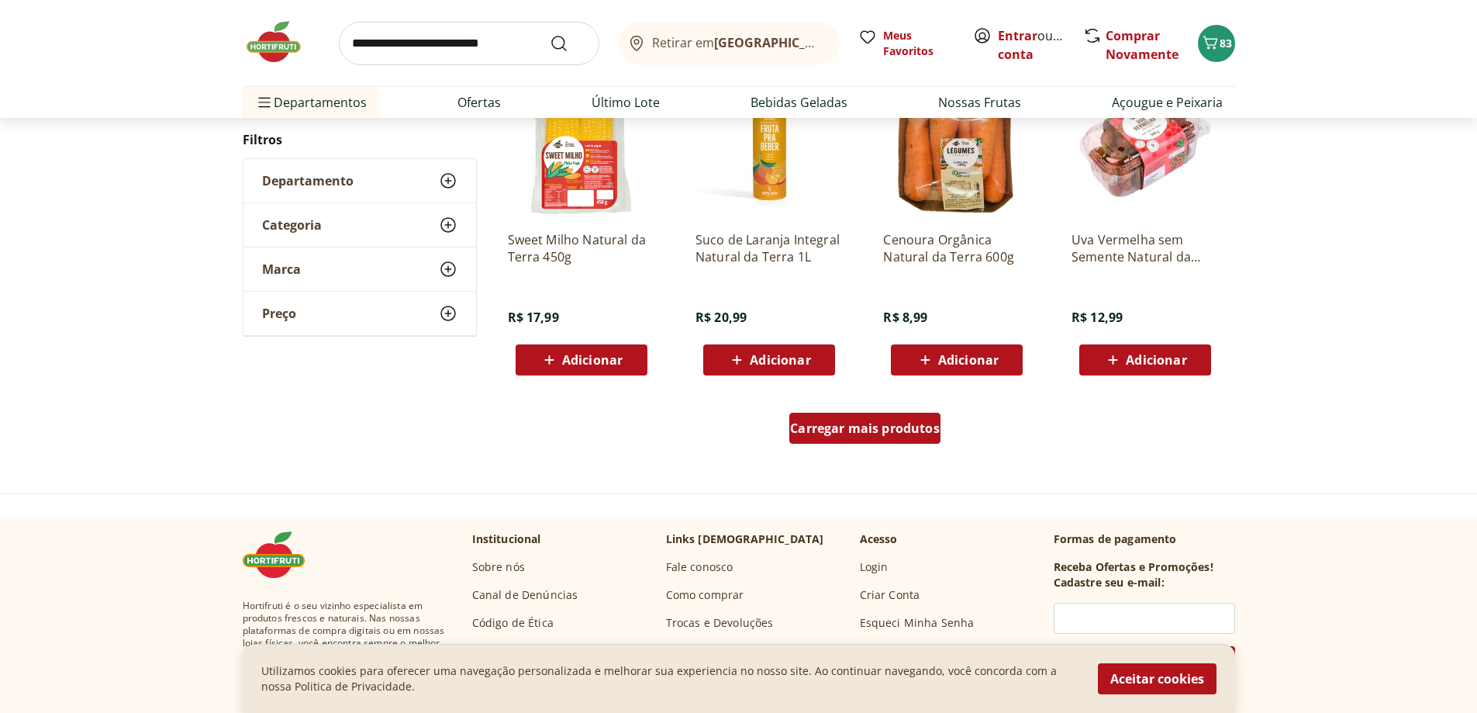
click at [824, 416] on div "Carregar mais produtos" at bounding box center [865, 428] width 151 height 31
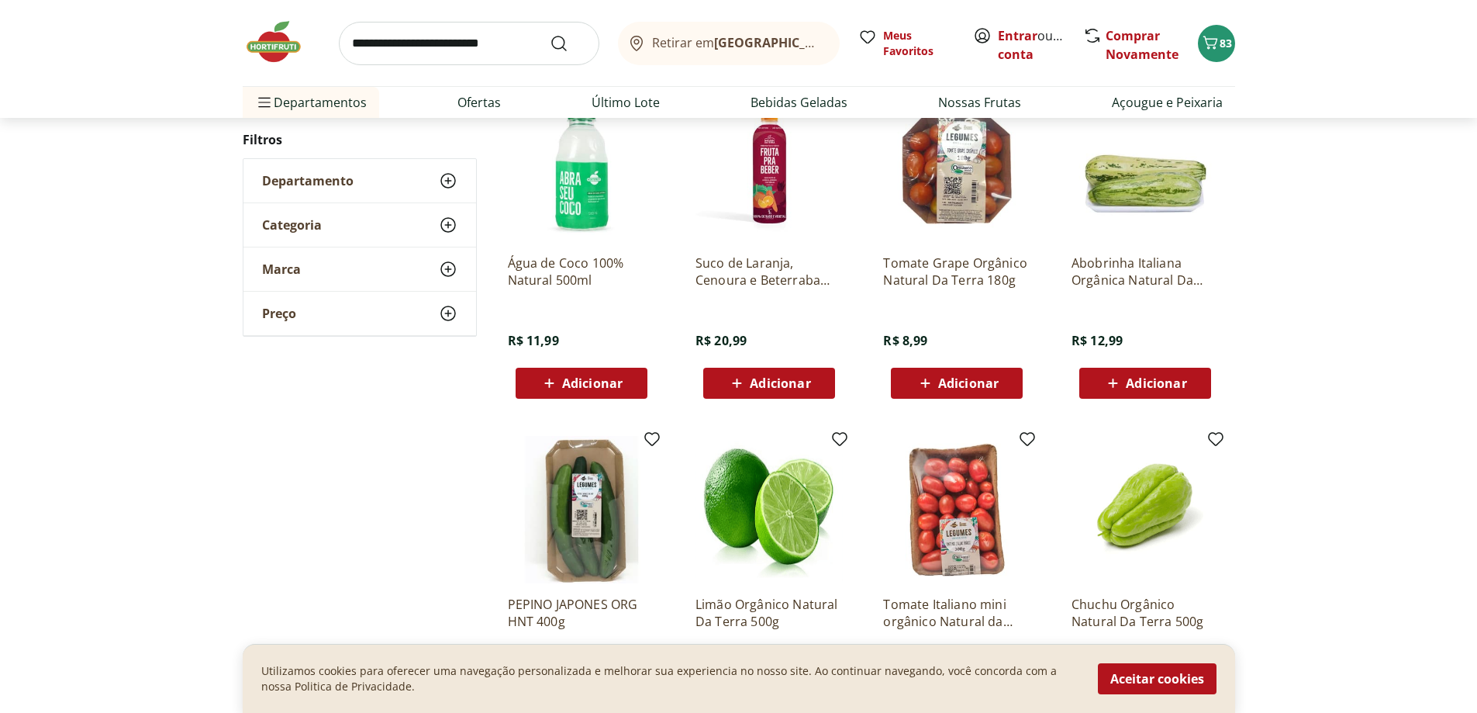
scroll to position [1274, 0]
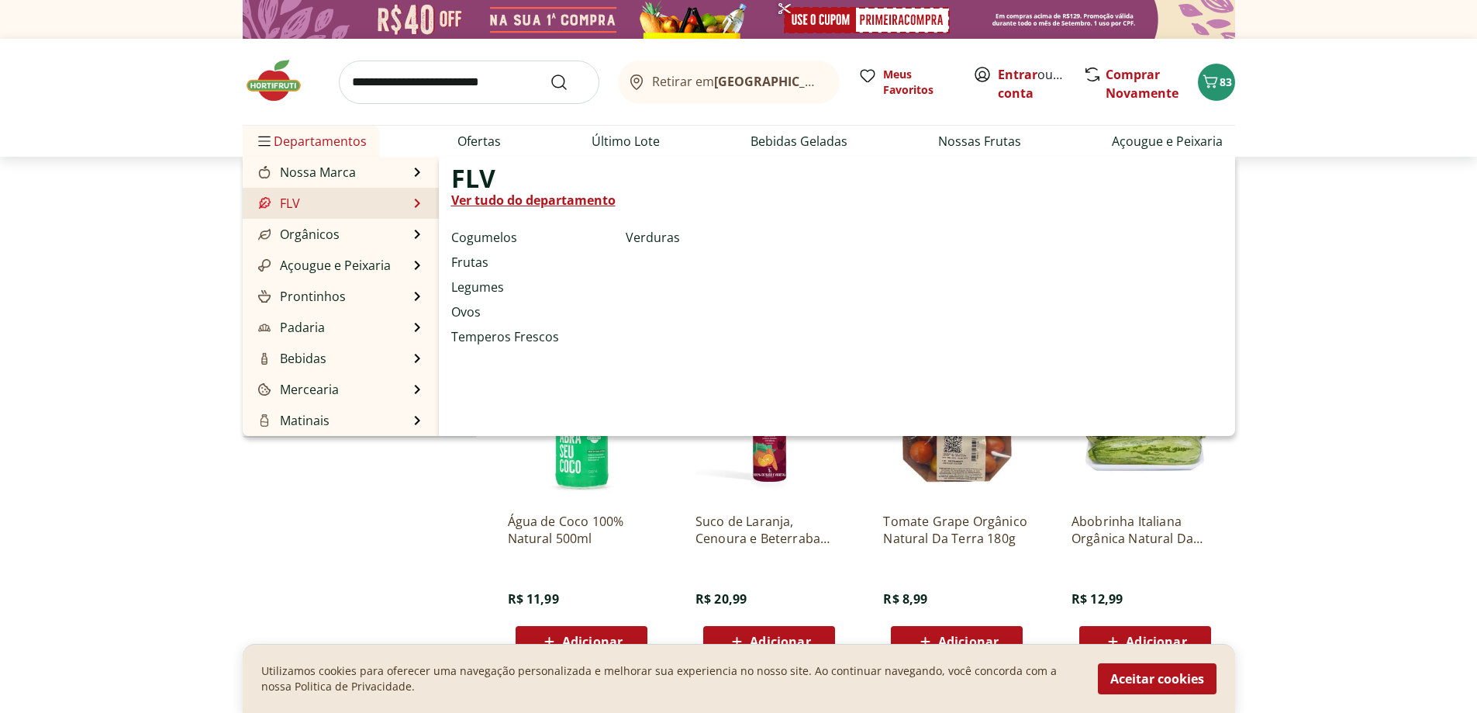
click at [500, 204] on link "Ver tudo do departamento" at bounding box center [533, 200] width 164 height 19
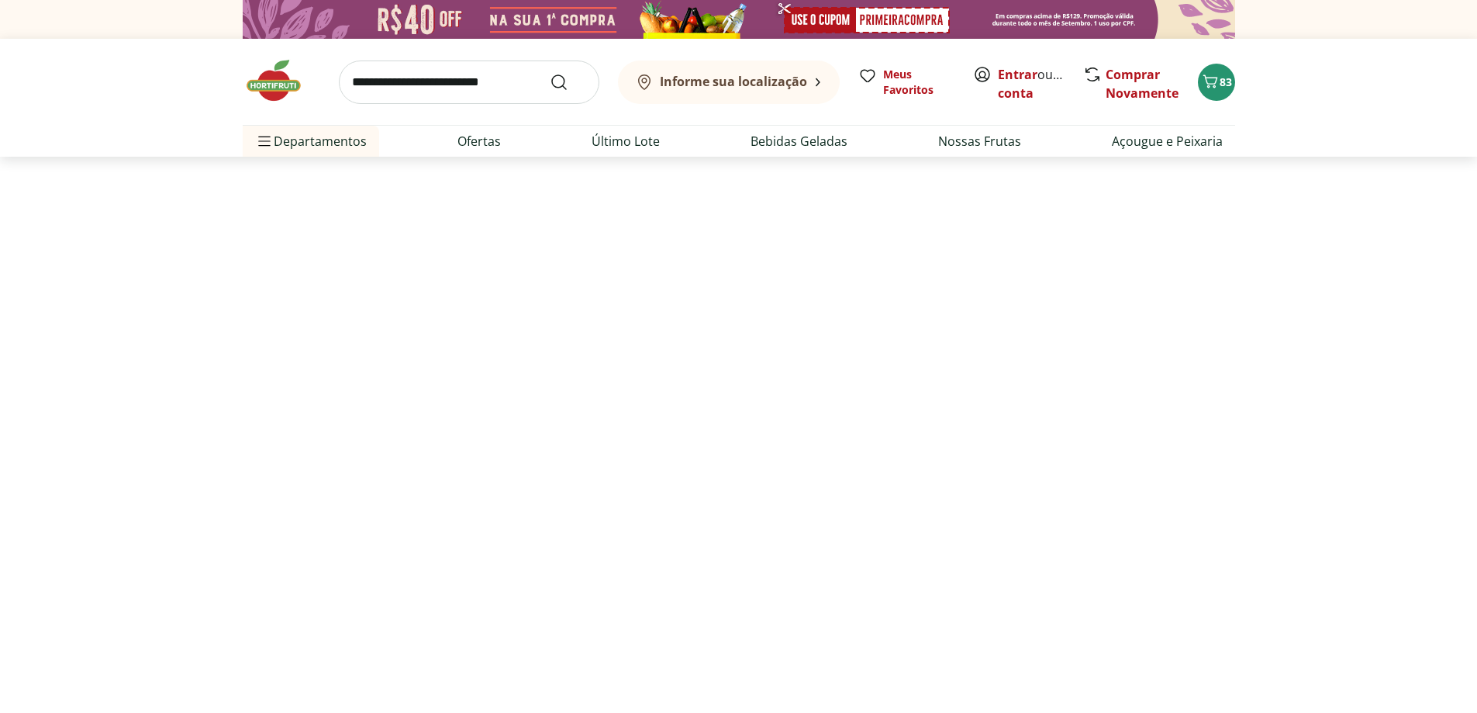
select select "**********"
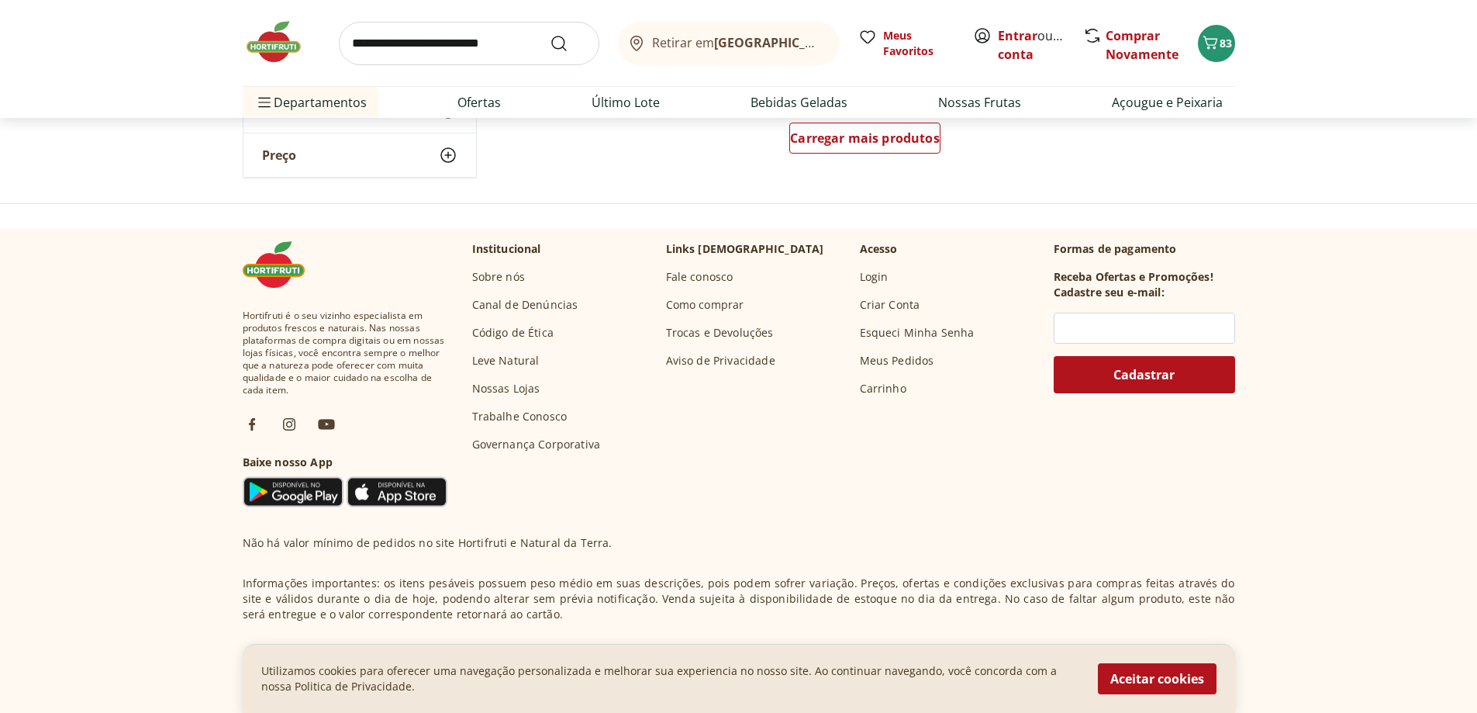
scroll to position [1194, 0]
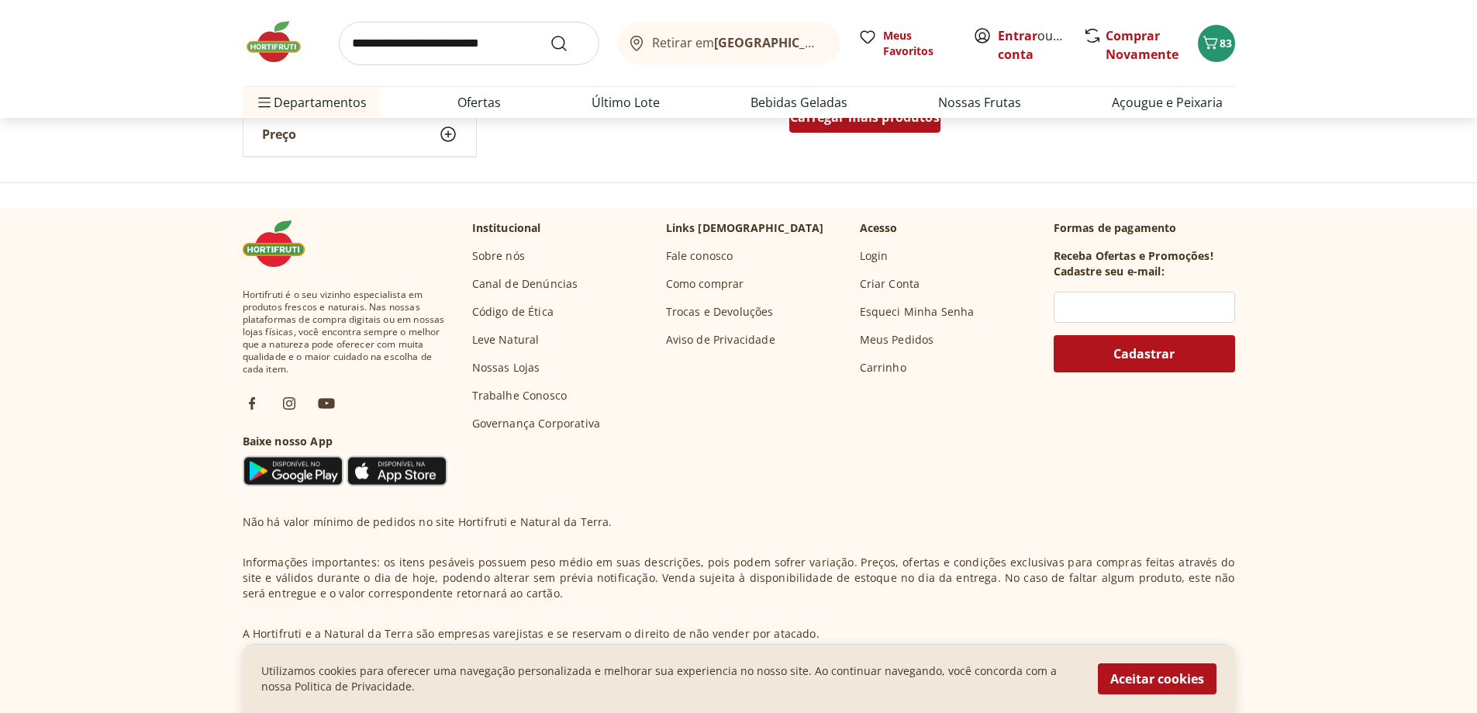
click at [863, 126] on div "Carregar mais produtos" at bounding box center [865, 117] width 151 height 31
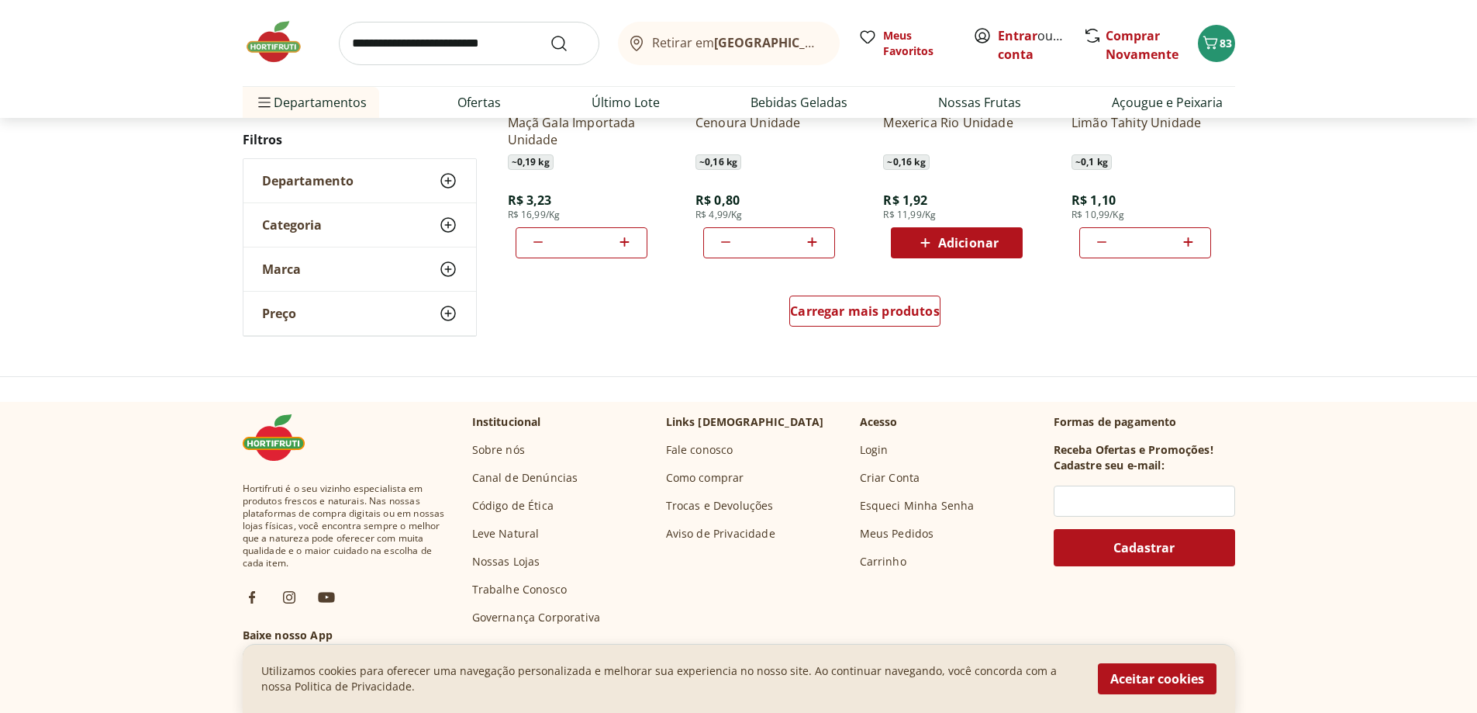
scroll to position [1117, 0]
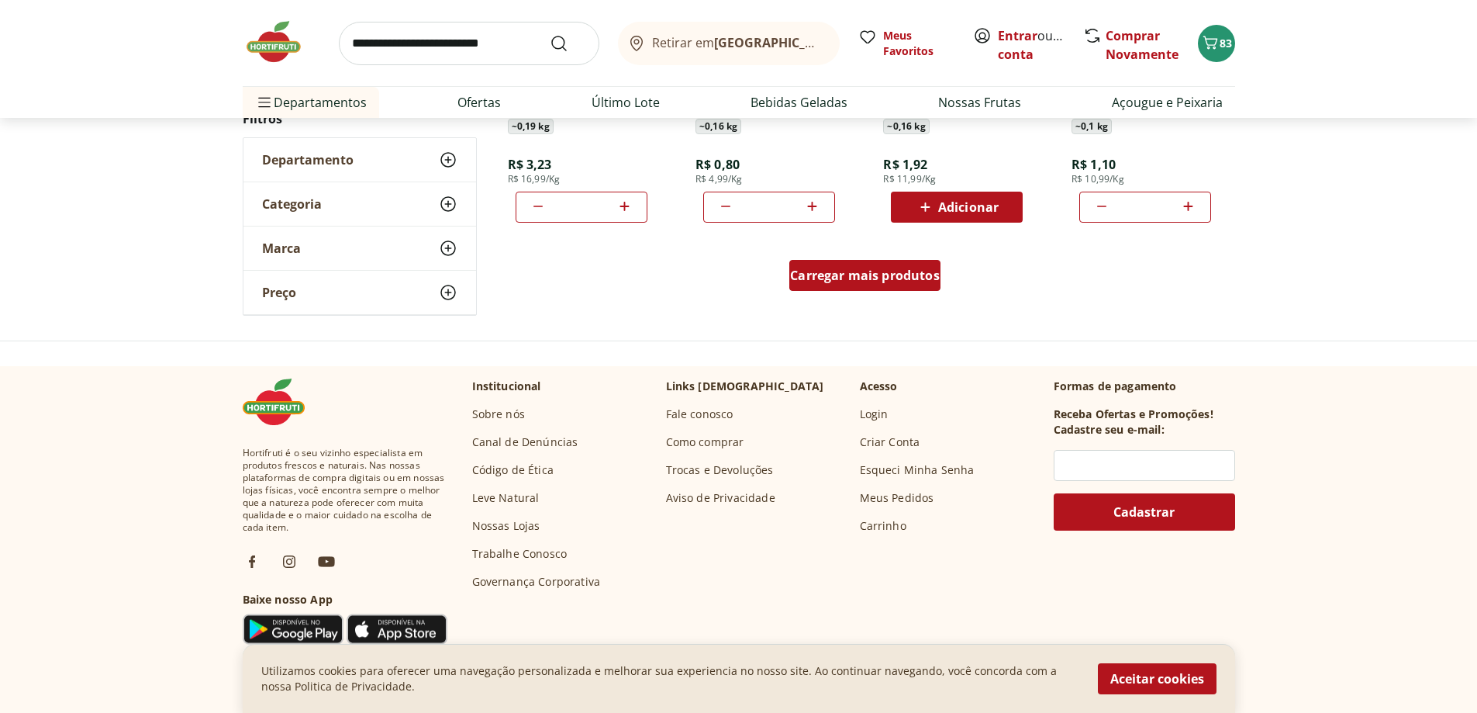
click at [849, 271] on span "Carregar mais produtos" at bounding box center [865, 275] width 150 height 12
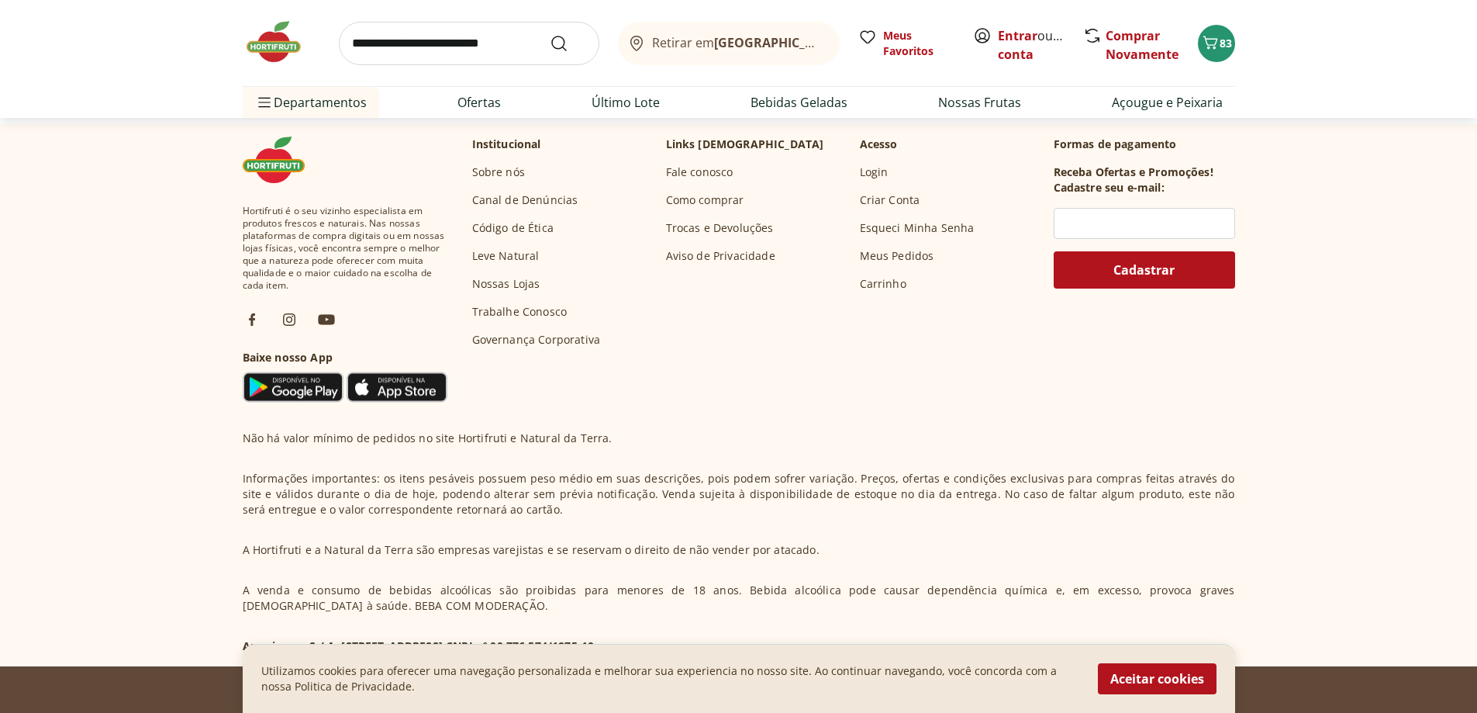
scroll to position [493, 0]
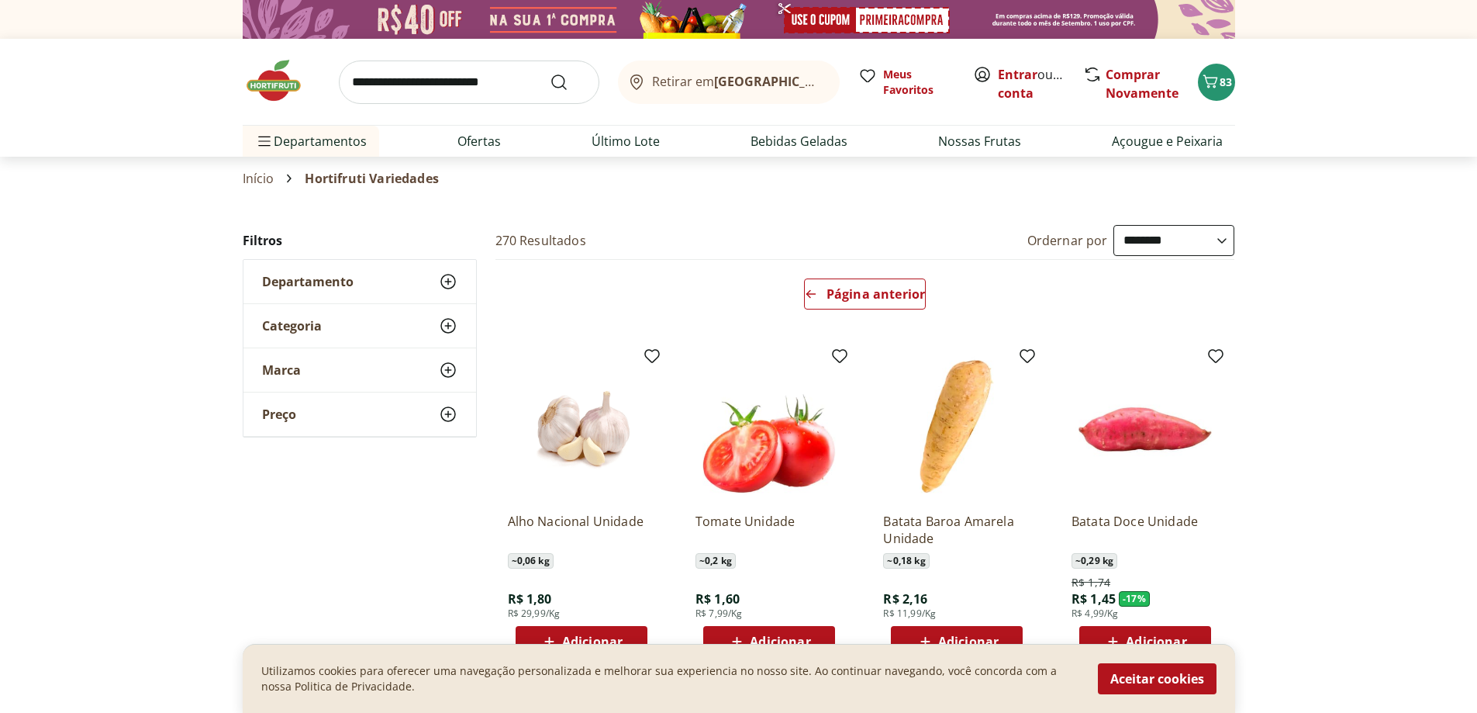
select select "**********"
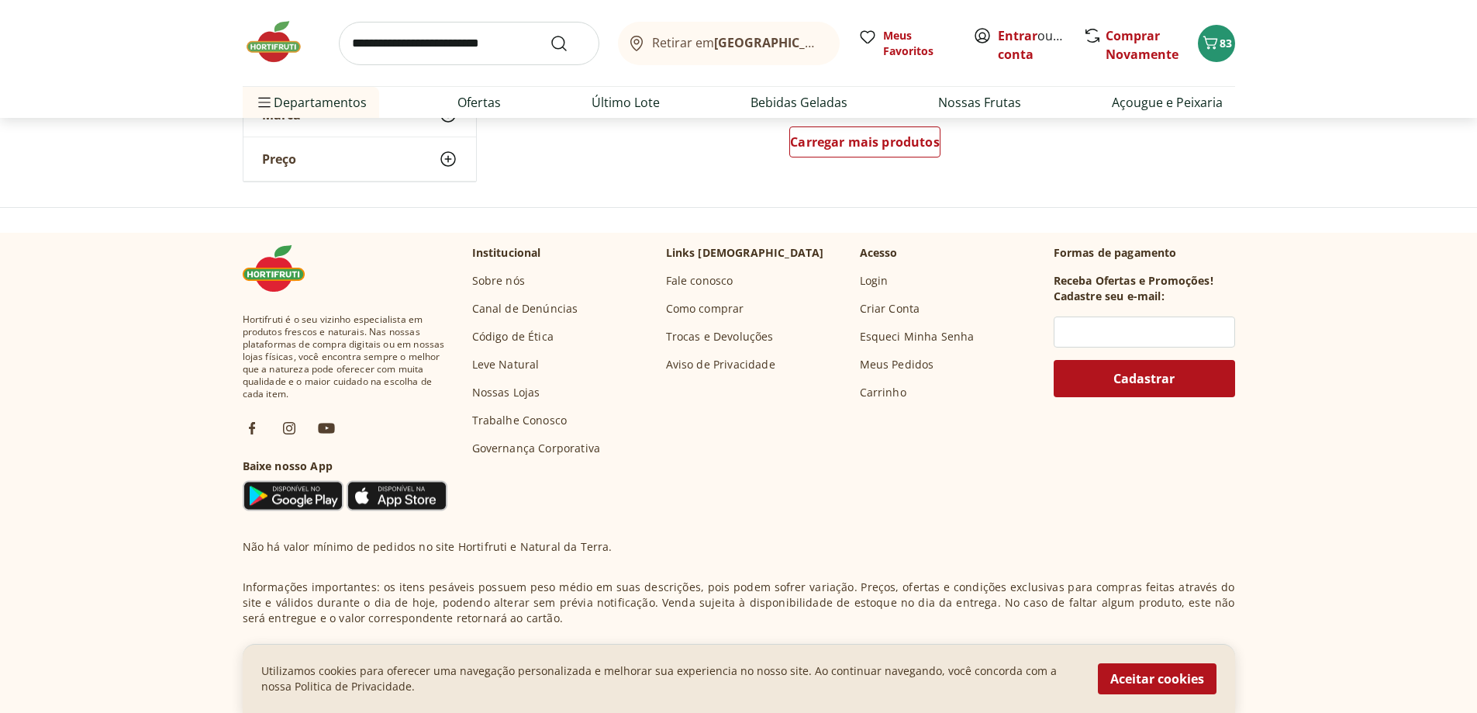
scroll to position [1269, 0]
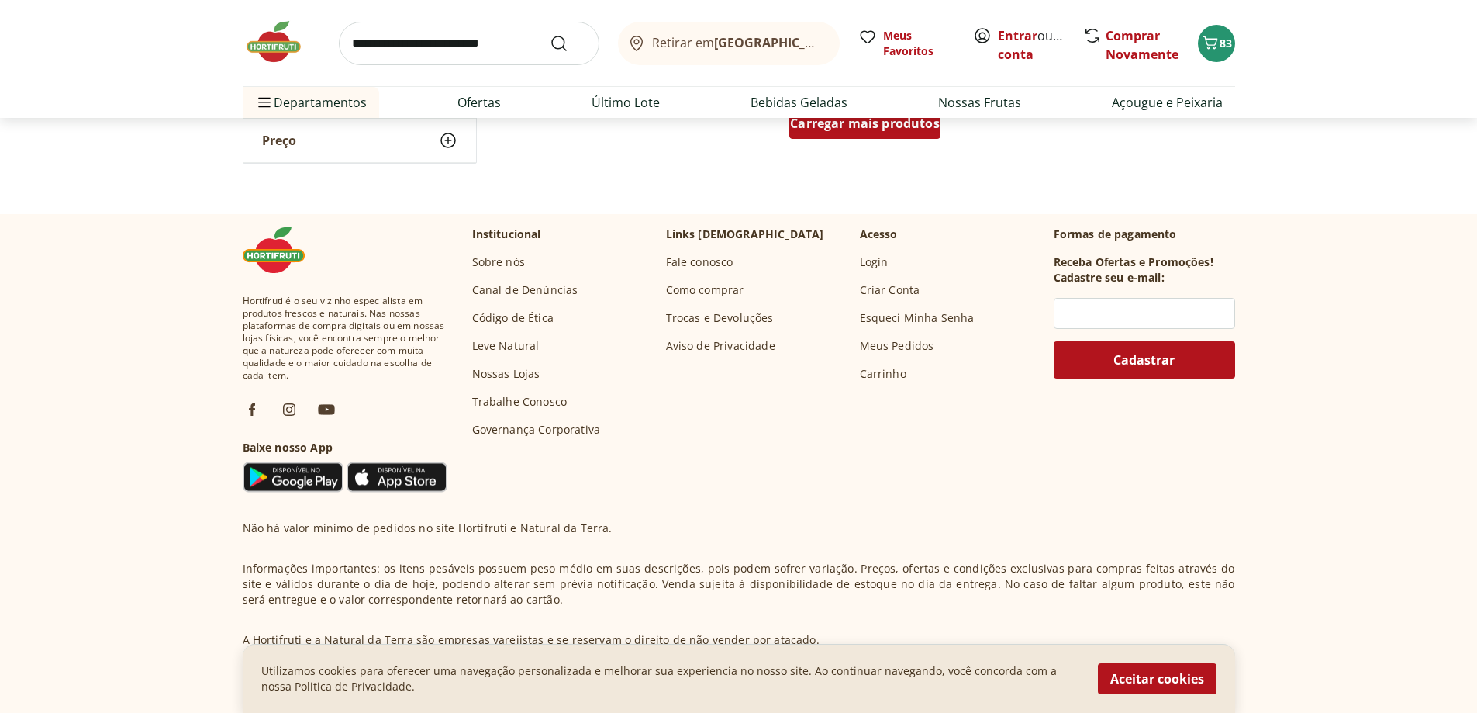
click at [870, 124] on span "Carregar mais produtos" at bounding box center [865, 123] width 150 height 12
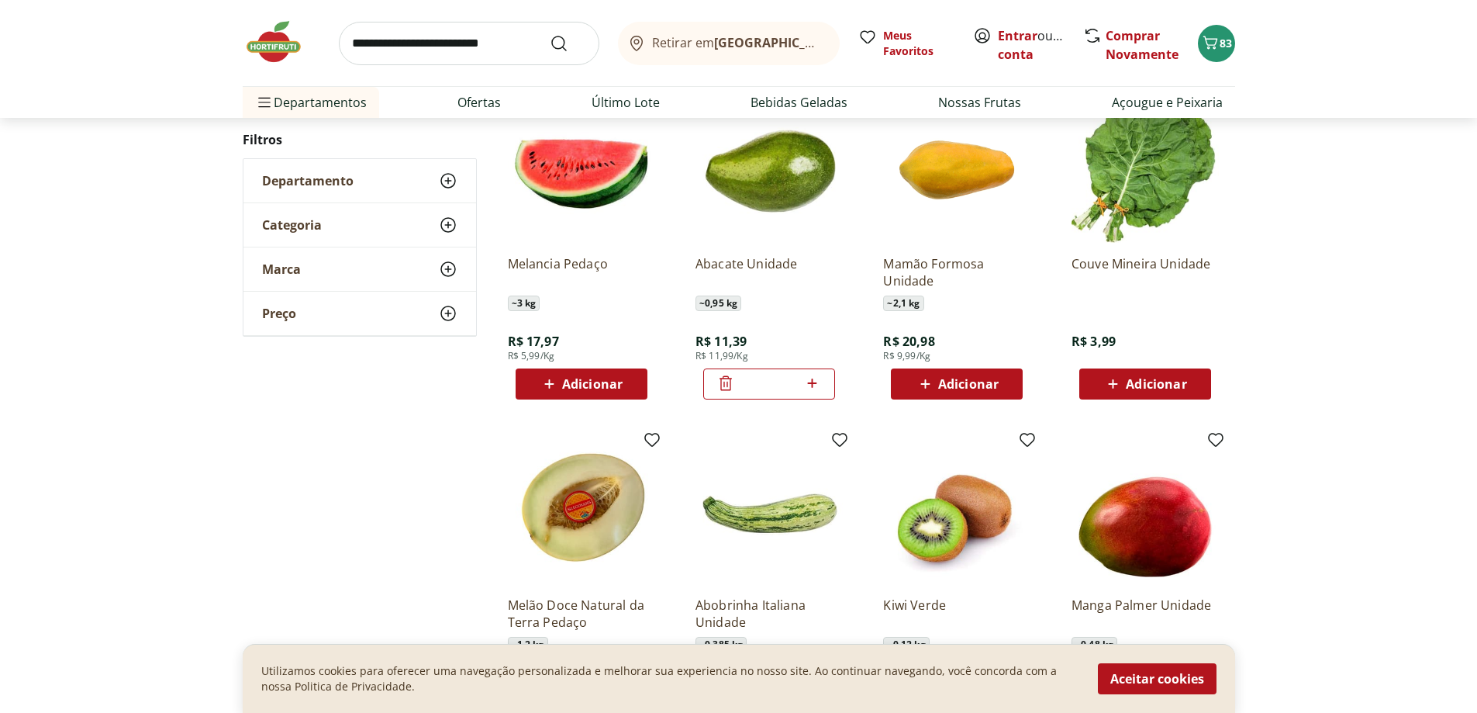
drag, startPoint x: 800, startPoint y: 302, endPoint x: 808, endPoint y: 316, distance: 16.7
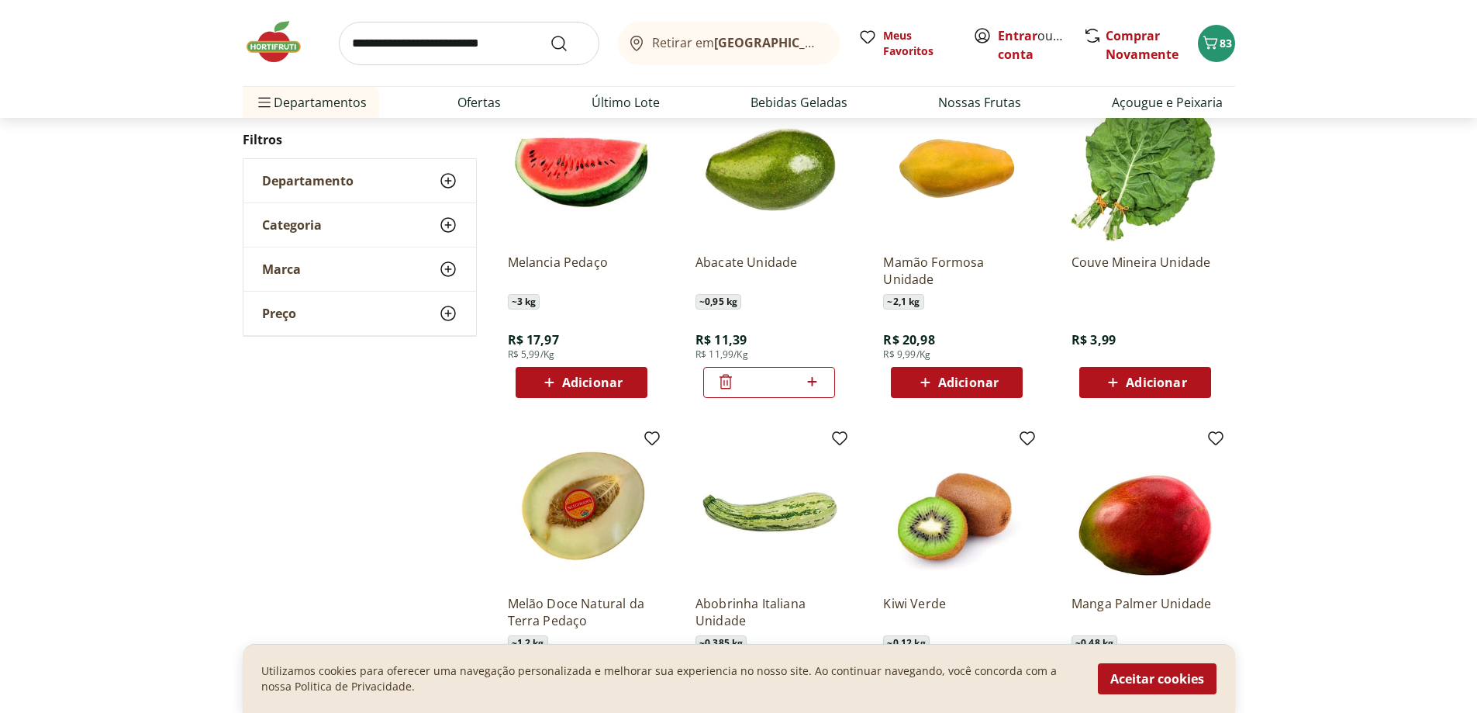
drag, startPoint x: 786, startPoint y: 346, endPoint x: 790, endPoint y: 362, distance: 16.7
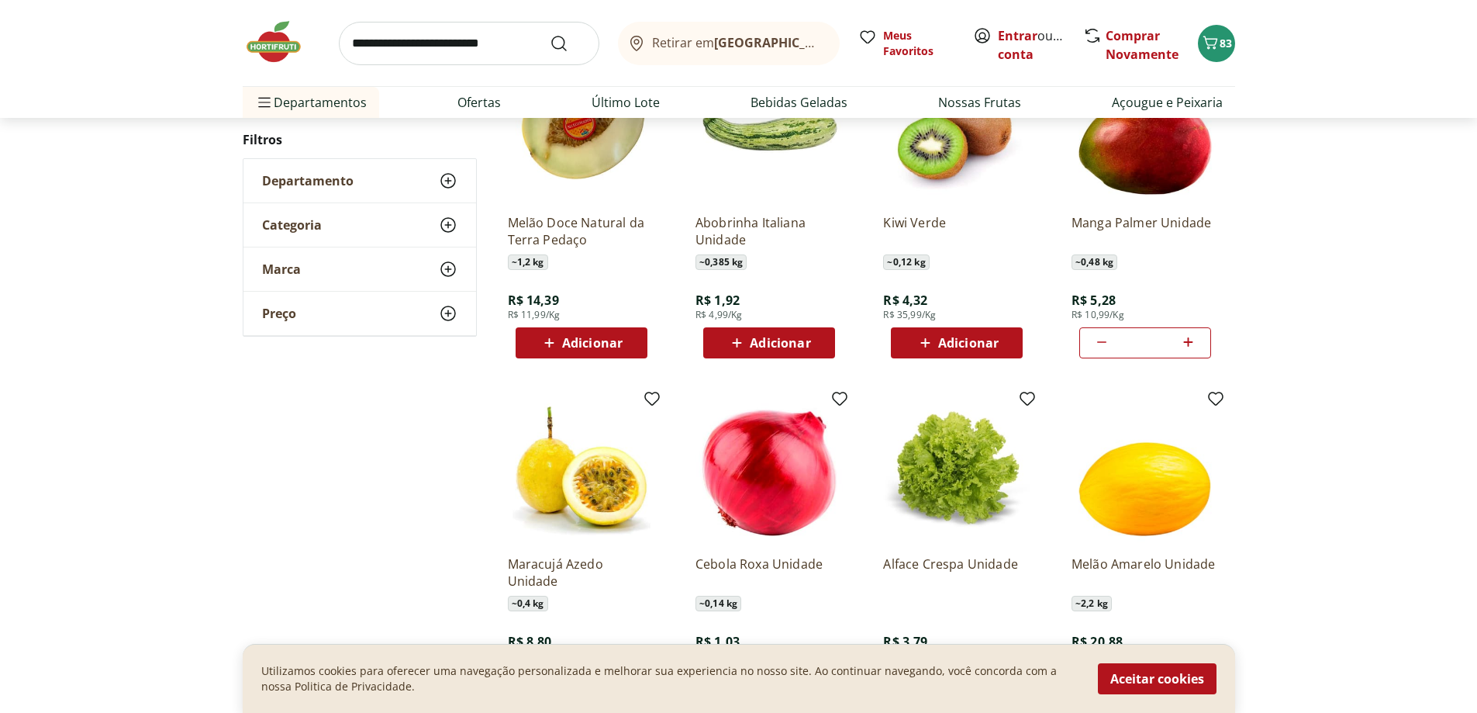
drag, startPoint x: 790, startPoint y: 362, endPoint x: 787, endPoint y: 384, distance: 21.8
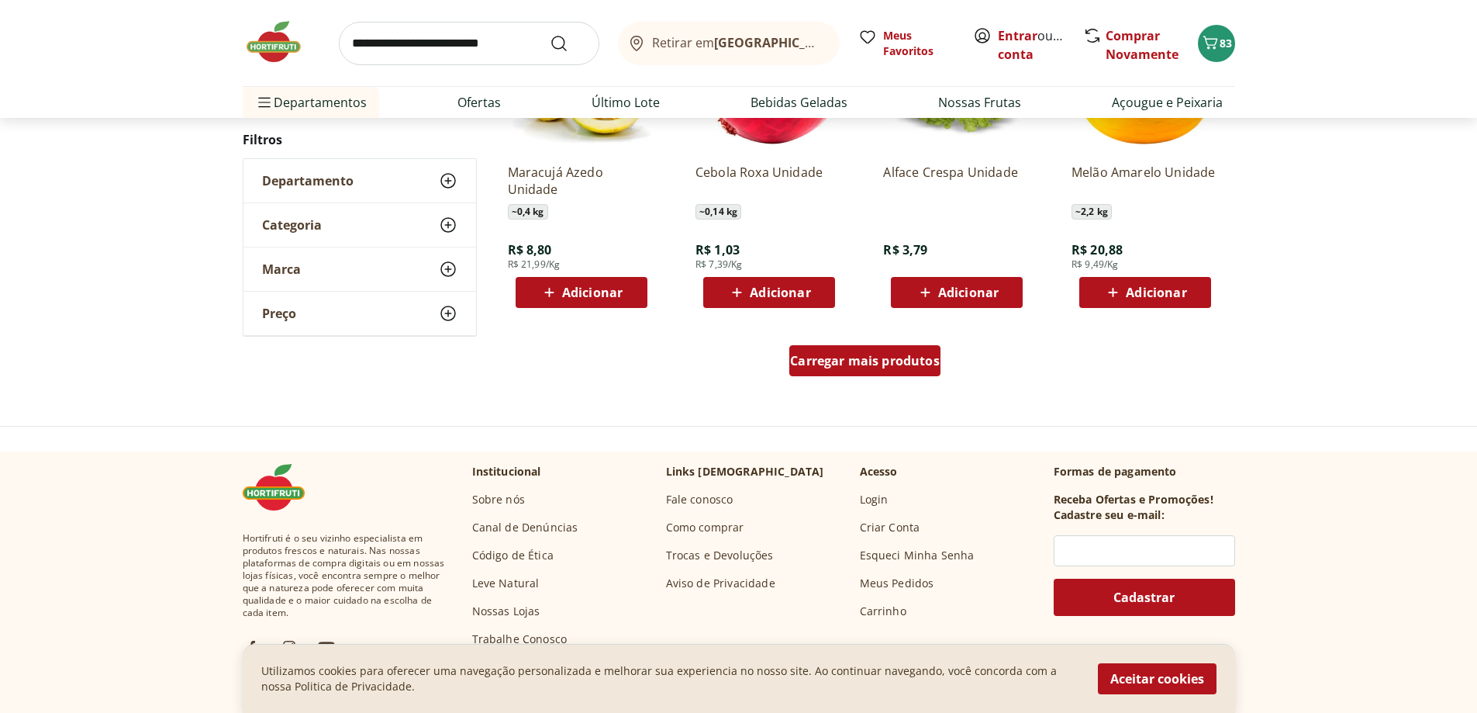
scroll to position [1030, 0]
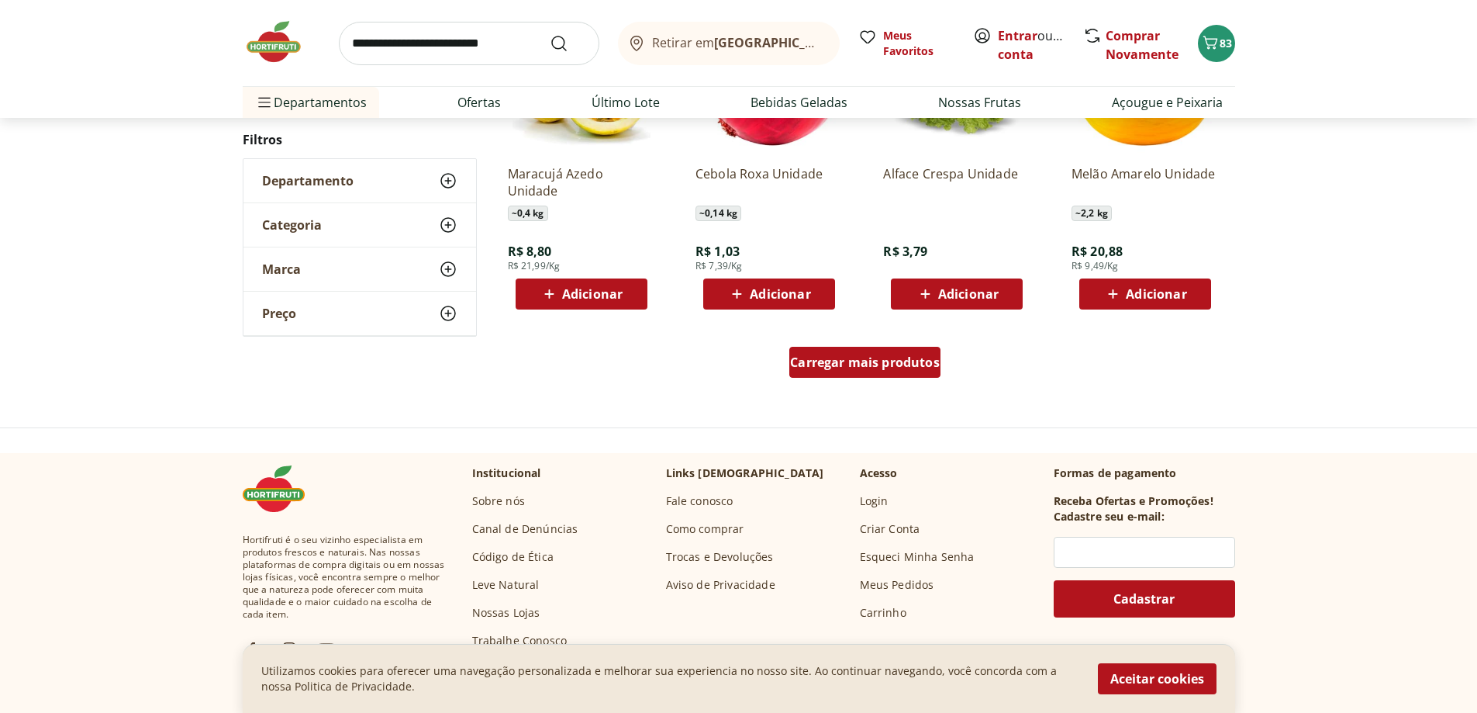
click at [807, 365] on span "Carregar mais produtos" at bounding box center [865, 362] width 150 height 12
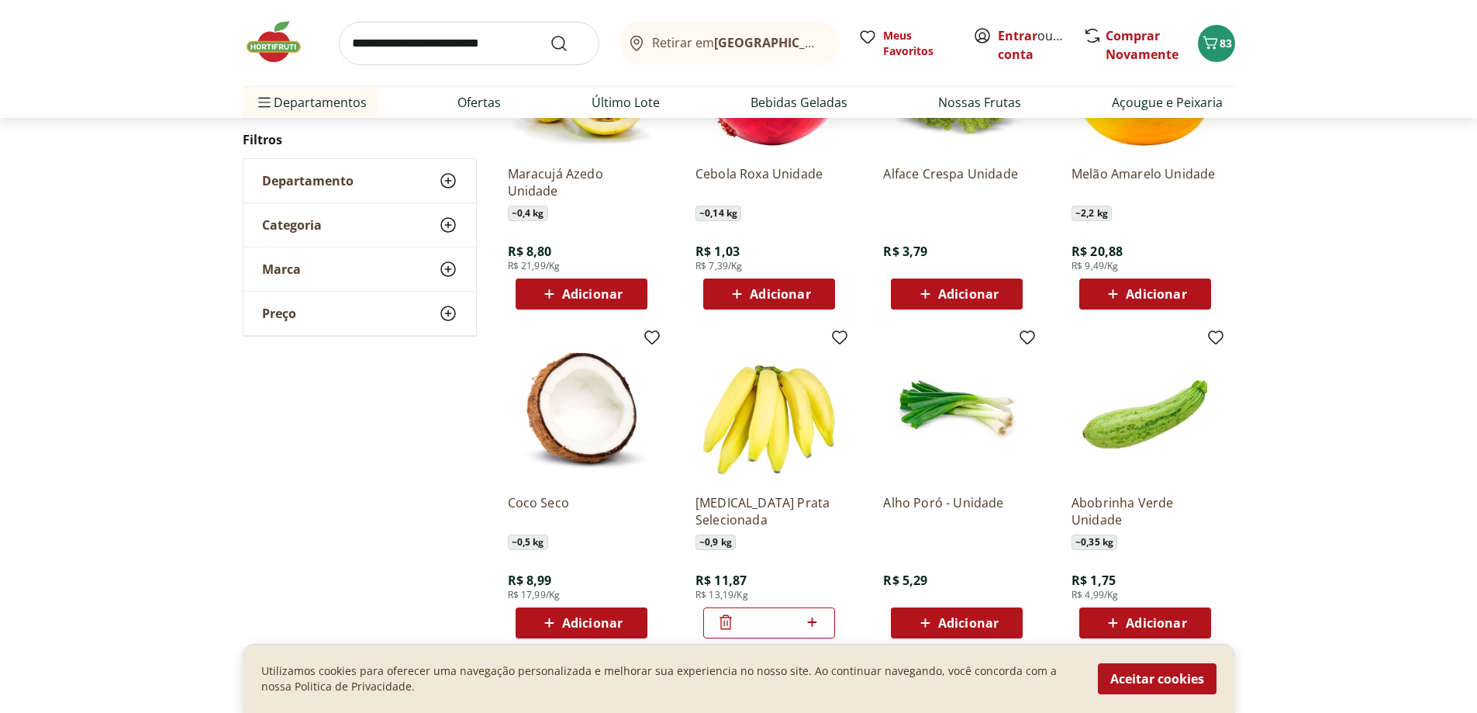
click at [795, 375] on img at bounding box center [769, 407] width 147 height 147
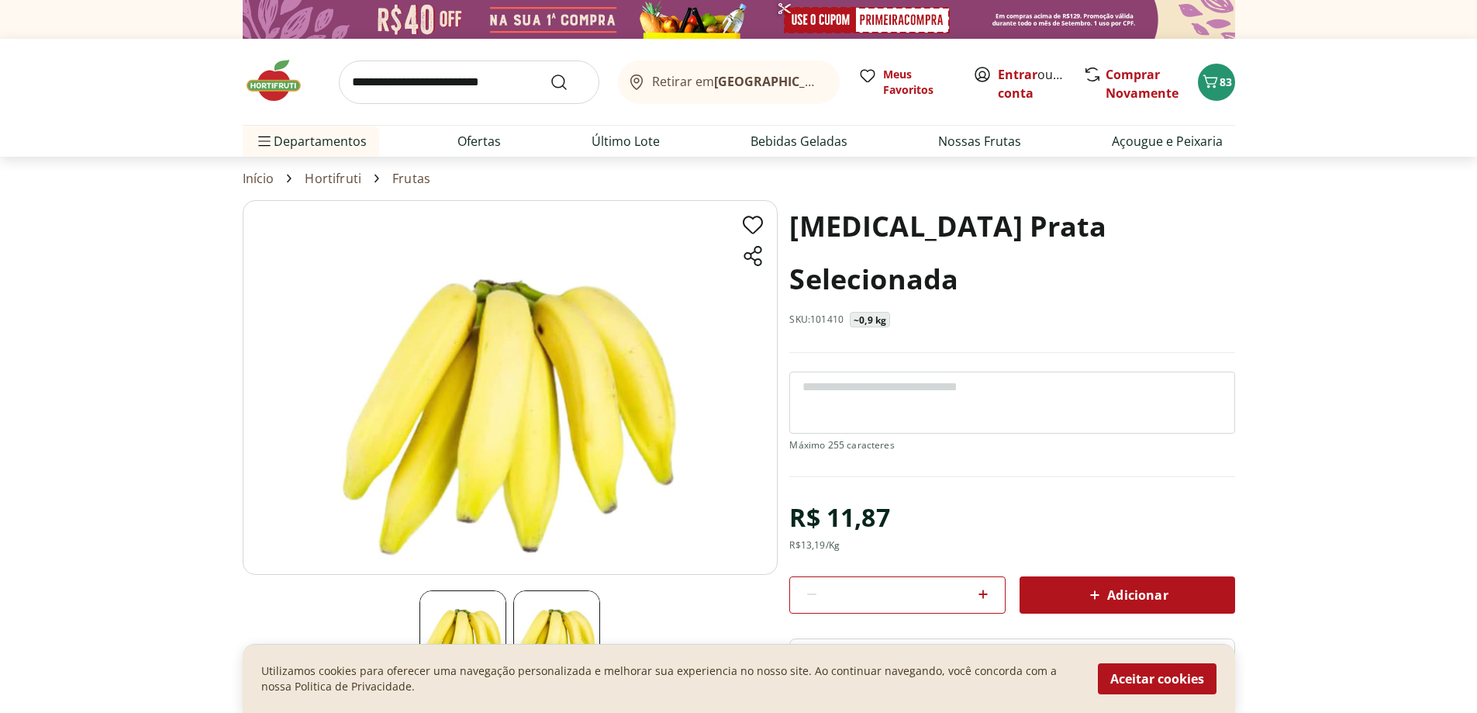
click at [1083, 581] on div "Adicionar" at bounding box center [1127, 595] width 191 height 28
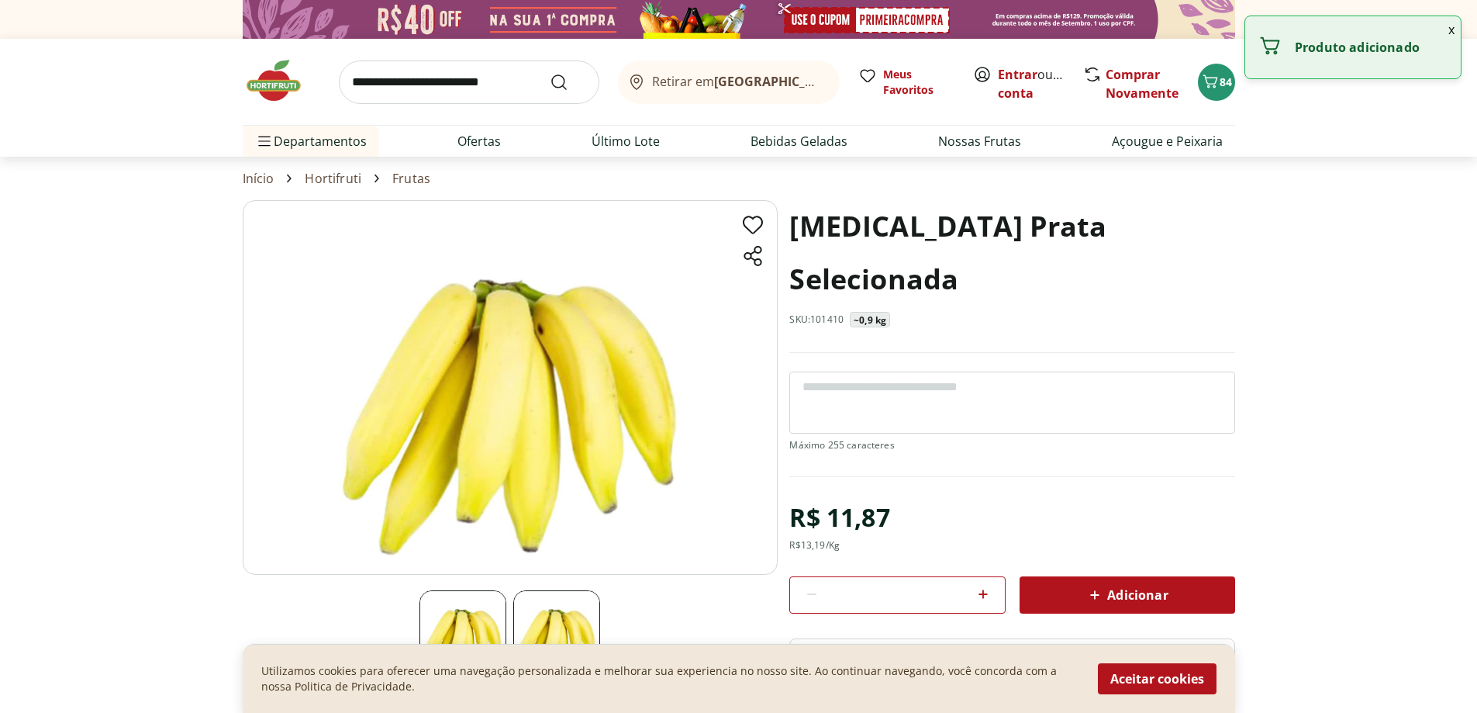
click at [1093, 586] on icon at bounding box center [1095, 595] width 19 height 19
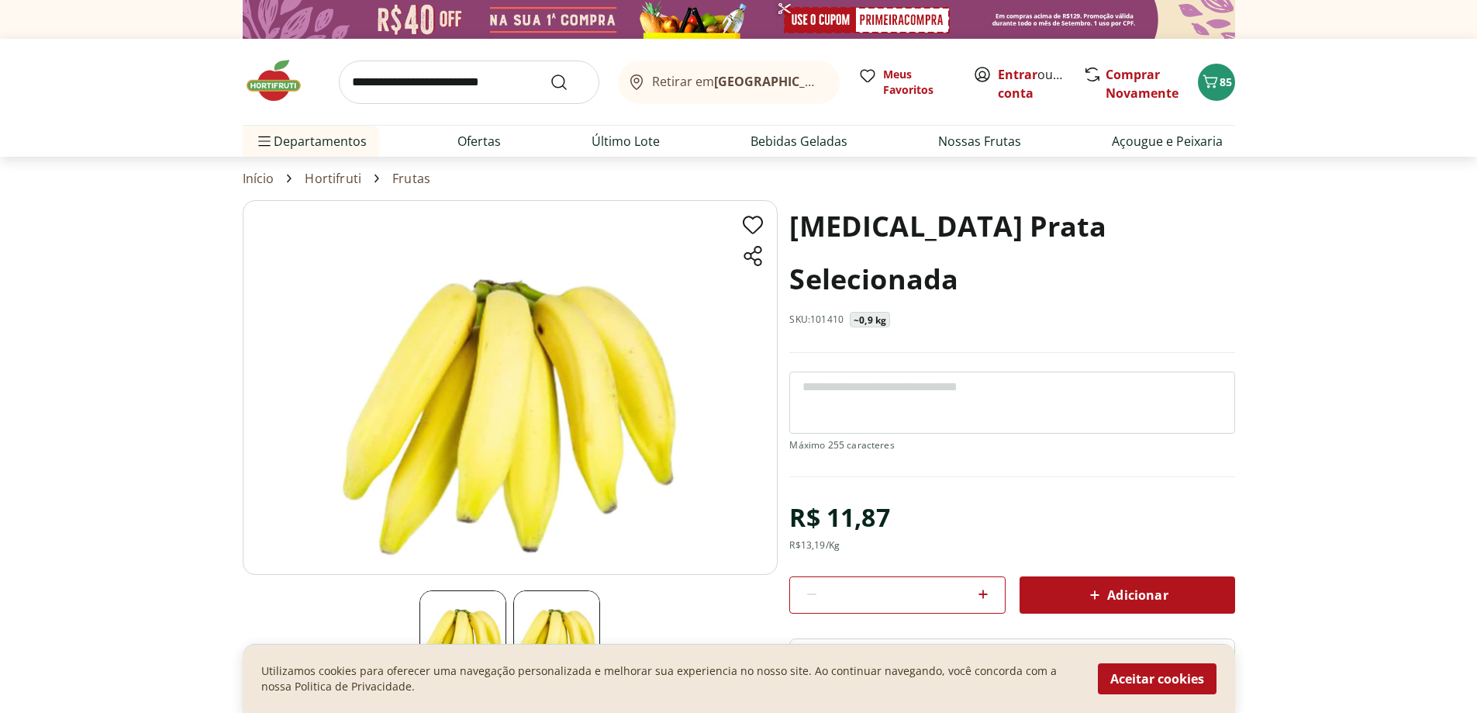
click at [986, 585] on icon at bounding box center [983, 594] width 19 height 19
type input "*"
click at [399, 173] on link "Frutas" at bounding box center [411, 178] width 38 height 14
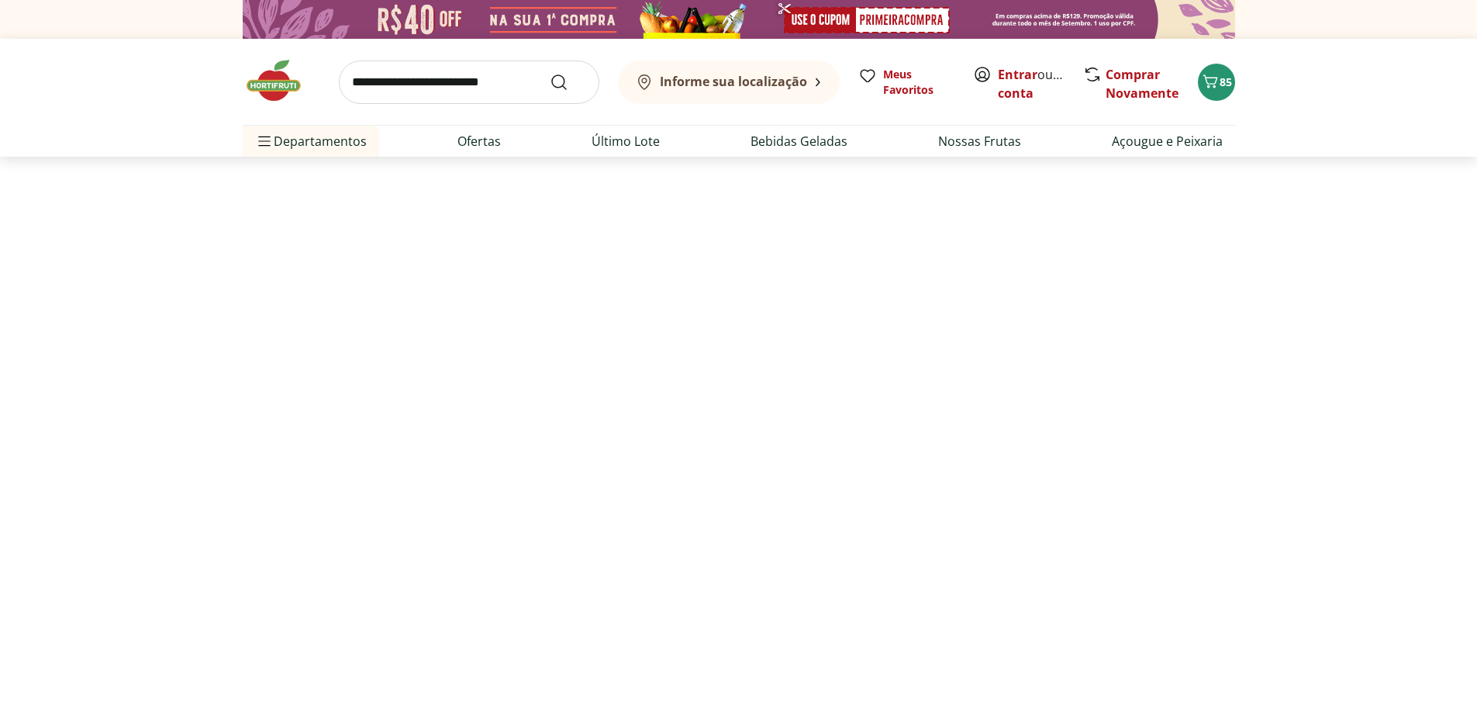
select select "**********"
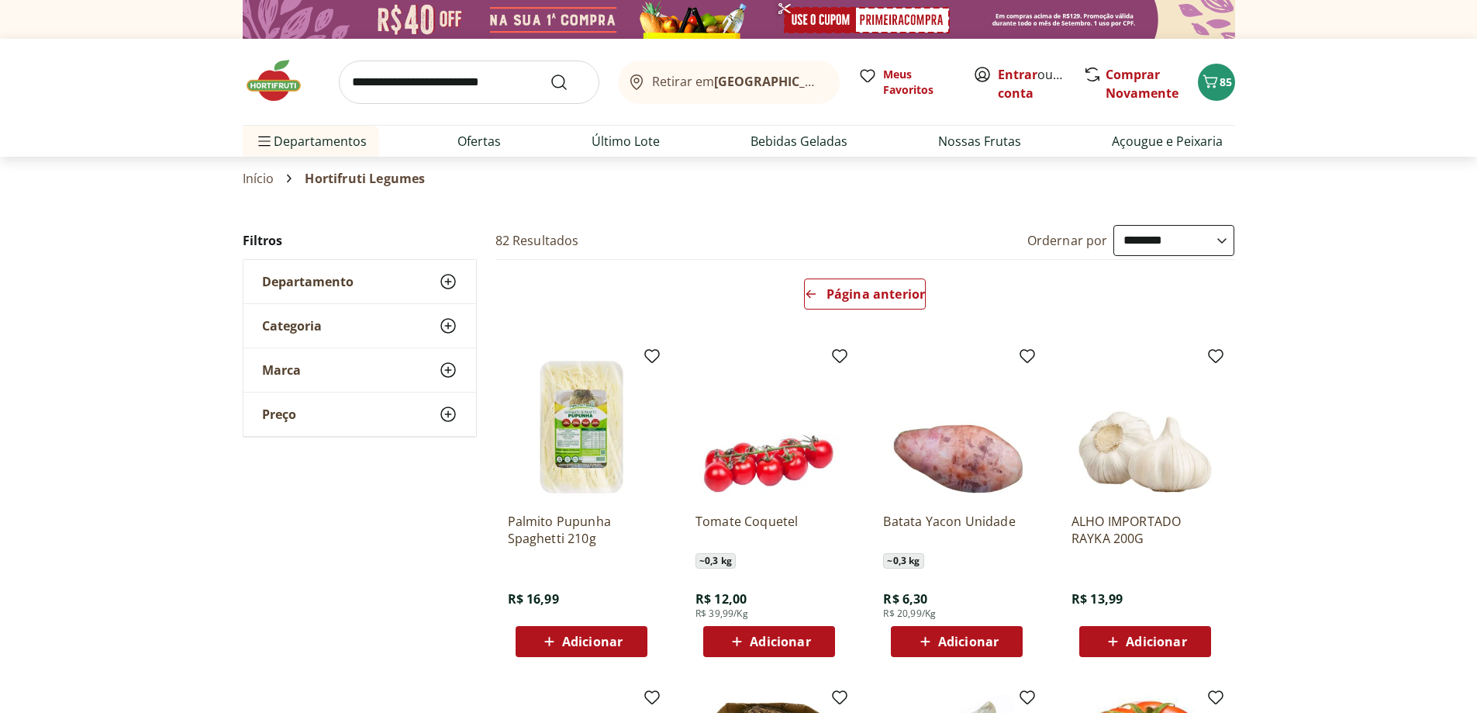
select select "**********"
drag, startPoint x: 874, startPoint y: 352, endPoint x: 897, endPoint y: 356, distance: 22.8
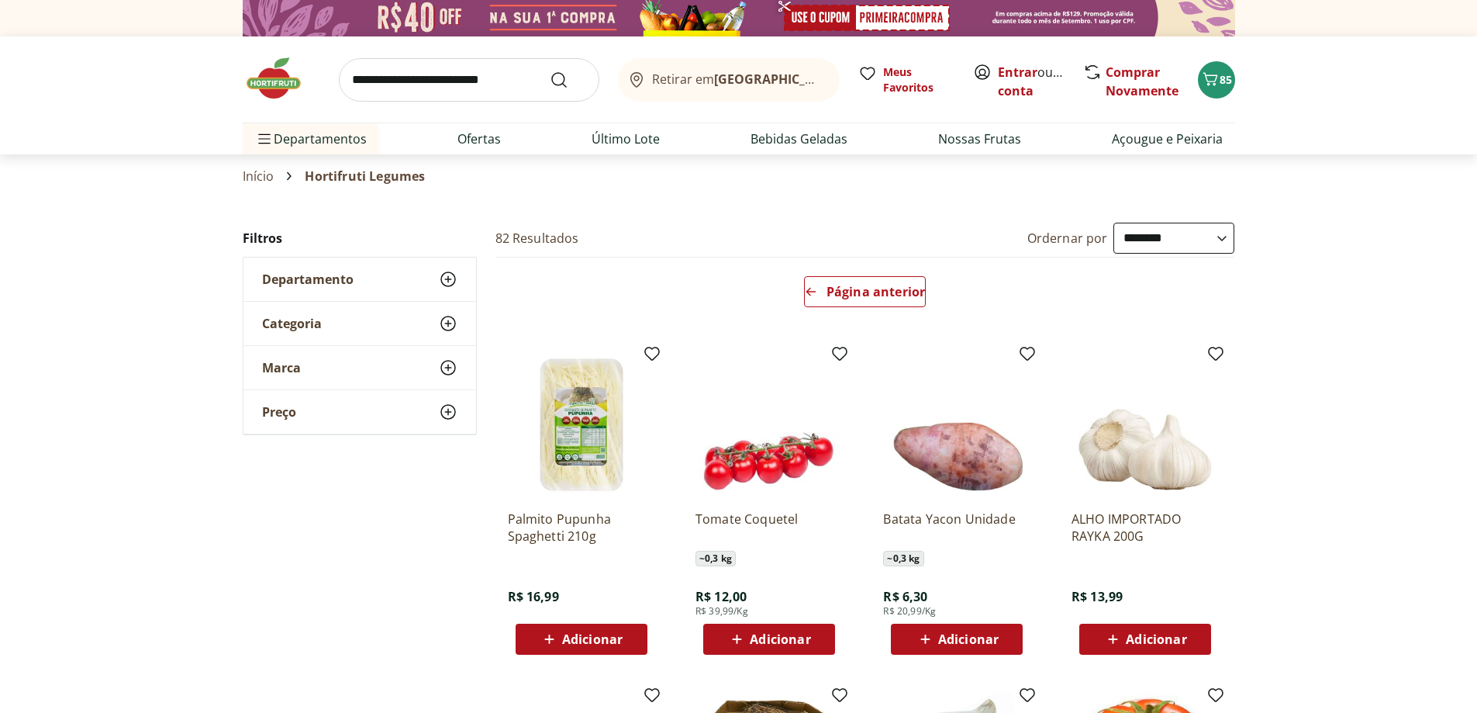
drag, startPoint x: 884, startPoint y: 349, endPoint x: 889, endPoint y: 362, distance: 14.0
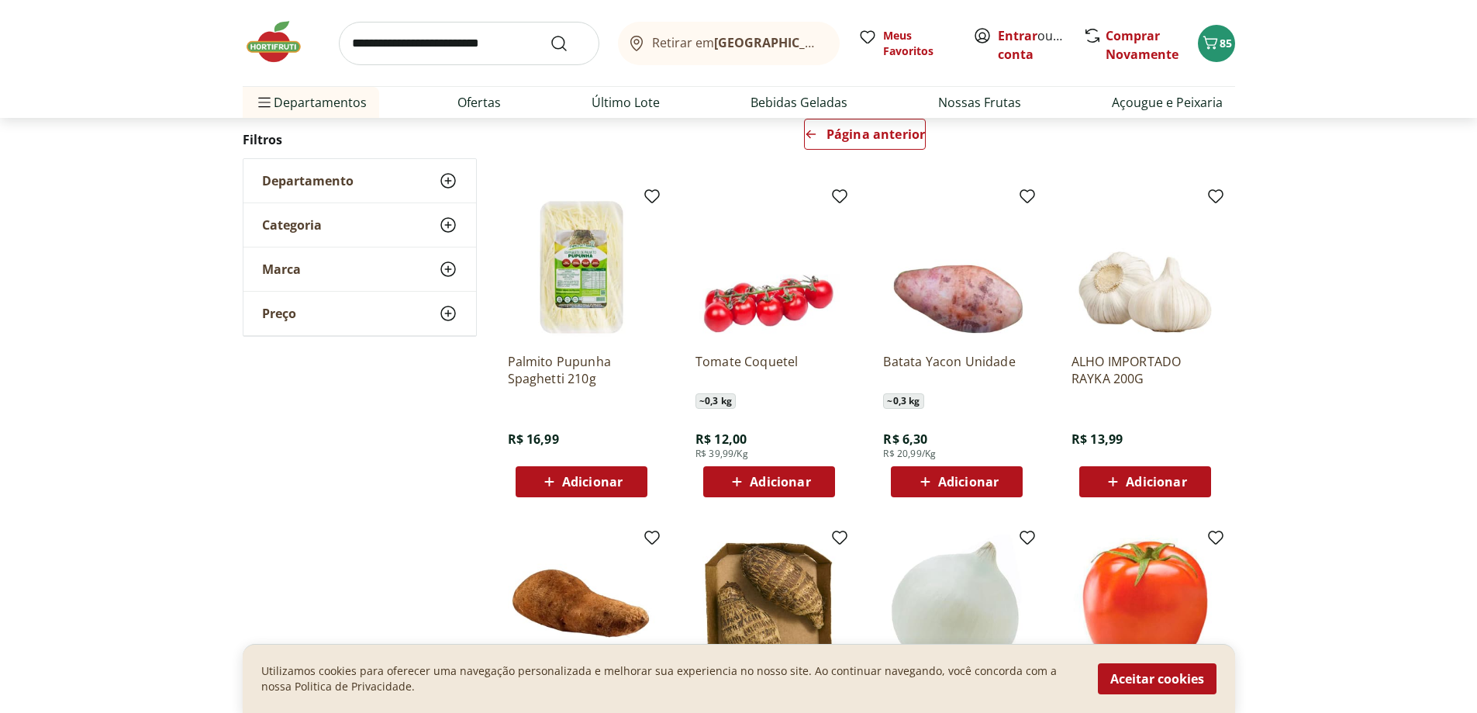
drag, startPoint x: 857, startPoint y: 387, endPoint x: 864, endPoint y: 376, distance: 12.9
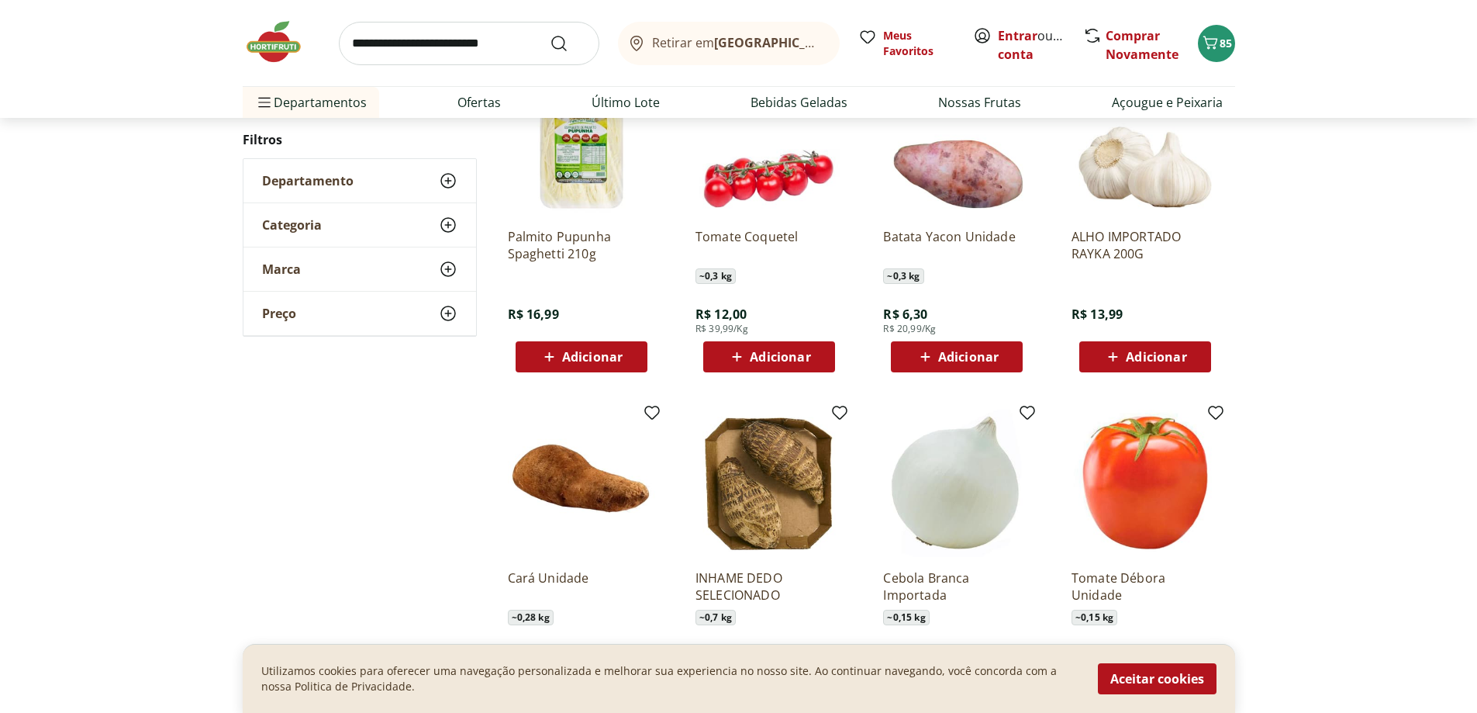
drag, startPoint x: 841, startPoint y: 355, endPoint x: 853, endPoint y: 354, distance: 11.7
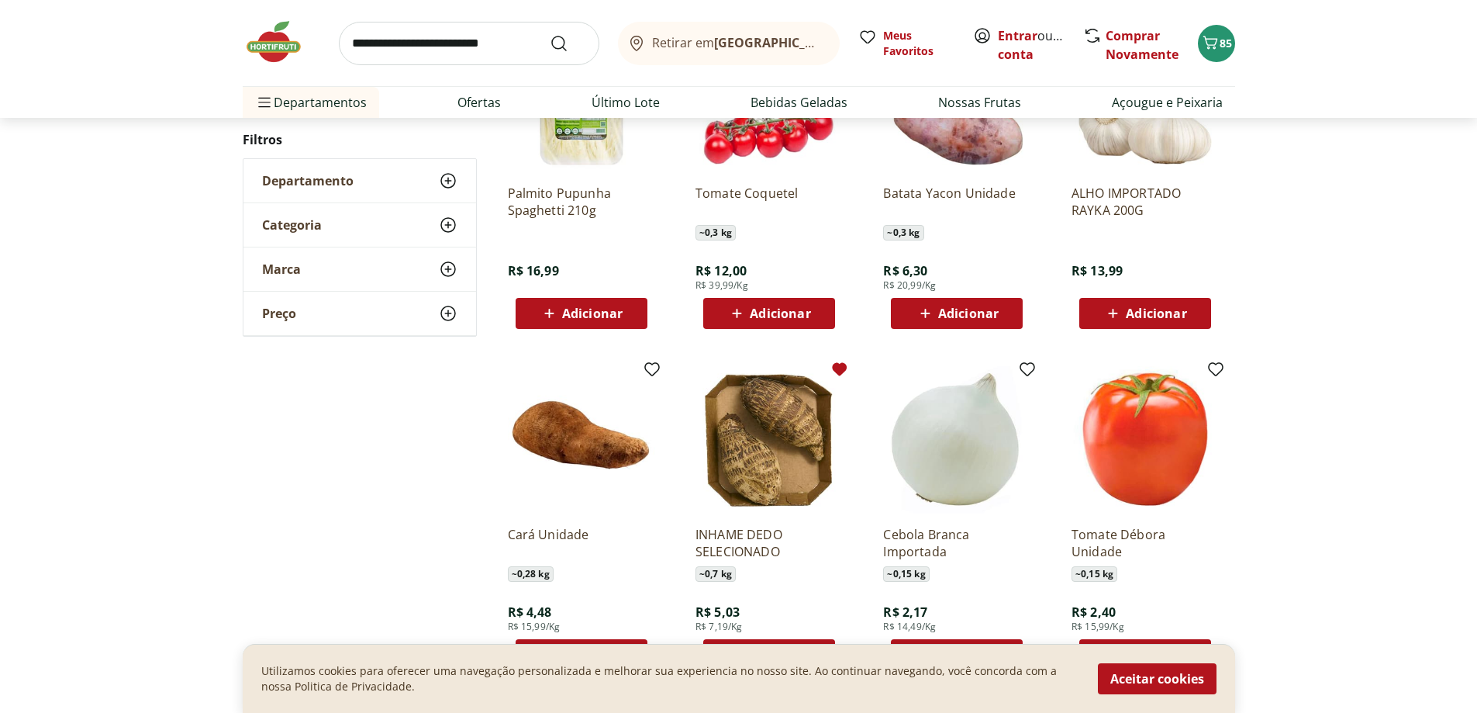
drag, startPoint x: 841, startPoint y: 344, endPoint x: 848, endPoint y: 367, distance: 23.3
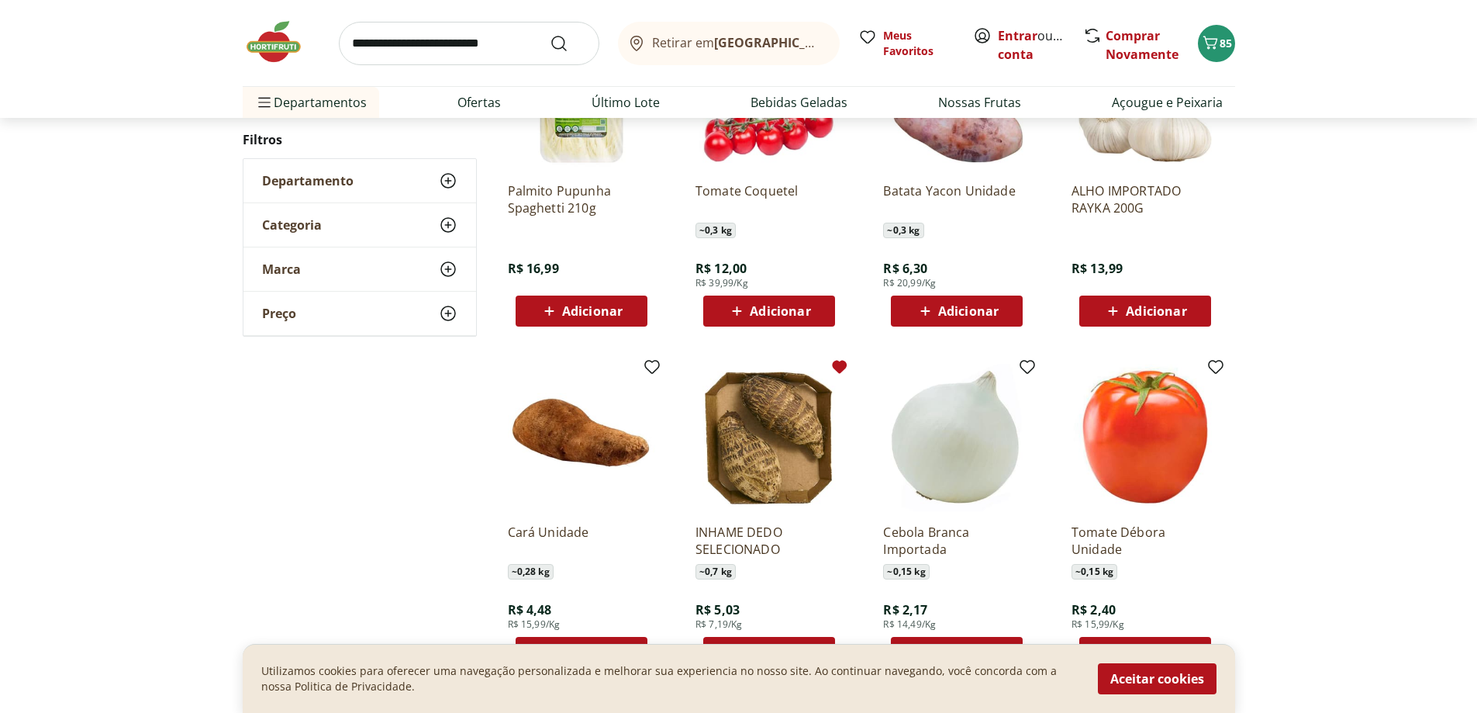
drag, startPoint x: 832, startPoint y: 342, endPoint x: 833, endPoint y: 356, distance: 14.0
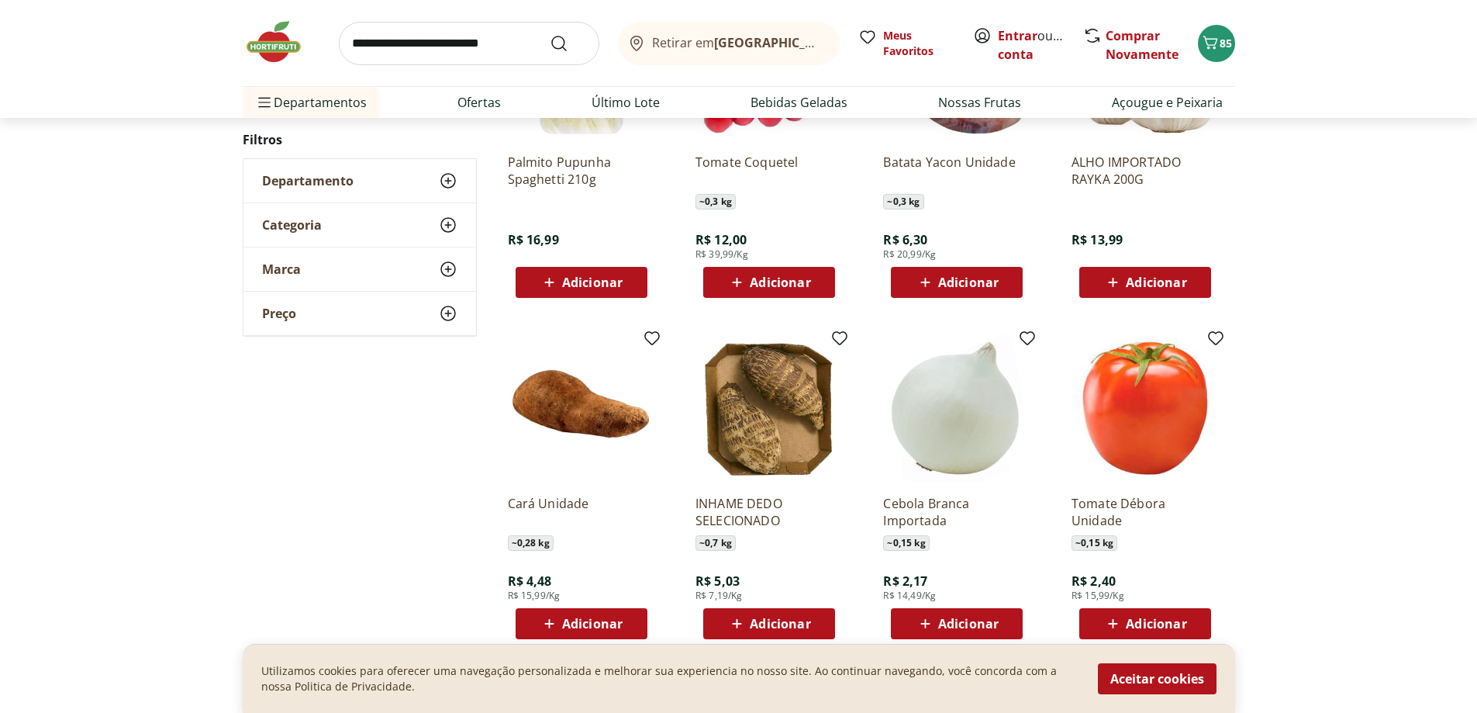
drag, startPoint x: 817, startPoint y: 363, endPoint x: 820, endPoint y: 378, distance: 15.1
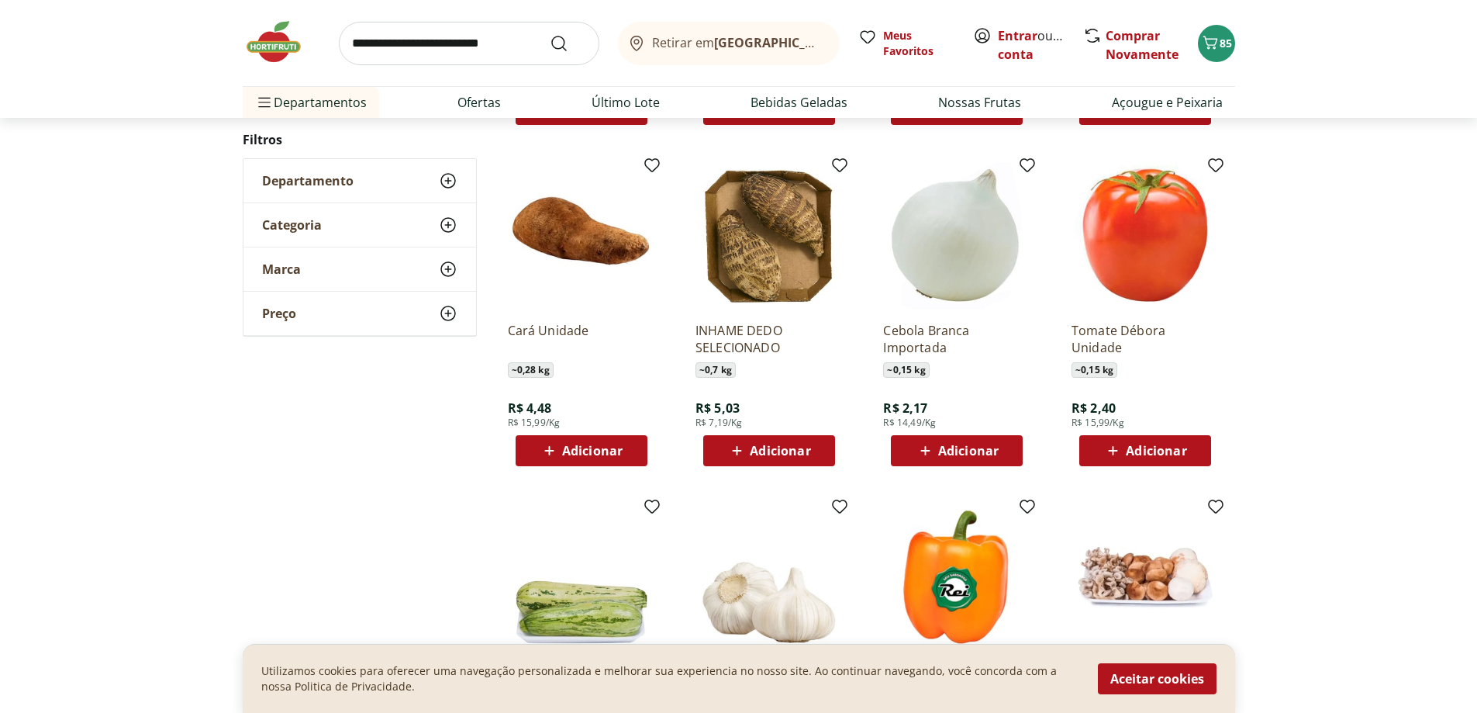
drag, startPoint x: 810, startPoint y: 344, endPoint x: 817, endPoint y: 334, distance: 12.3
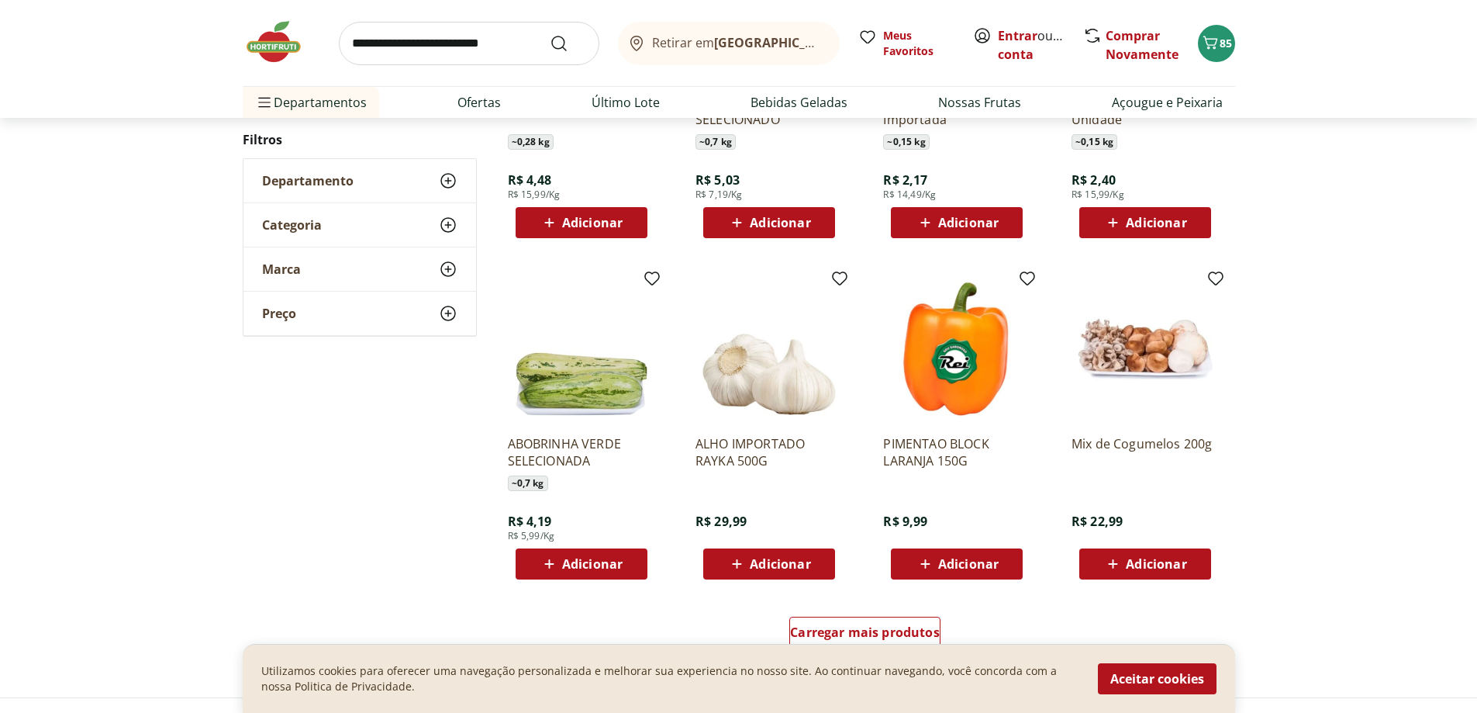
drag, startPoint x: 798, startPoint y: 336, endPoint x: 807, endPoint y: 329, distance: 11.0
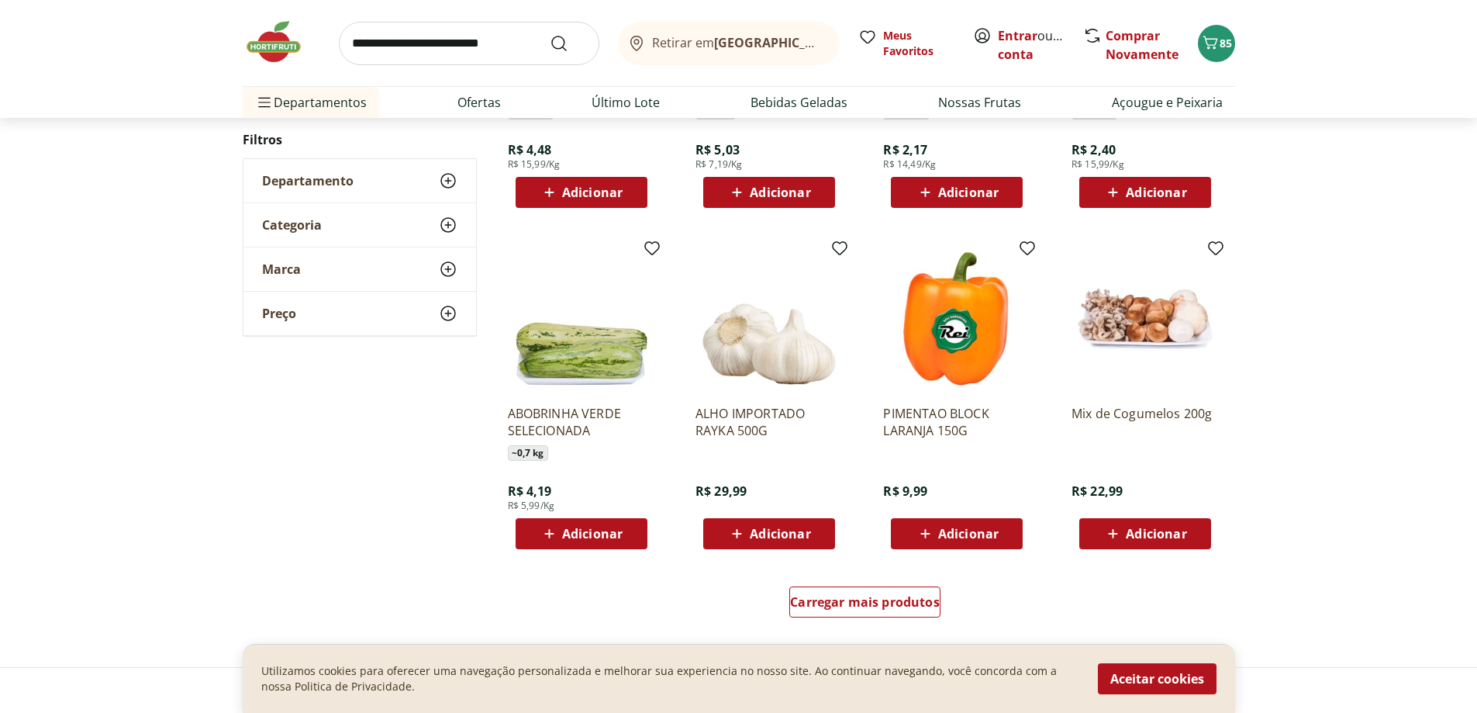
drag, startPoint x: 790, startPoint y: 350, endPoint x: 799, endPoint y: 338, distance: 14.4
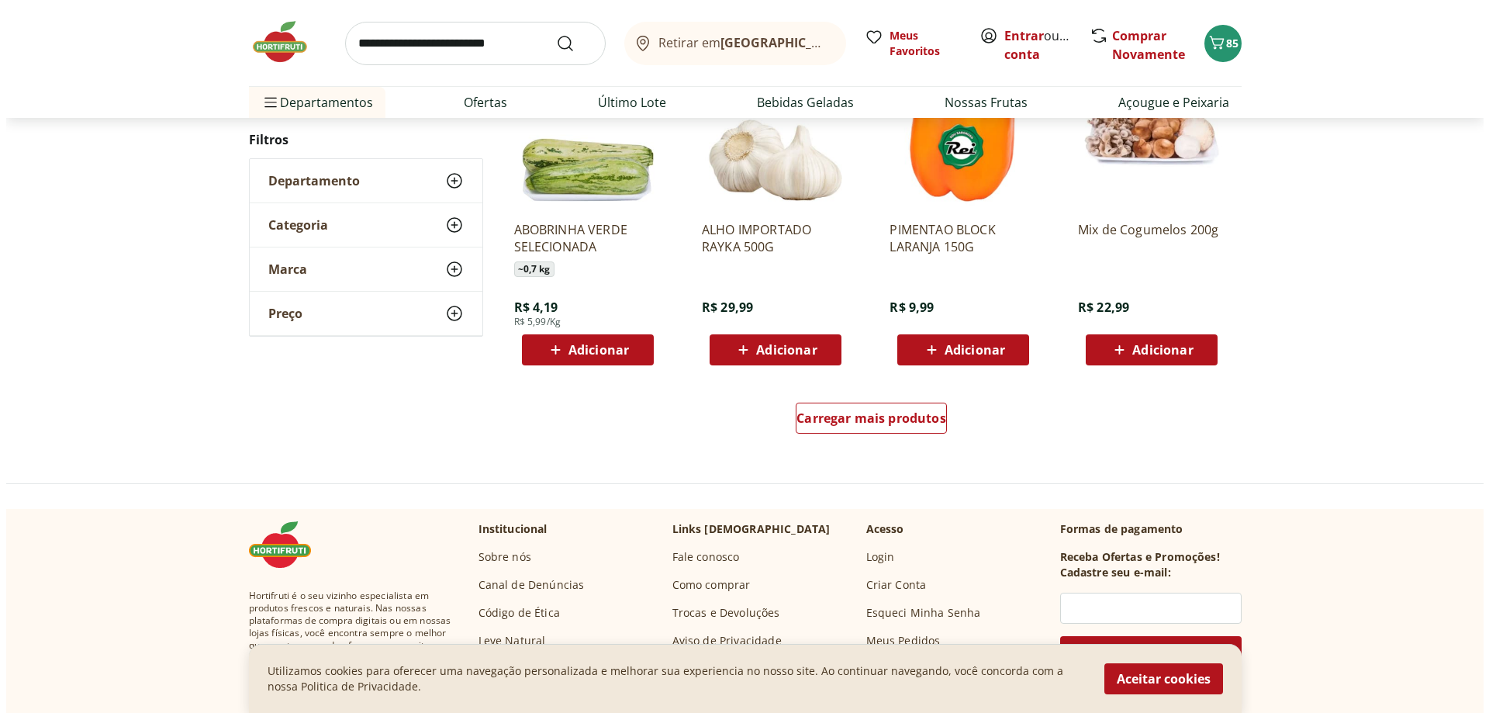
scroll to position [990, 0]
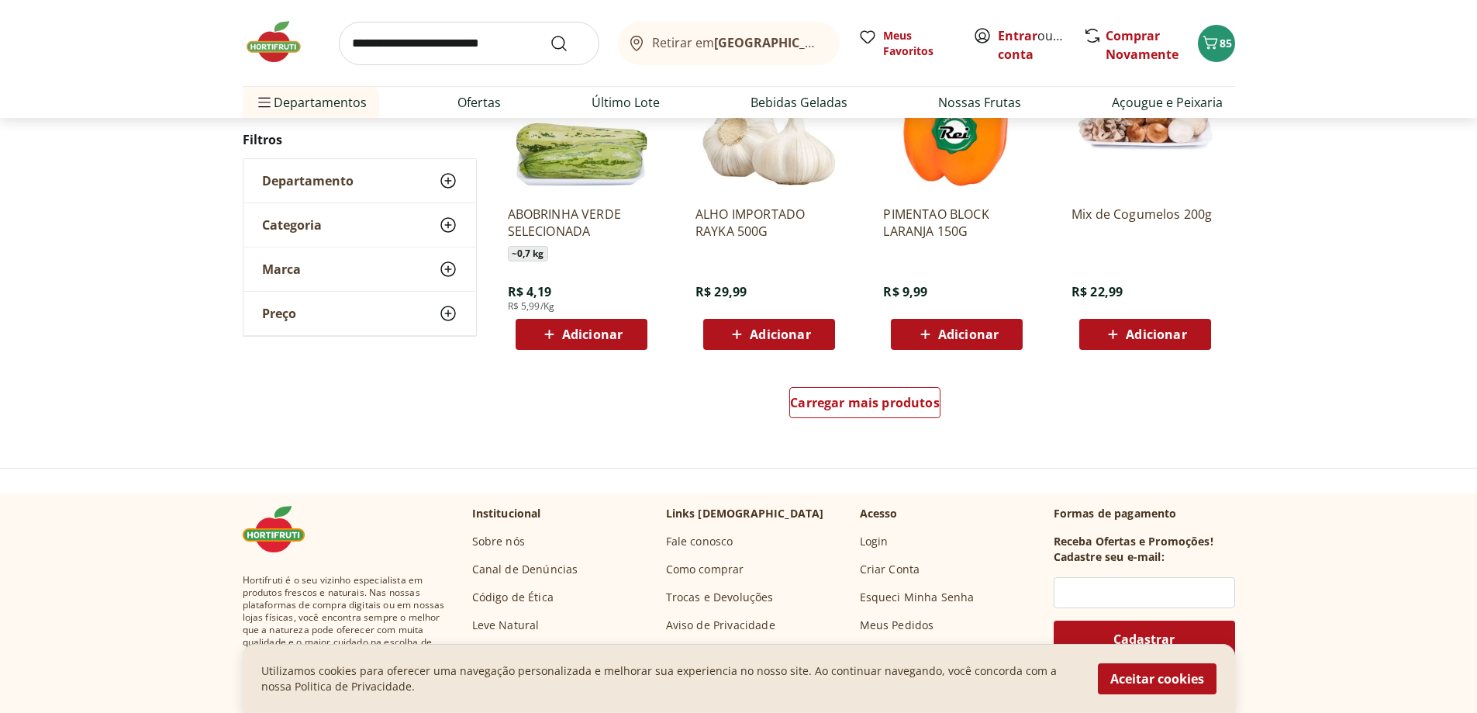
click at [704, 568] on link "Como comprar" at bounding box center [705, 570] width 78 height 16
click at [1212, 50] on icon "Carrinho" at bounding box center [1210, 42] width 19 height 19
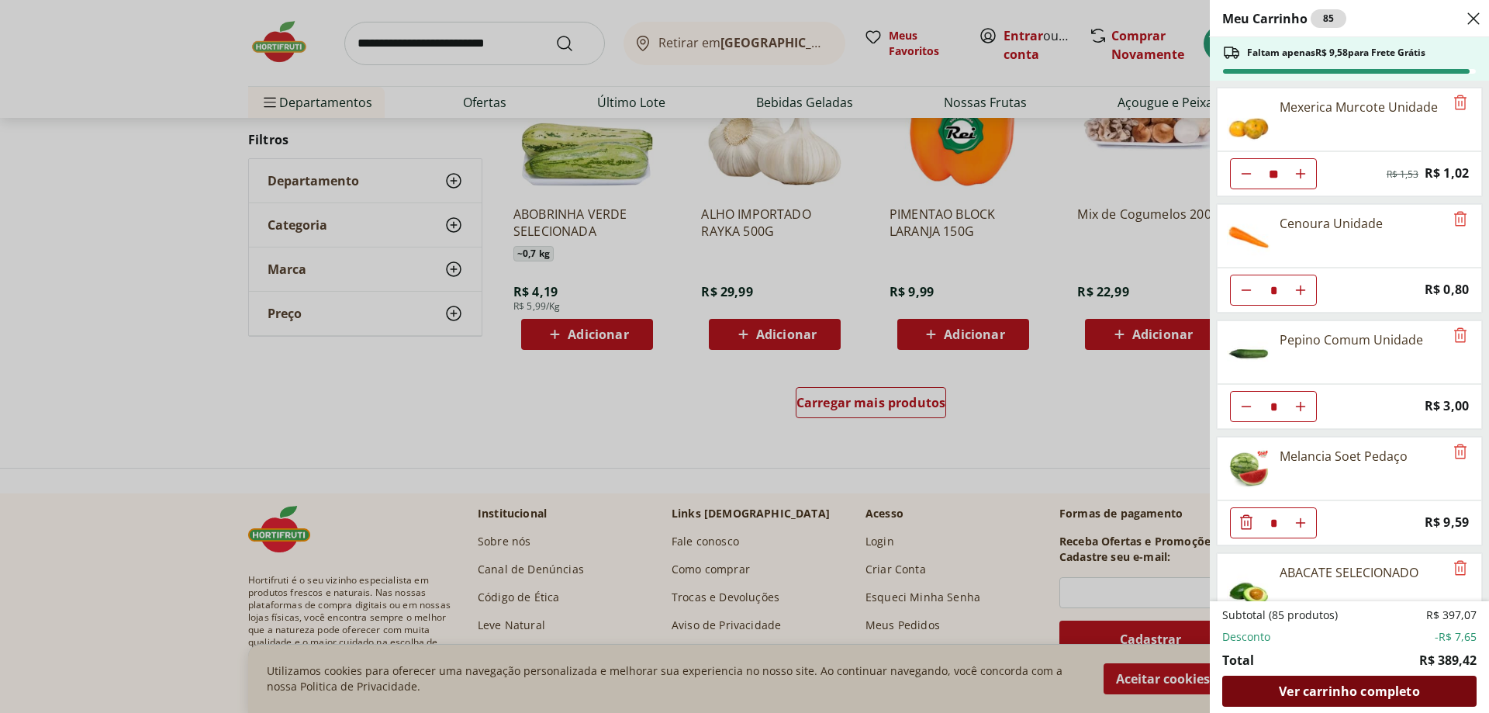
click at [1370, 689] on span "Ver carrinho completo" at bounding box center [1349, 691] width 140 height 12
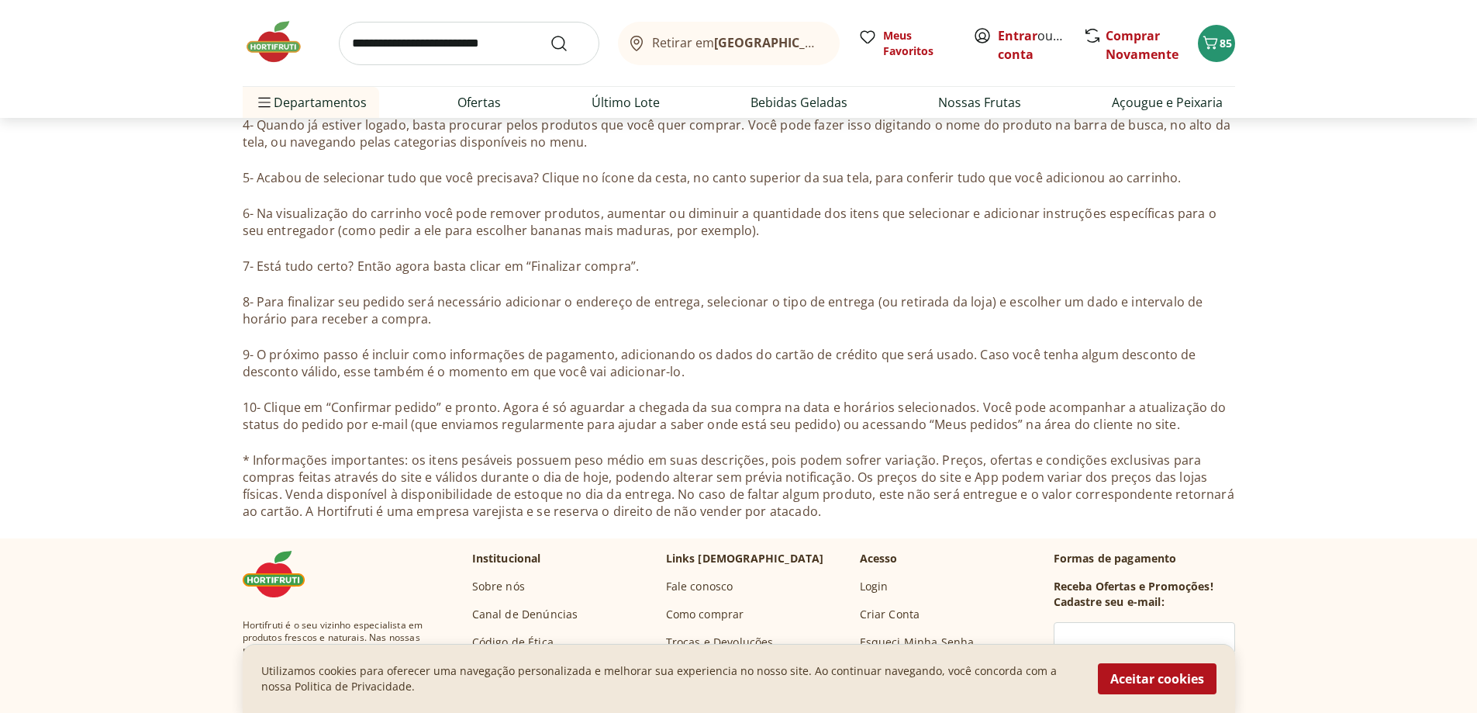
scroll to position [388, 0]
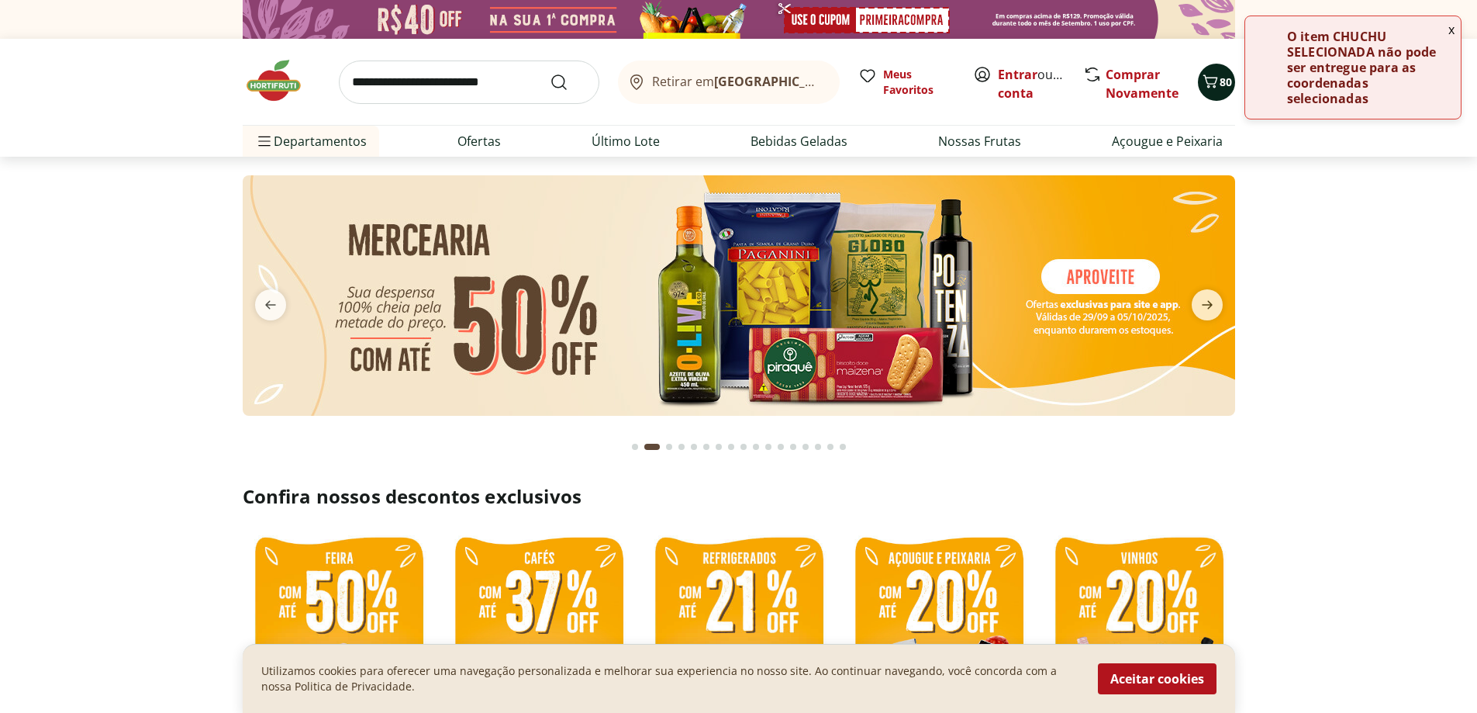
click at [1213, 88] on icon "Carrinho" at bounding box center [1210, 81] width 19 height 19
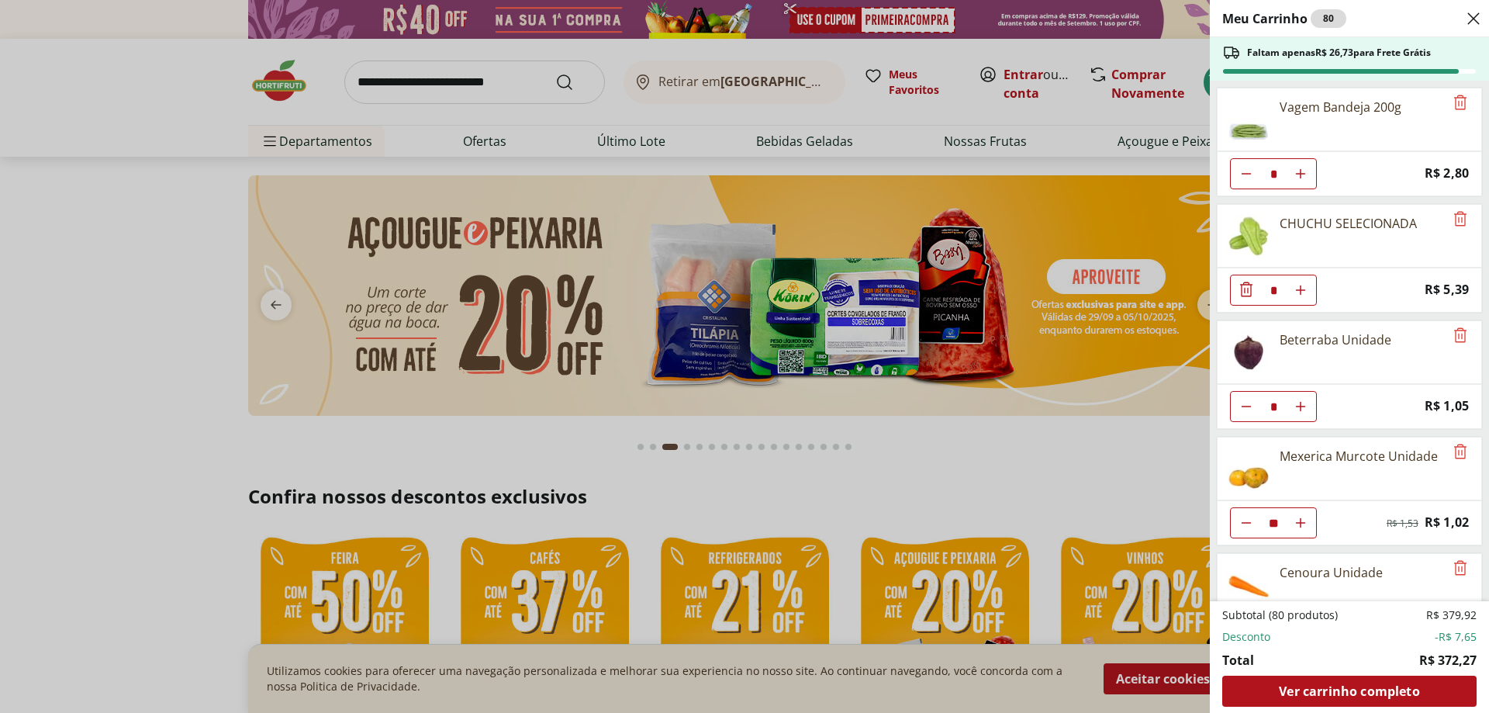
click at [980, 420] on div "Meu Carrinho 80 Faltam apenas R$ 26,73 para Frete Grátis Vagem Bandeja 200g * P…" at bounding box center [744, 356] width 1489 height 713
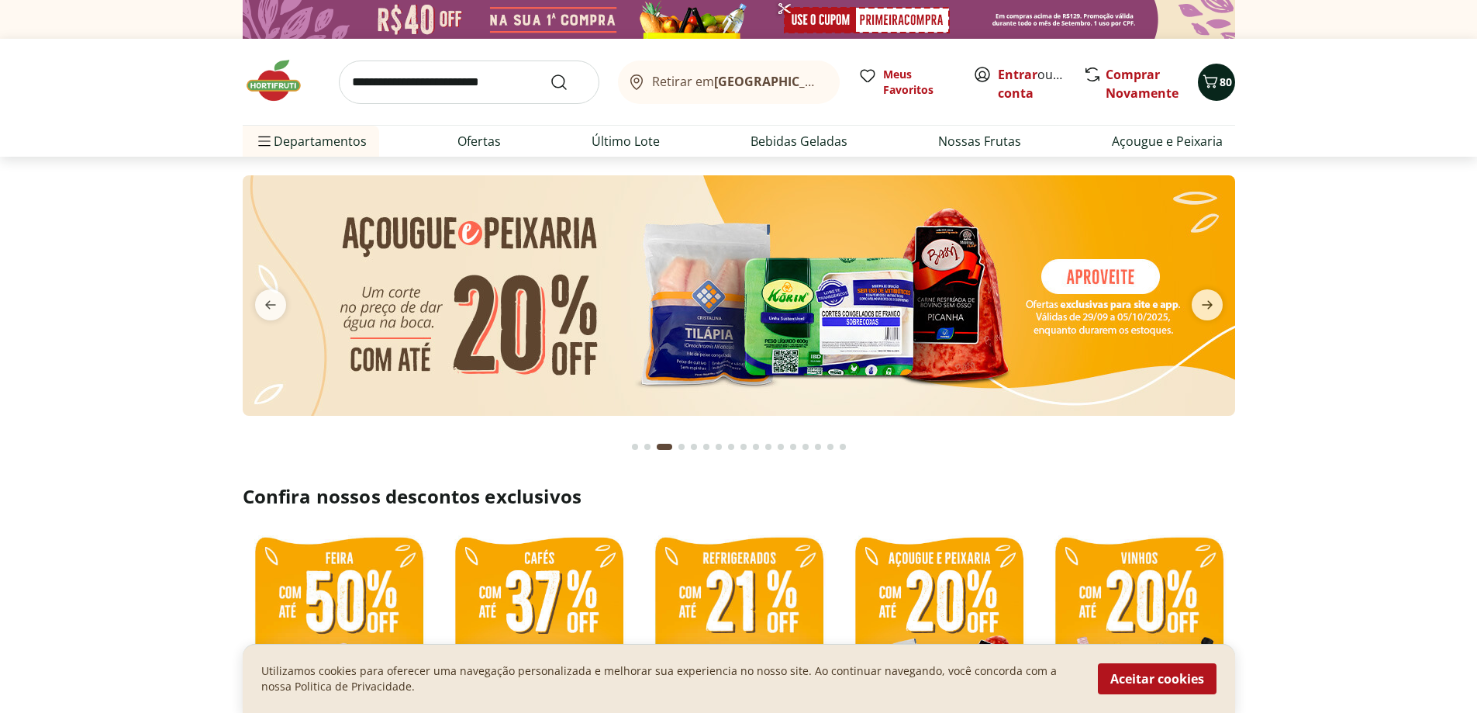
click at [1221, 82] on span "80" at bounding box center [1226, 81] width 12 height 15
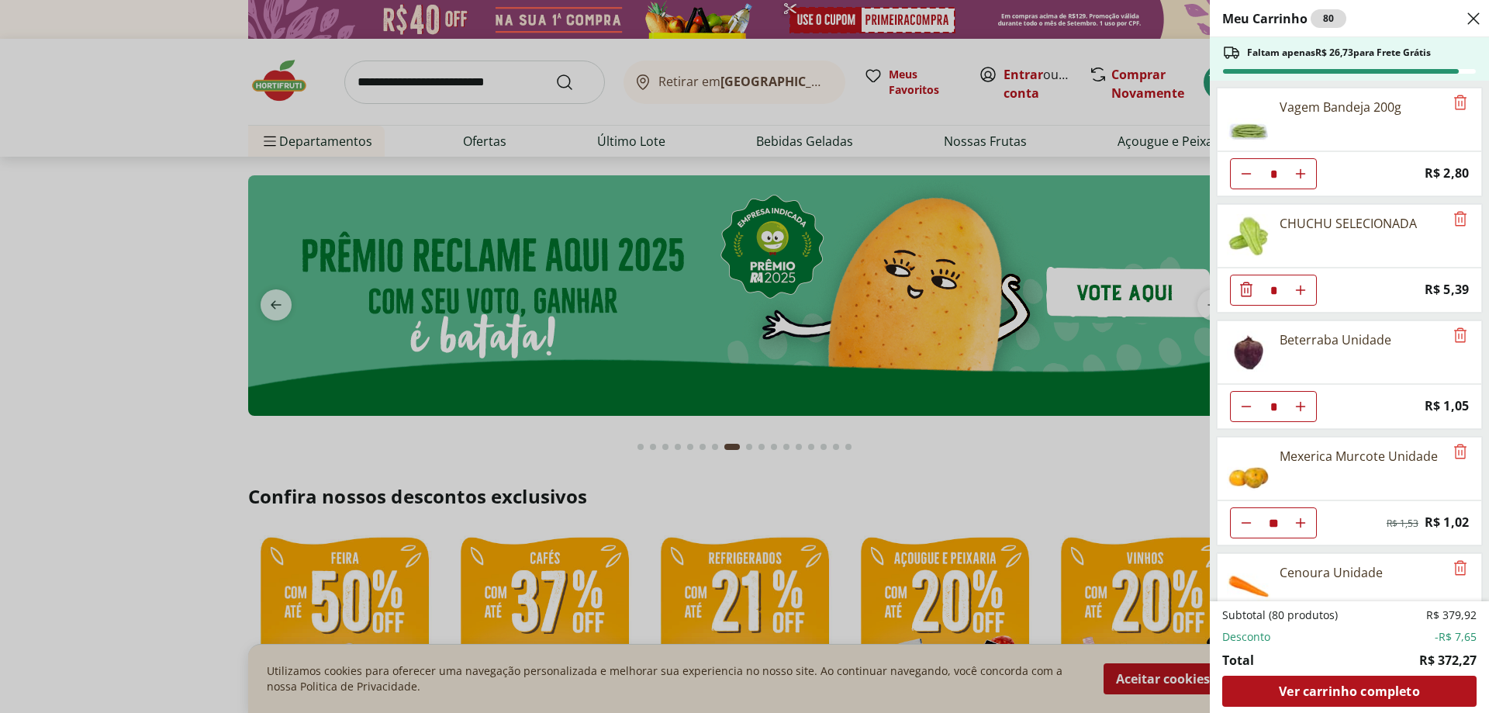
drag, startPoint x: 817, startPoint y: 500, endPoint x: 801, endPoint y: 487, distance: 21.0
click at [801, 487] on div "Meu Carrinho 80 Faltam apenas R$ 26,73 para Frete Grátis Vagem Bandeja 200g * P…" at bounding box center [744, 356] width 1489 height 713
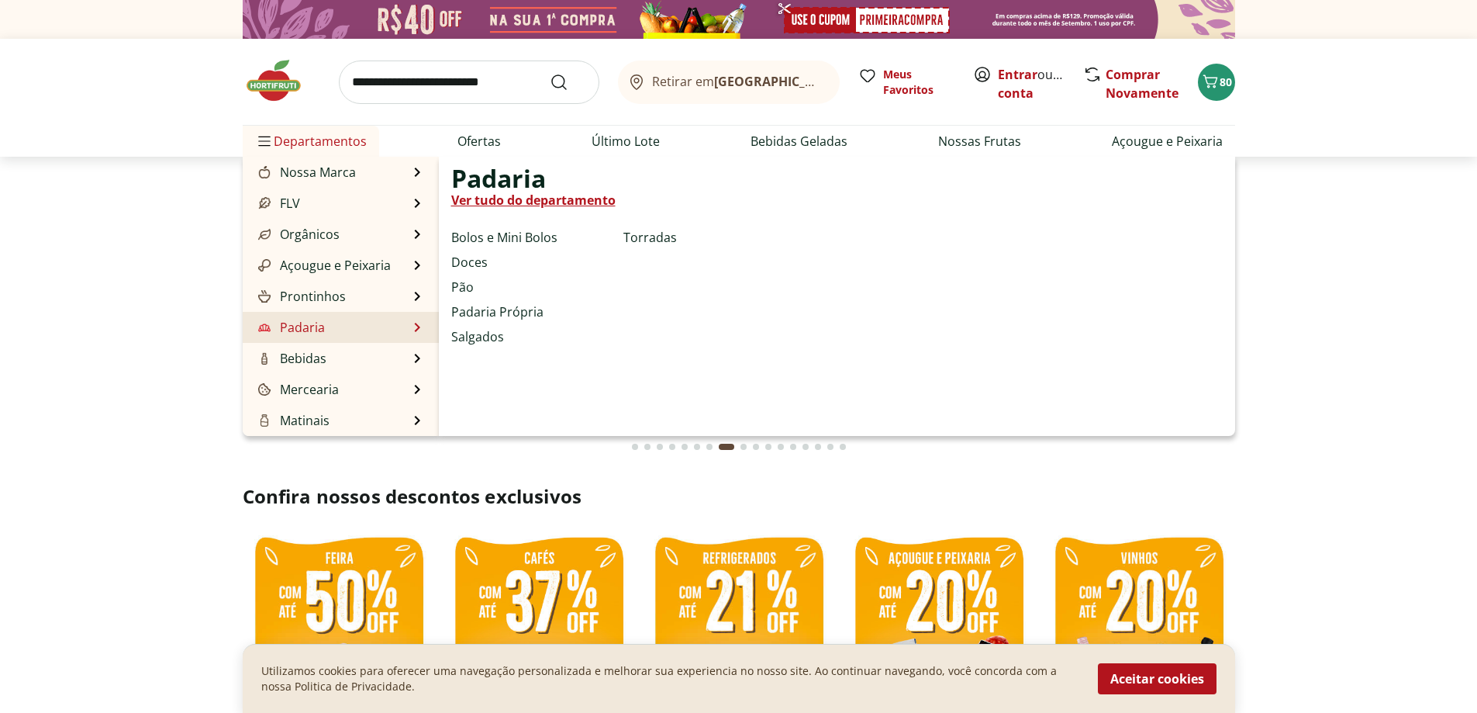
click at [314, 327] on link "Padaria" at bounding box center [290, 327] width 70 height 19
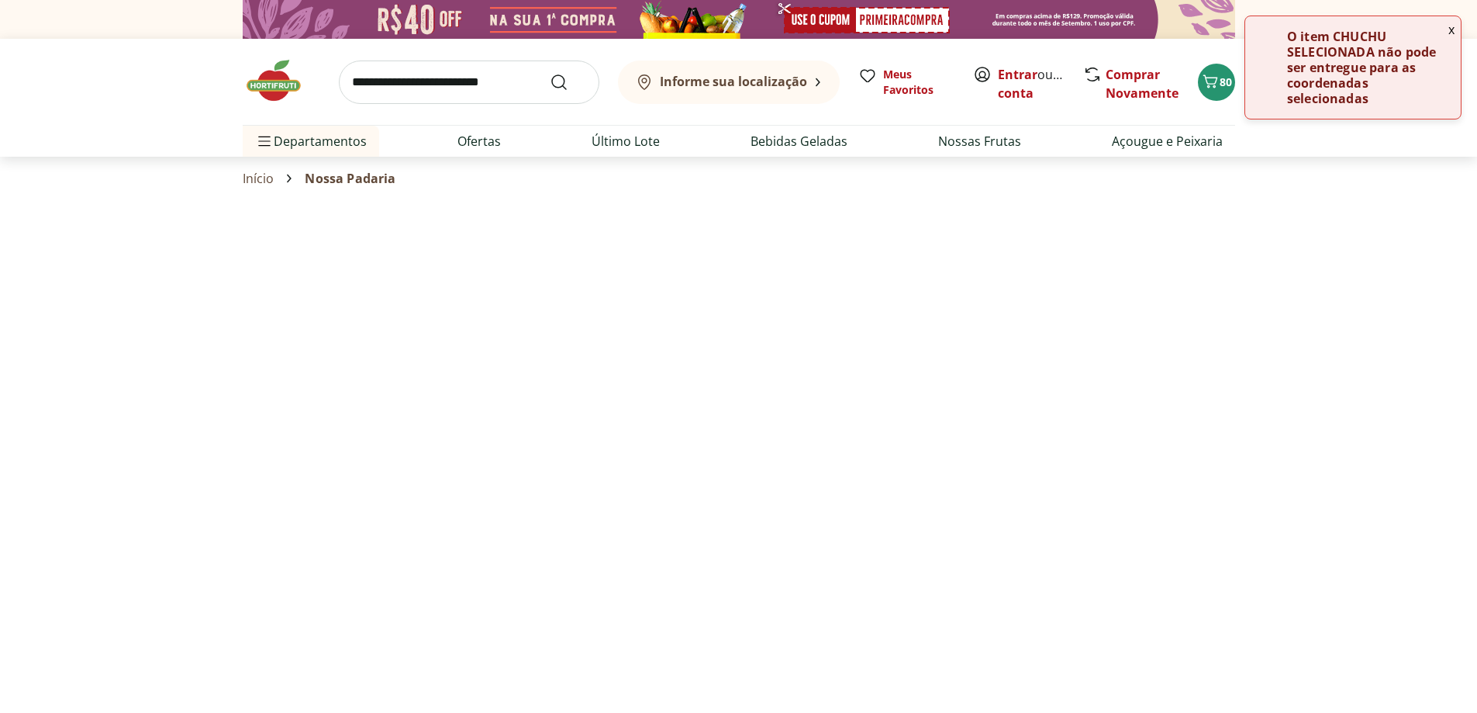
select select "**********"
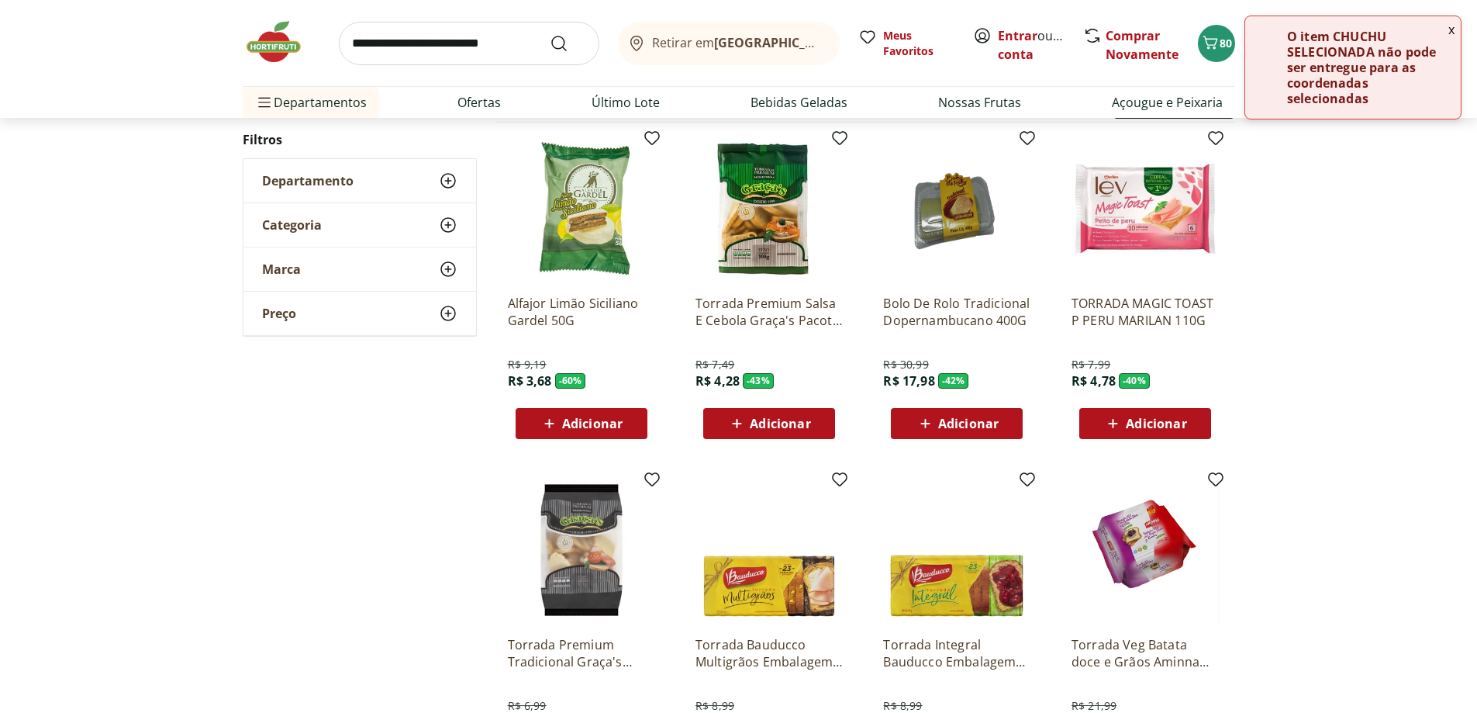
drag, startPoint x: 606, startPoint y: 416, endPoint x: 606, endPoint y: 447, distance: 30.2
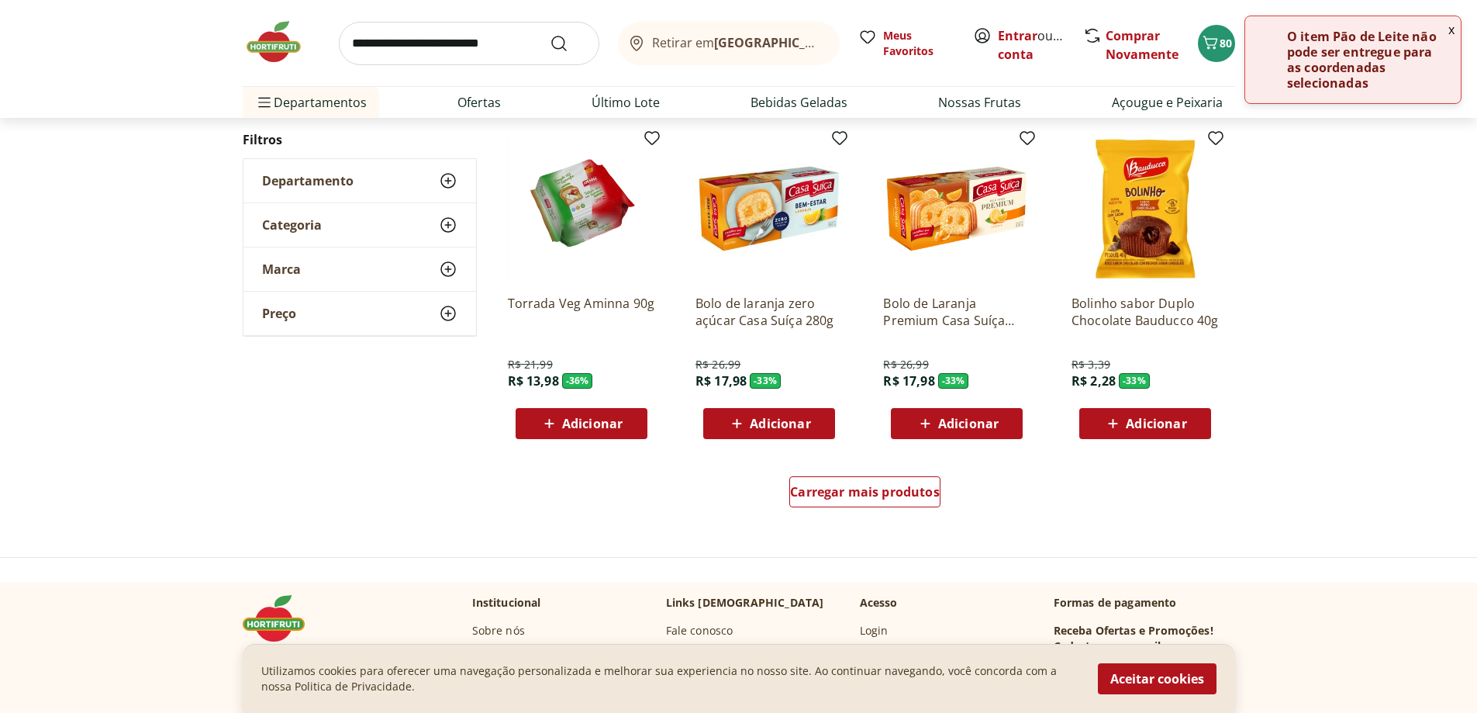
scroll to position [853, 0]
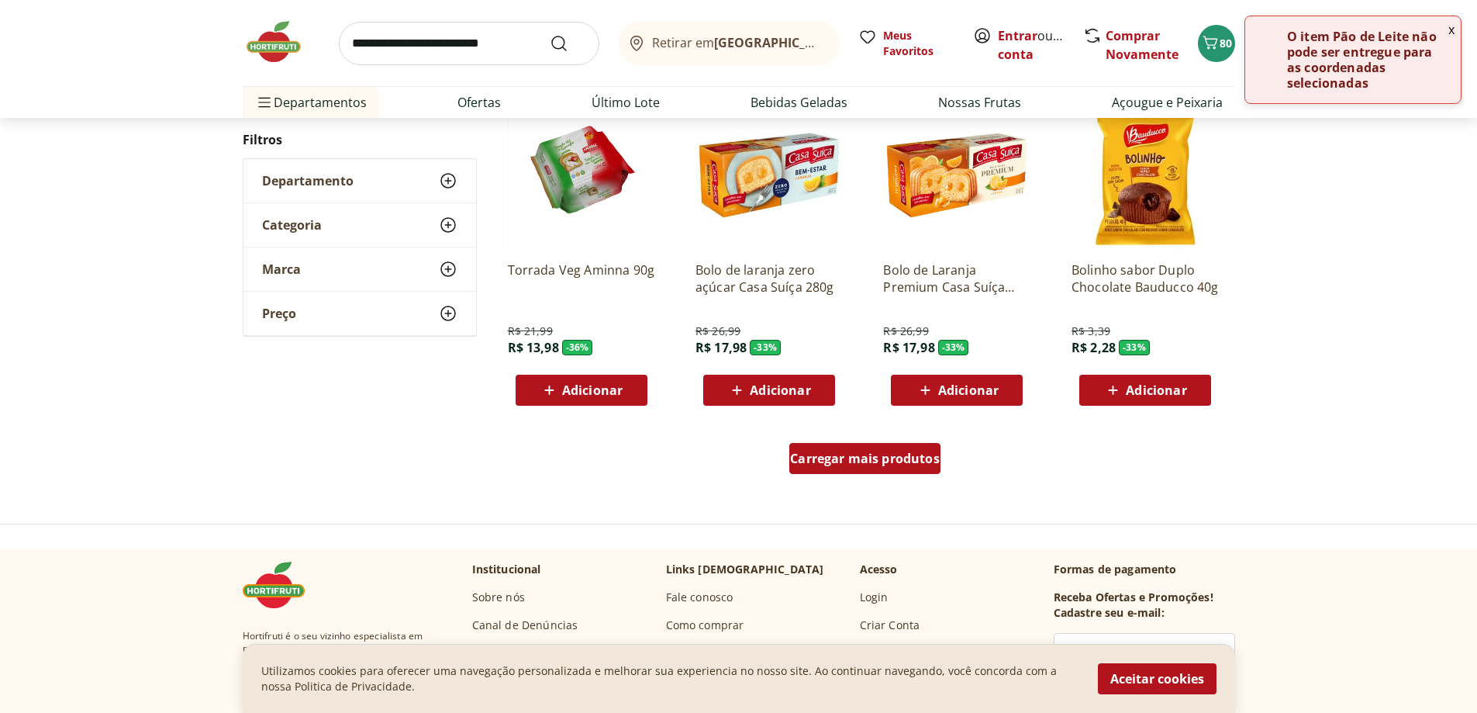
click at [862, 462] on span "Carregar mais produtos" at bounding box center [865, 458] width 150 height 12
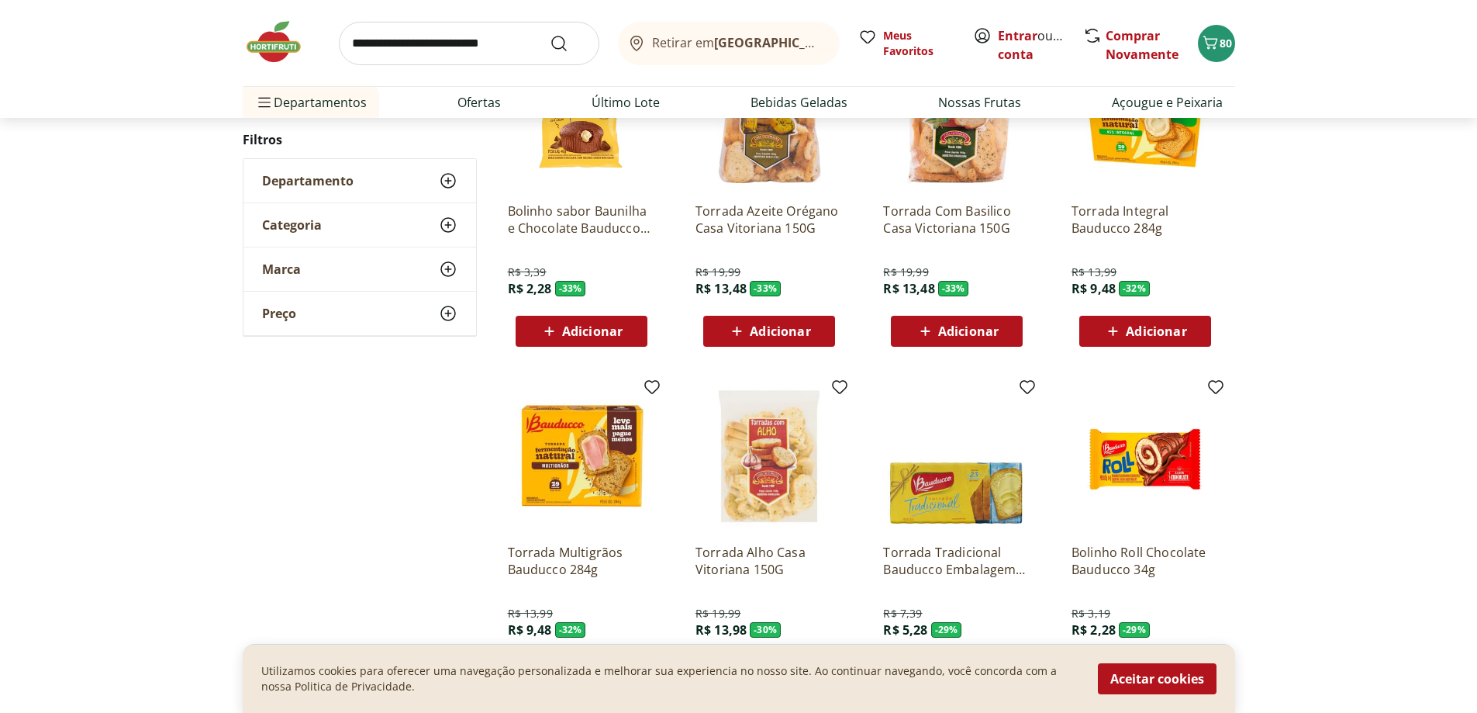
drag, startPoint x: 841, startPoint y: 446, endPoint x: 830, endPoint y: 434, distance: 16.5
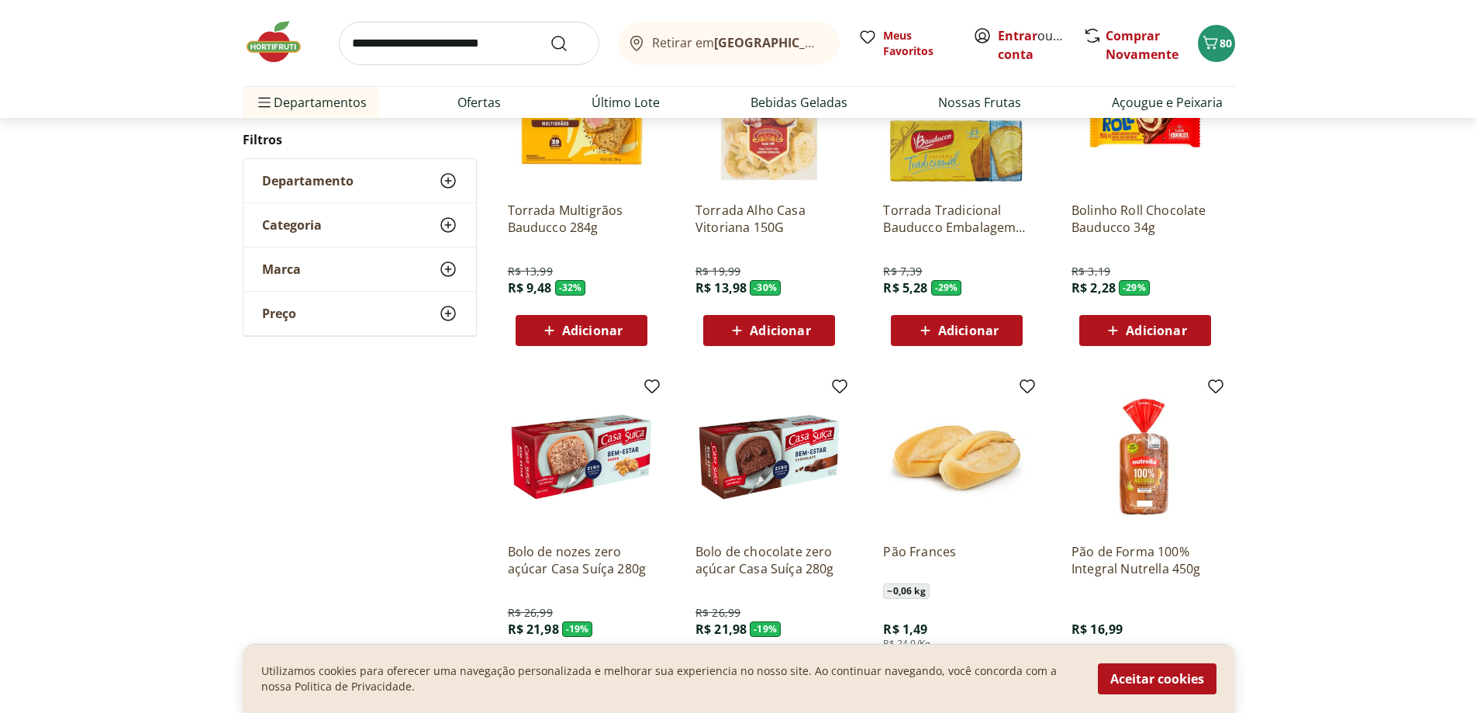
drag, startPoint x: 830, startPoint y: 434, endPoint x: 812, endPoint y: 434, distance: 17.8
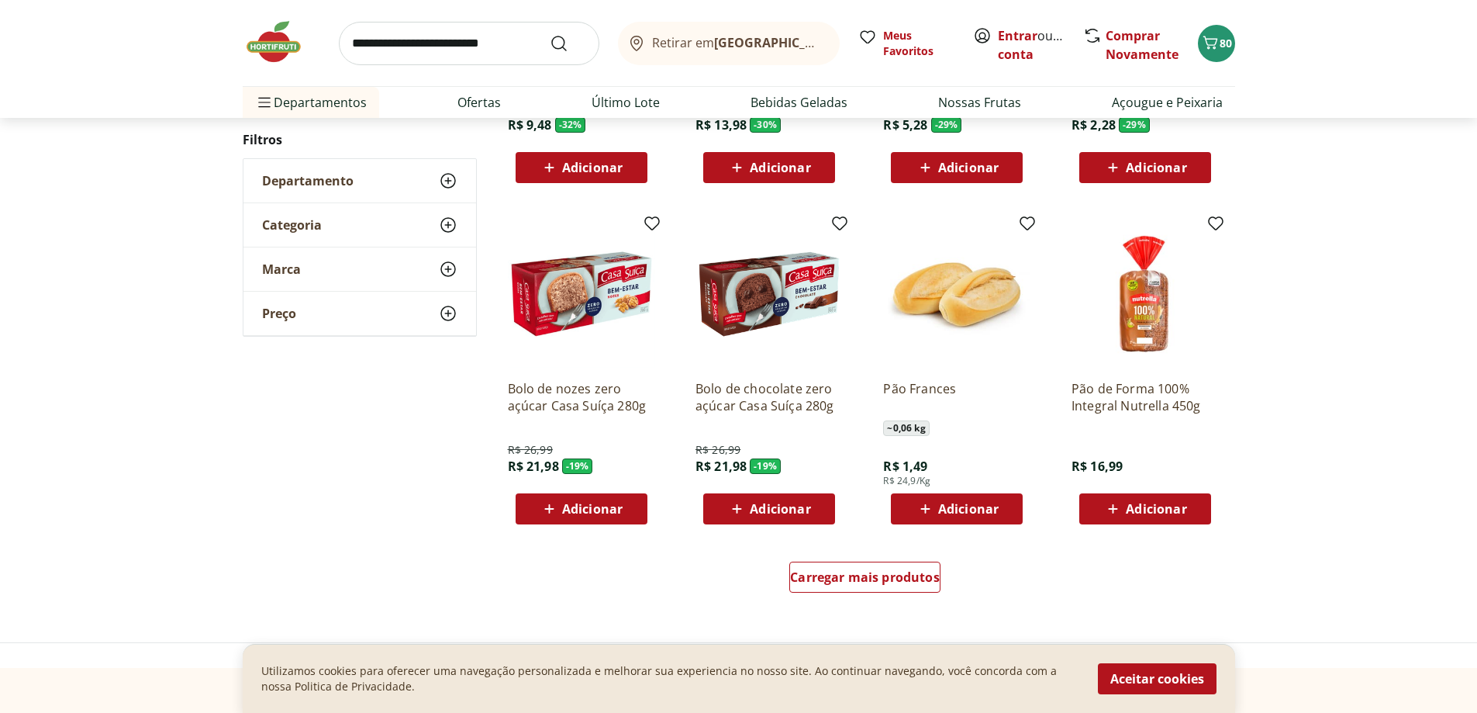
drag, startPoint x: 805, startPoint y: 420, endPoint x: 812, endPoint y: 430, distance: 11.6
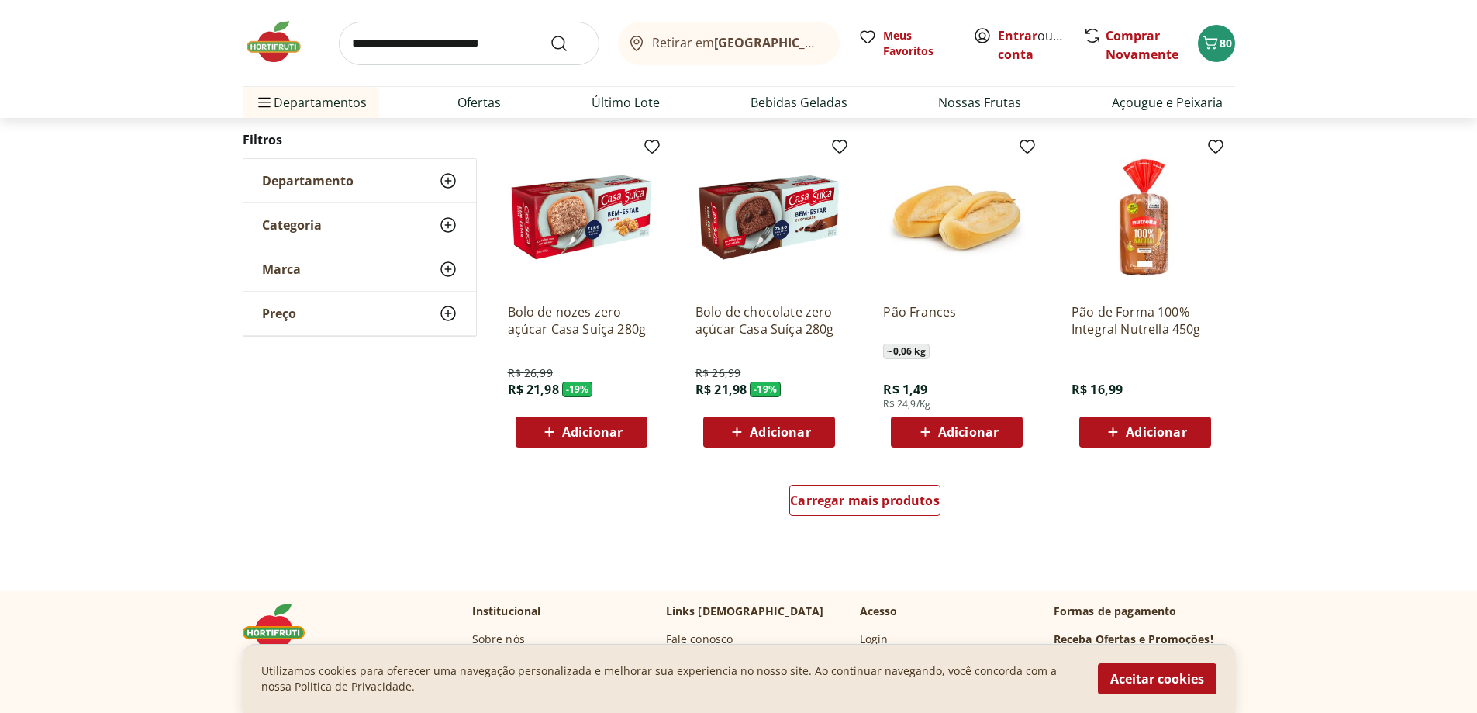
scroll to position [931, 0]
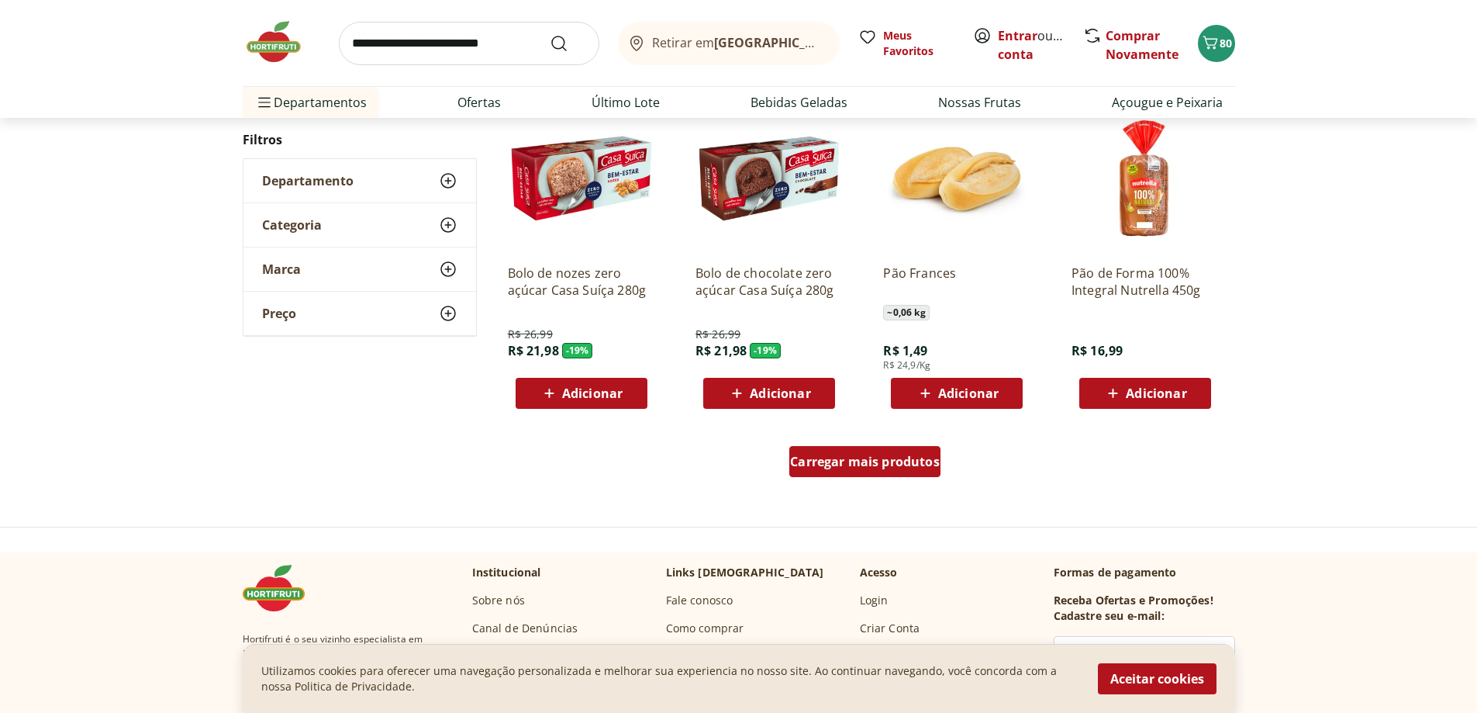
drag, startPoint x: 812, startPoint y: 430, endPoint x: 839, endPoint y: 458, distance: 39.5
click at [839, 458] on span "Carregar mais produtos" at bounding box center [865, 461] width 150 height 12
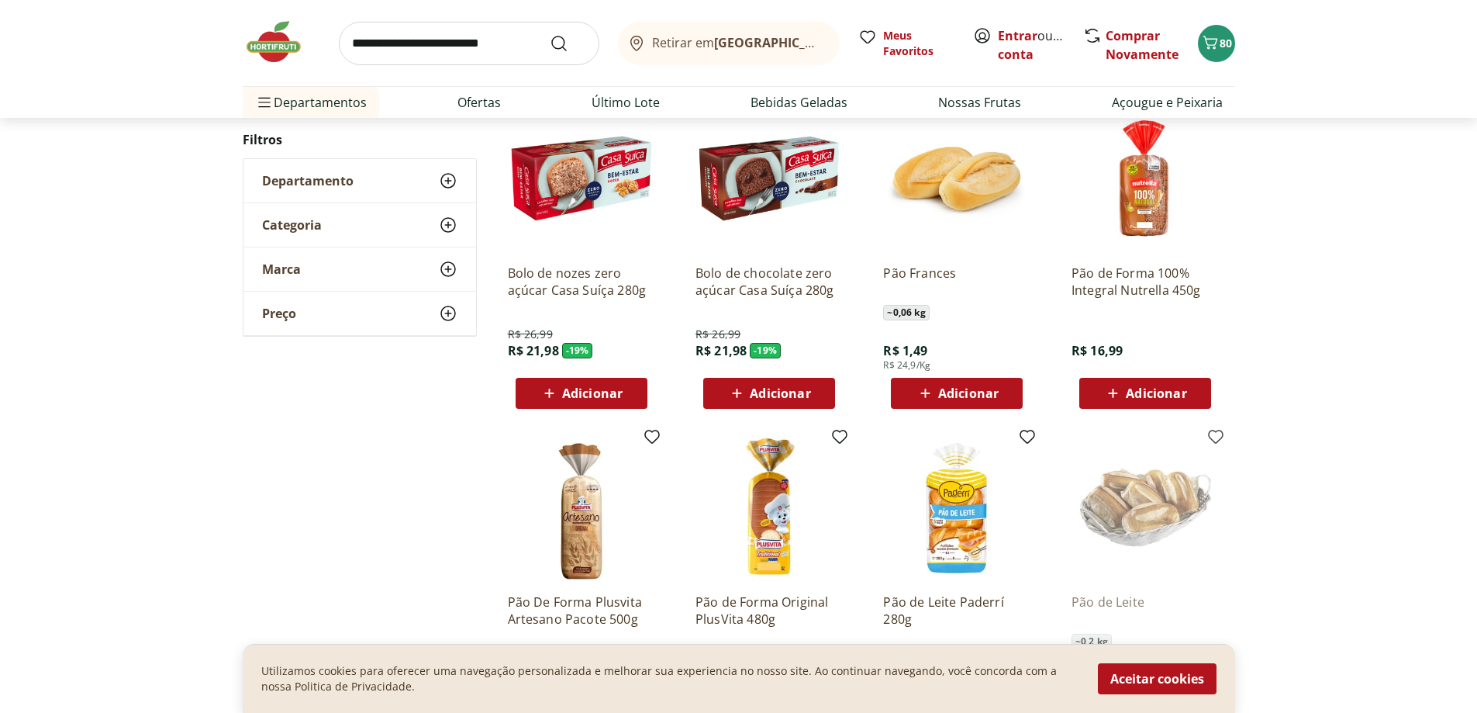
click at [948, 306] on div "~ 0,06 kg" at bounding box center [956, 313] width 147 height 16
click at [944, 392] on span "Adicionar" at bounding box center [968, 393] width 60 height 12
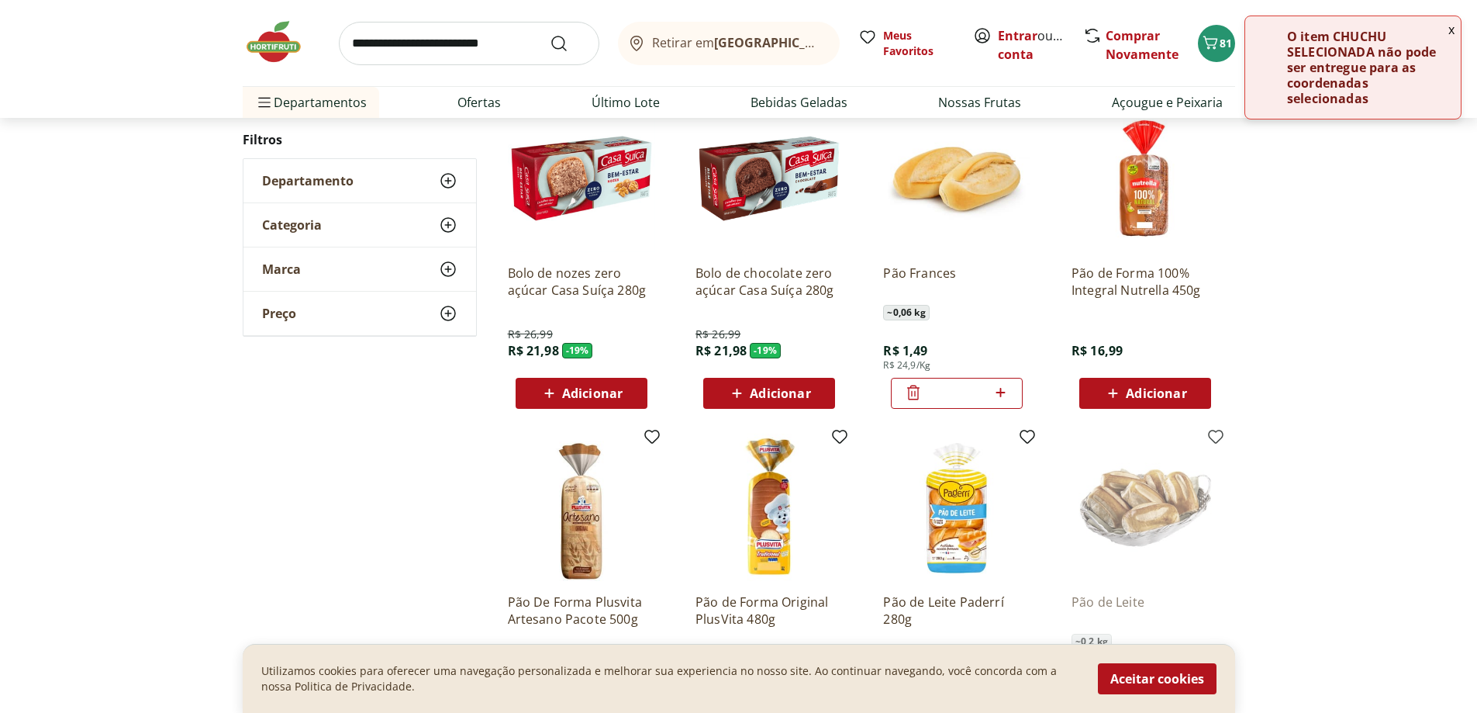
click at [964, 396] on input "*" at bounding box center [957, 393] width 68 height 17
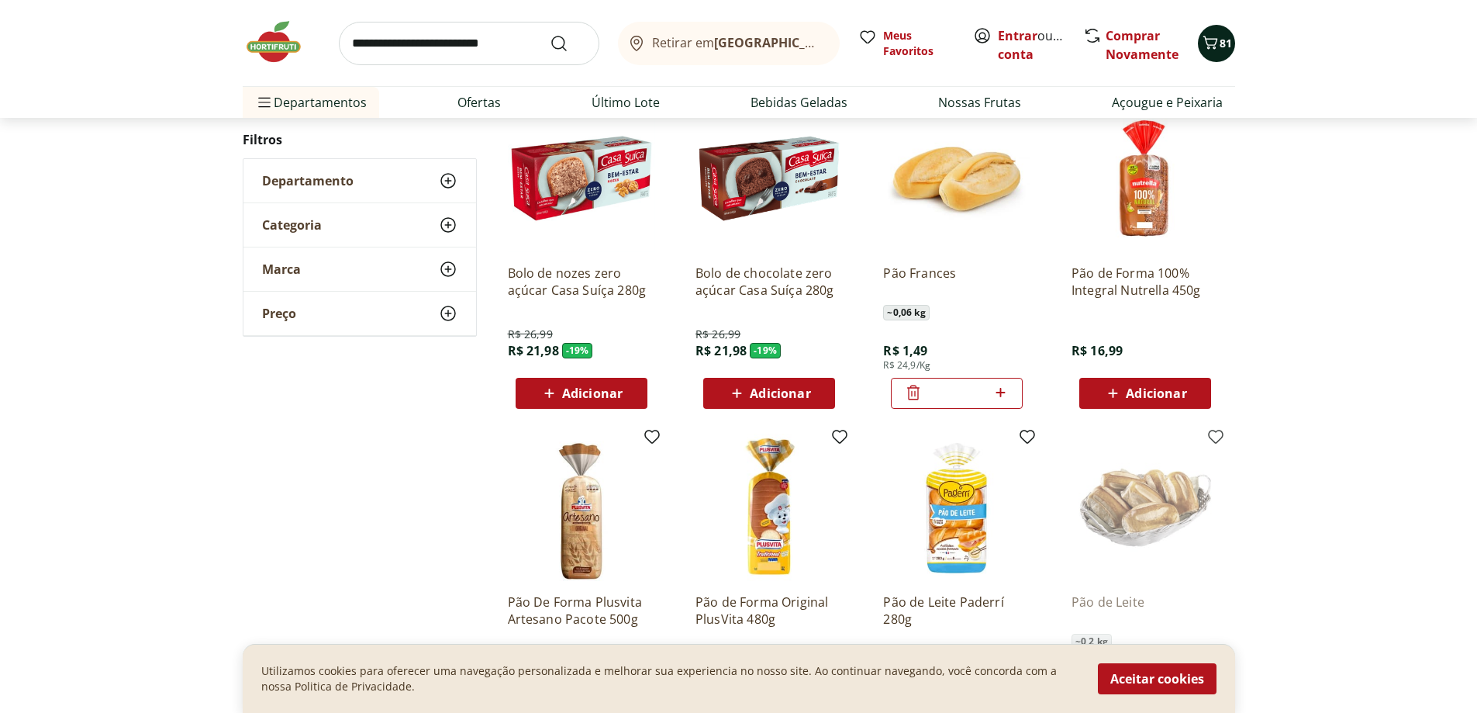
type input "**"
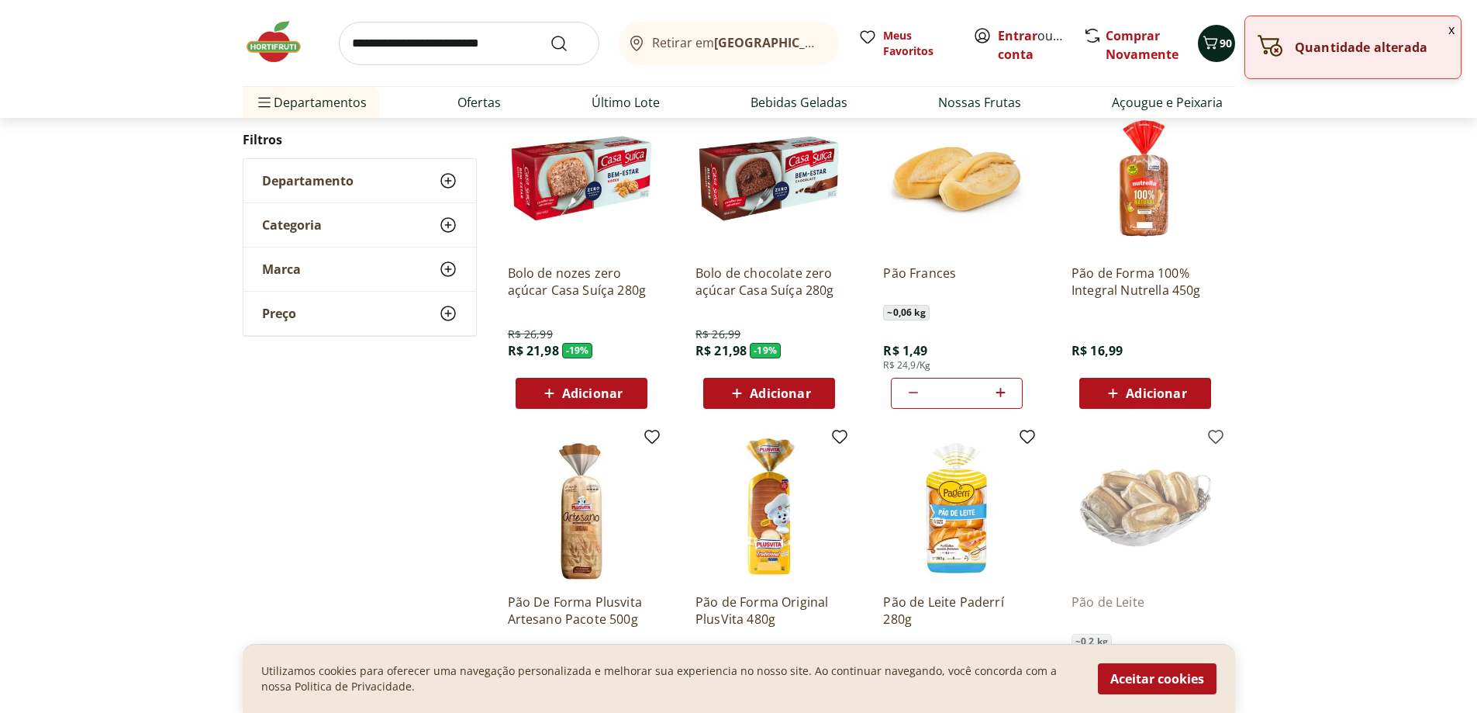
click at [1218, 43] on icon "Carrinho" at bounding box center [1210, 42] width 19 height 19
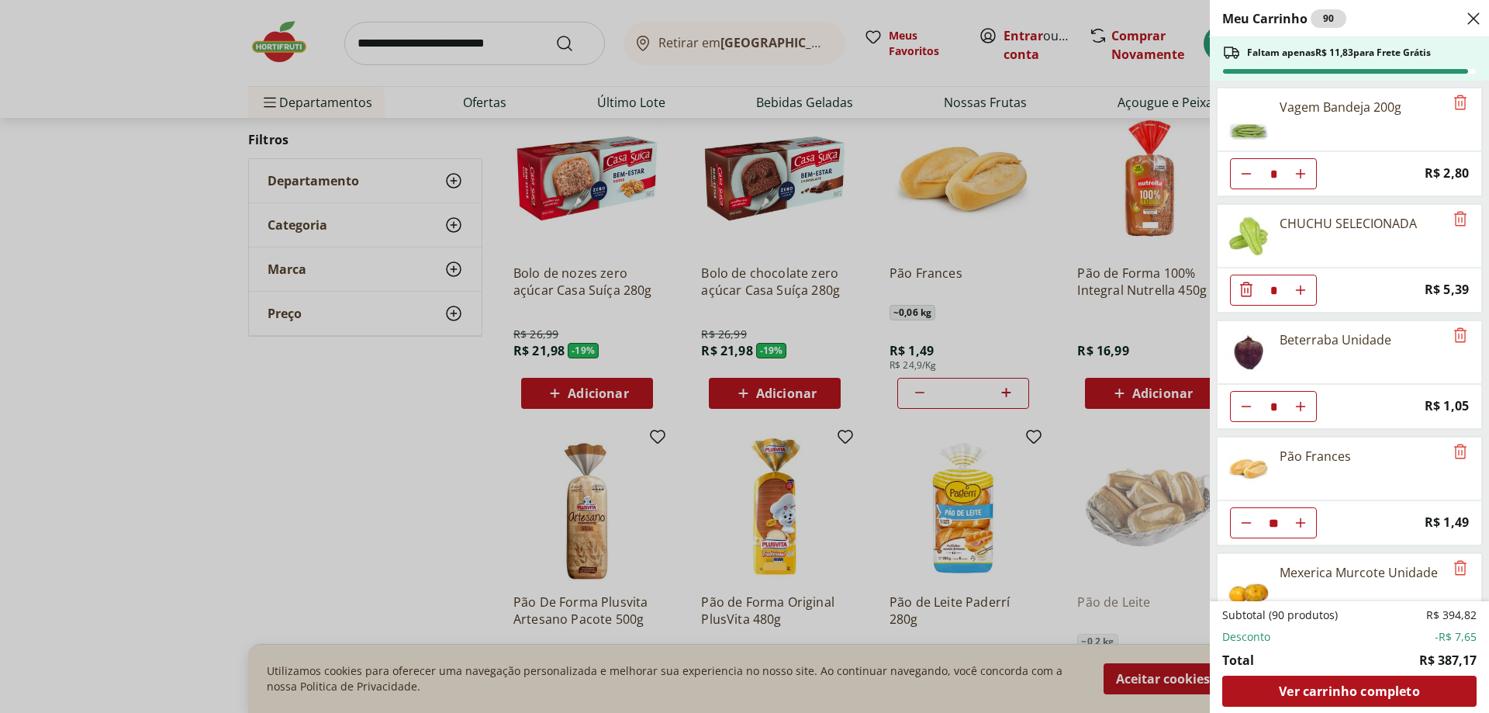
click at [800, 521] on div "Meu Carrinho 90 Faltam apenas R$ 11,83 para Frete Grátis Vagem Bandeja 200g * P…" at bounding box center [744, 356] width 1489 height 713
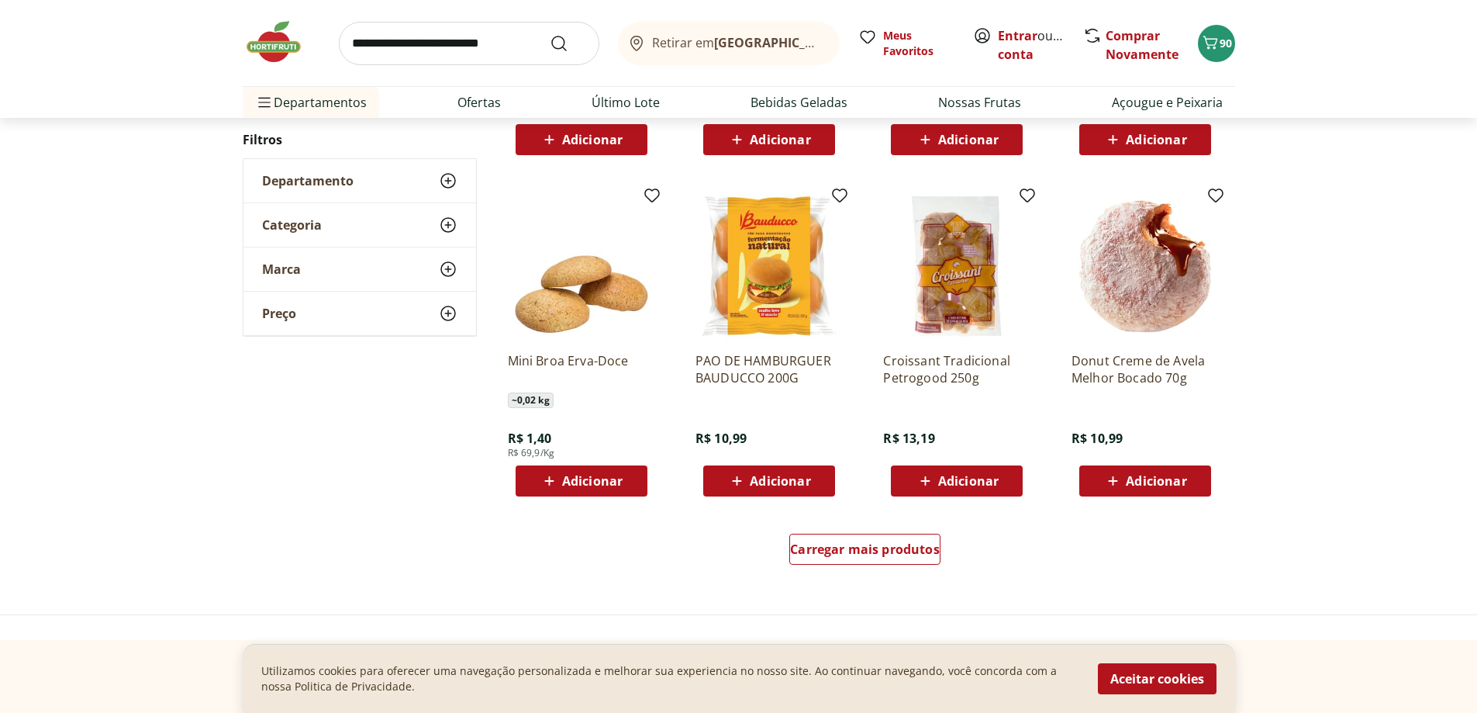
scroll to position [948, 0]
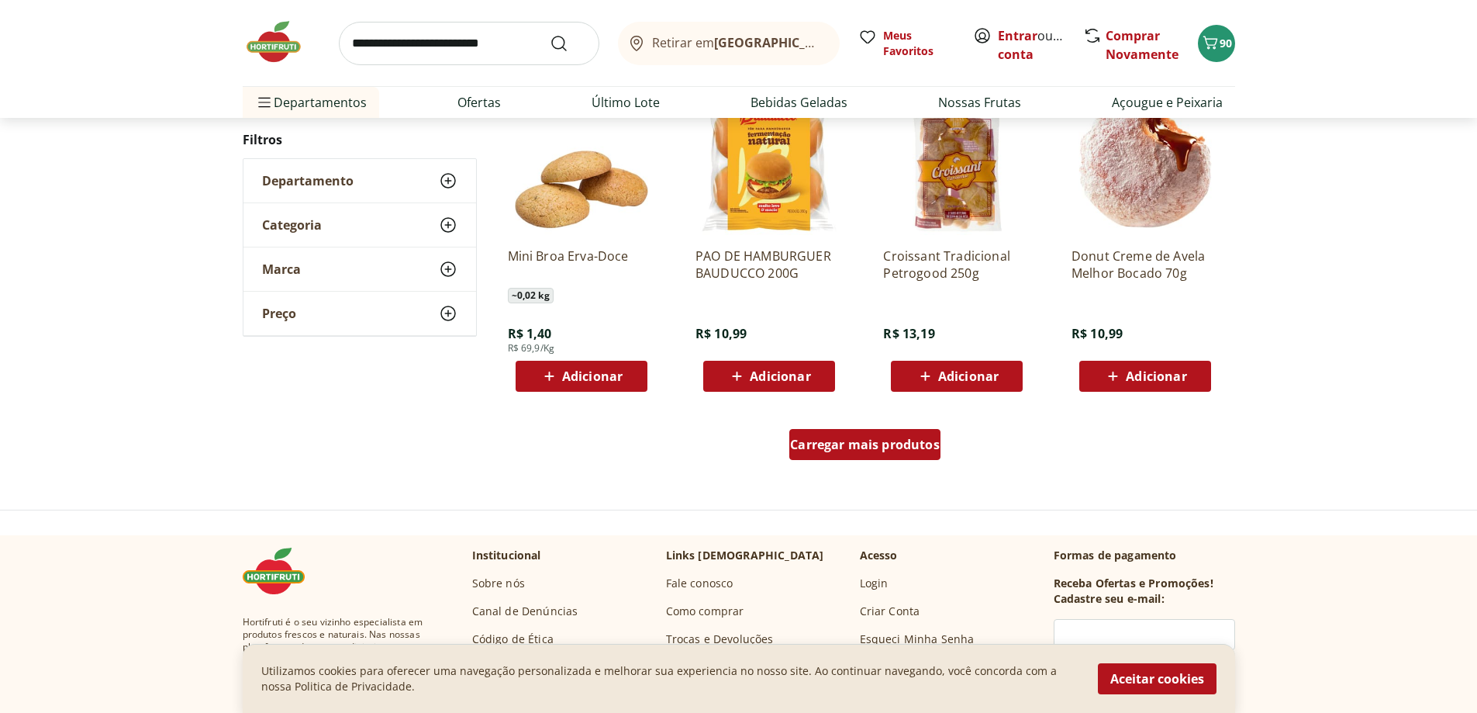
click at [844, 450] on span "Carregar mais produtos" at bounding box center [865, 444] width 150 height 12
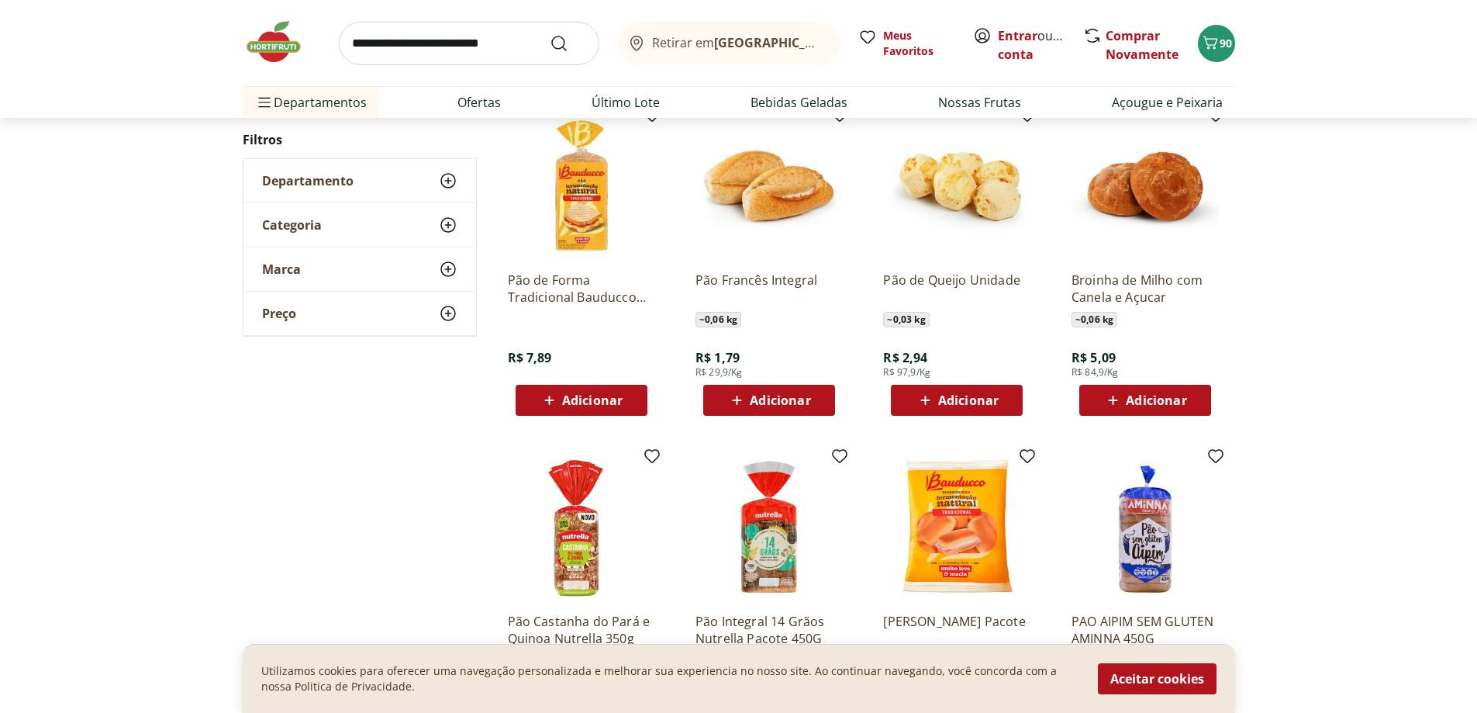
scroll to position [1258, 0]
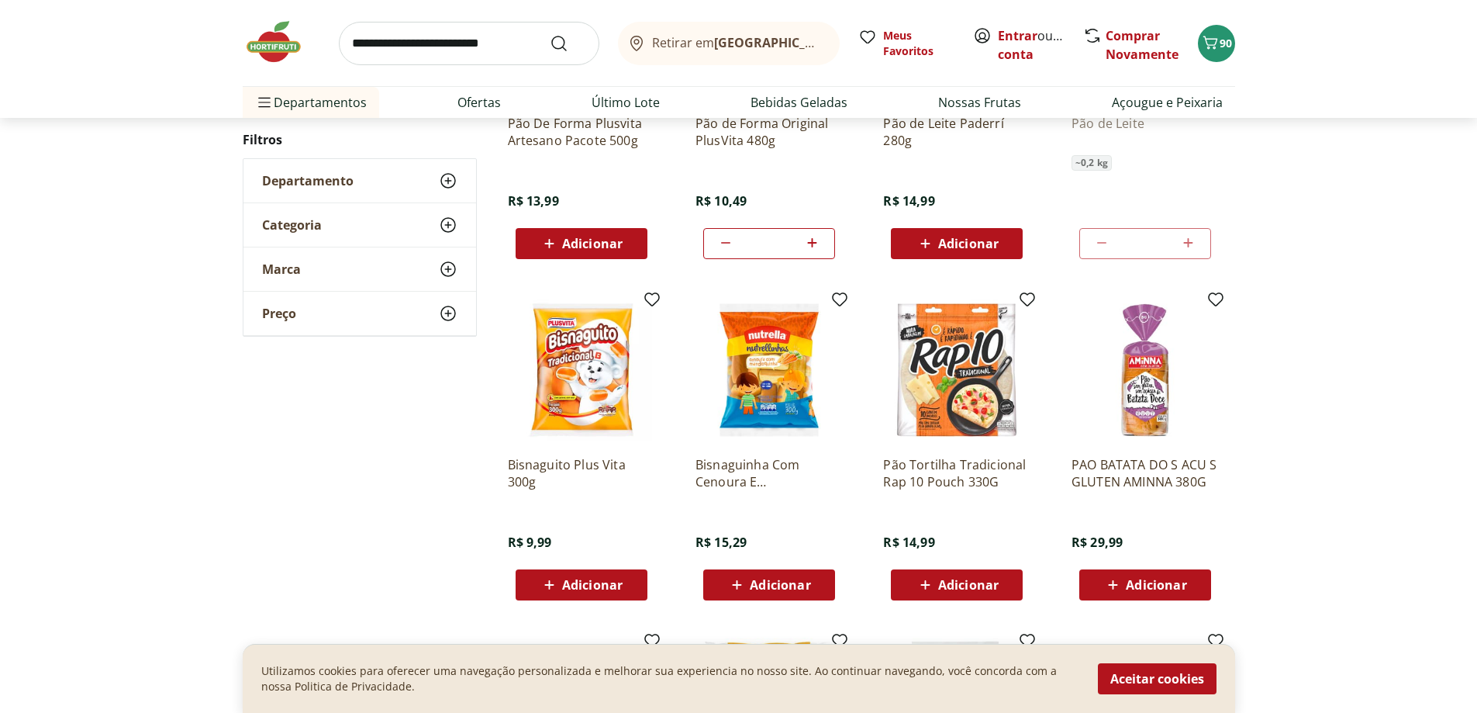
scroll to position [402, 0]
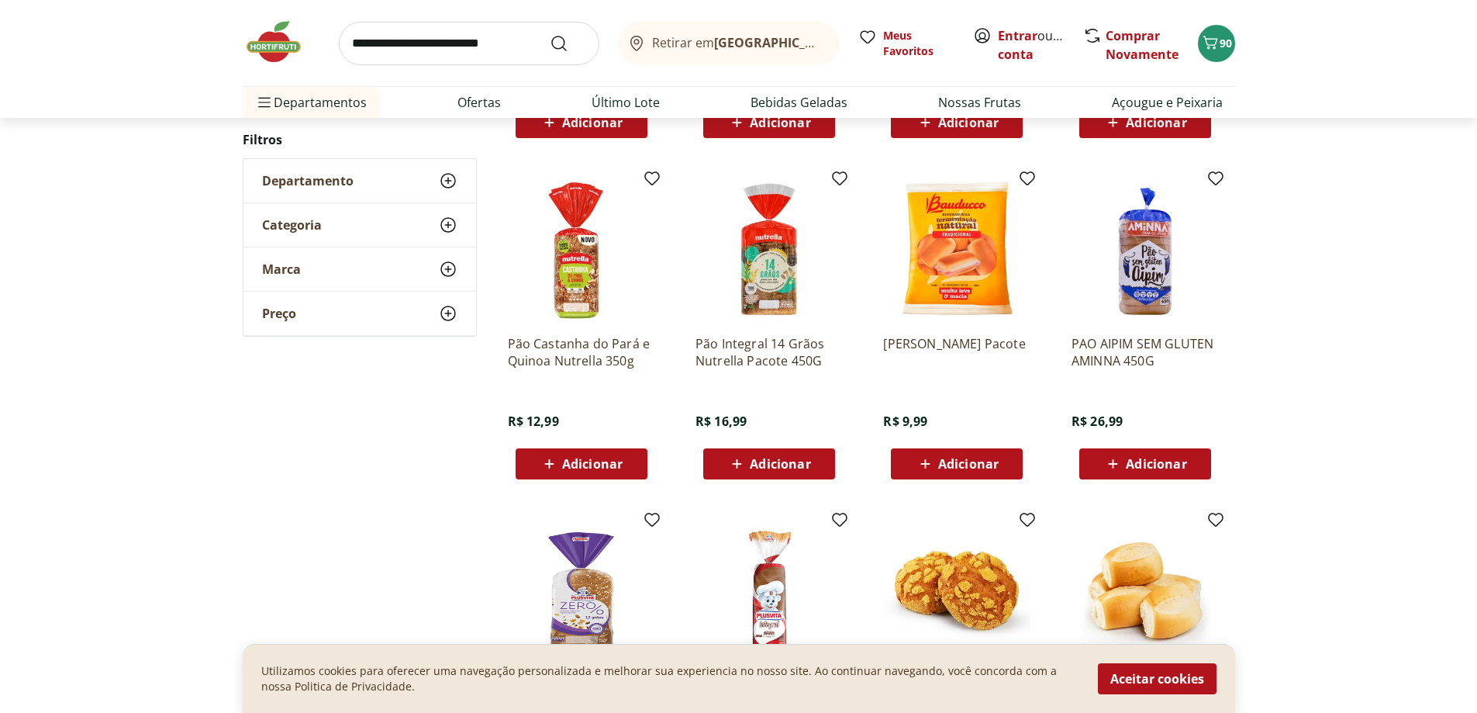
drag, startPoint x: 1105, startPoint y: 502, endPoint x: 1113, endPoint y: 505, distance: 8.4
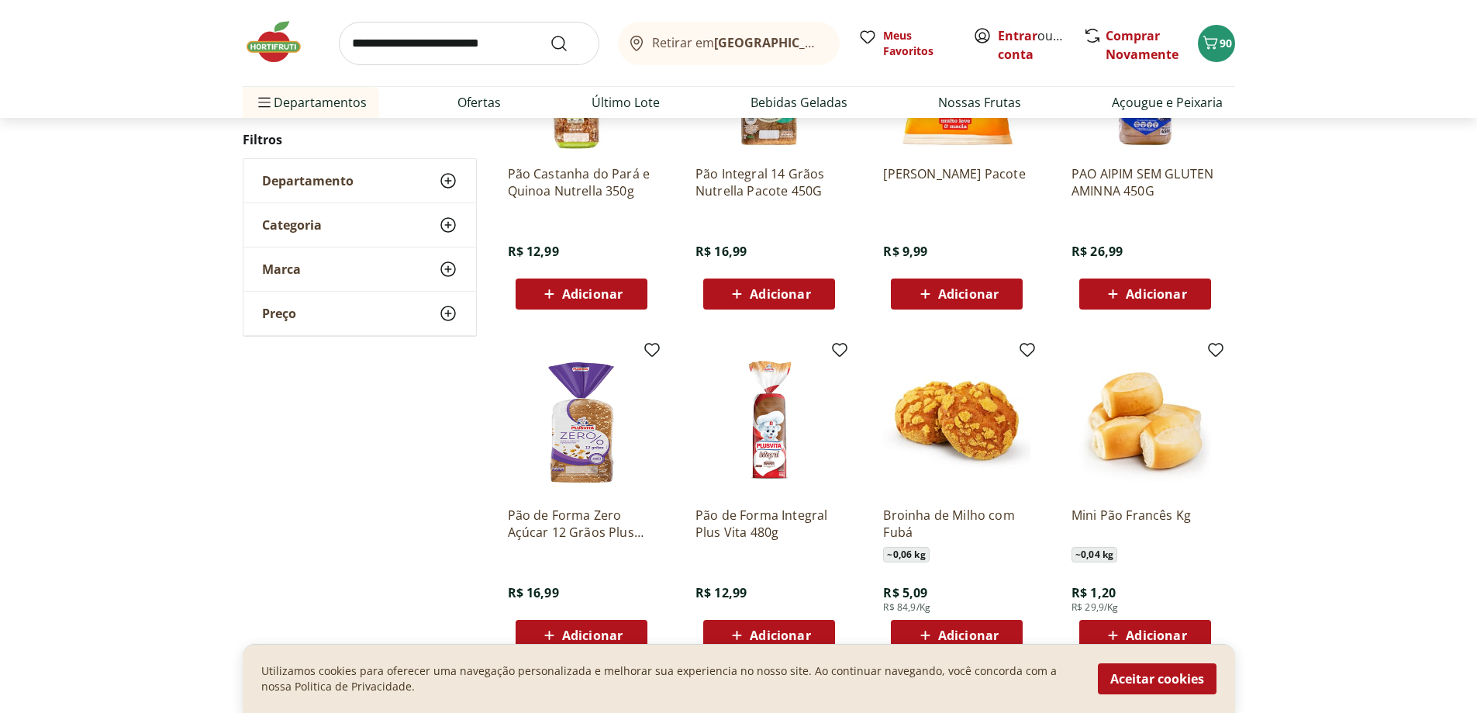
scroll to position [700, 0]
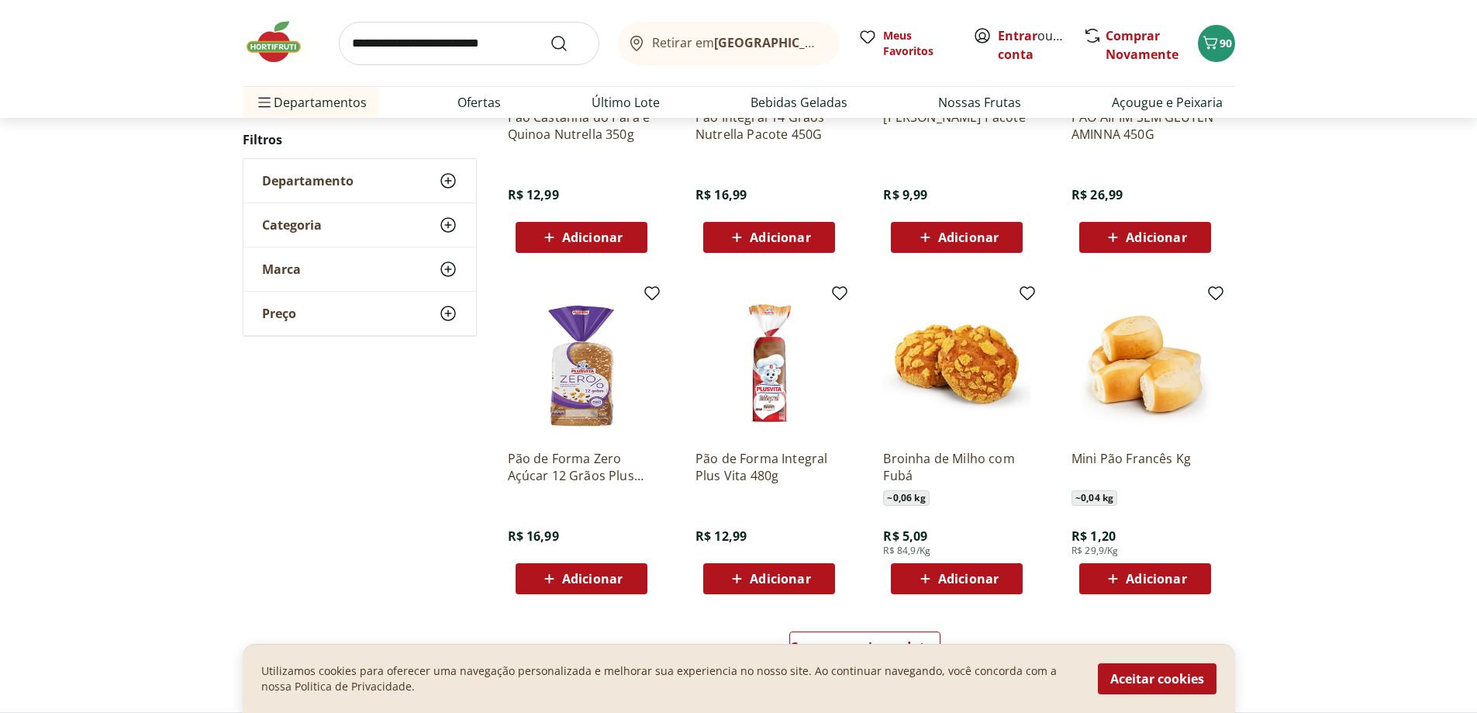
drag, startPoint x: 1009, startPoint y: 555, endPoint x: 1018, endPoint y: 541, distance: 16.1
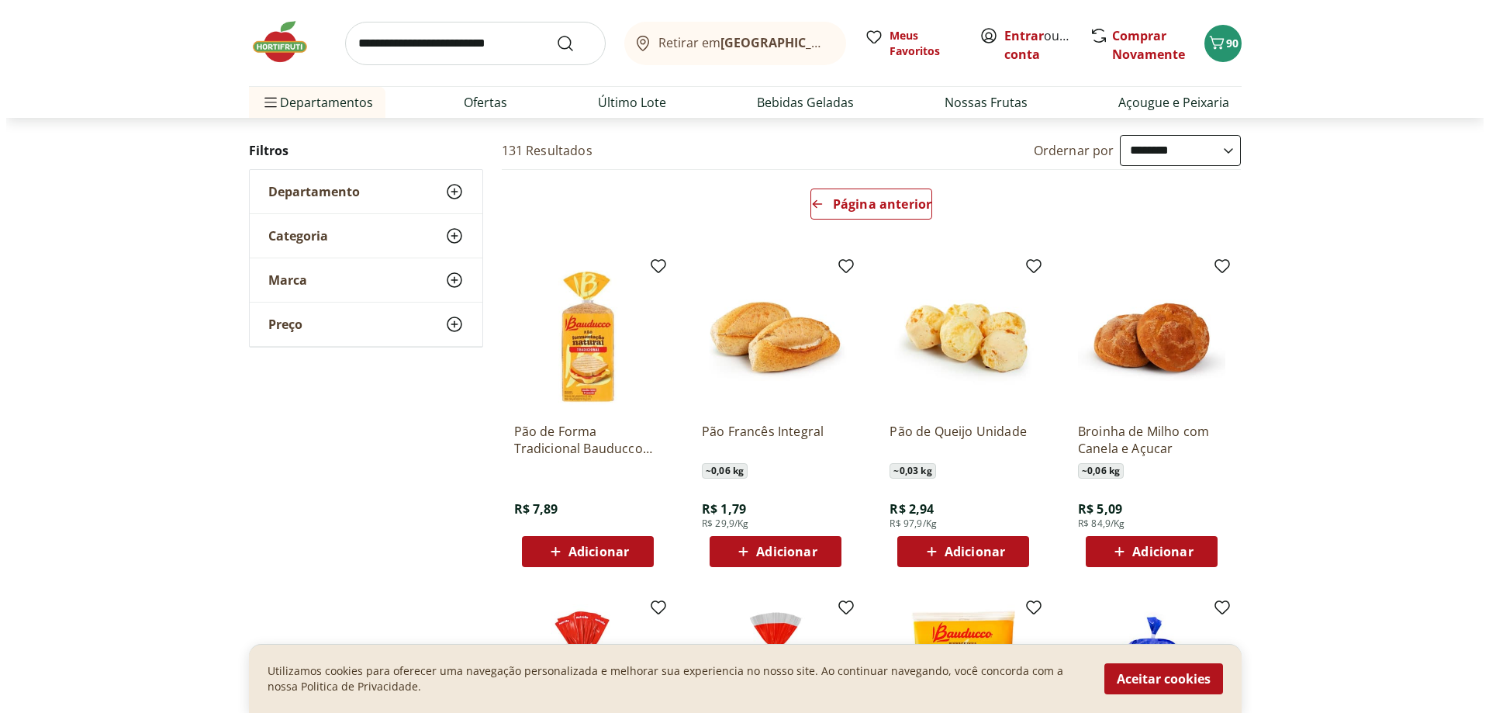
scroll to position [0, 0]
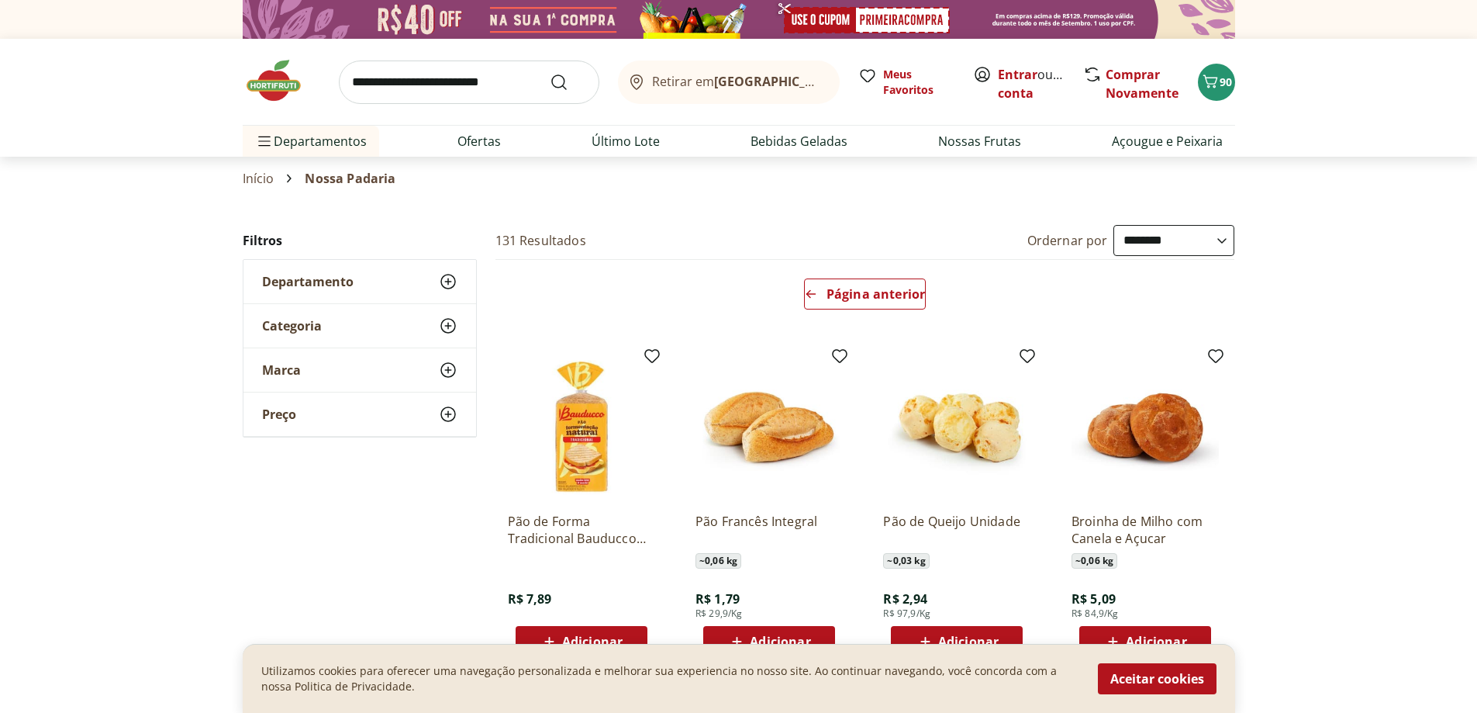
click at [994, 439] on img at bounding box center [956, 426] width 147 height 147
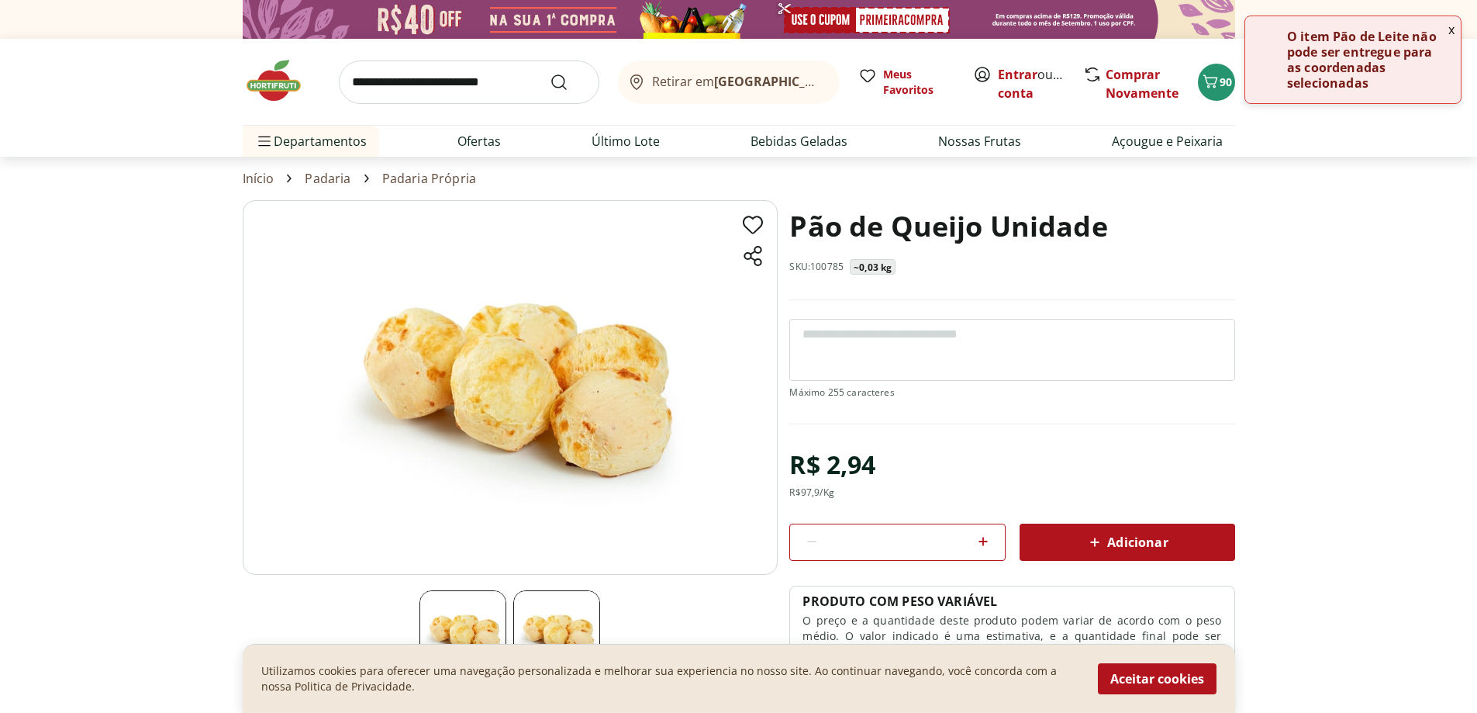
click at [985, 539] on icon at bounding box center [983, 541] width 19 height 19
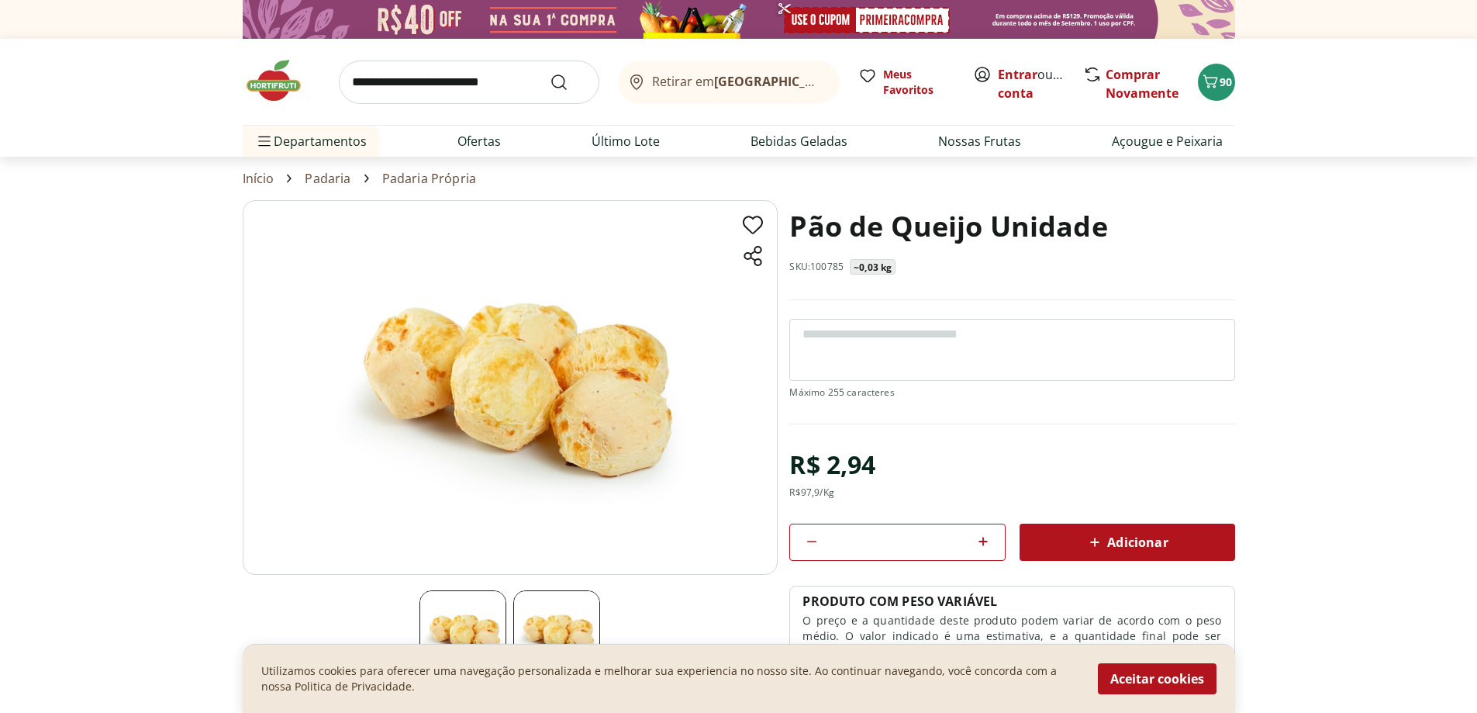
click at [985, 539] on icon at bounding box center [983, 541] width 19 height 19
type input "*"
click at [1221, 86] on span "90" at bounding box center [1226, 81] width 12 height 15
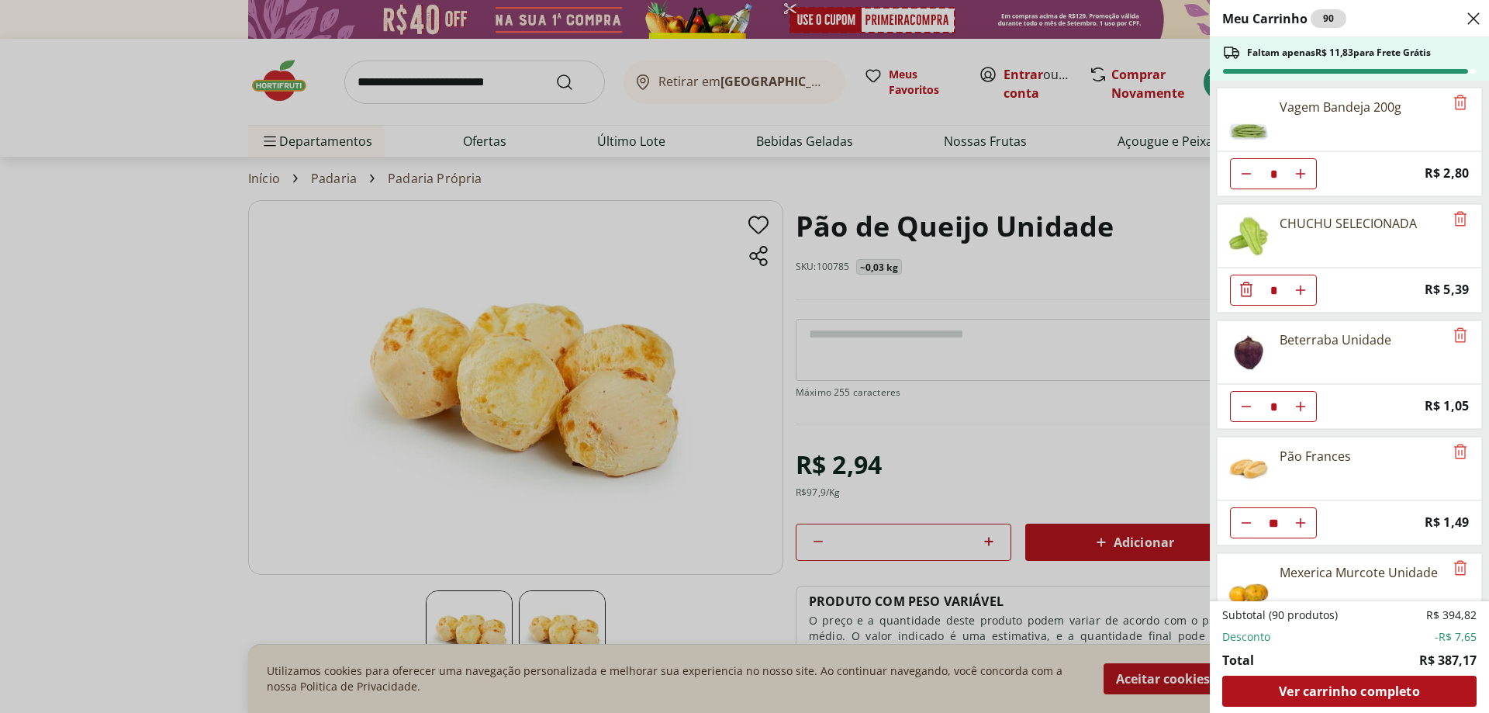
click at [1087, 536] on div "Meu Carrinho 90 Faltam apenas R$ 11,83 para Frete Grátis Vagem Bandeja 200g * P…" at bounding box center [744, 356] width 1489 height 713
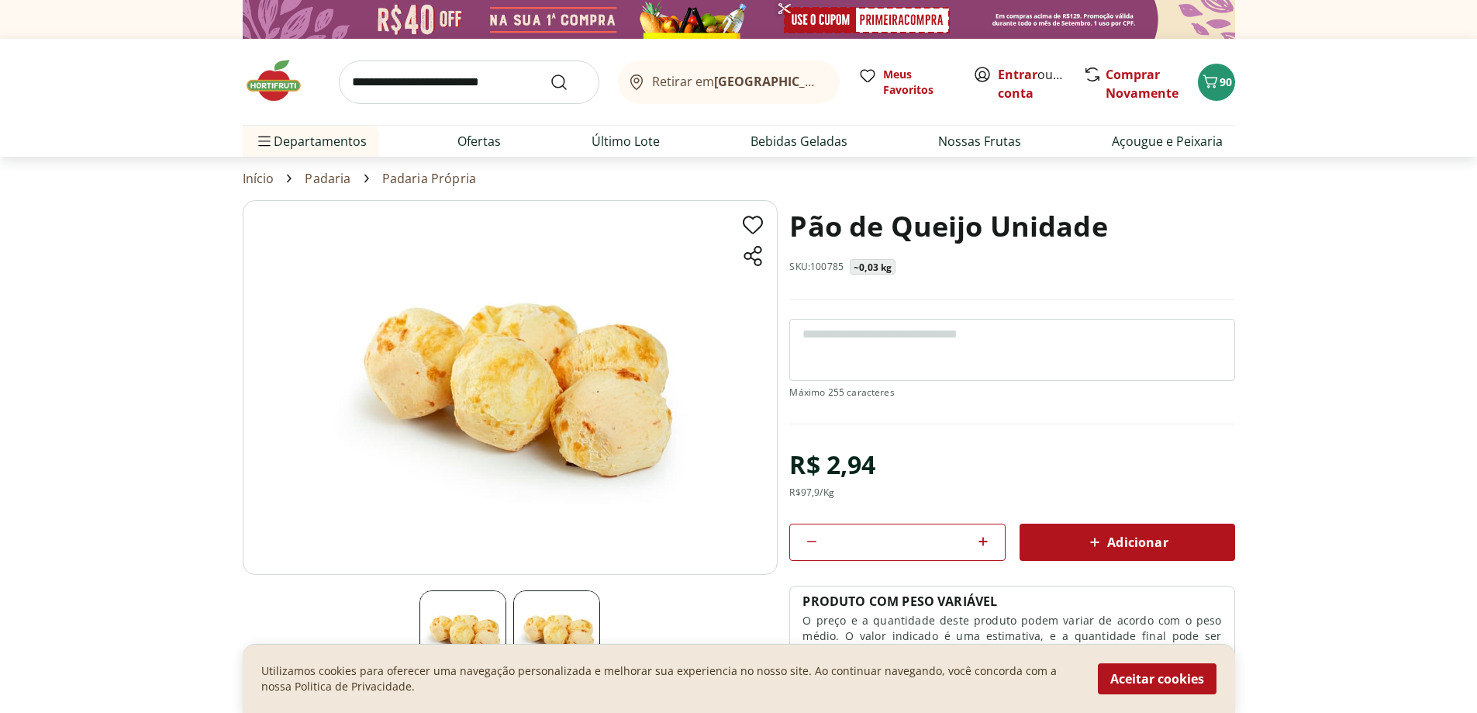
click at [1108, 531] on div "Adicionar" at bounding box center [1127, 542] width 191 height 28
click at [1218, 92] on div "95" at bounding box center [1217, 82] width 12 height 25
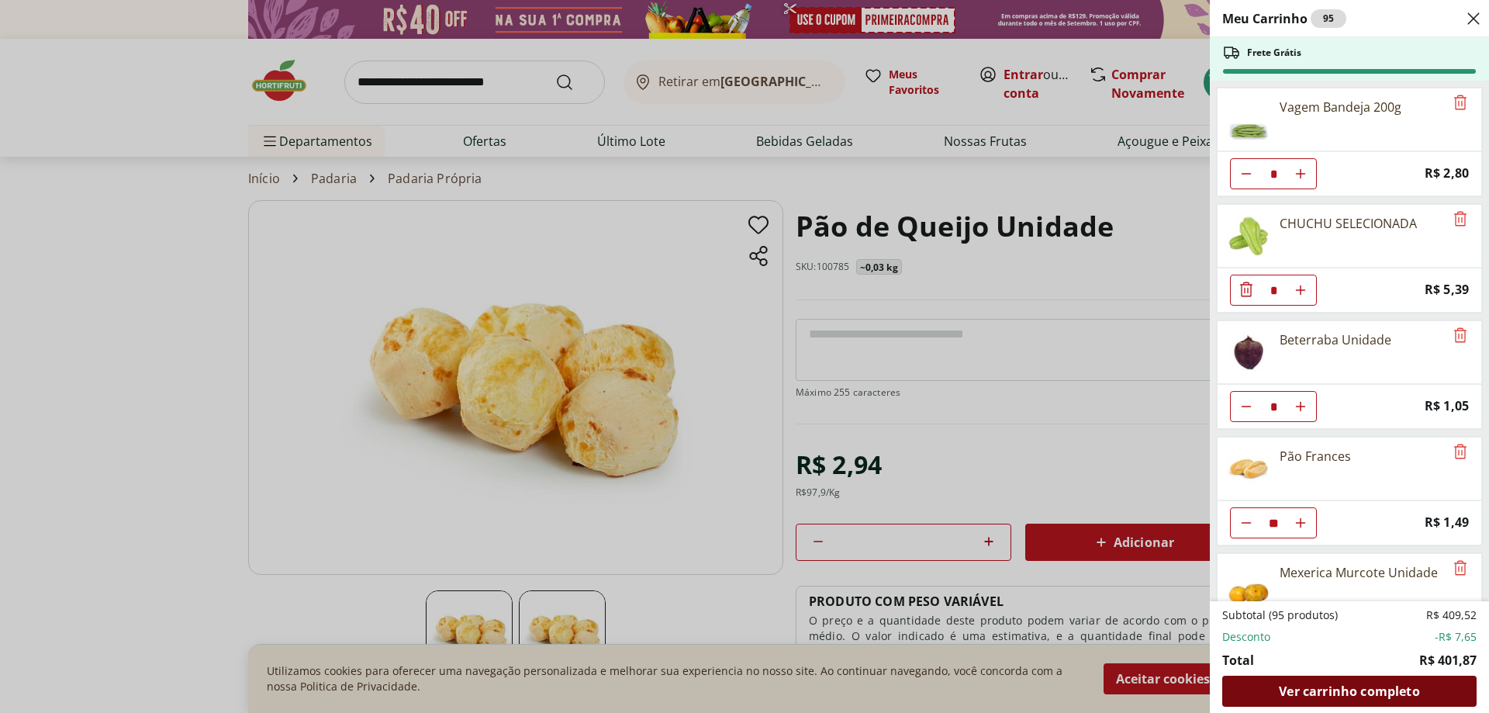
click at [1308, 695] on span "Ver carrinho completo" at bounding box center [1349, 691] width 140 height 12
